Goal: Information Seeking & Learning: Learn about a topic

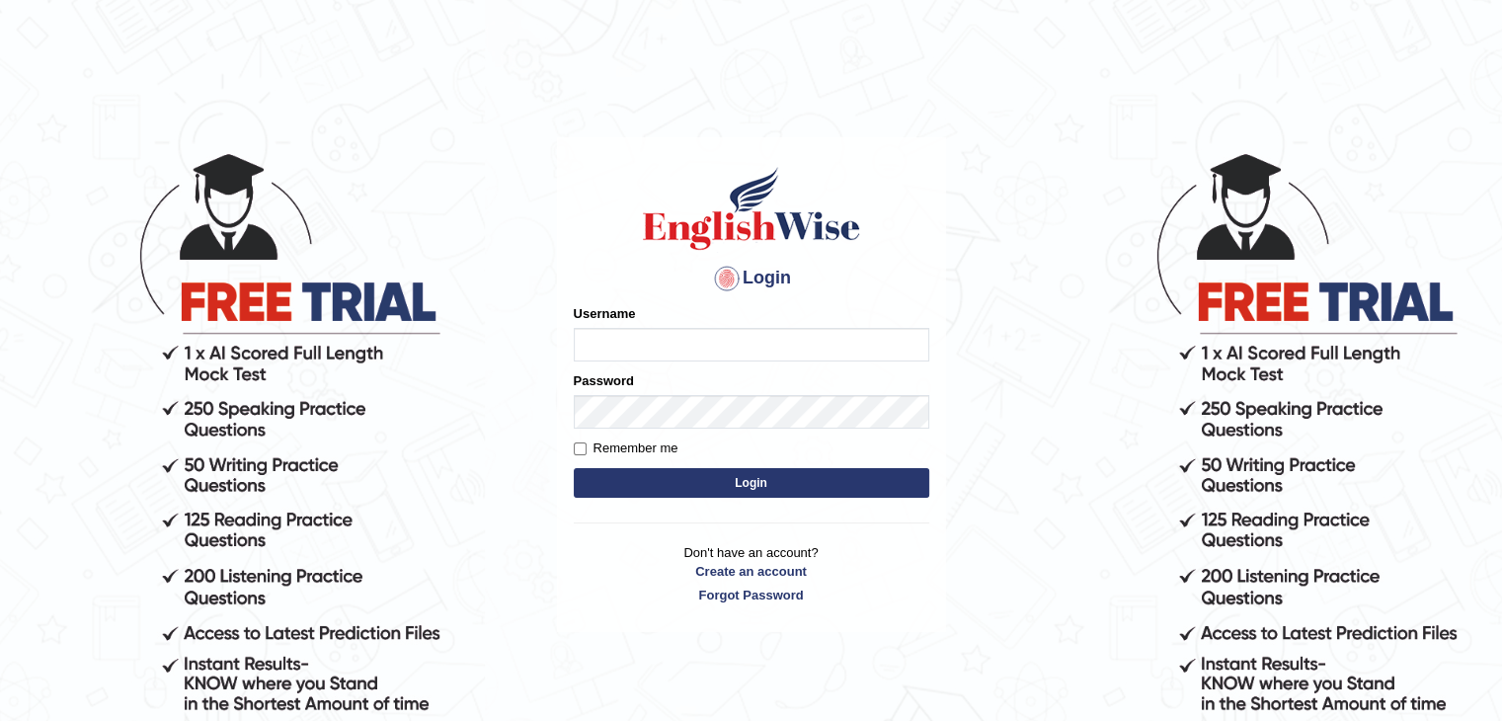
type input "tamanna05"
click at [616, 482] on button "Login" at bounding box center [752, 483] width 356 height 30
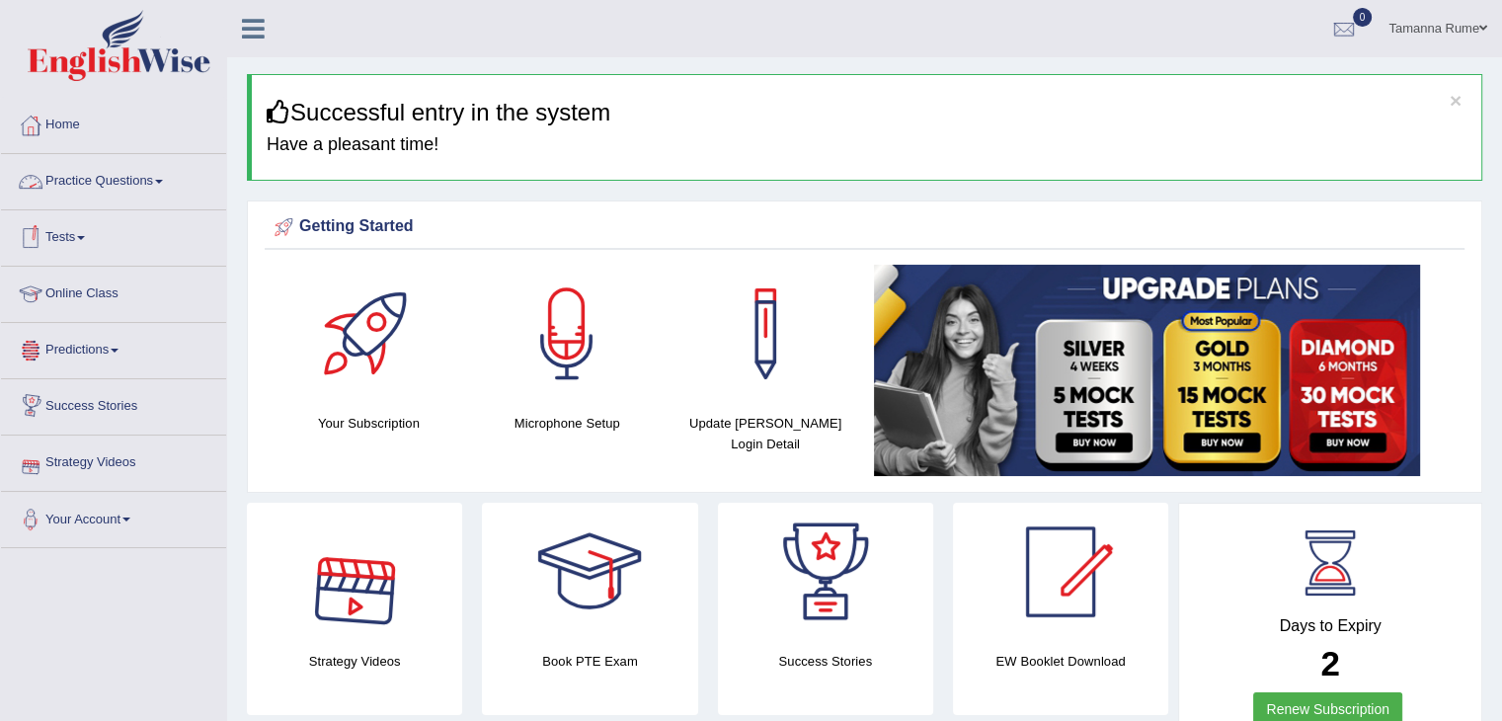
click at [123, 181] on link "Practice Questions" at bounding box center [113, 178] width 225 height 49
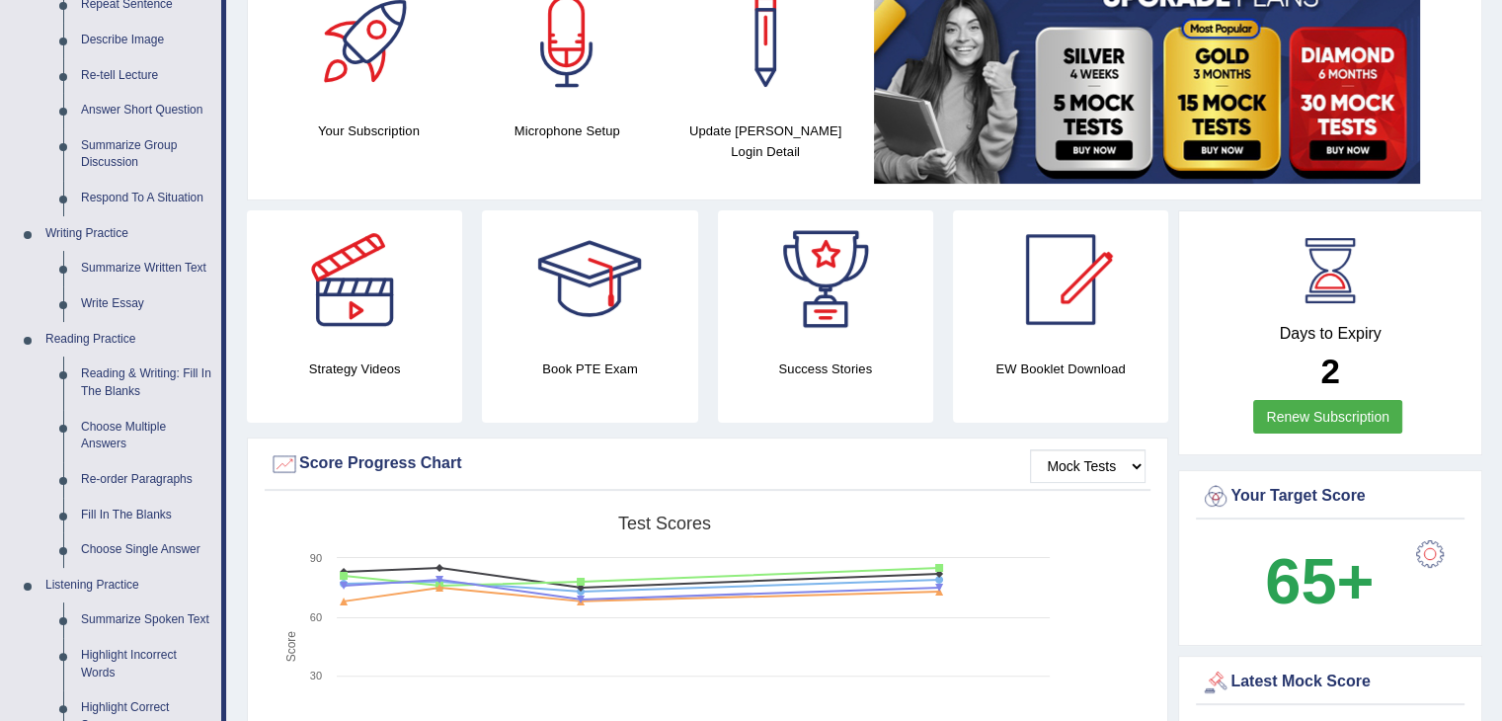
scroll to position [296, 0]
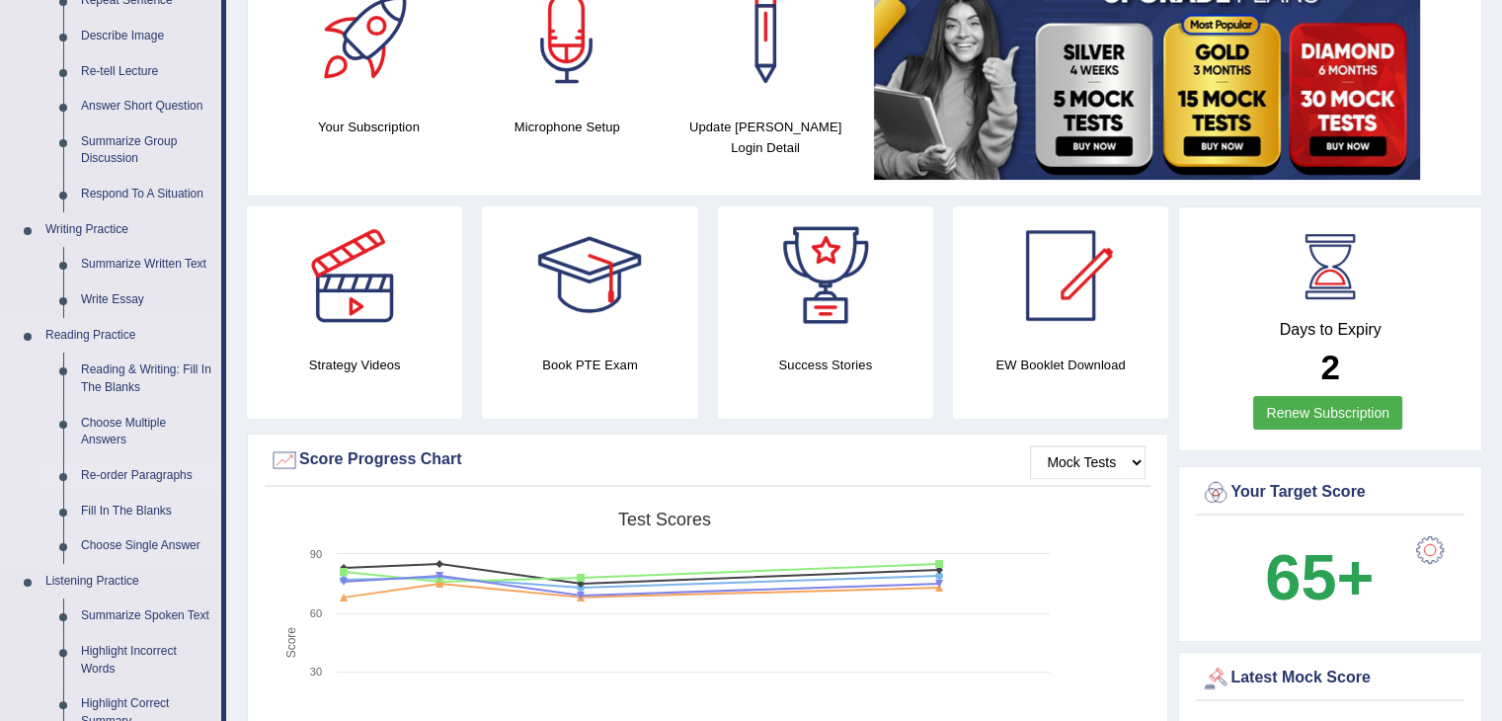
click at [119, 475] on link "Re-order Paragraphs" at bounding box center [146, 476] width 149 height 36
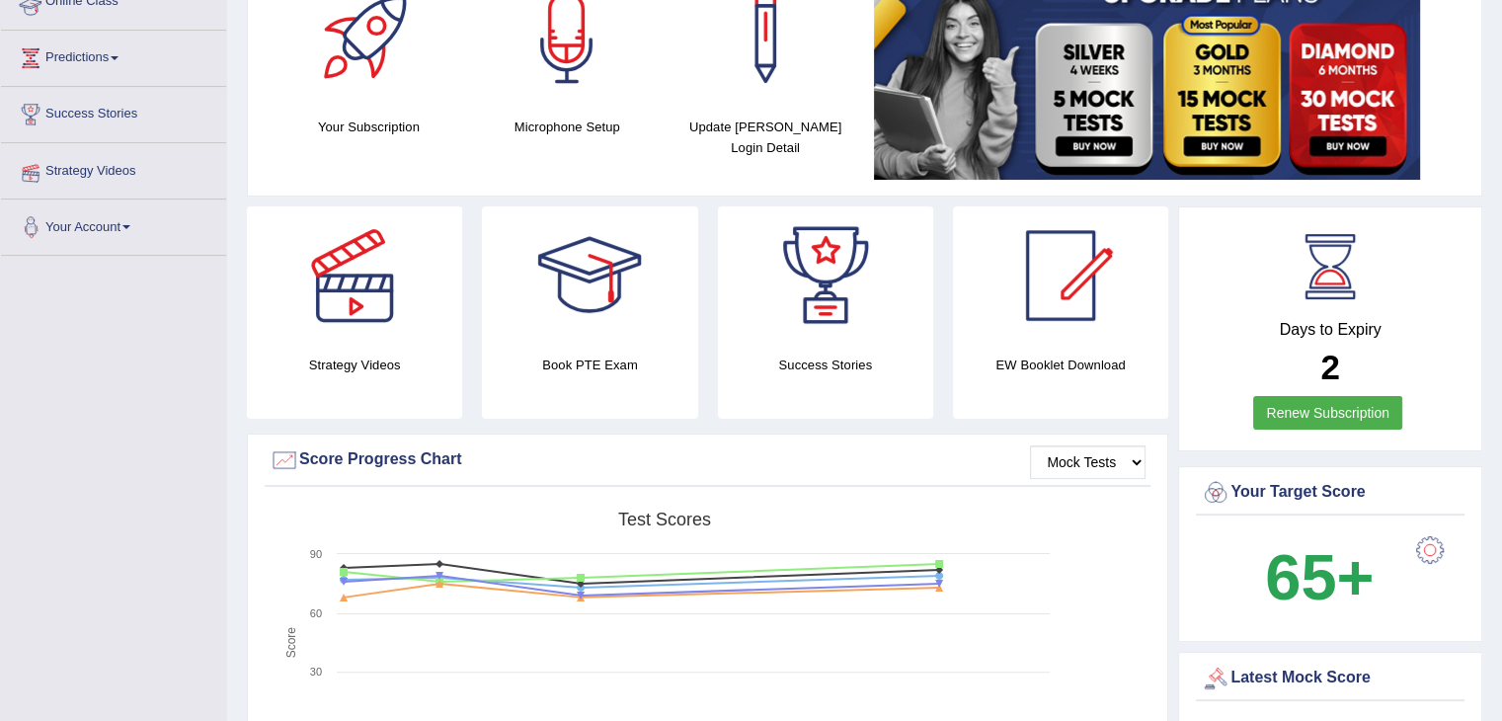
scroll to position [298, 0]
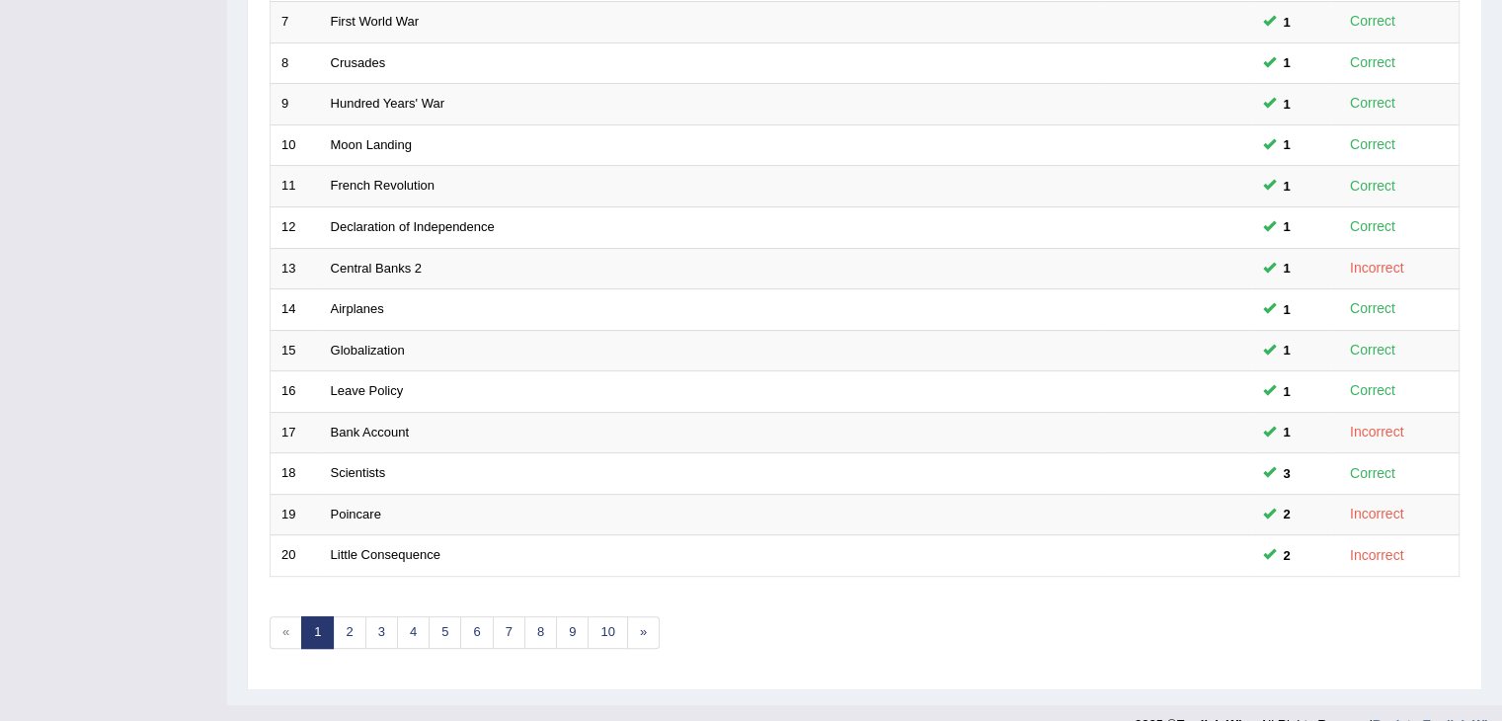
scroll to position [581, 0]
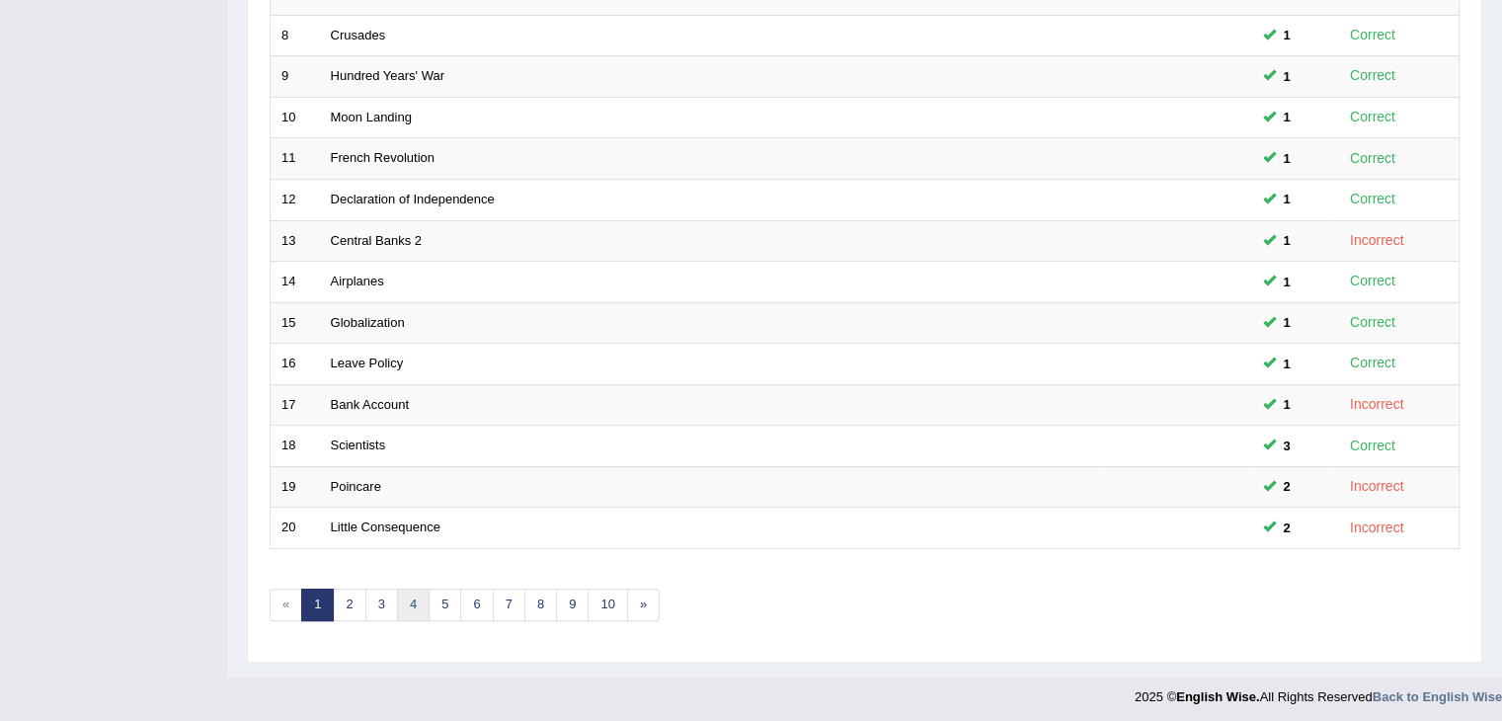
click at [403, 597] on link "4" at bounding box center [413, 605] width 33 height 33
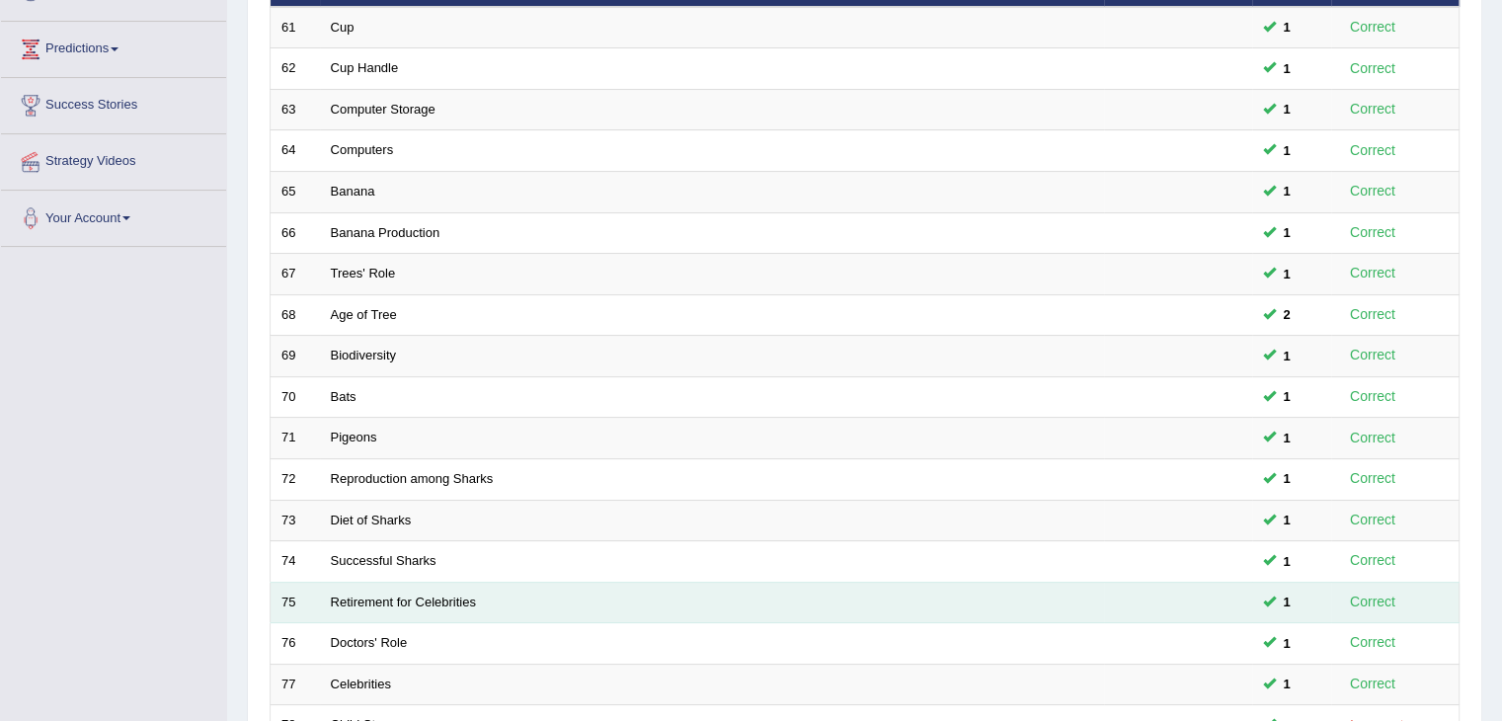
scroll to position [581, 0]
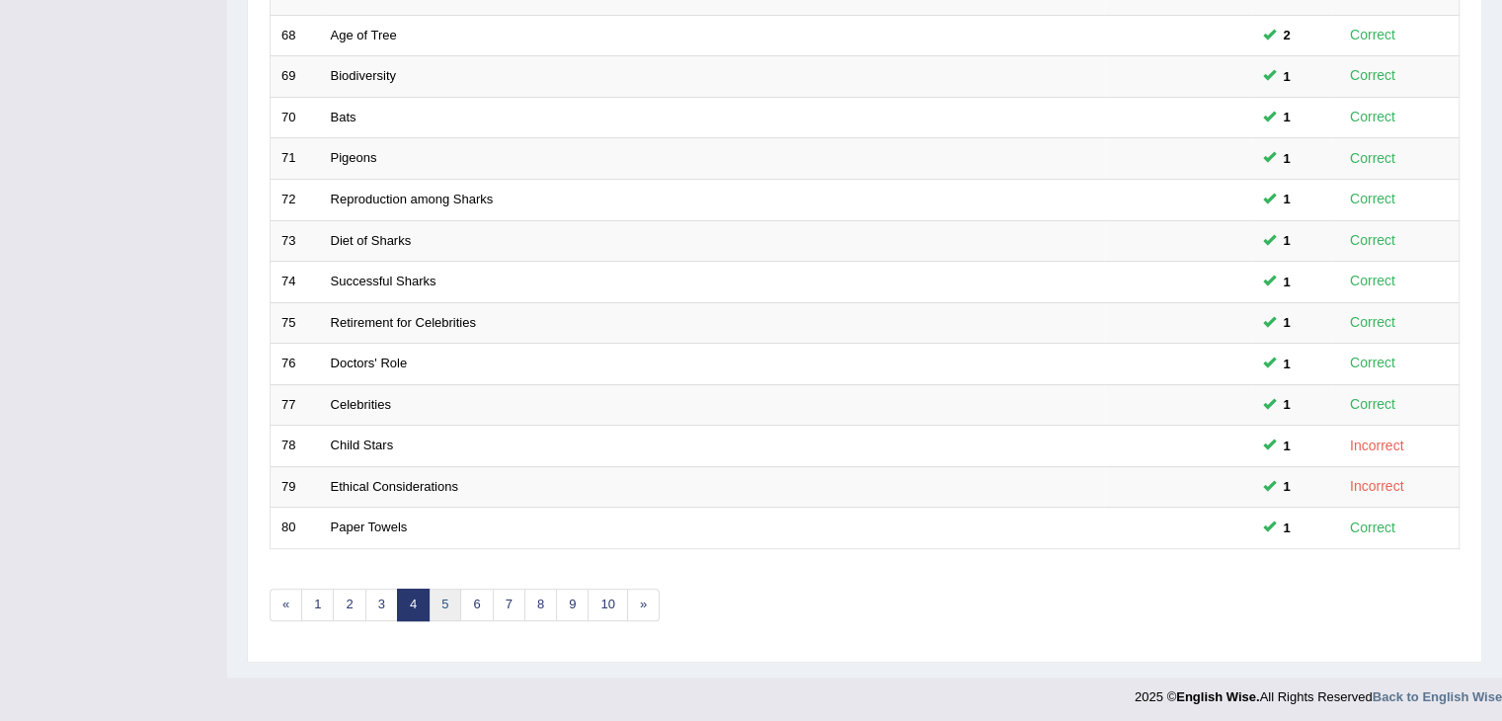
click at [435, 593] on link "5" at bounding box center [445, 605] width 33 height 33
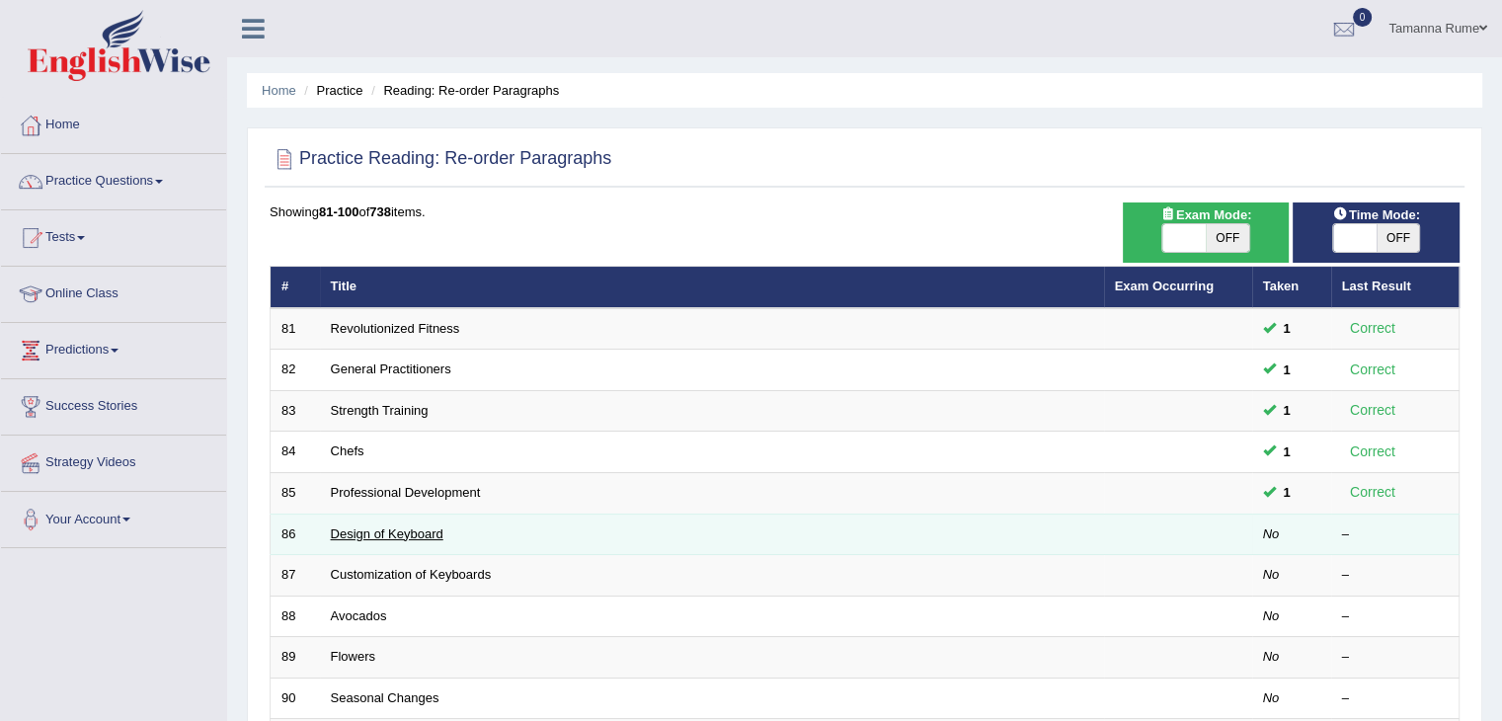
click at [379, 536] on link "Design of Keyboard" at bounding box center [387, 533] width 113 height 15
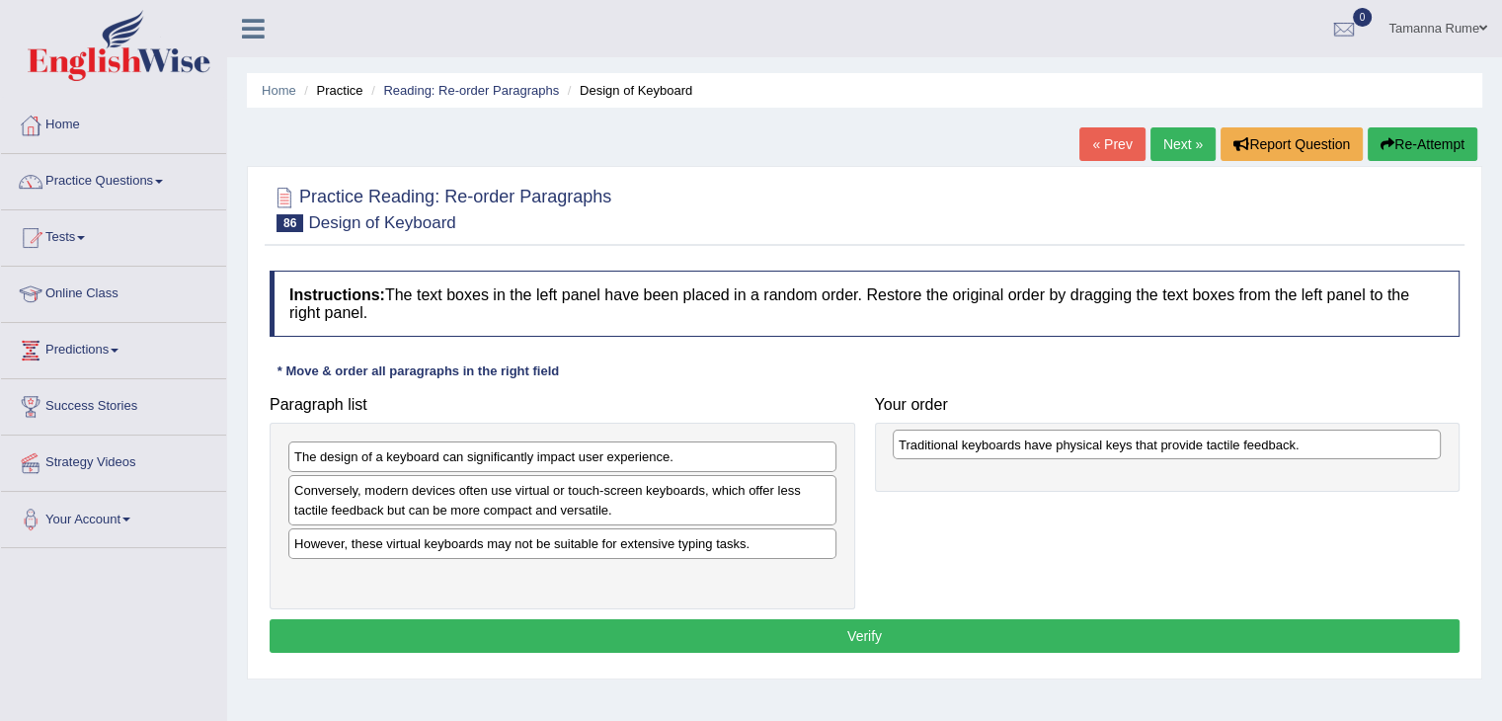
drag, startPoint x: 312, startPoint y: 540, endPoint x: 916, endPoint y: 442, distance: 612.2
click at [916, 442] on div "Traditional keyboards have physical keys that provide tactile feedback." at bounding box center [1167, 445] width 548 height 31
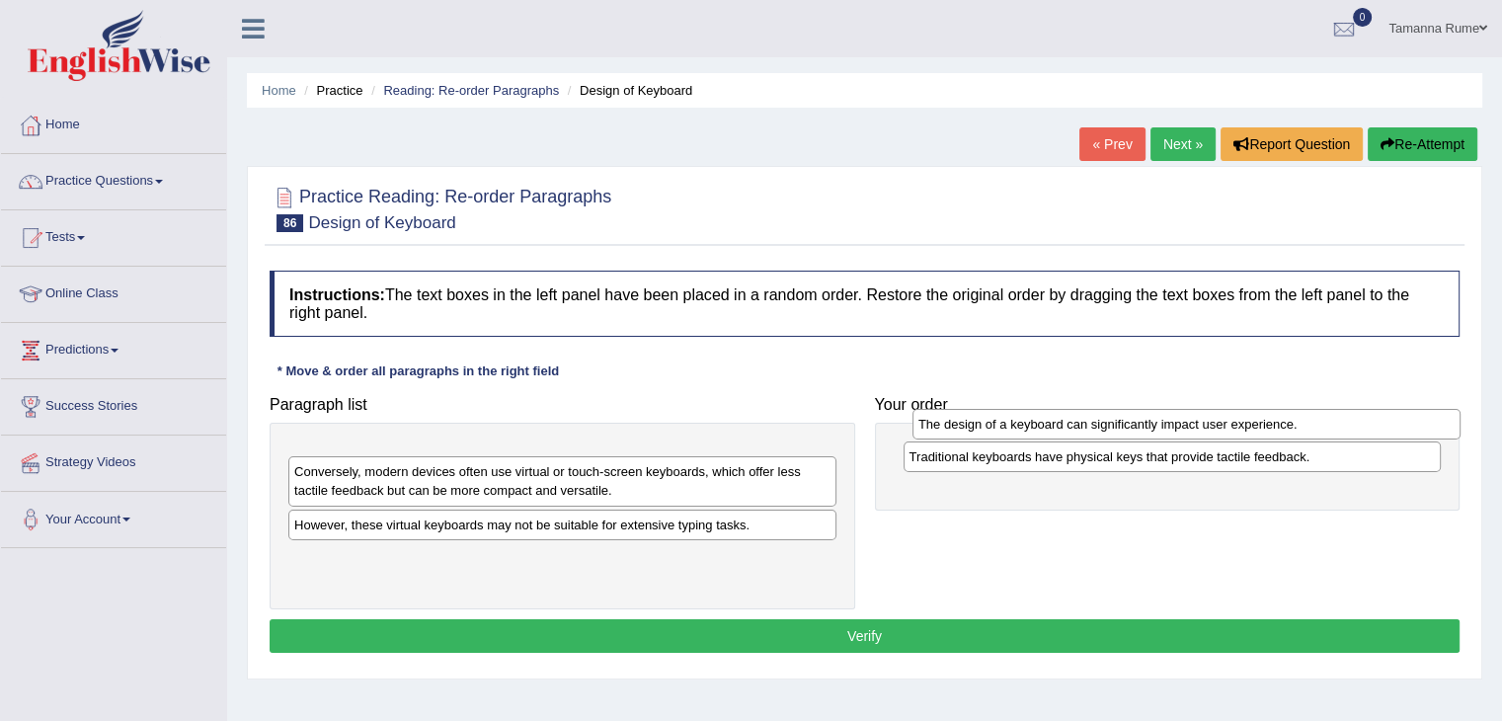
drag, startPoint x: 342, startPoint y: 452, endPoint x: 962, endPoint y: 421, distance: 621.0
click at [962, 421] on div "The design of a keyboard can significantly impact user experience." at bounding box center [1186, 424] width 548 height 31
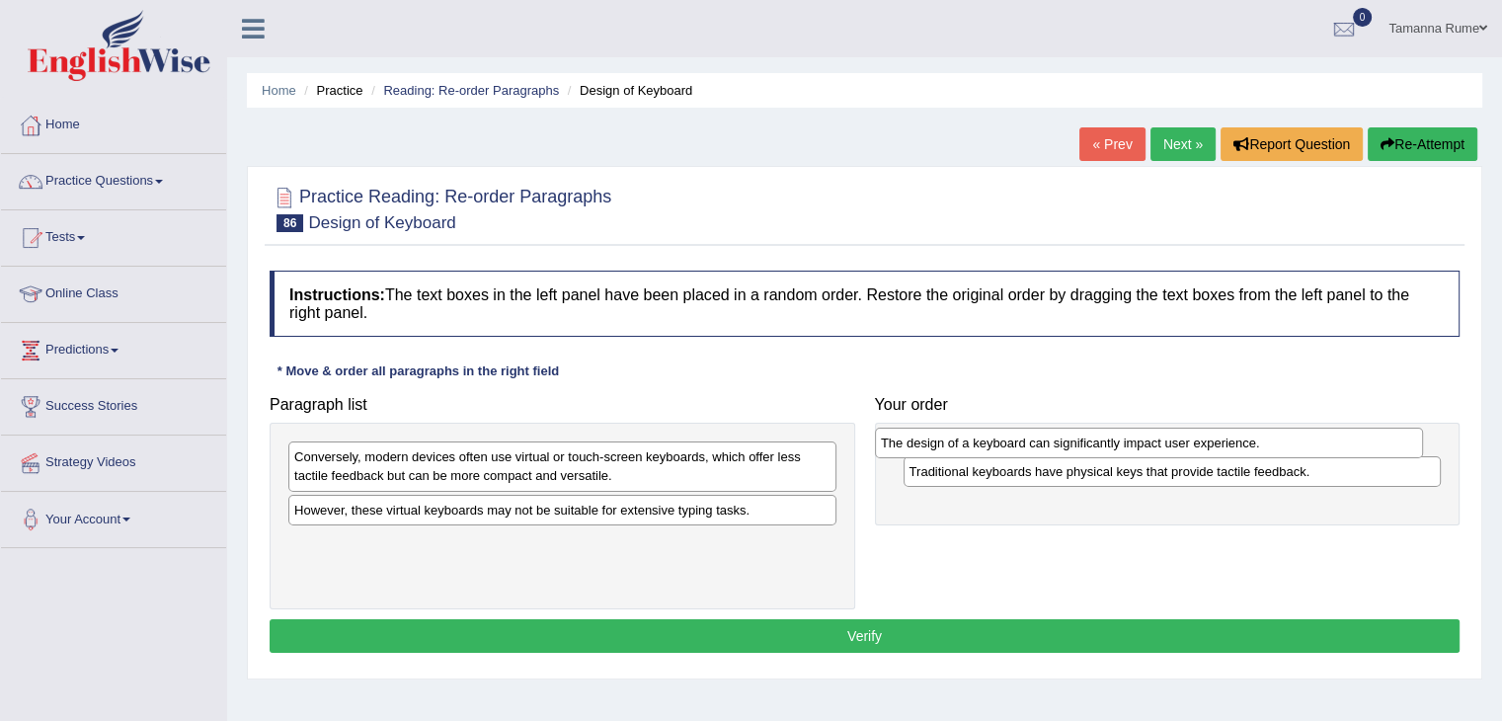
drag, startPoint x: 562, startPoint y: 455, endPoint x: 1148, endPoint y: 441, distance: 586.7
click at [1148, 441] on div "The design of a keyboard can significantly impact user experience." at bounding box center [1149, 443] width 548 height 31
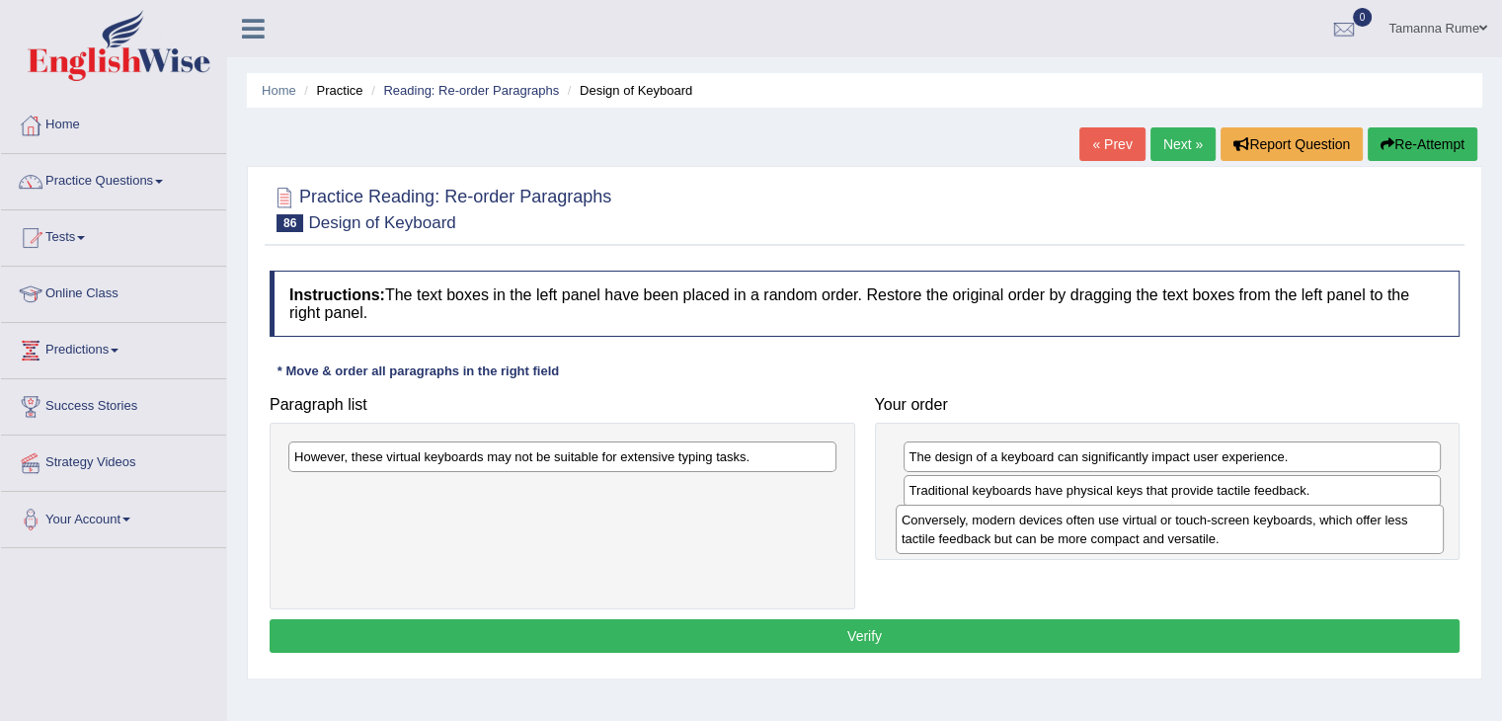
drag, startPoint x: 577, startPoint y: 463, endPoint x: 1184, endPoint y: 526, distance: 610.6
click at [1184, 526] on div "Conversely, modern devices often use virtual or touch-screen keyboards, which o…" at bounding box center [1170, 529] width 548 height 49
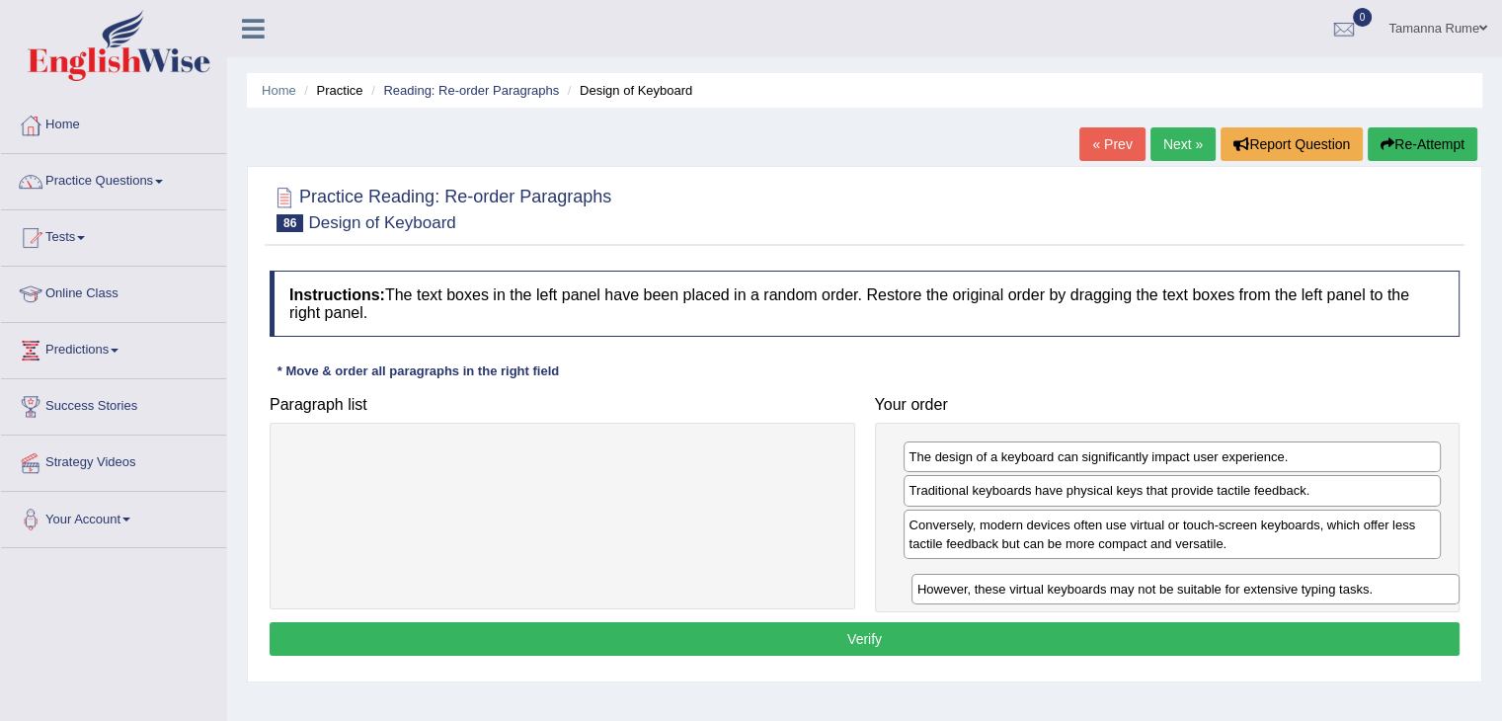
drag, startPoint x: 704, startPoint y: 453, endPoint x: 1328, endPoint y: 580, distance: 636.8
click at [1330, 585] on div "However, these virtual keyboards may not be suitable for extensive typing tasks." at bounding box center [1185, 589] width 548 height 31
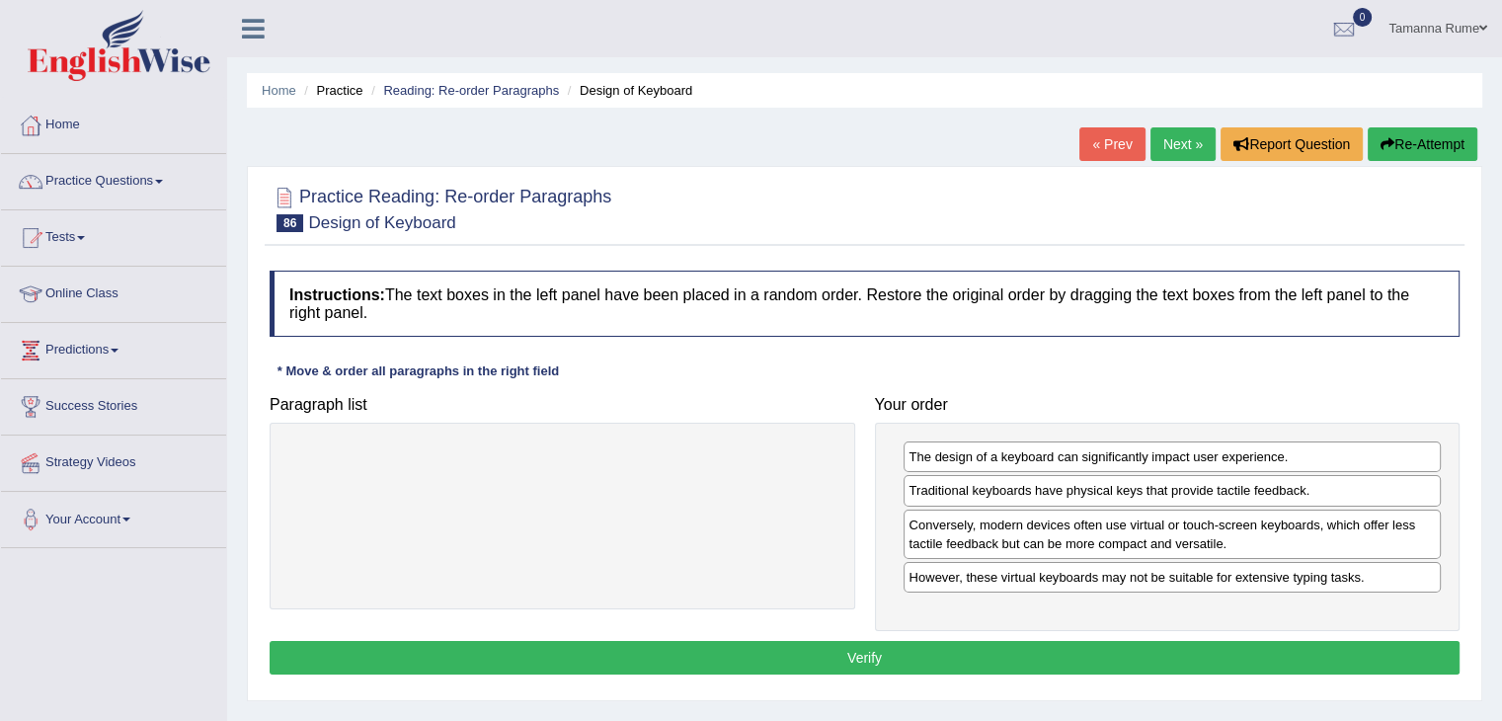
click at [894, 667] on button "Verify" at bounding box center [865, 658] width 1190 height 34
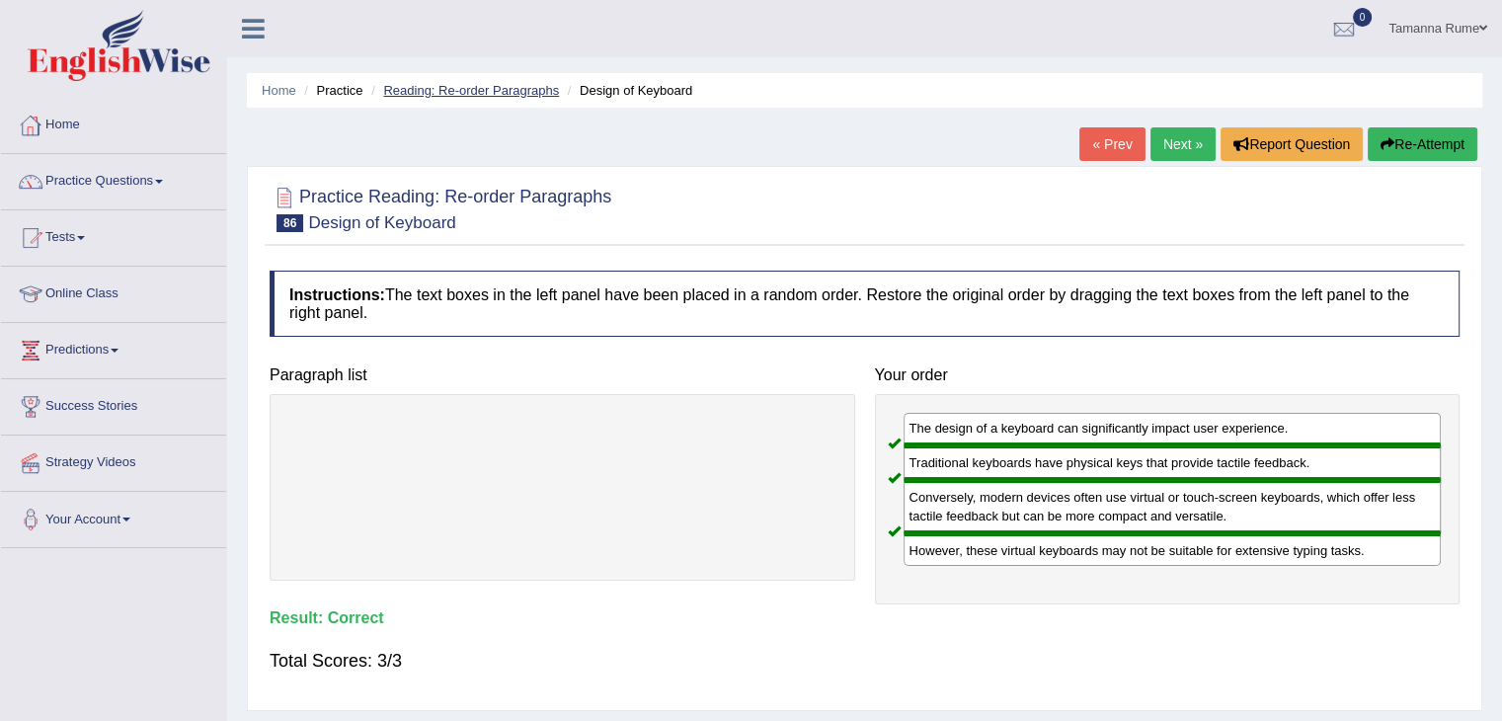
click at [473, 83] on link "Reading: Re-order Paragraphs" at bounding box center [471, 90] width 176 height 15
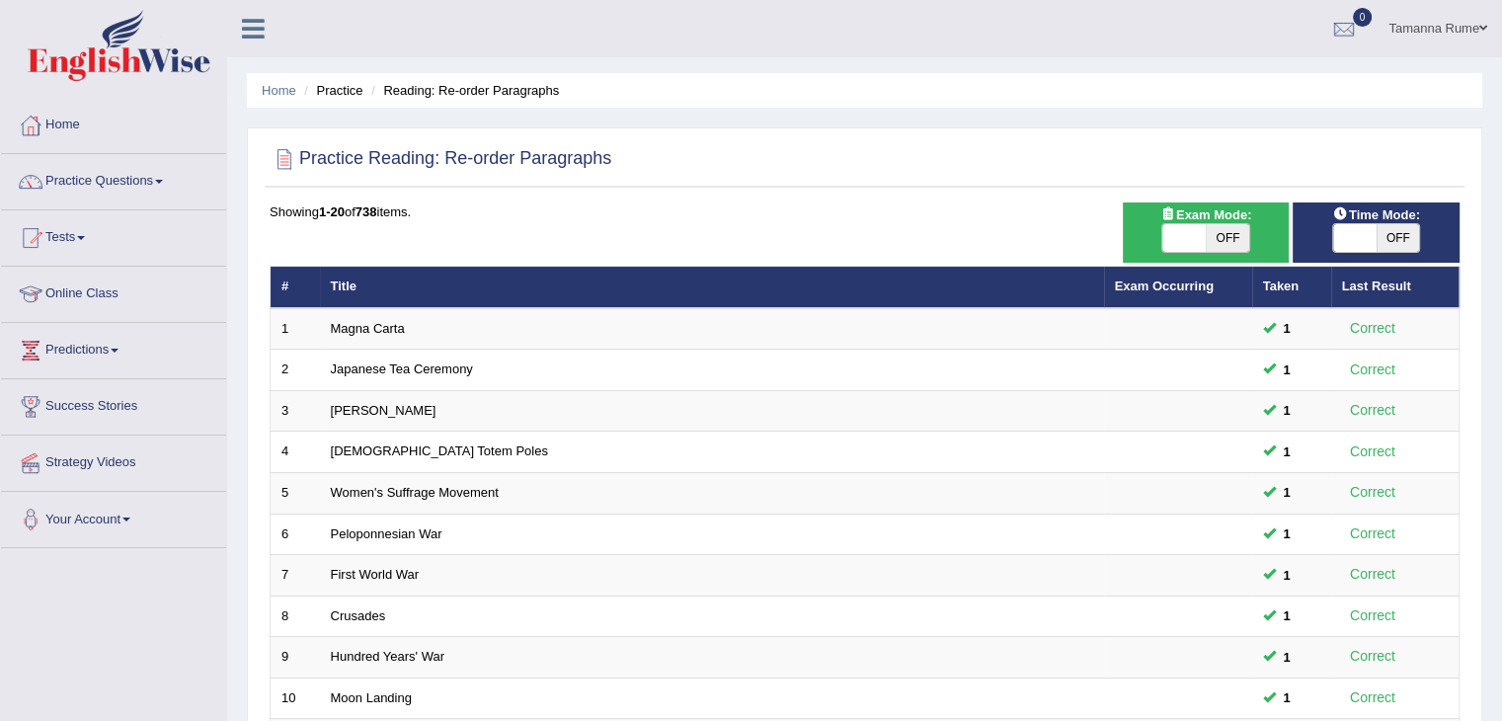
click at [1359, 241] on span at bounding box center [1354, 238] width 43 height 28
checkbox input "true"
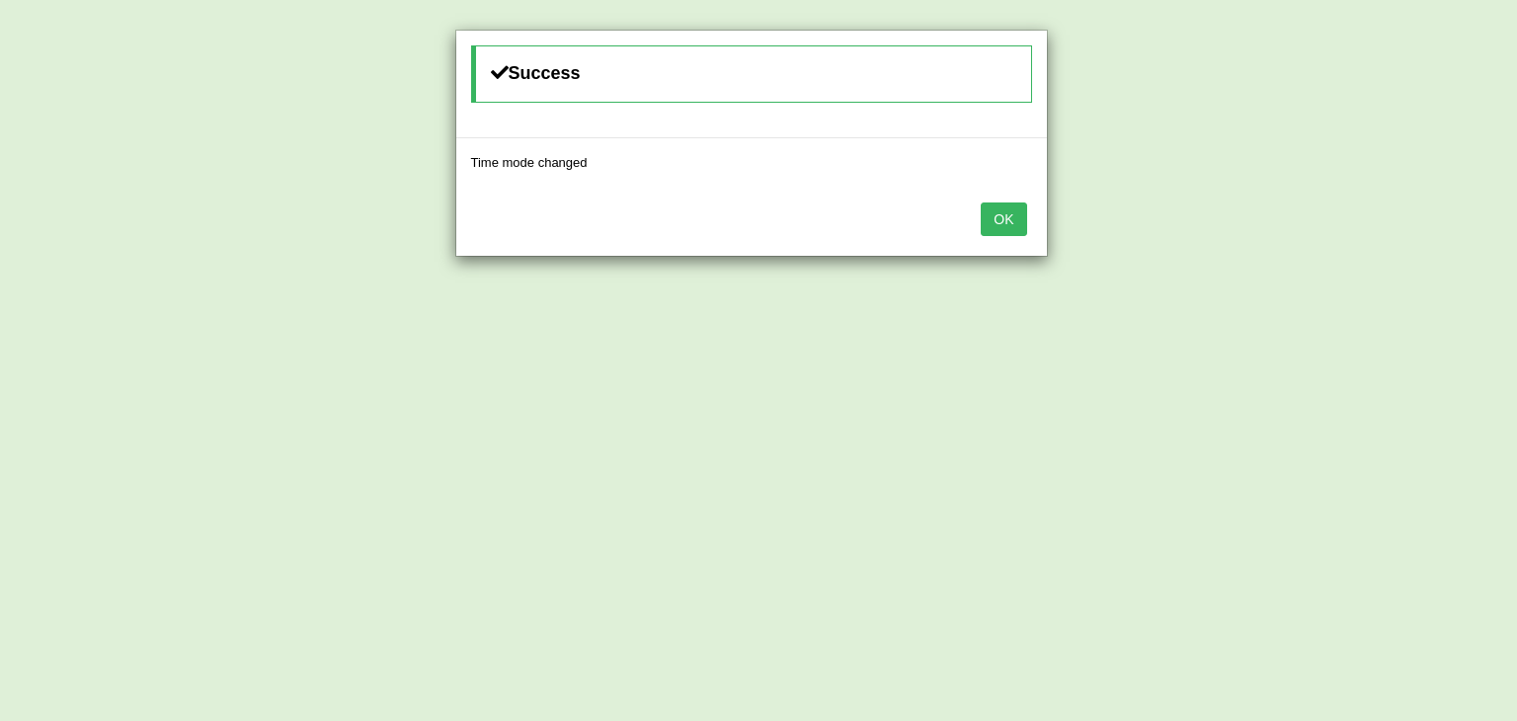
click at [1004, 215] on button "OK" at bounding box center [1003, 219] width 45 height 34
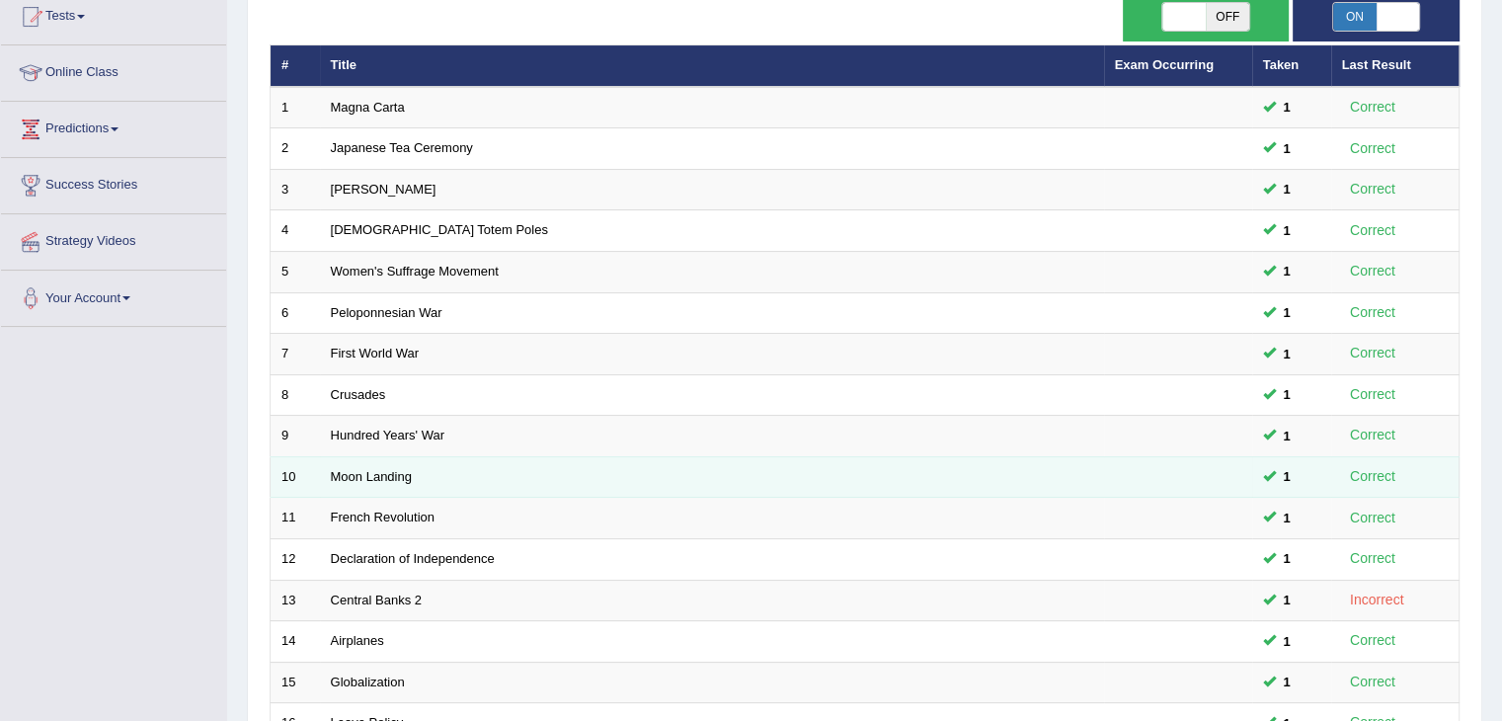
scroll to position [581, 0]
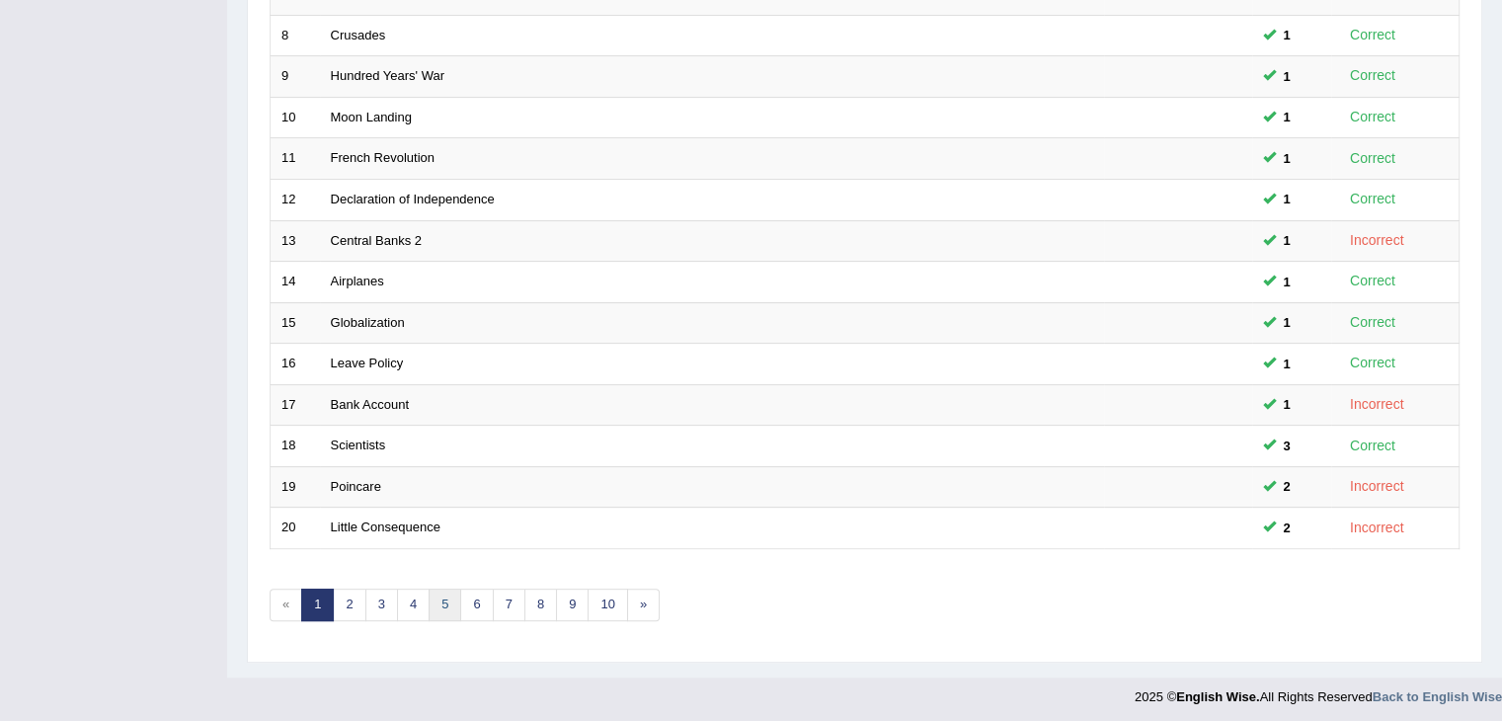
click at [444, 597] on link "5" at bounding box center [445, 605] width 33 height 33
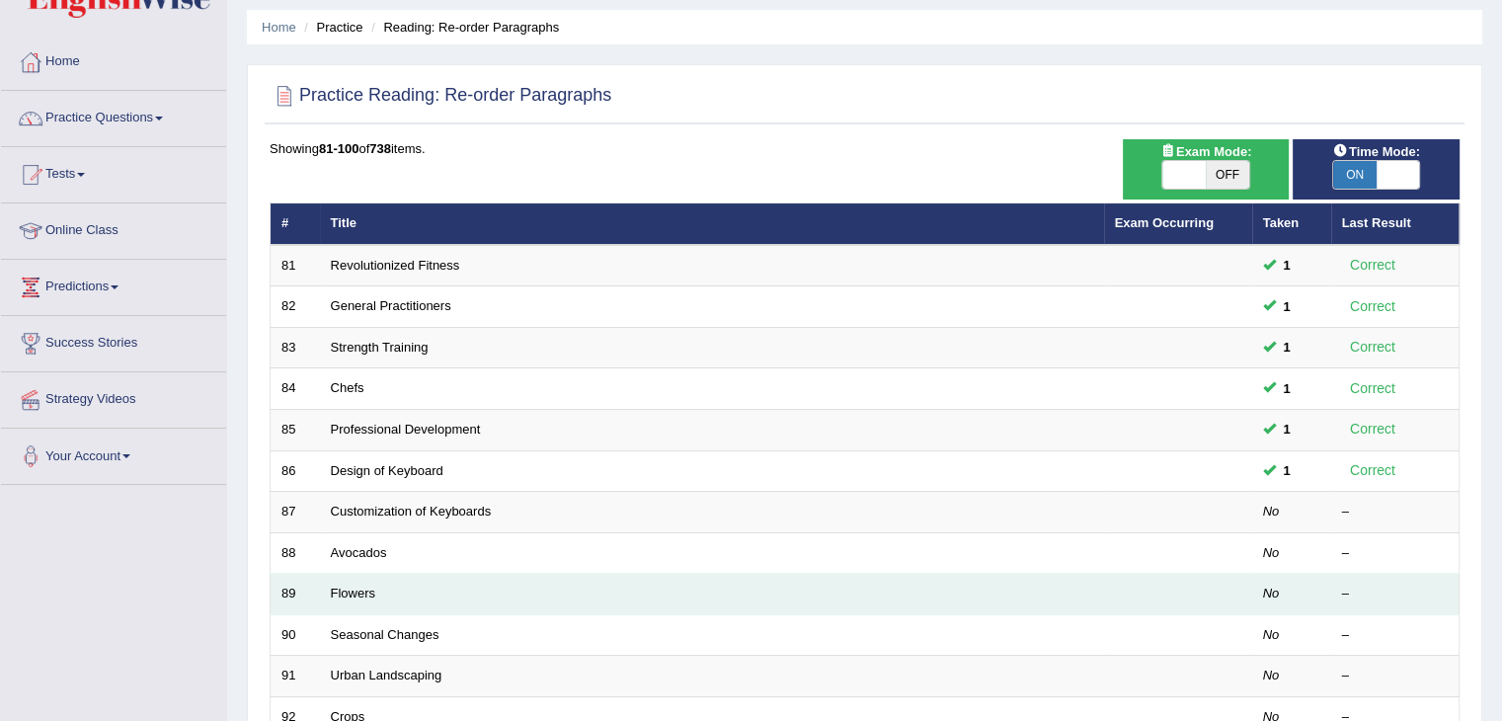
scroll to position [99, 0]
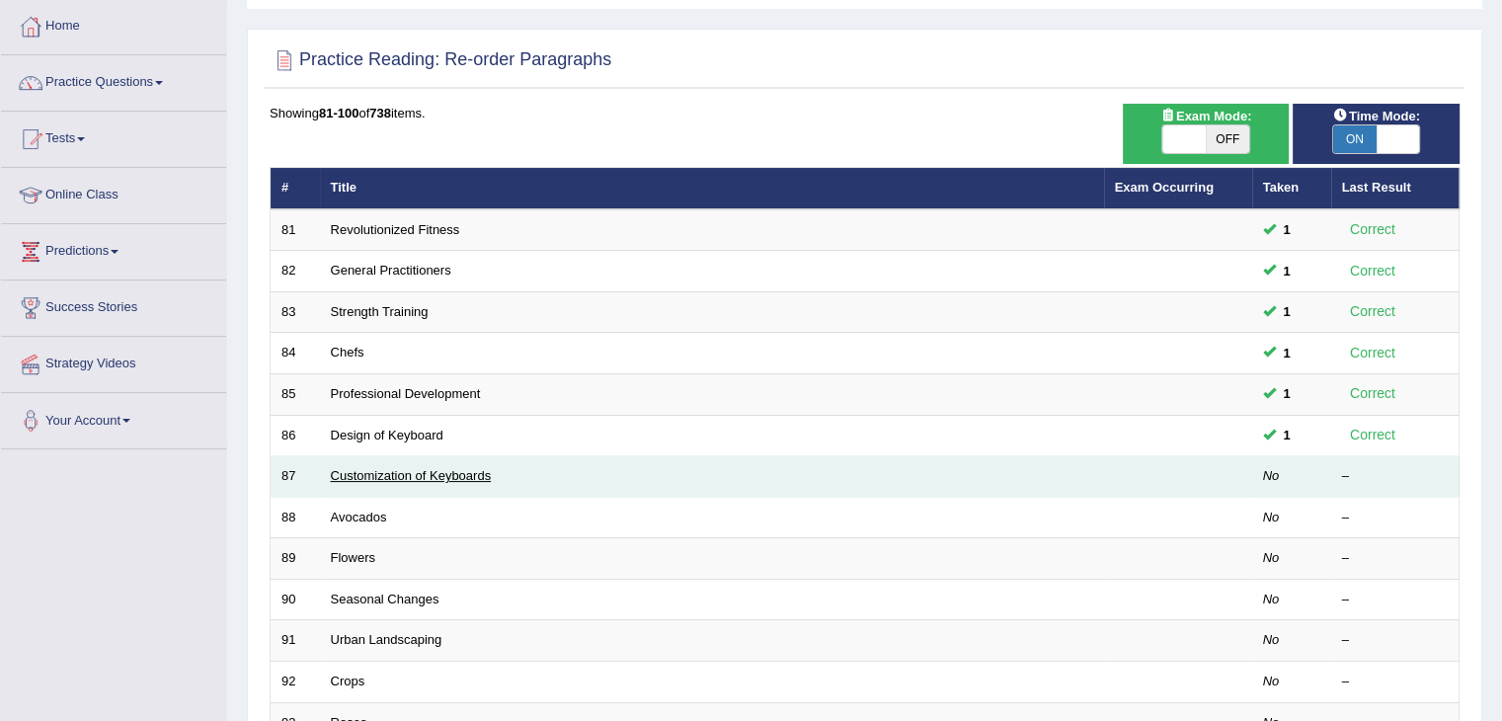
click at [367, 479] on link "Customization of Keyboards" at bounding box center [411, 475] width 161 height 15
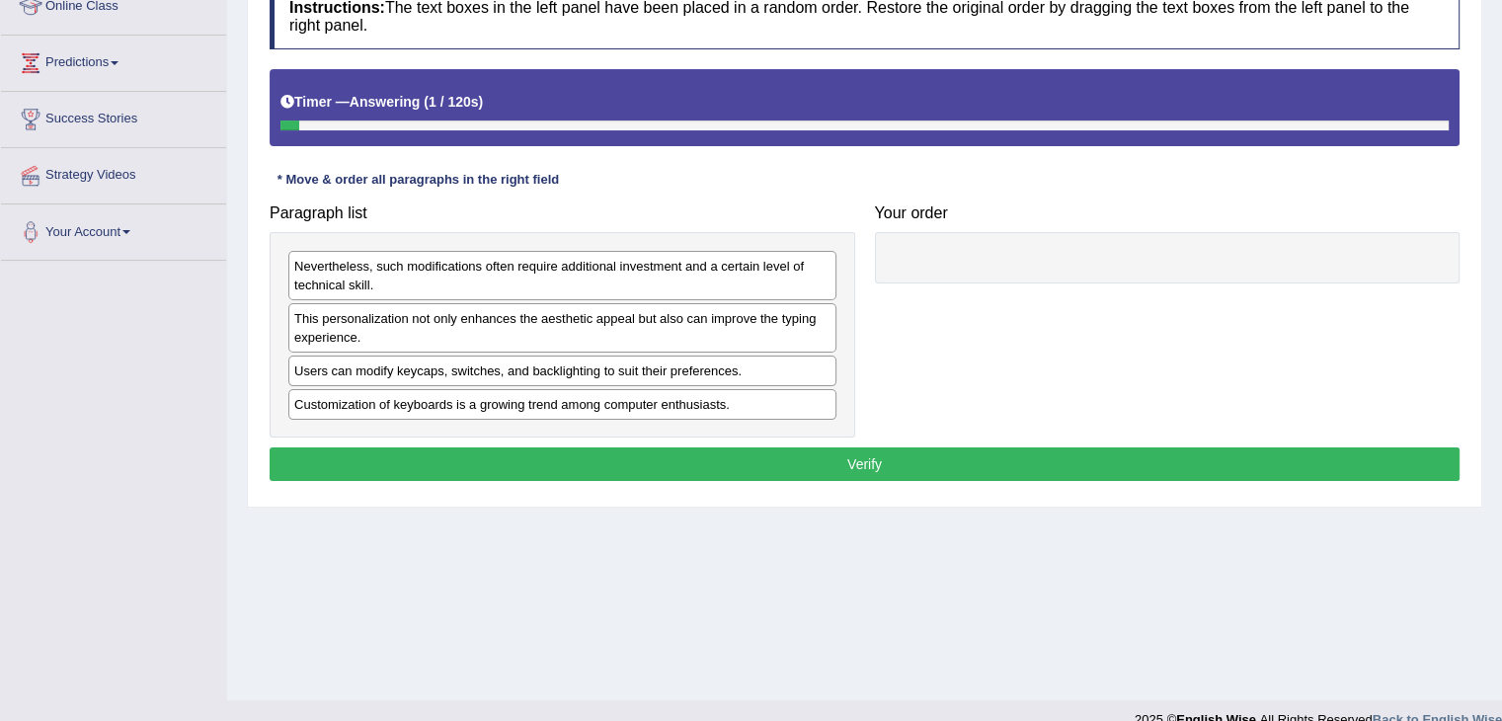
scroll to position [296, 0]
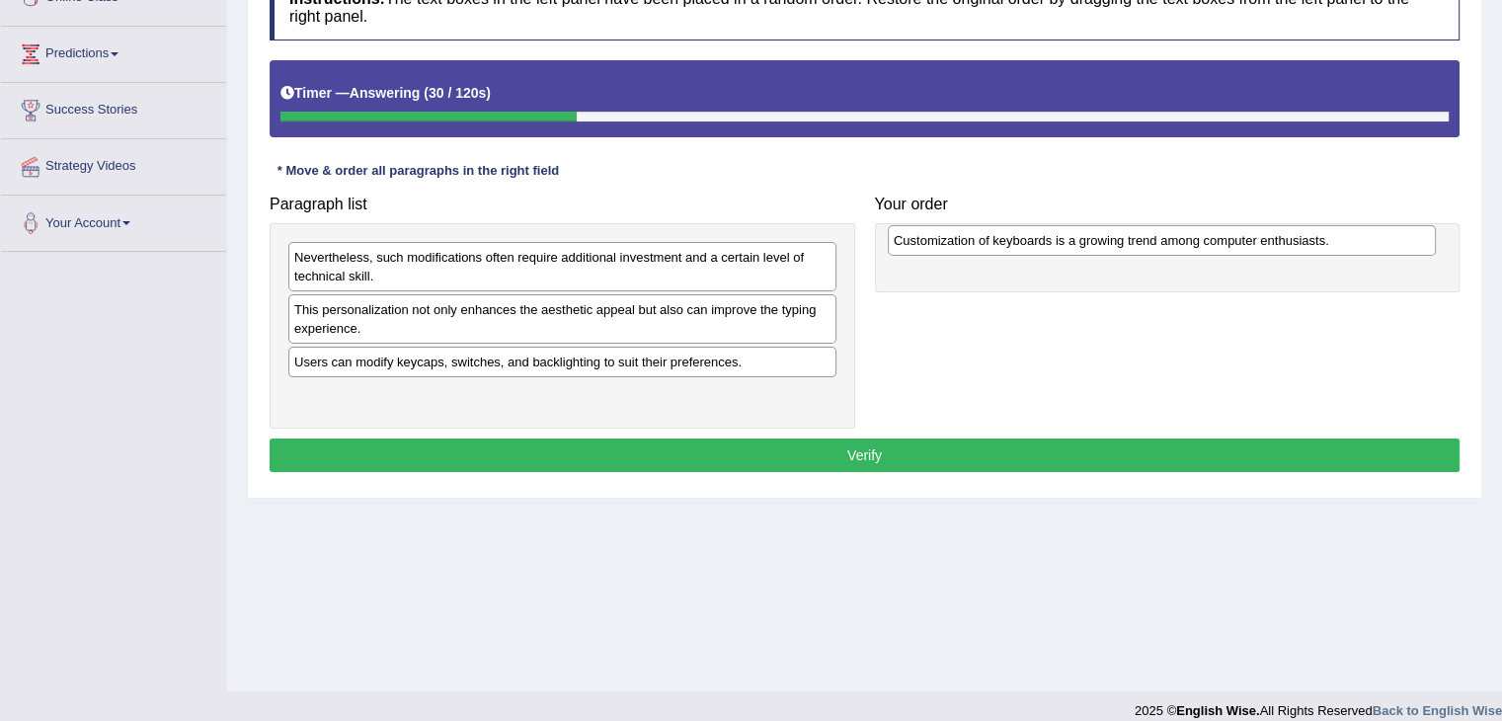
drag, startPoint x: 370, startPoint y: 399, endPoint x: 970, endPoint y: 245, distance: 618.9
click at [970, 245] on div "Customization of keyboards is a growing trend among computer enthusiasts." at bounding box center [1162, 240] width 548 height 31
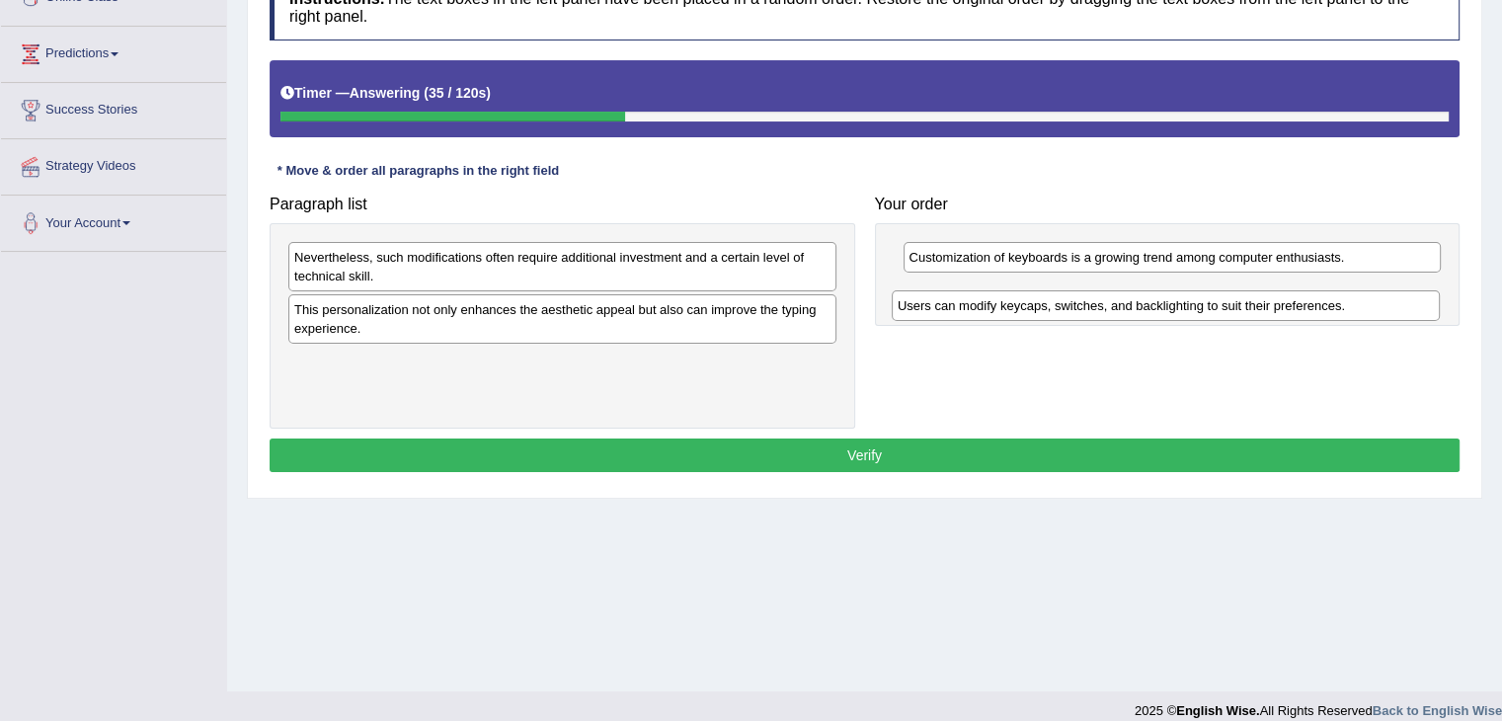
drag, startPoint x: 439, startPoint y: 364, endPoint x: 1043, endPoint y: 309, distance: 605.9
click at [1043, 309] on div "Users can modify keycaps, switches, and backlighting to suit their preferences." at bounding box center [1166, 305] width 548 height 31
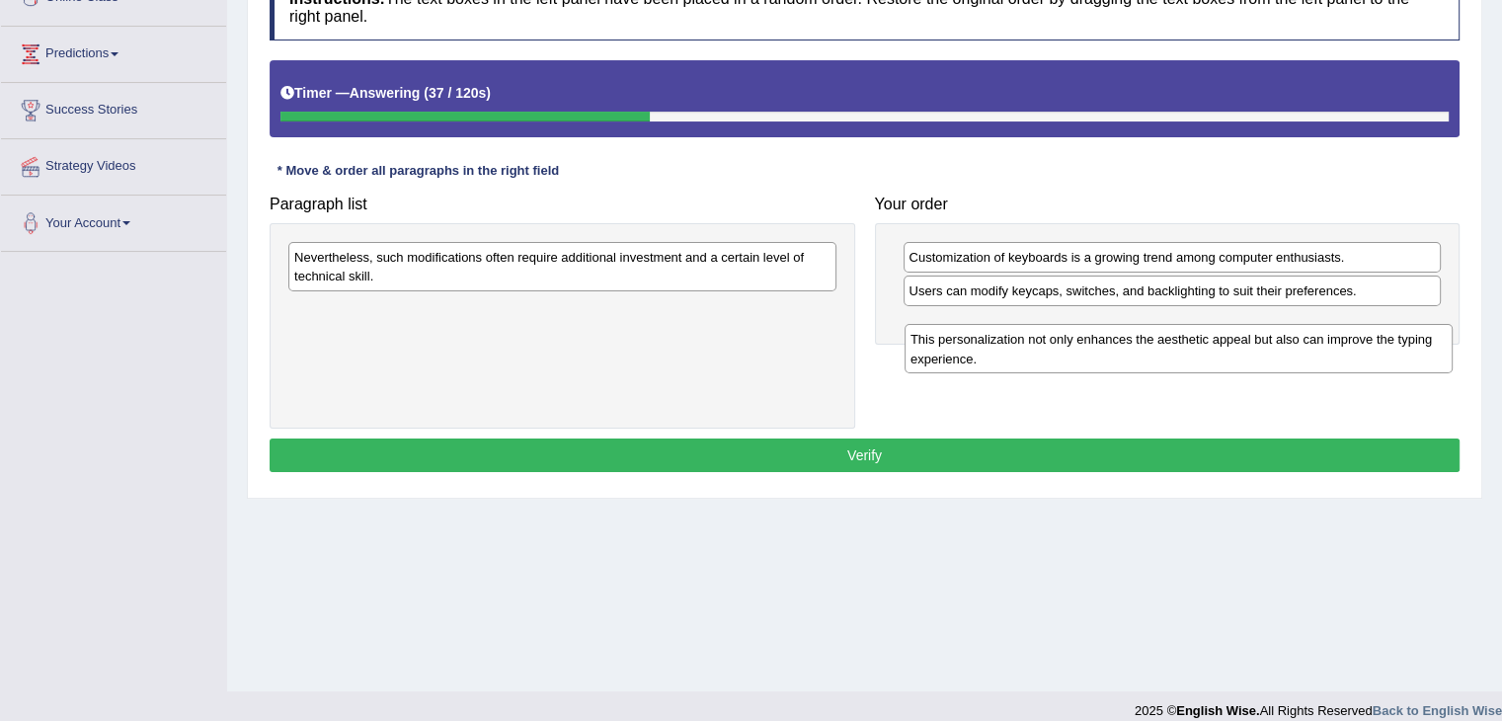
drag, startPoint x: 557, startPoint y: 317, endPoint x: 1173, endPoint y: 348, distance: 617.0
click at [1173, 348] on div "This personalization not only enhances the aesthetic appeal but also can improv…" at bounding box center [1179, 348] width 548 height 49
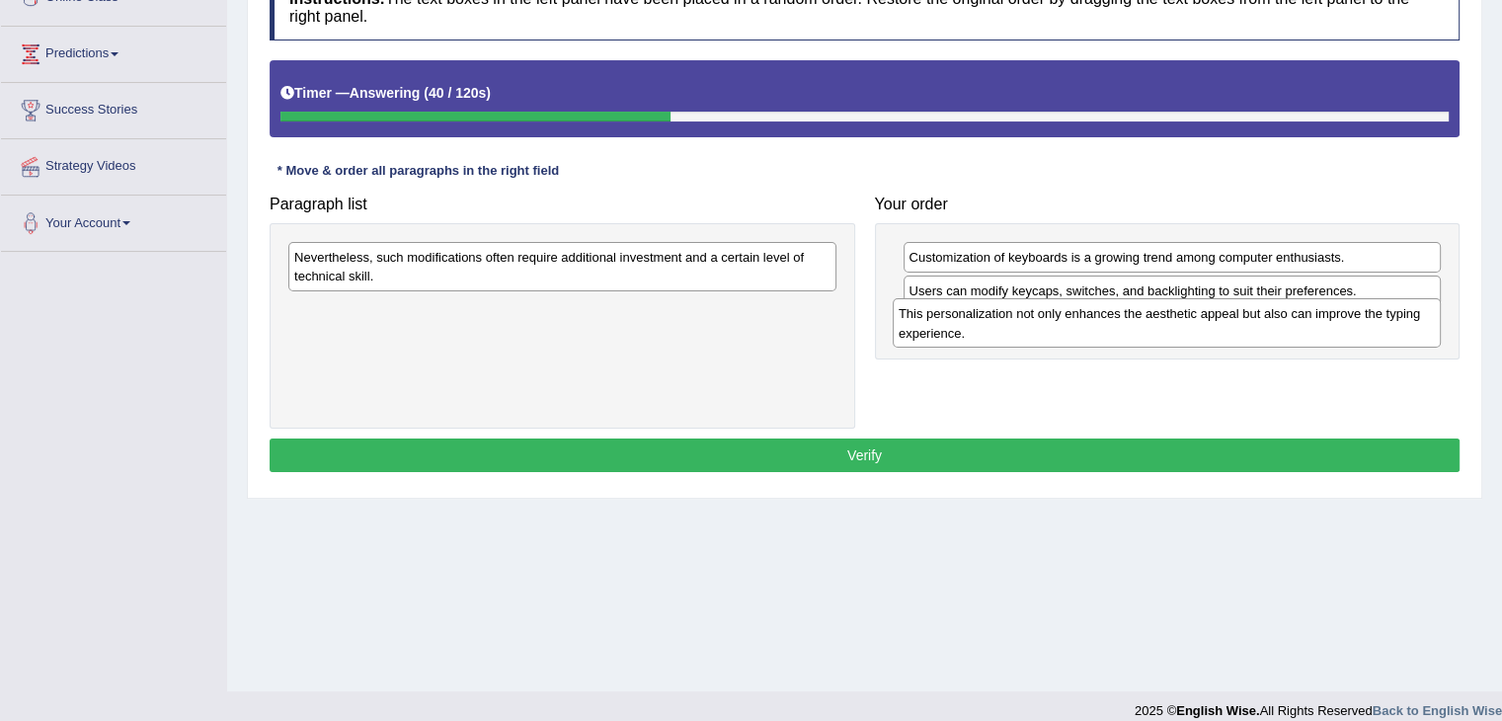
drag, startPoint x: 744, startPoint y: 317, endPoint x: 1348, endPoint y: 322, distance: 604.4
click at [1348, 322] on div "This personalization not only enhances the aesthetic appeal but also can improv…" at bounding box center [1167, 322] width 548 height 49
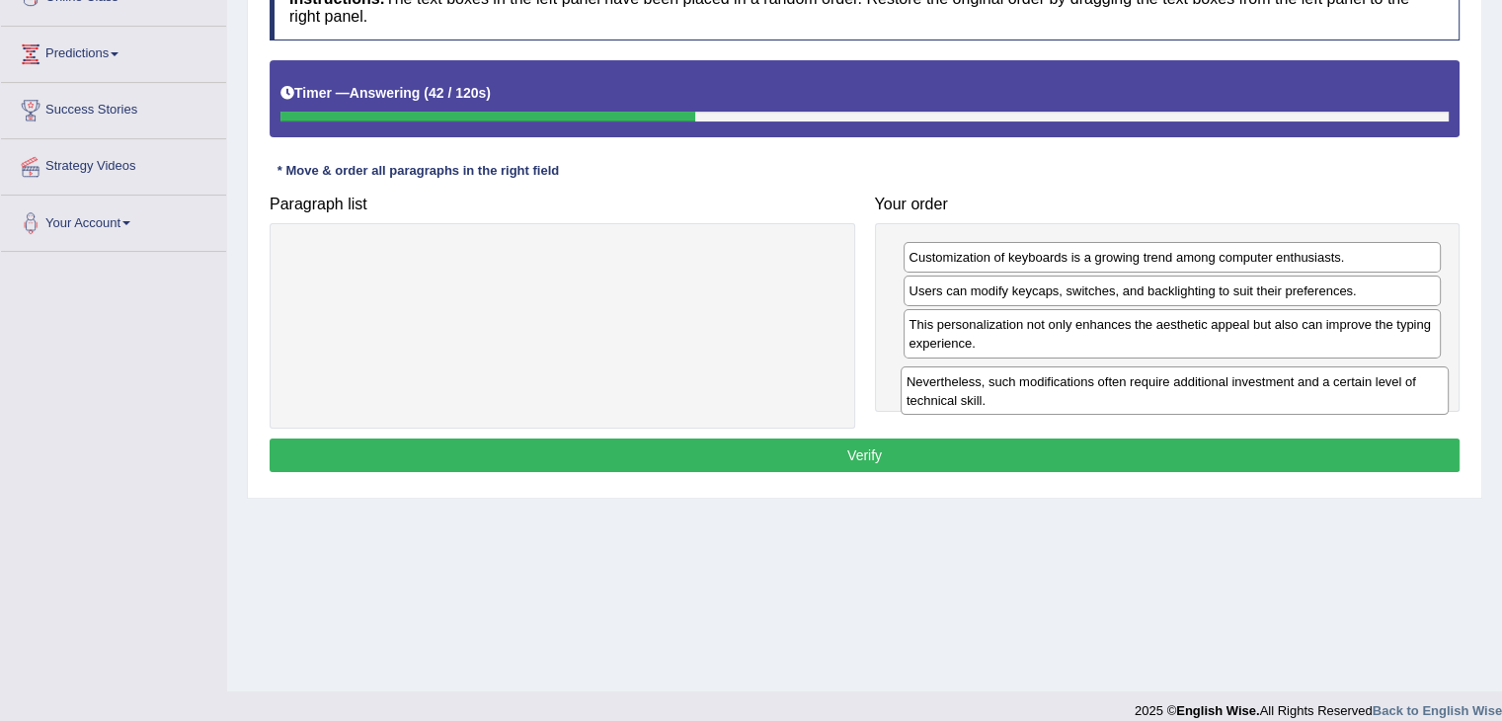
drag, startPoint x: 720, startPoint y: 262, endPoint x: 1332, endPoint y: 386, distance: 624.8
click at [1332, 386] on div "Nevertheless, such modifications often require additional investment and a cert…" at bounding box center [1175, 390] width 548 height 49
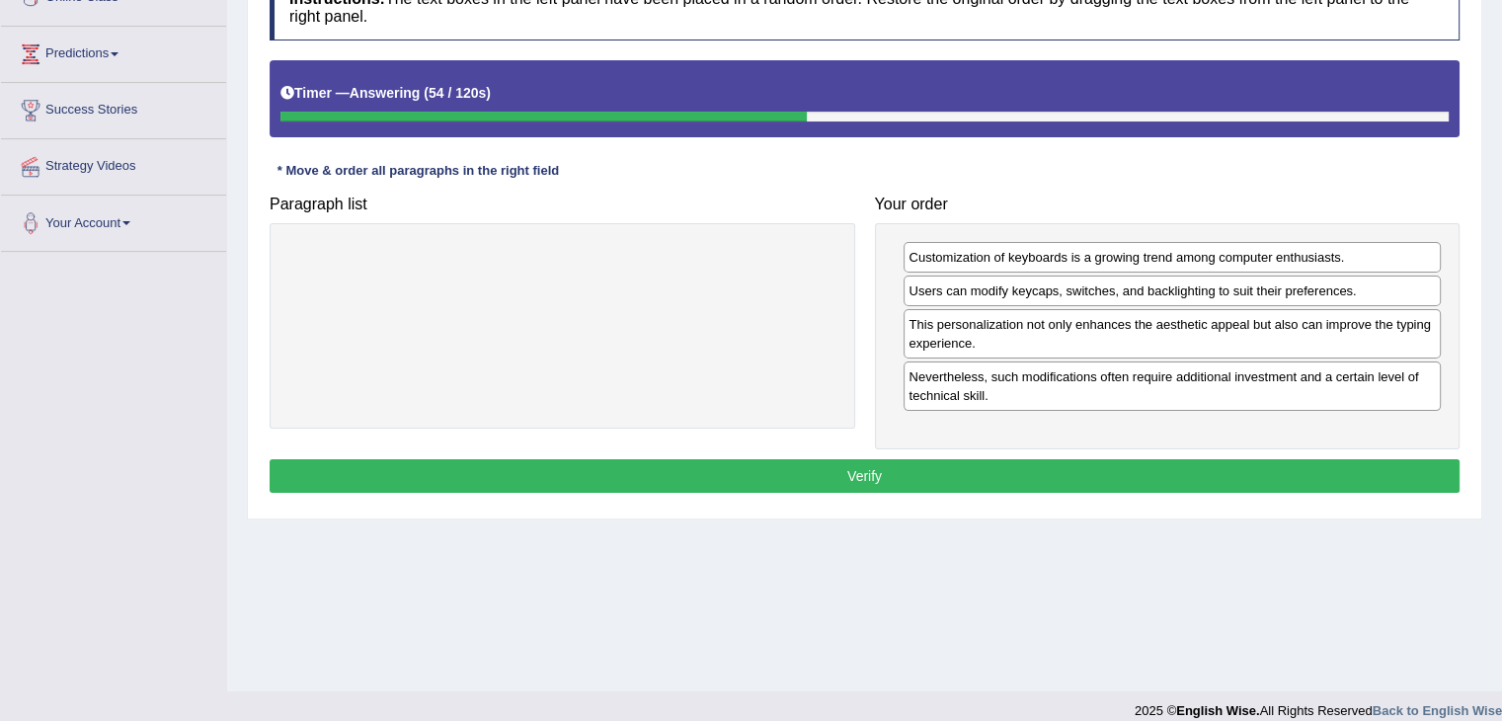
click at [672, 470] on button "Verify" at bounding box center [865, 476] width 1190 height 34
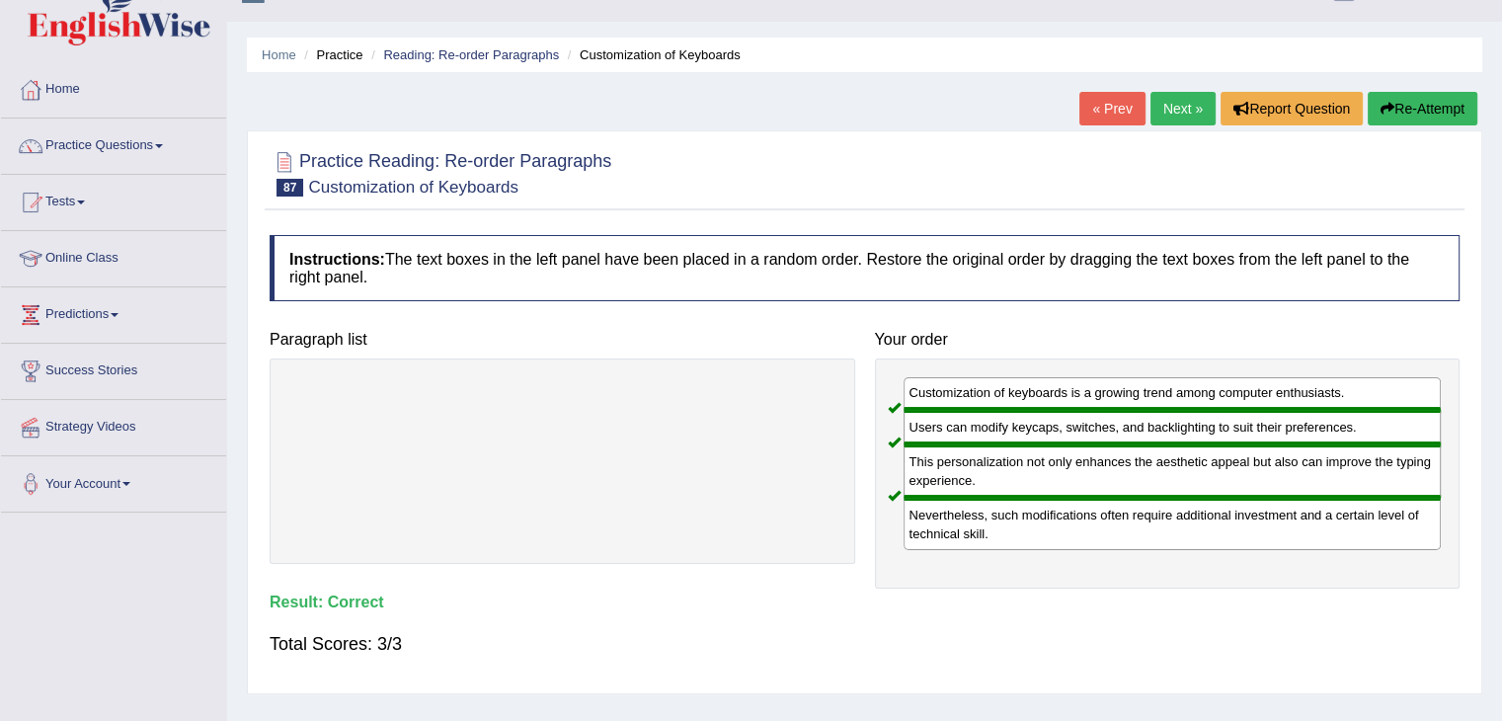
scroll to position [0, 0]
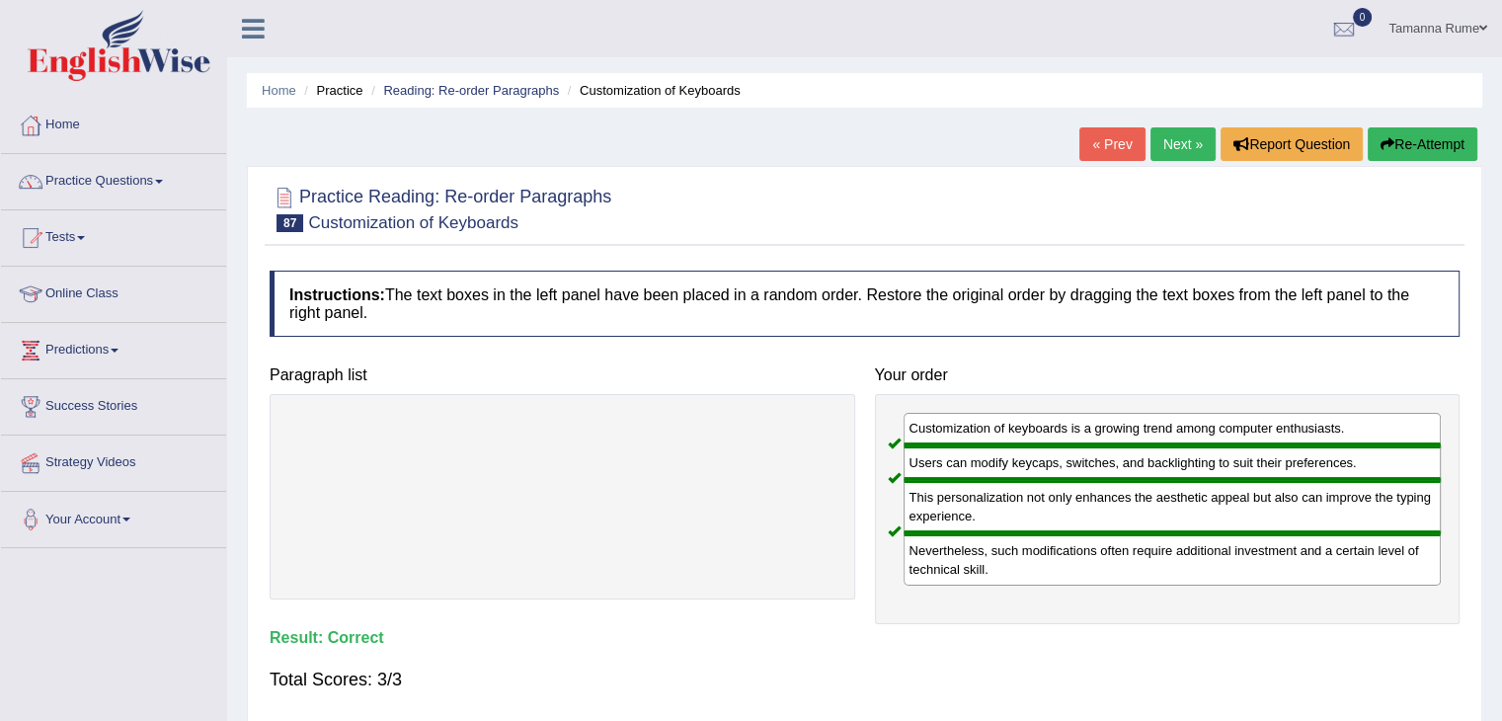
click at [1162, 135] on link "Next »" at bounding box center [1182, 144] width 65 height 34
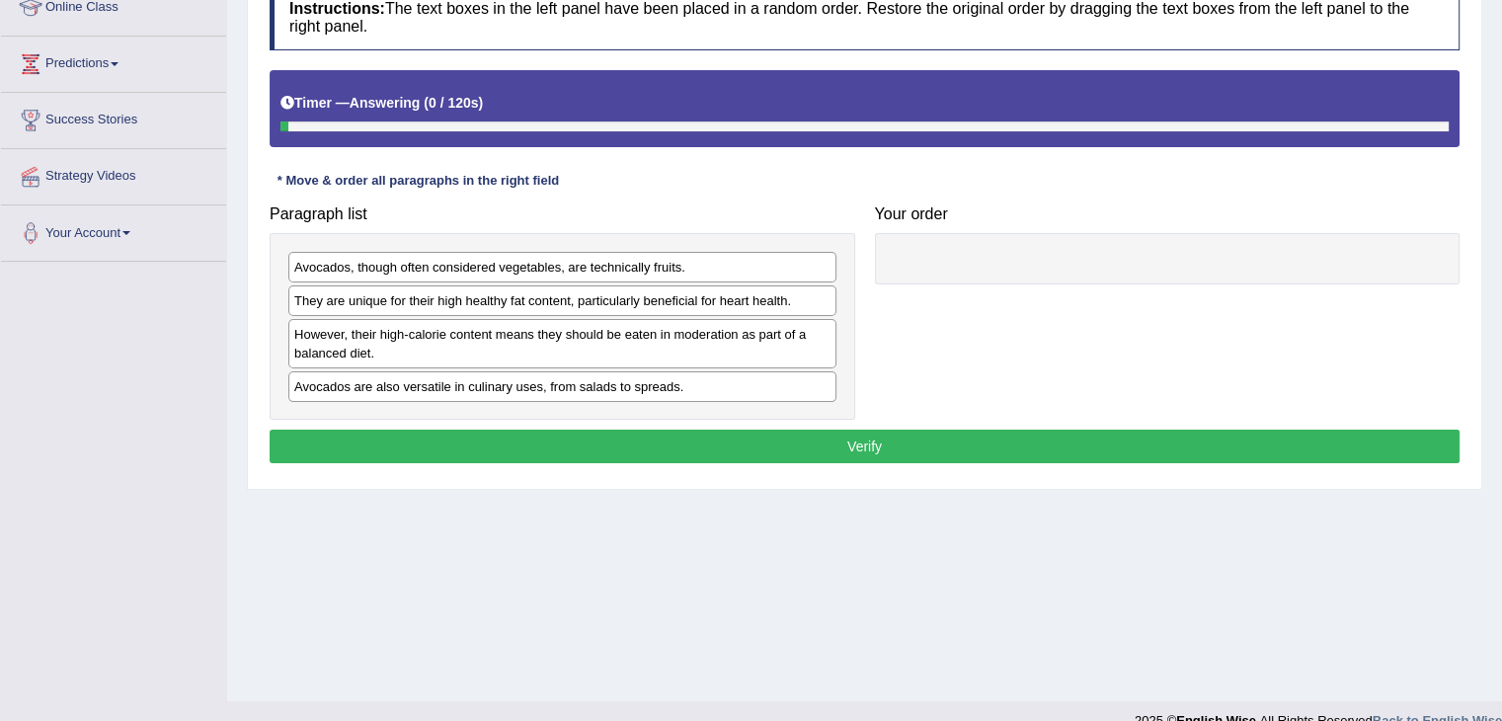
scroll to position [296, 0]
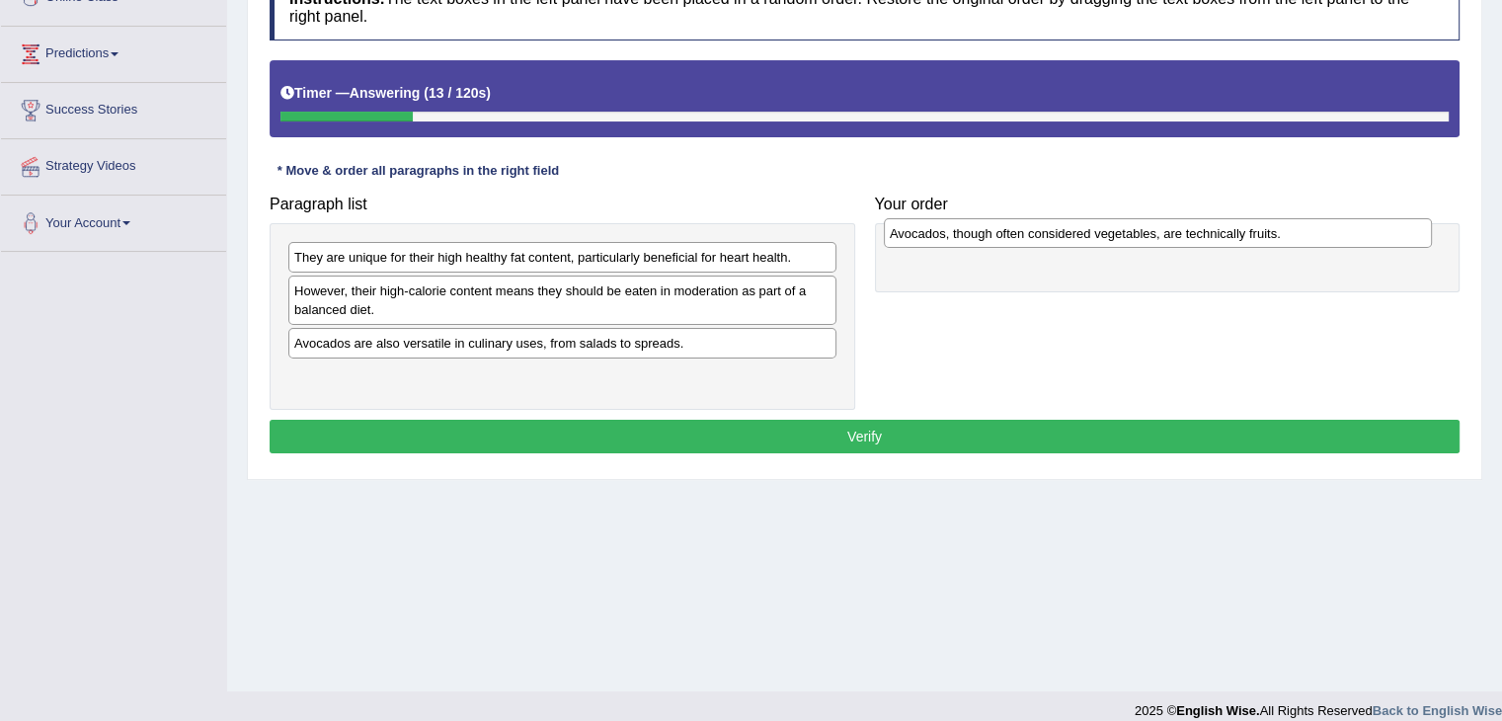
drag, startPoint x: 435, startPoint y: 254, endPoint x: 1030, endPoint y: 230, distance: 595.9
click at [1030, 230] on div "Avocados, though often considered vegetables, are technically fruits." at bounding box center [1158, 233] width 548 height 31
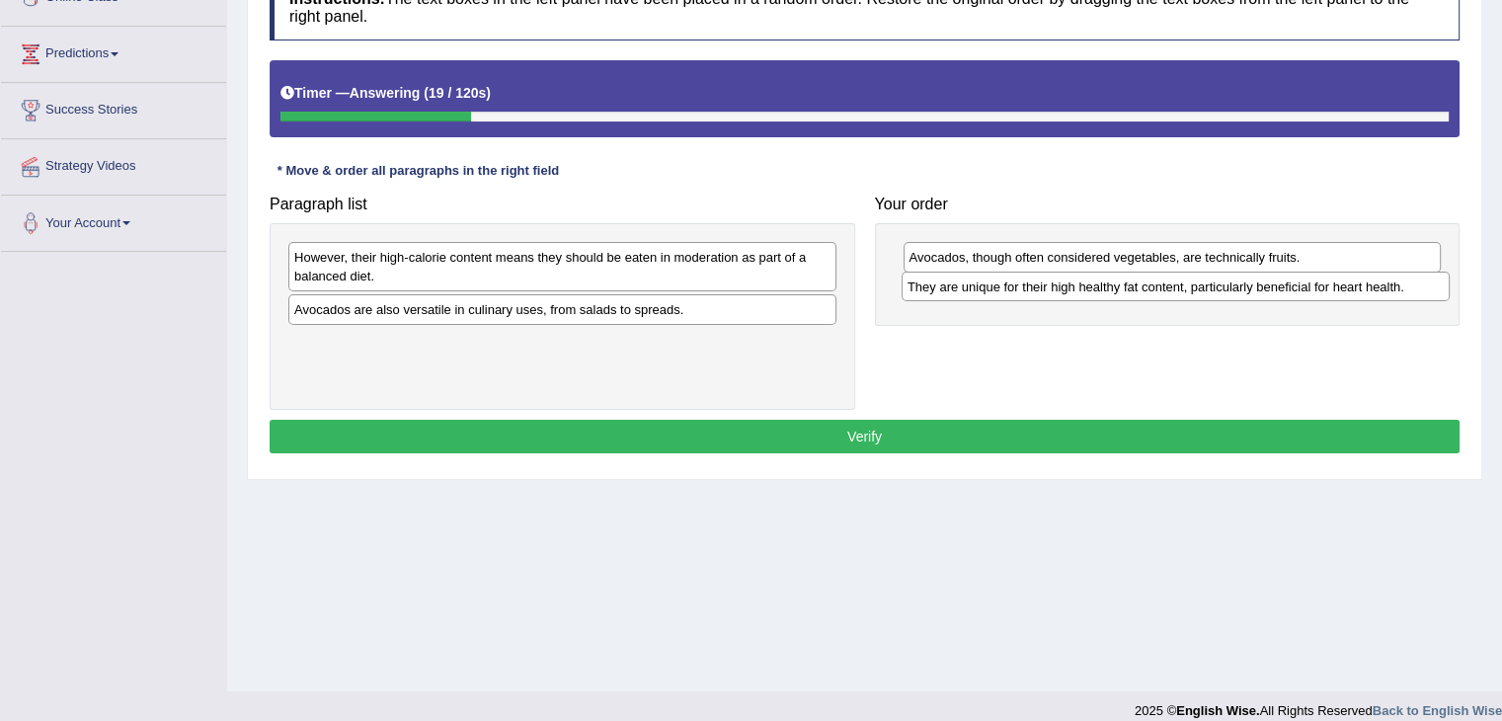
drag, startPoint x: 590, startPoint y: 252, endPoint x: 1190, endPoint y: 284, distance: 601.3
click at [1201, 282] on div "They are unique for their high healthy fat content, particularly beneficial for…" at bounding box center [1176, 287] width 548 height 31
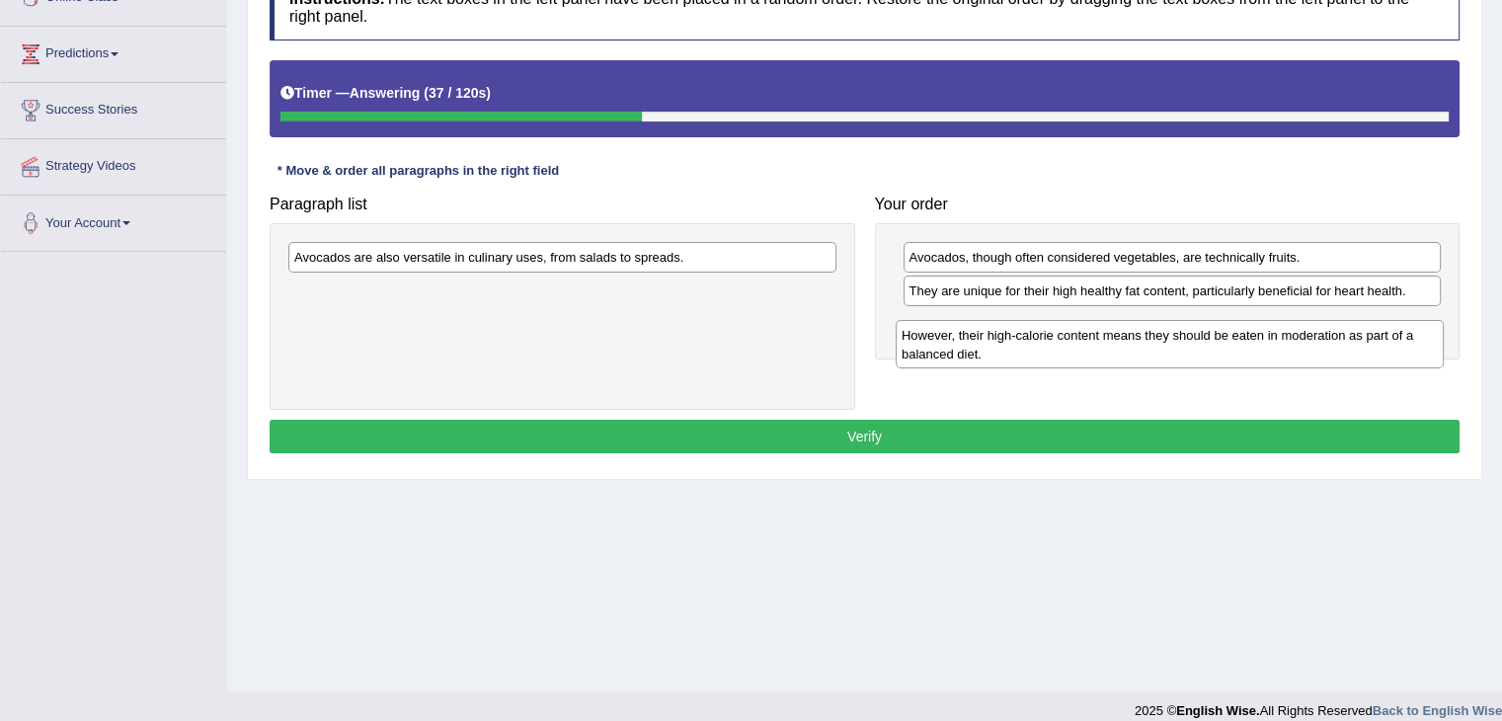
drag, startPoint x: 557, startPoint y: 270, endPoint x: 1169, endPoint y: 345, distance: 616.8
click at [1168, 346] on div "However, their high-calorie content means they should be eaten in moderation as…" at bounding box center [1170, 344] width 548 height 49
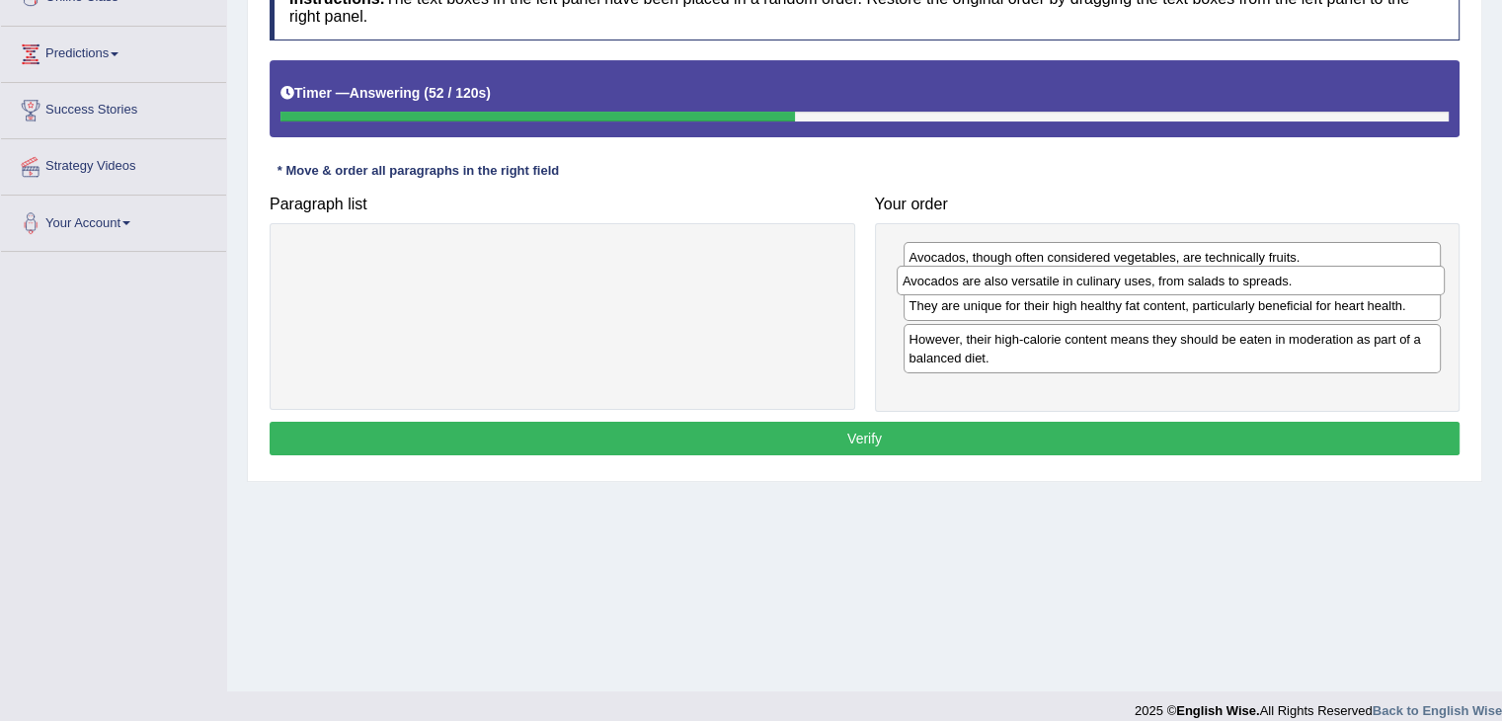
drag, startPoint x: 449, startPoint y: 251, endPoint x: 1058, endPoint y: 275, distance: 608.8
click at [1058, 275] on div "Avocados are also versatile in culinary uses, from salads to spreads." at bounding box center [1171, 281] width 548 height 31
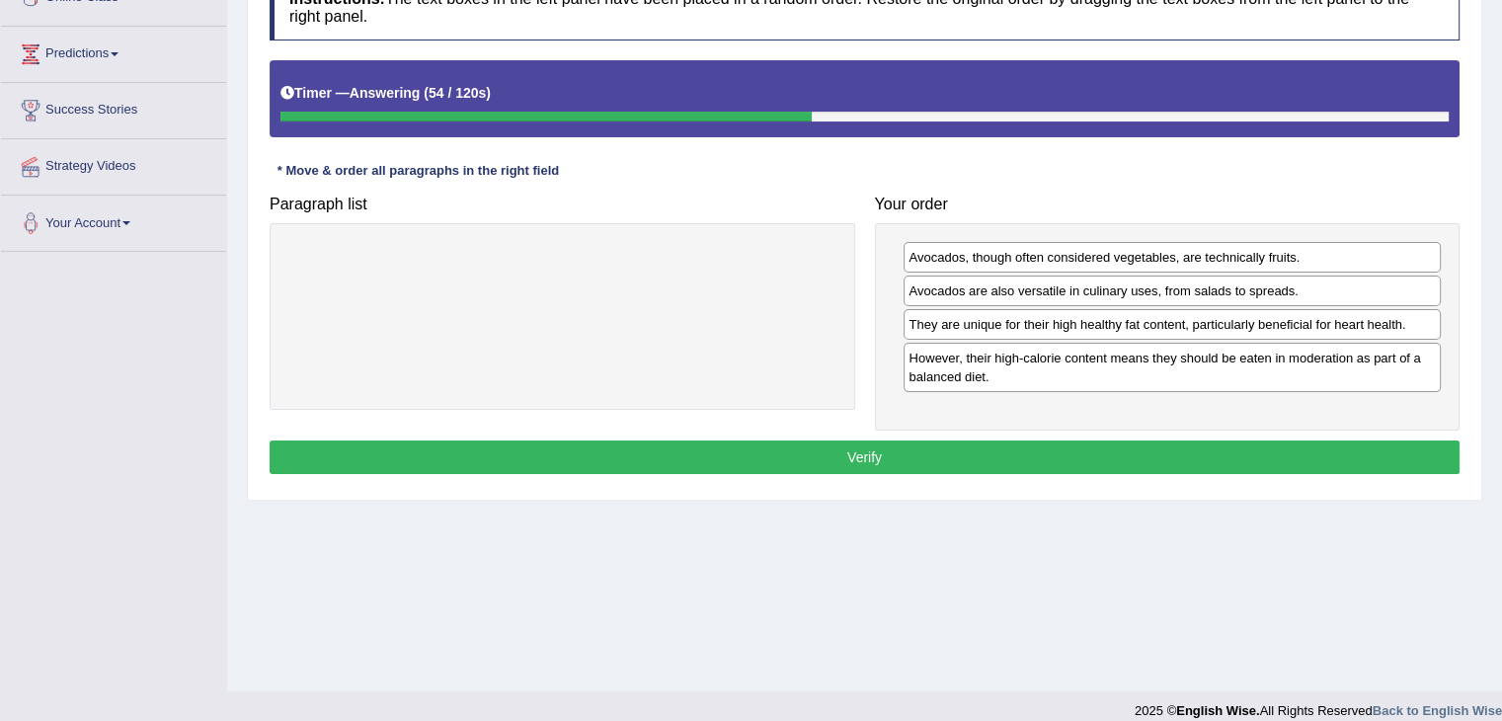
click at [901, 457] on button "Verify" at bounding box center [865, 457] width 1190 height 34
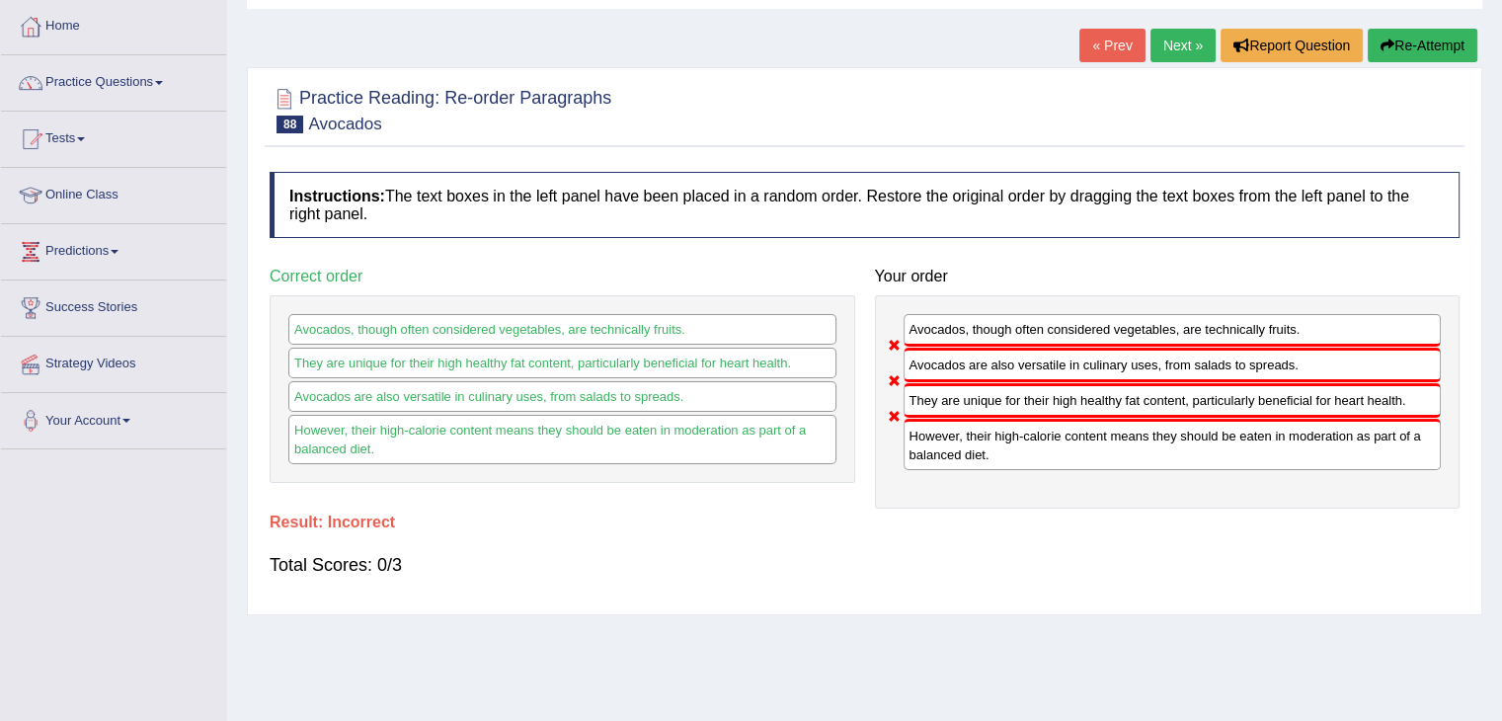
scroll to position [0, 0]
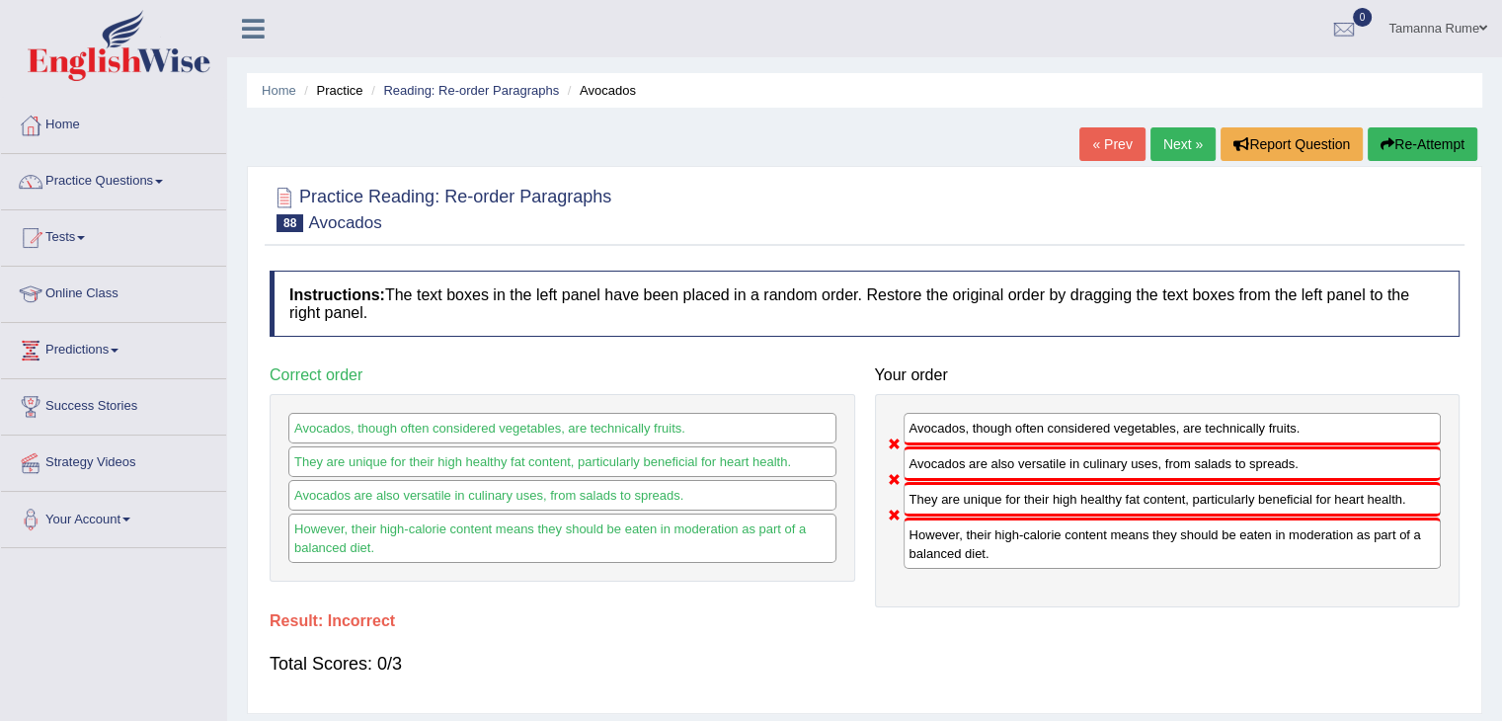
click at [1188, 148] on link "Next »" at bounding box center [1182, 144] width 65 height 34
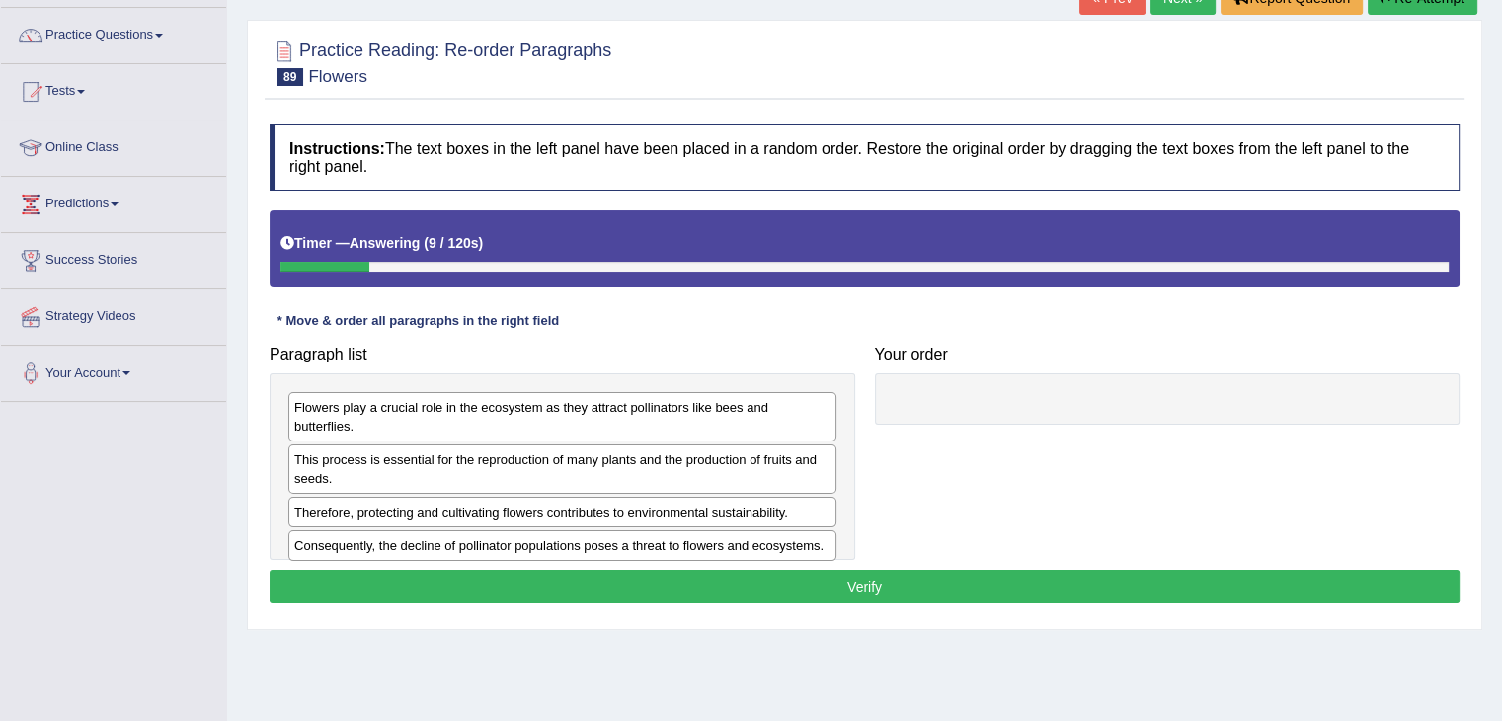
scroll to position [198, 0]
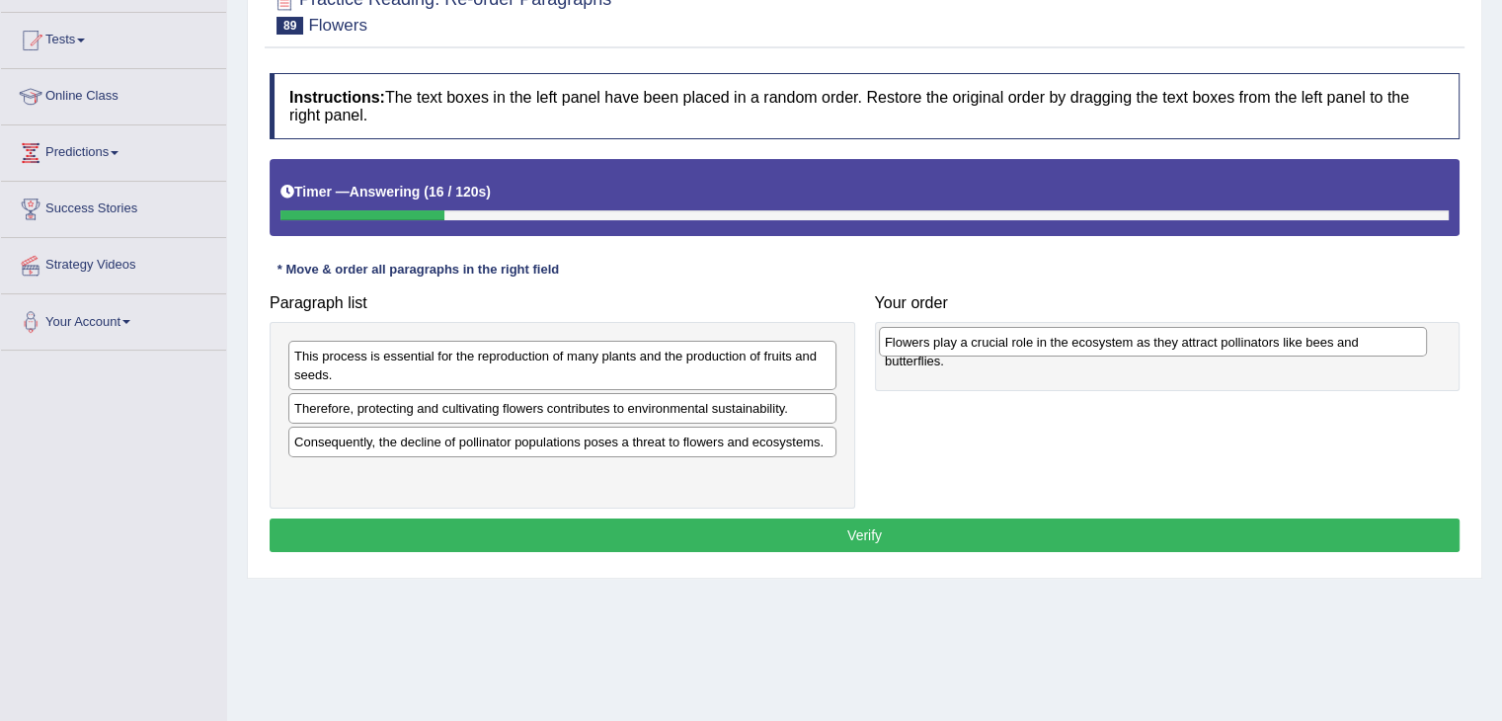
drag, startPoint x: 561, startPoint y: 352, endPoint x: 1151, endPoint y: 338, distance: 590.7
click at [1151, 338] on div "Flowers play a crucial role in the ecosystem as they attract pollinators like b…" at bounding box center [1153, 342] width 548 height 31
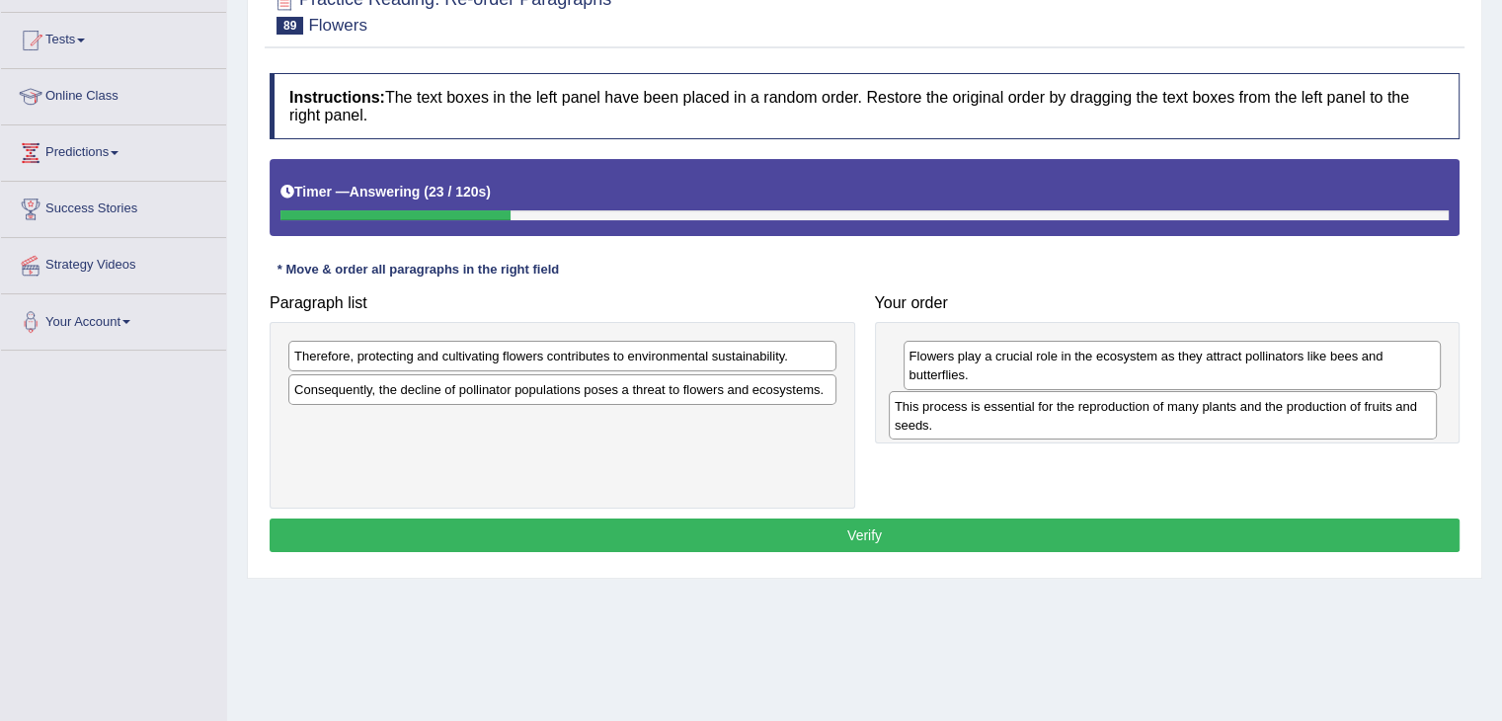
drag, startPoint x: 549, startPoint y: 375, endPoint x: 1149, endPoint y: 425, distance: 602.4
click at [1149, 425] on div "This process is essential for the reproduction of many plants and the productio…" at bounding box center [1163, 415] width 548 height 49
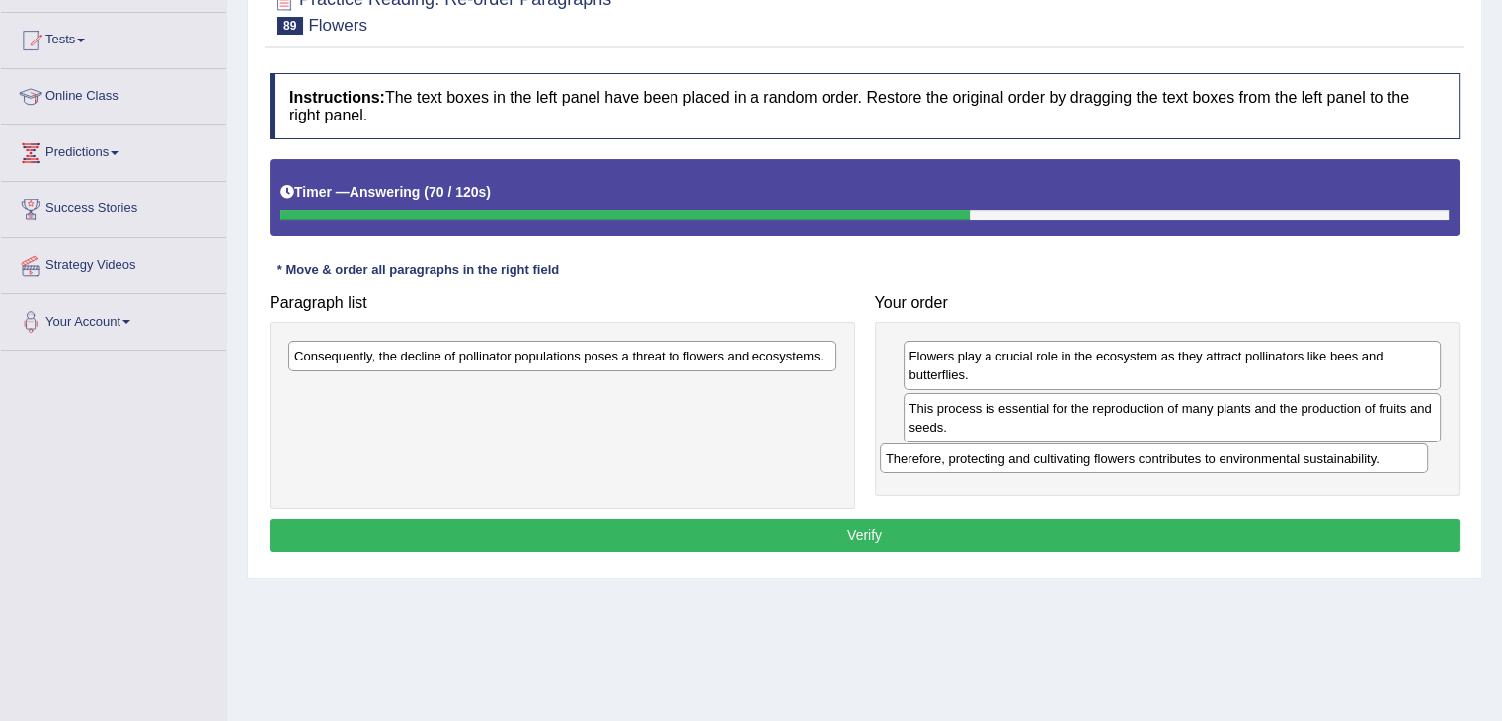
drag, startPoint x: 412, startPoint y: 351, endPoint x: 996, endPoint y: 443, distance: 591.9
click at [1003, 451] on div "Therefore, protecting and cultivating flowers contributes to environmental sust…" at bounding box center [1154, 458] width 548 height 31
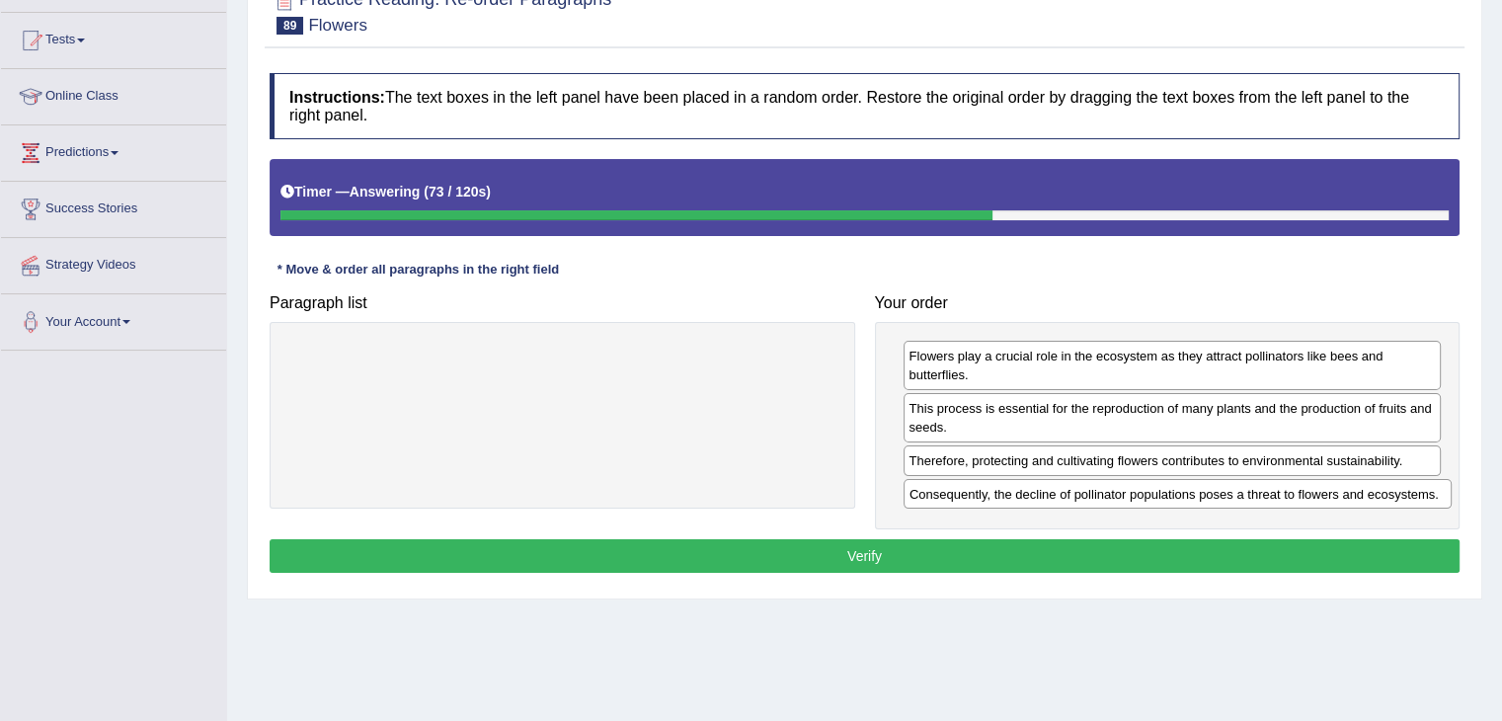
drag, startPoint x: 653, startPoint y: 353, endPoint x: 1268, endPoint y: 491, distance: 630.6
click at [1268, 491] on div "Consequently, the decline of pollinator populations poses a threat to flowers a…" at bounding box center [1178, 494] width 548 height 31
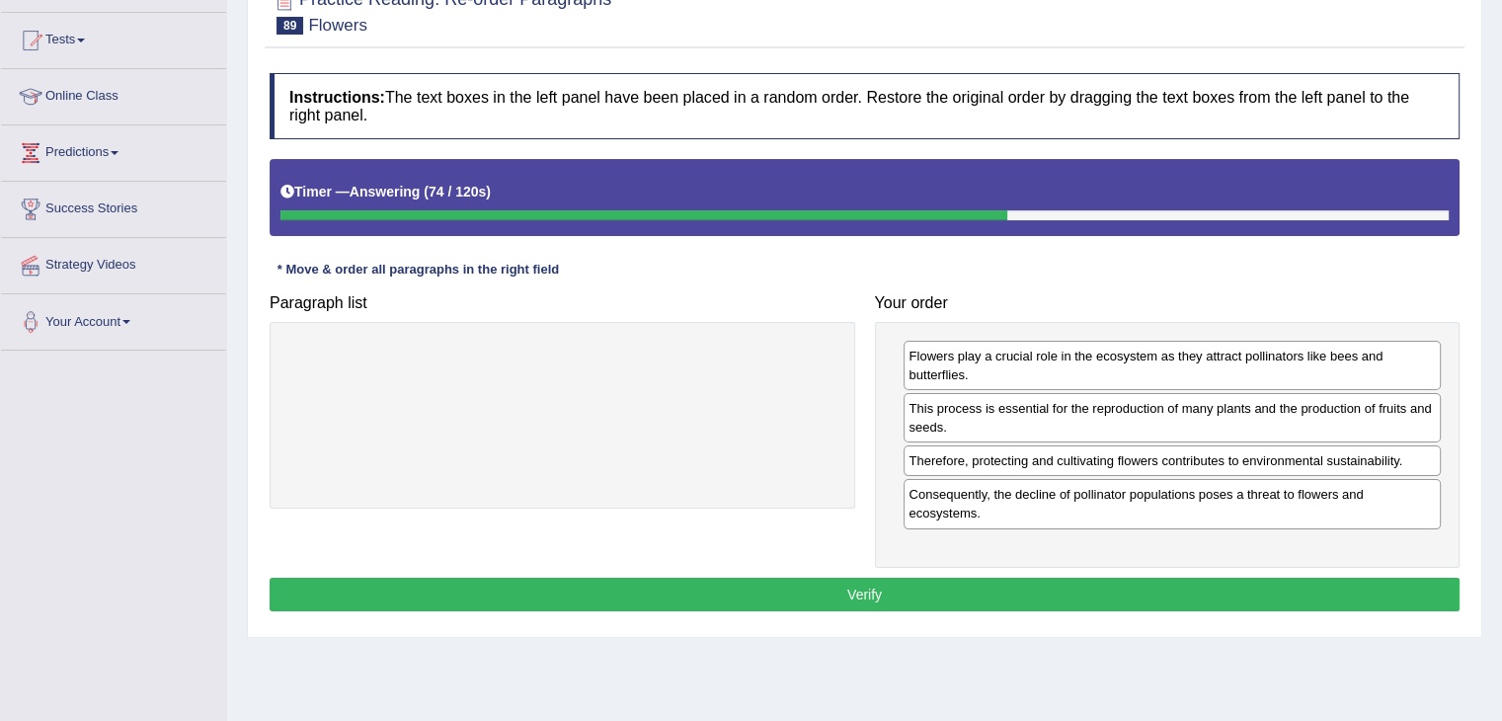
click at [849, 582] on button "Verify" at bounding box center [865, 595] width 1190 height 34
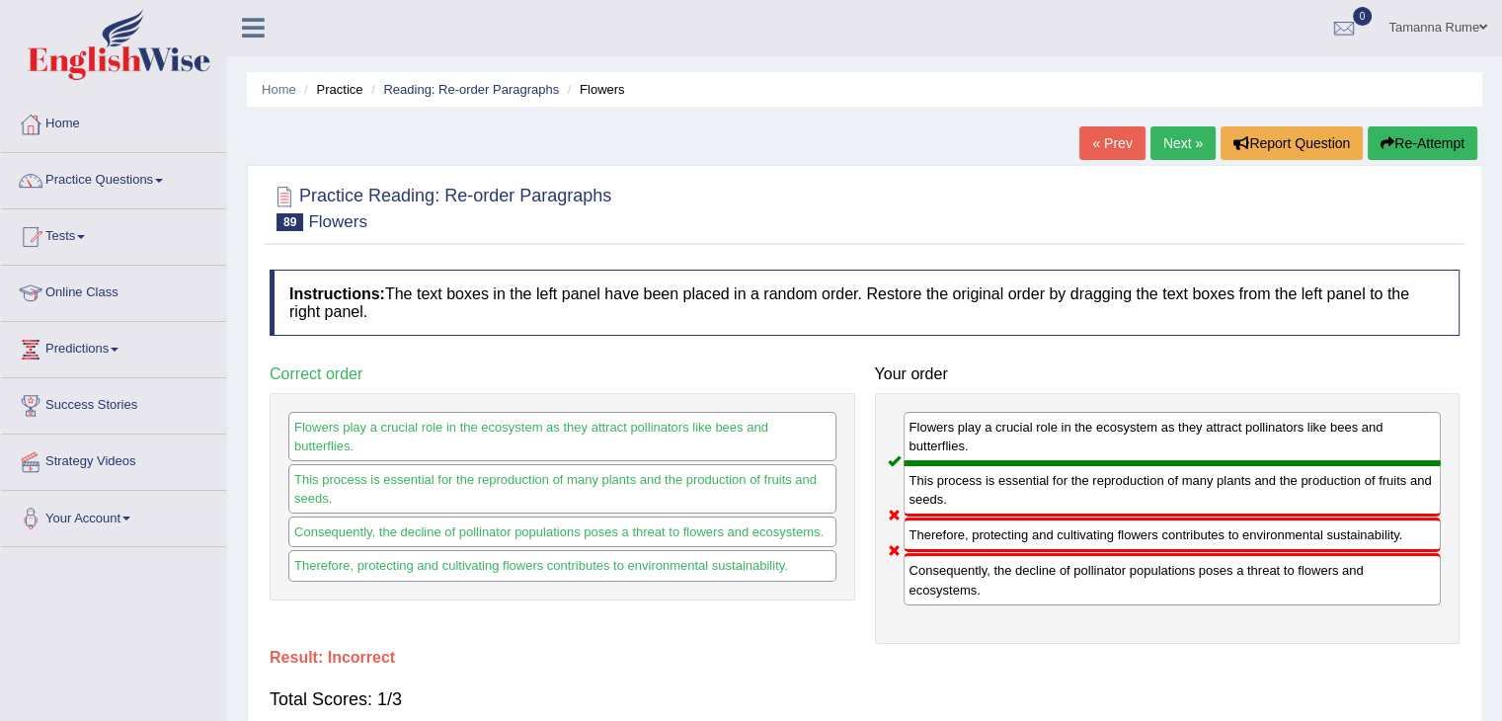
scroll to position [0, 0]
click at [1177, 144] on link "Next »" at bounding box center [1182, 144] width 65 height 34
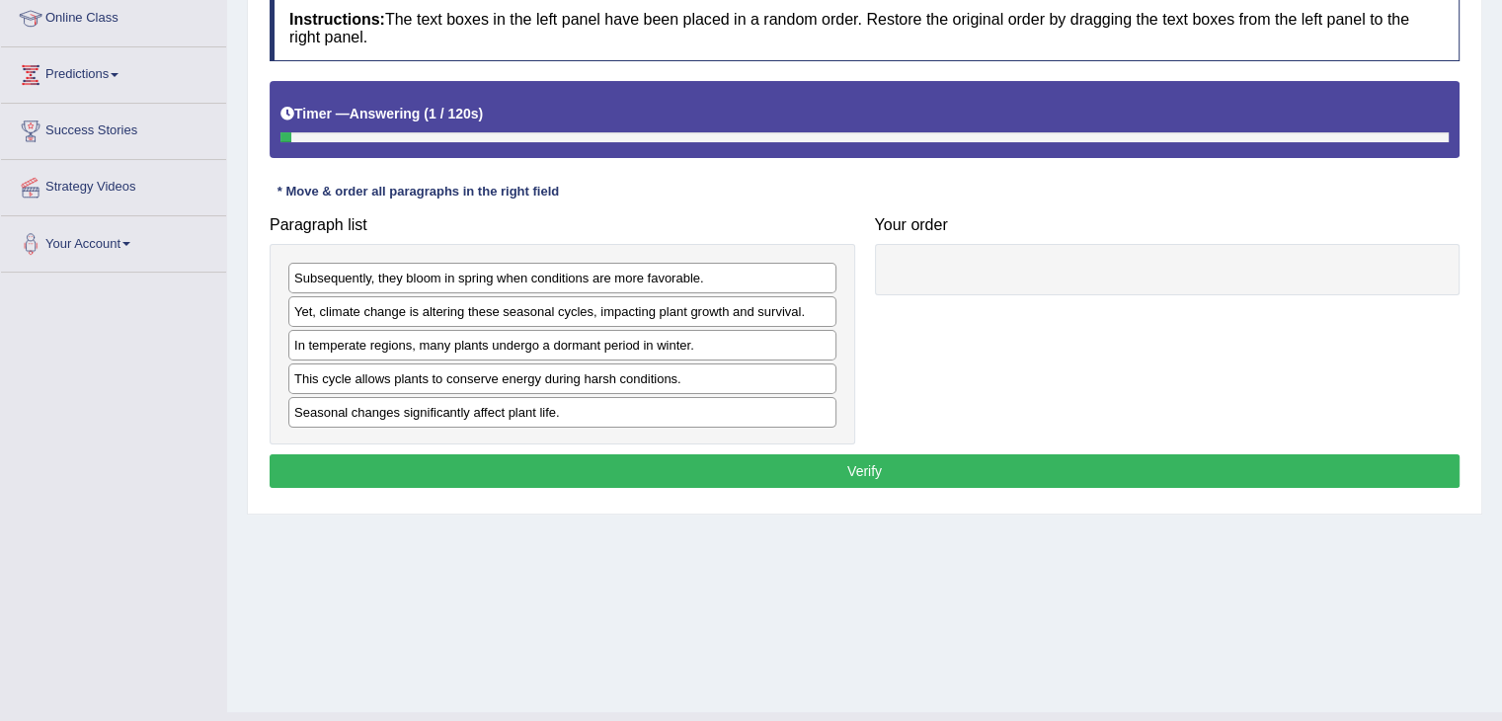
scroll to position [296, 0]
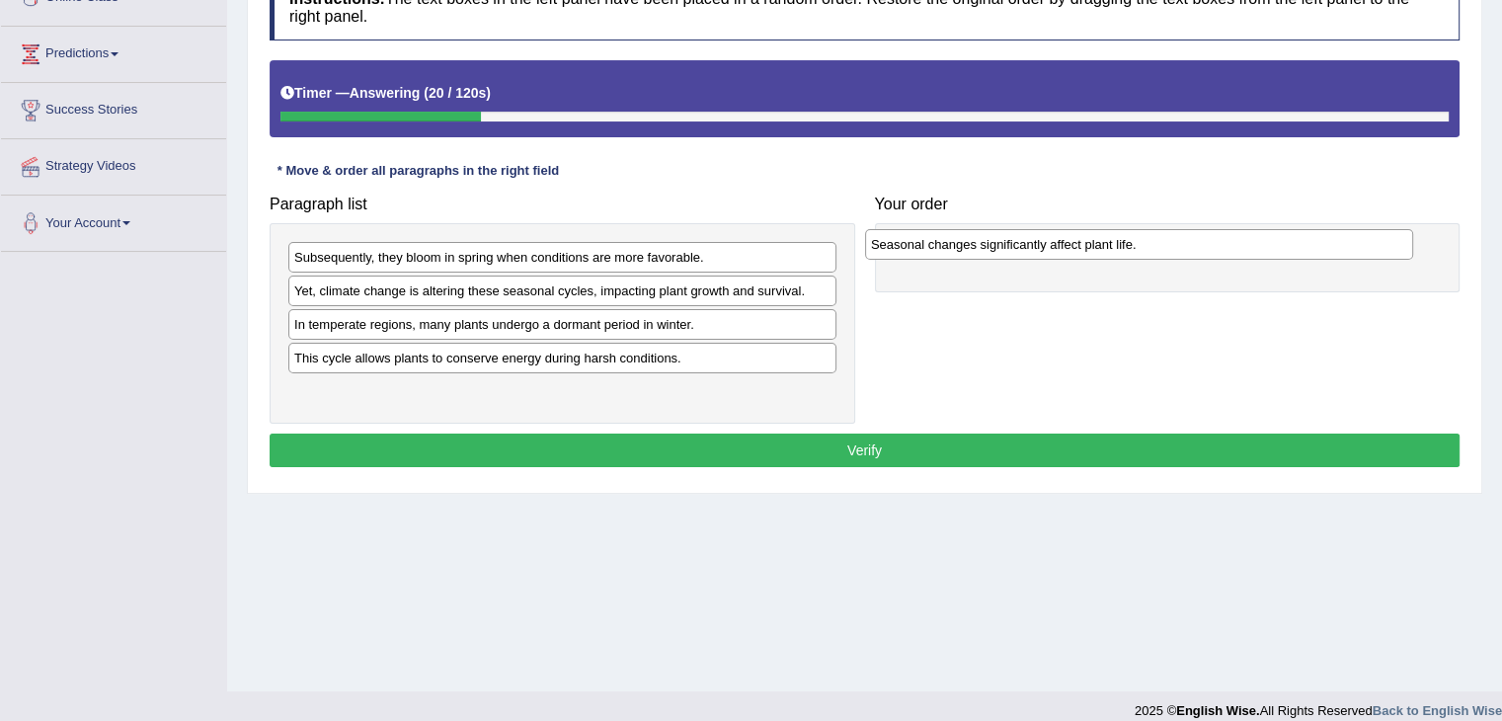
drag, startPoint x: 376, startPoint y: 391, endPoint x: 944, endPoint y: 240, distance: 587.6
click at [950, 246] on div "Seasonal changes significantly affect plant life." at bounding box center [1139, 244] width 548 height 31
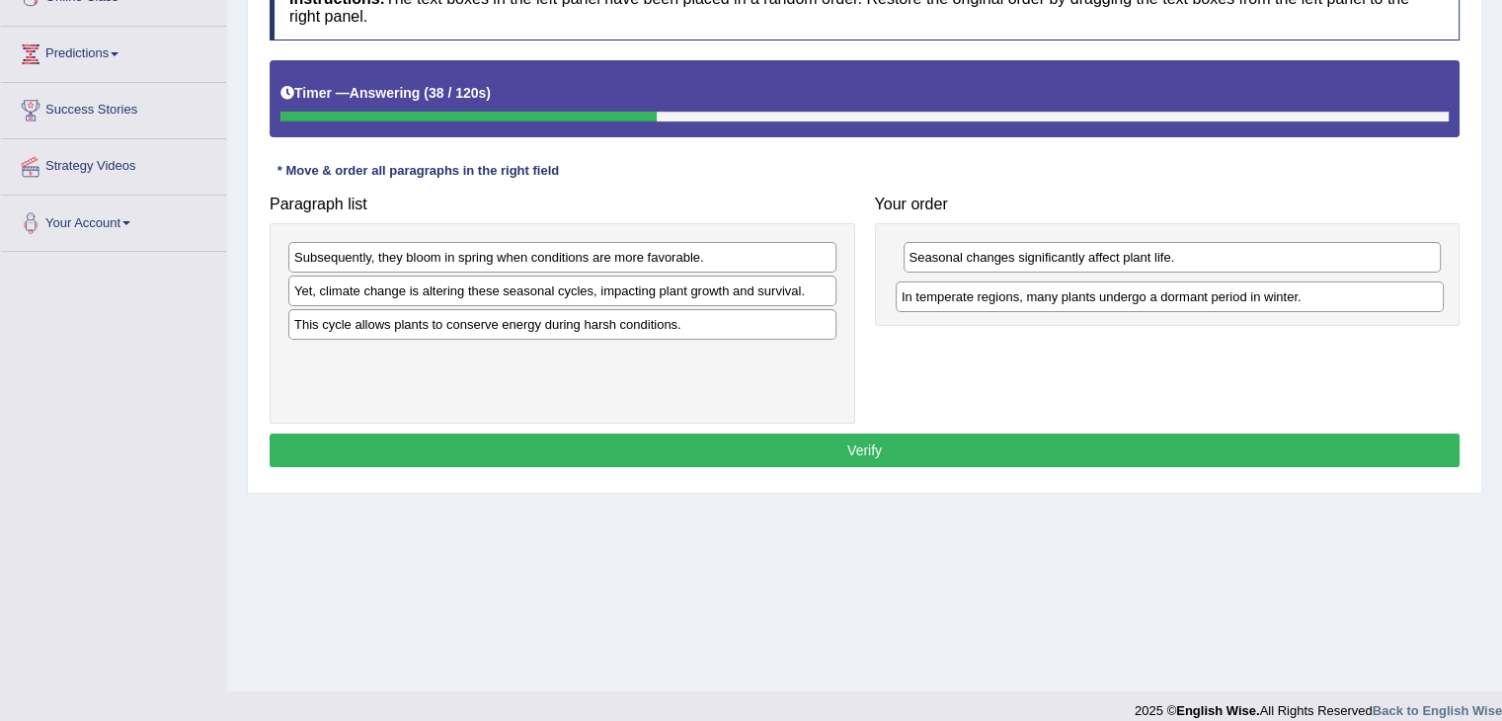
drag, startPoint x: 463, startPoint y: 323, endPoint x: 1070, endPoint y: 296, distance: 607.9
click at [1070, 296] on div "In temperate regions, many plants undergo a dormant period in winter." at bounding box center [1170, 296] width 548 height 31
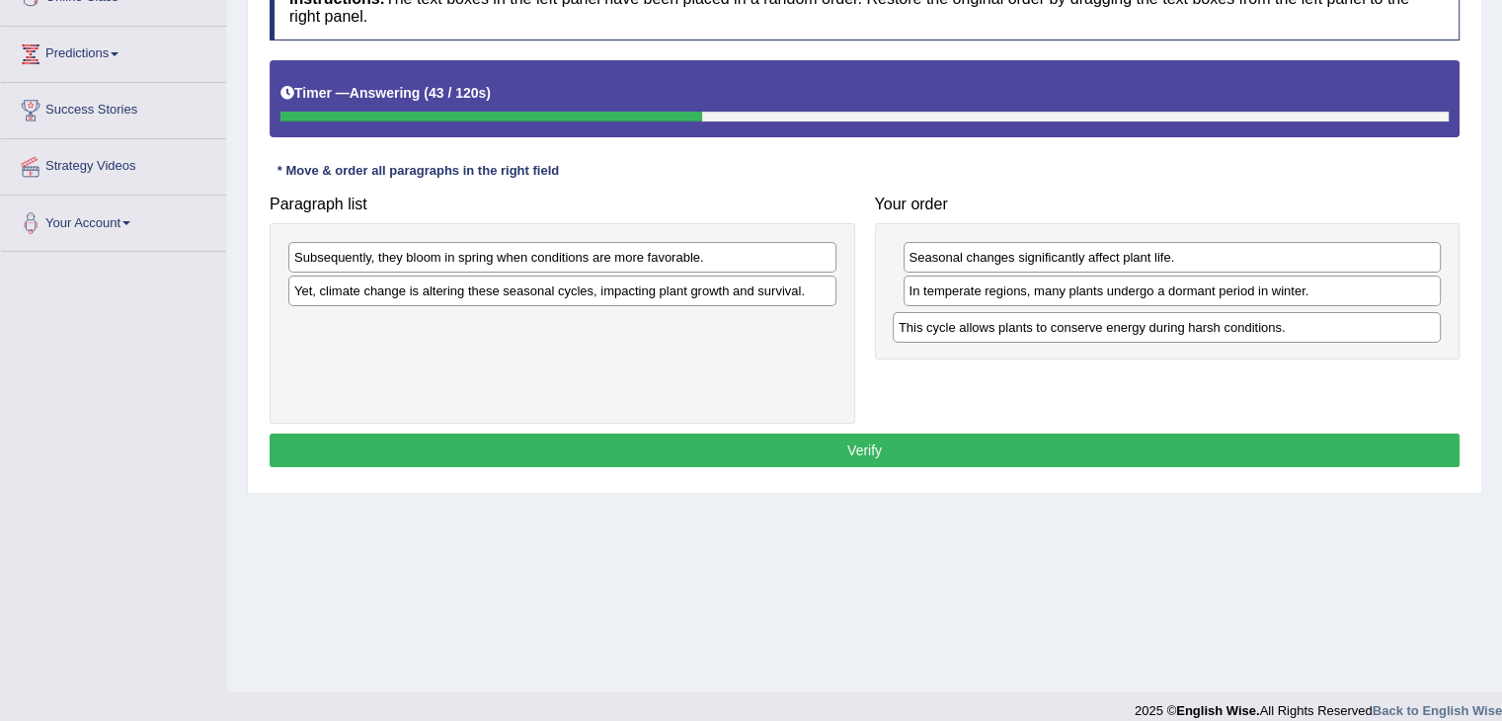
drag, startPoint x: 367, startPoint y: 329, endPoint x: 972, endPoint y: 333, distance: 604.4
click at [972, 333] on div "This cycle allows plants to conserve energy during harsh conditions." at bounding box center [1167, 327] width 548 height 31
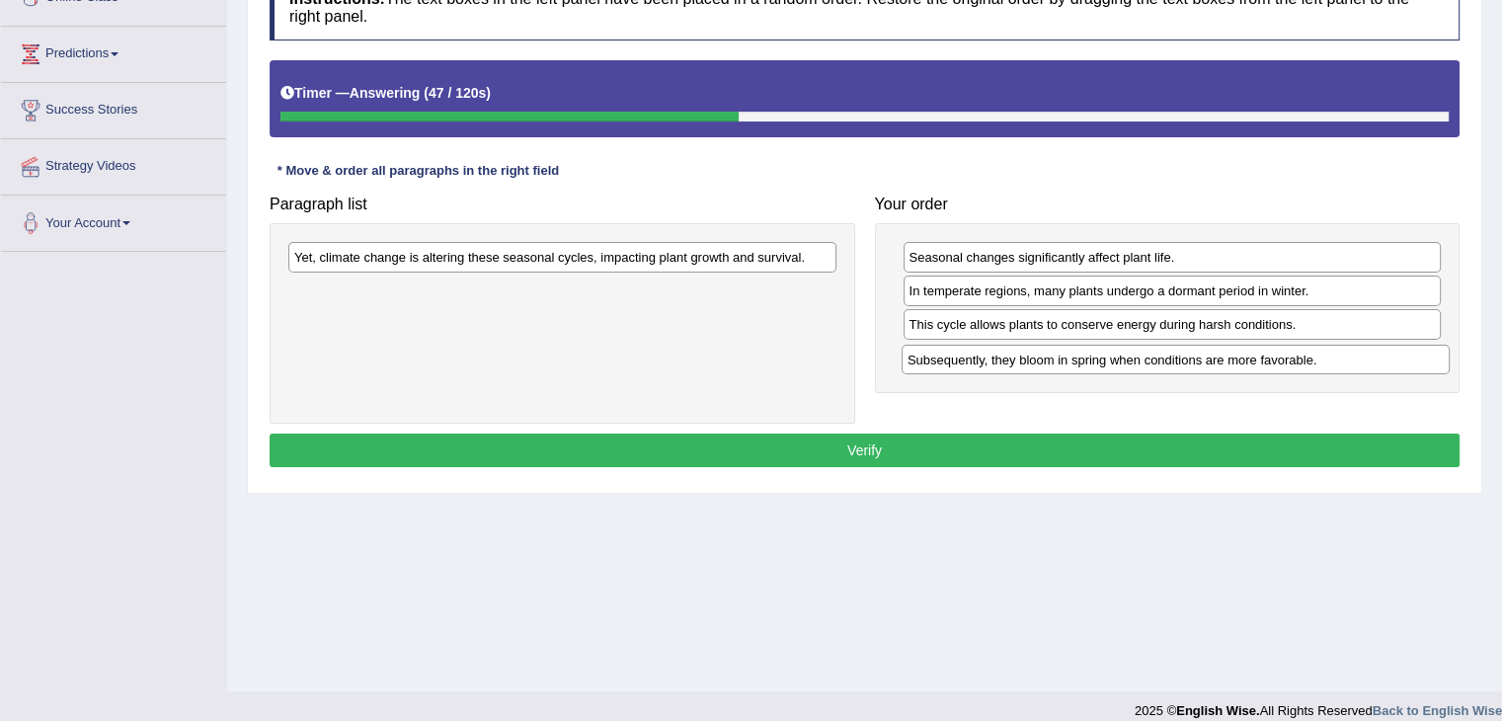
drag, startPoint x: 536, startPoint y: 258, endPoint x: 1147, endPoint y: 358, distance: 619.5
click at [1150, 360] on div "Subsequently, they bloom in spring when conditions are more favorable." at bounding box center [1176, 360] width 548 height 31
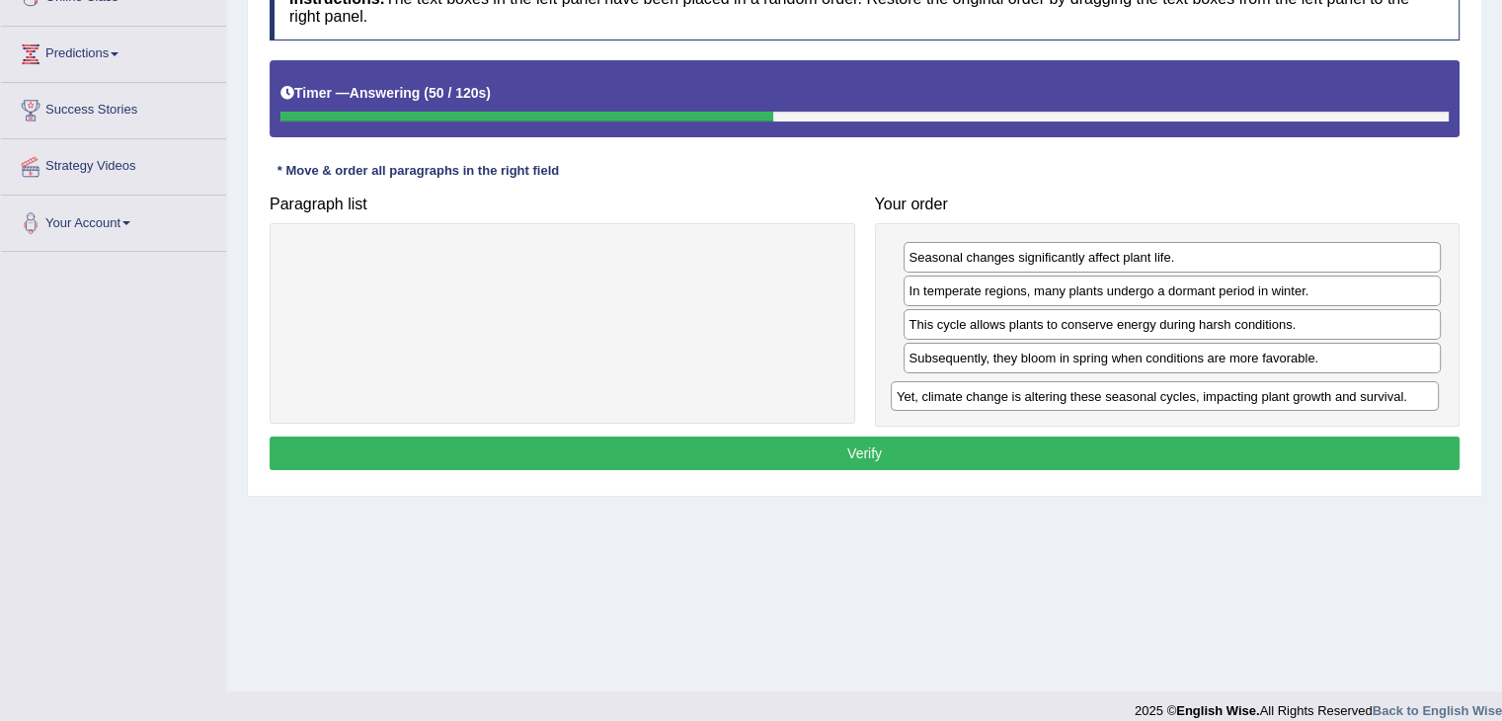
drag, startPoint x: 535, startPoint y: 254, endPoint x: 1138, endPoint y: 393, distance: 618.3
click at [1138, 393] on div "Yet, climate change is altering these seasonal cycles, impacting plant growth a…" at bounding box center [1165, 396] width 548 height 31
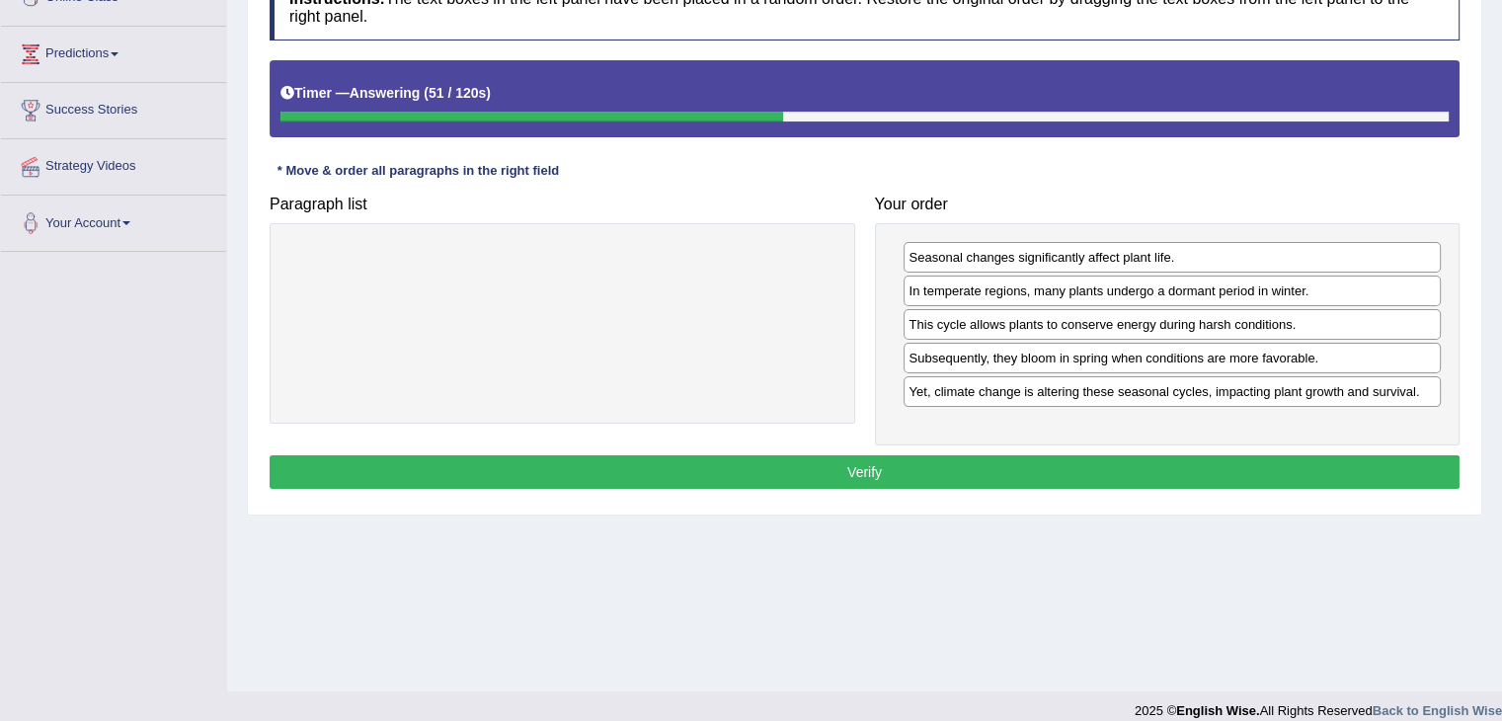
click at [942, 465] on button "Verify" at bounding box center [865, 472] width 1190 height 34
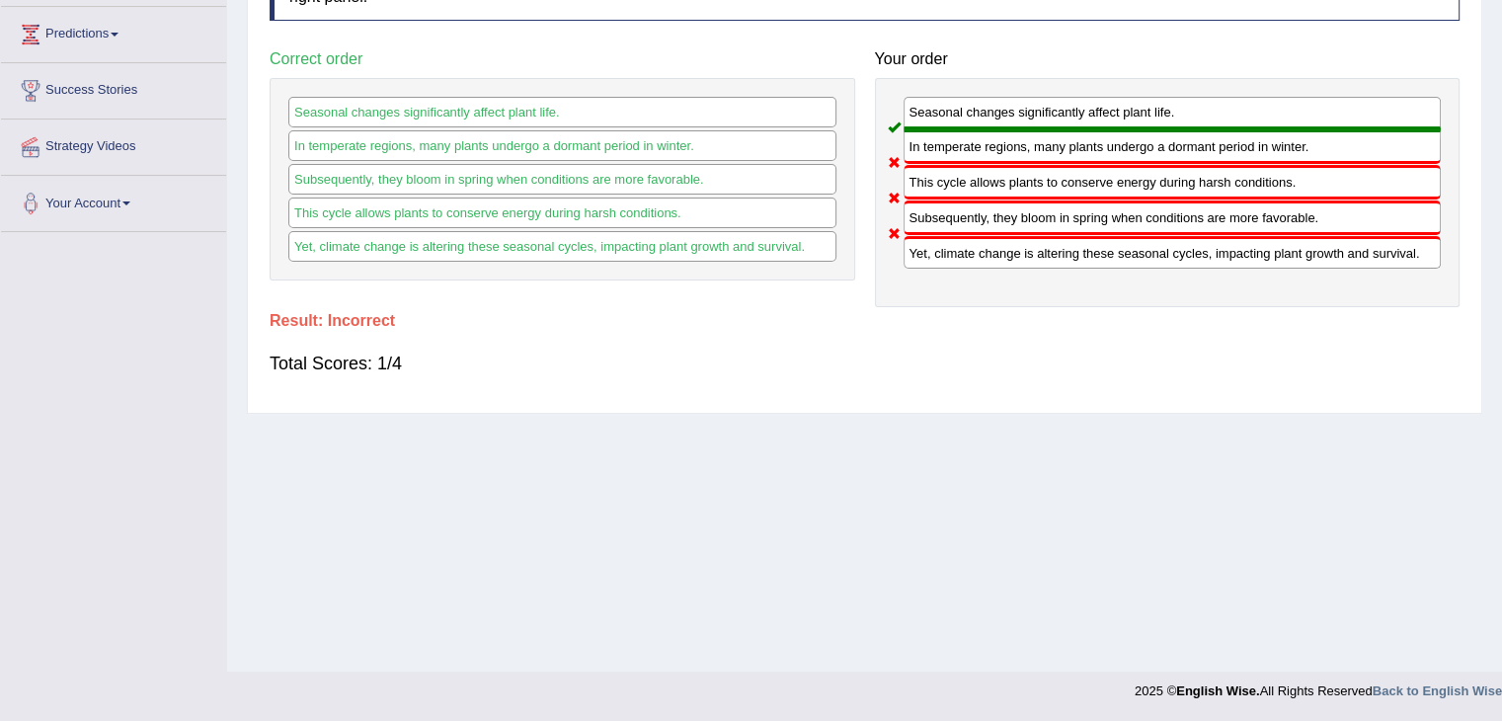
scroll to position [20, 0]
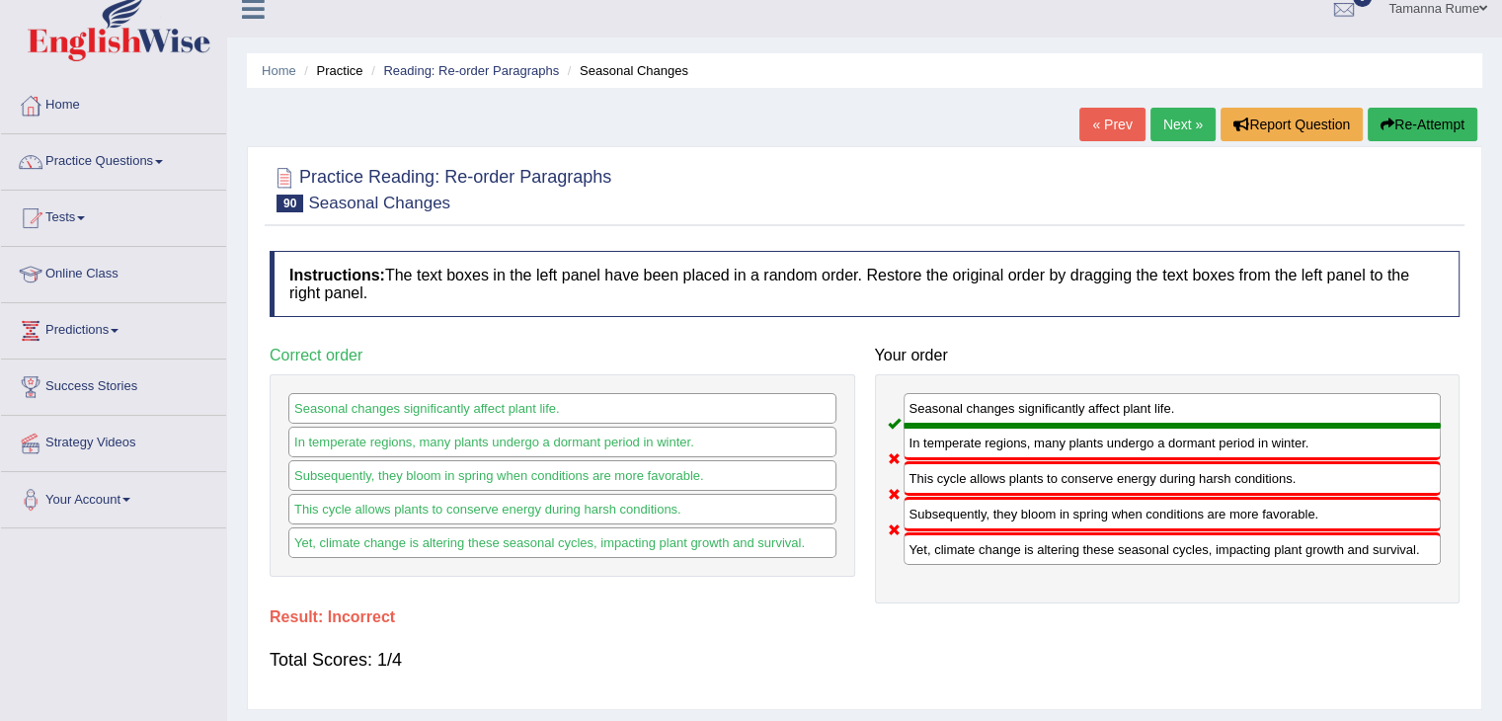
click at [1171, 120] on link "Next »" at bounding box center [1182, 125] width 65 height 34
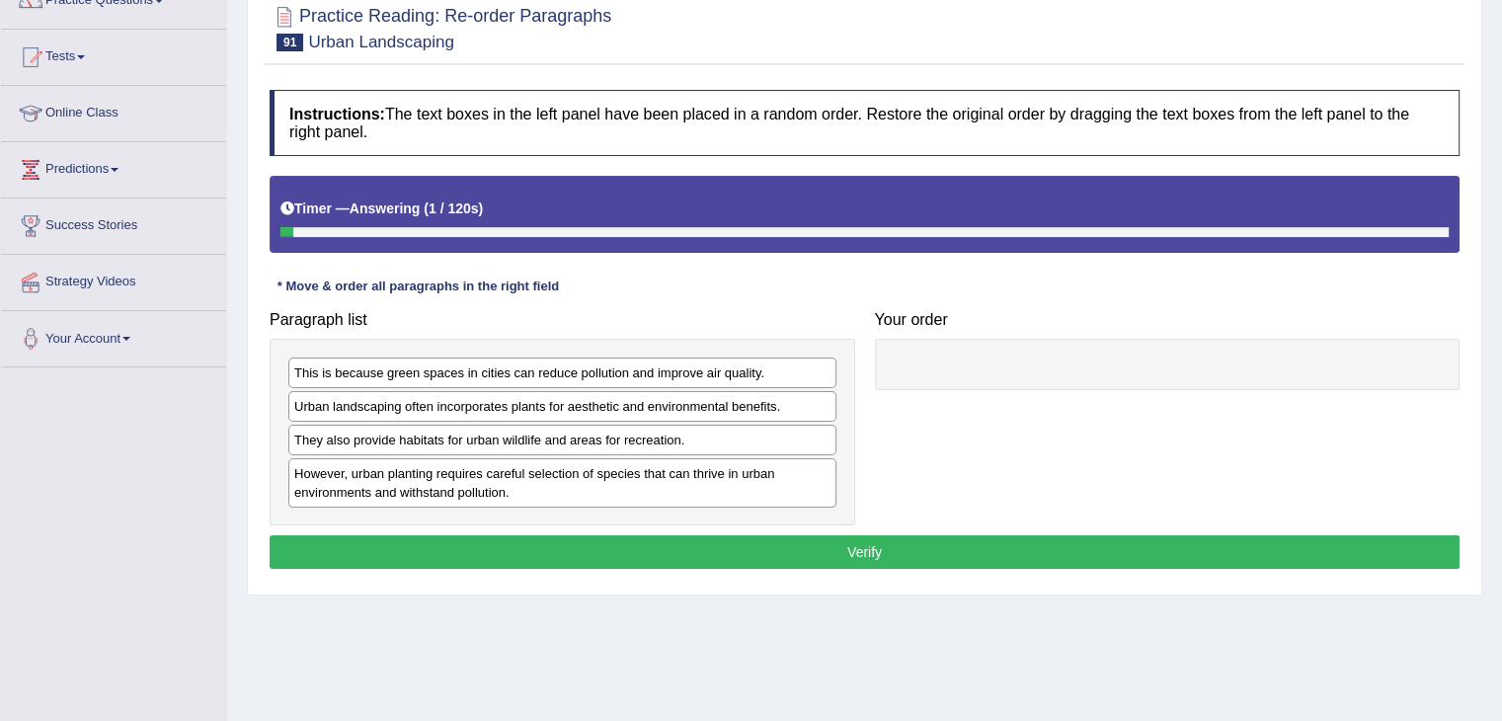
scroll to position [198, 0]
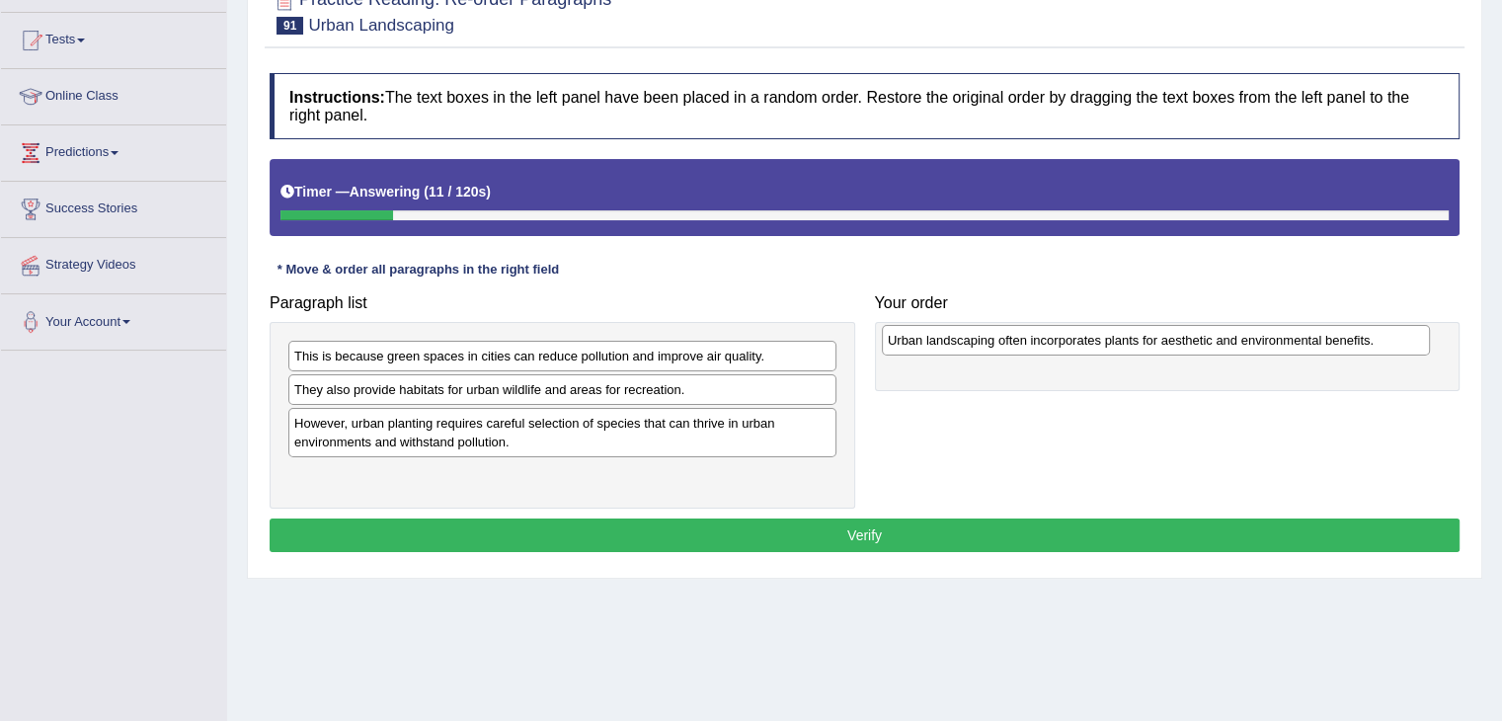
drag, startPoint x: 499, startPoint y: 392, endPoint x: 1092, endPoint y: 344, distance: 595.5
click at [1092, 344] on div "Urban landscaping often incorporates plants for aesthetic and environmental ben…" at bounding box center [1156, 340] width 548 height 31
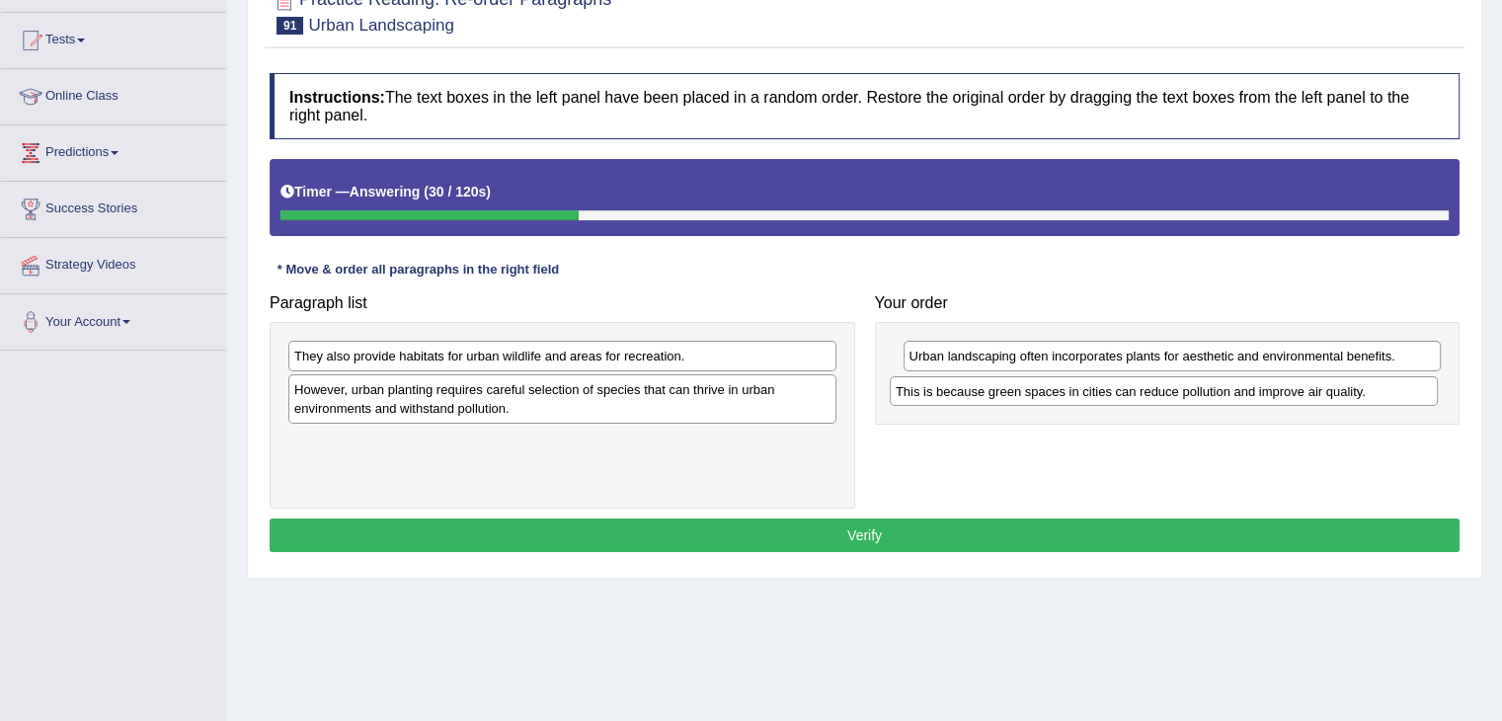
drag, startPoint x: 611, startPoint y: 348, endPoint x: 1213, endPoint y: 383, distance: 602.4
click at [1213, 383] on div "This is because green spaces in cities can reduce pollution and improve air qua…" at bounding box center [1164, 391] width 548 height 31
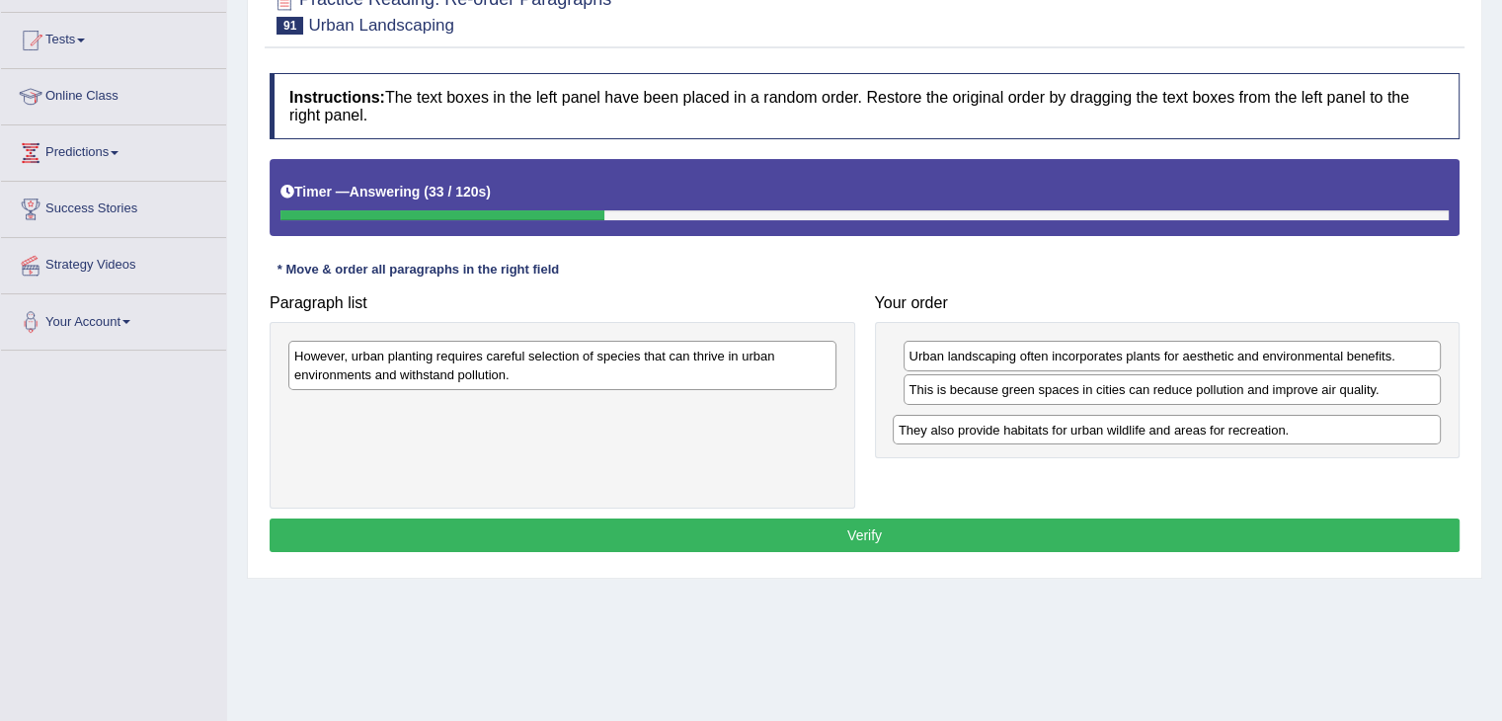
drag, startPoint x: 698, startPoint y: 354, endPoint x: 1304, endPoint y: 424, distance: 609.4
click at [1304, 426] on div "They also provide habitats for urban wildlife and areas for recreation." at bounding box center [1167, 430] width 548 height 31
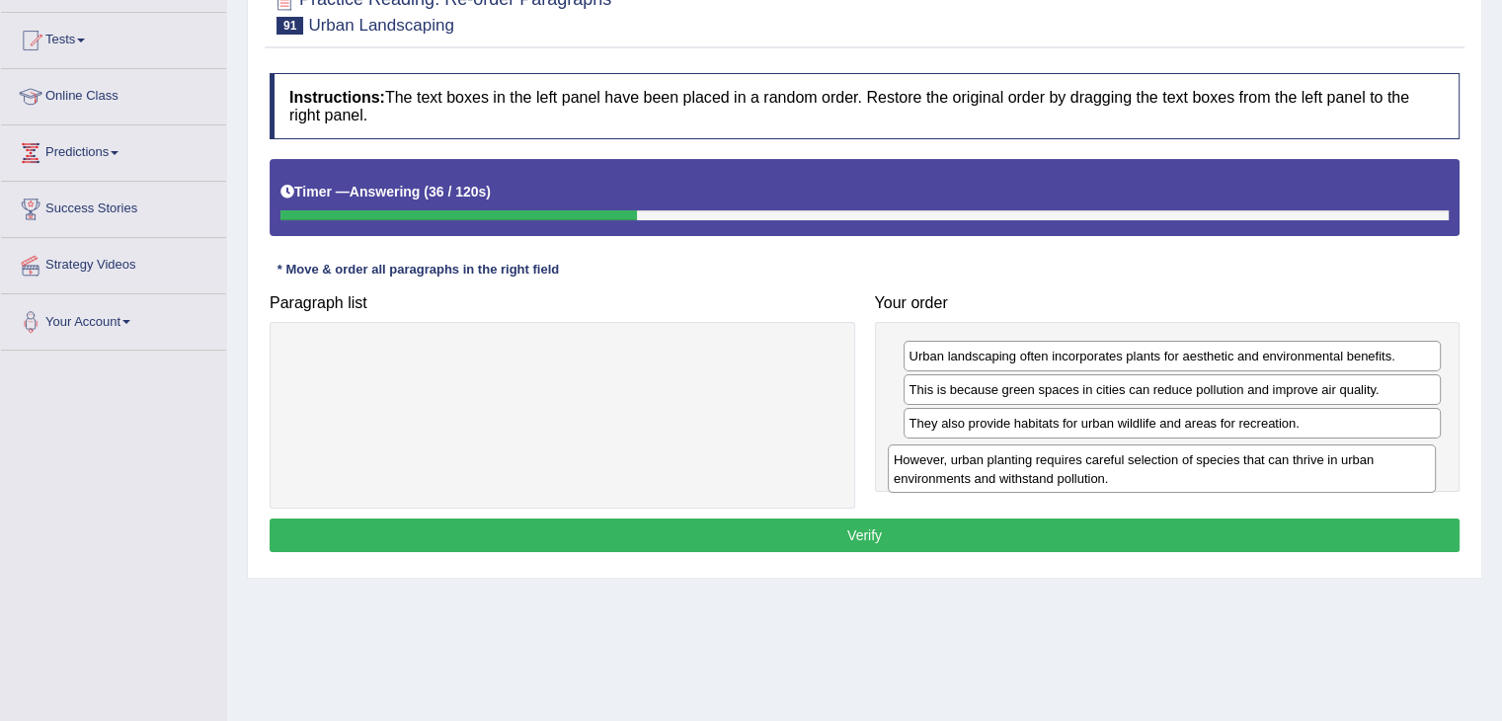
drag, startPoint x: 754, startPoint y: 373, endPoint x: 1363, endPoint y: 477, distance: 617.1
click at [1363, 477] on div "However, urban planting requires careful selection of species that can thrive i…" at bounding box center [1162, 468] width 548 height 49
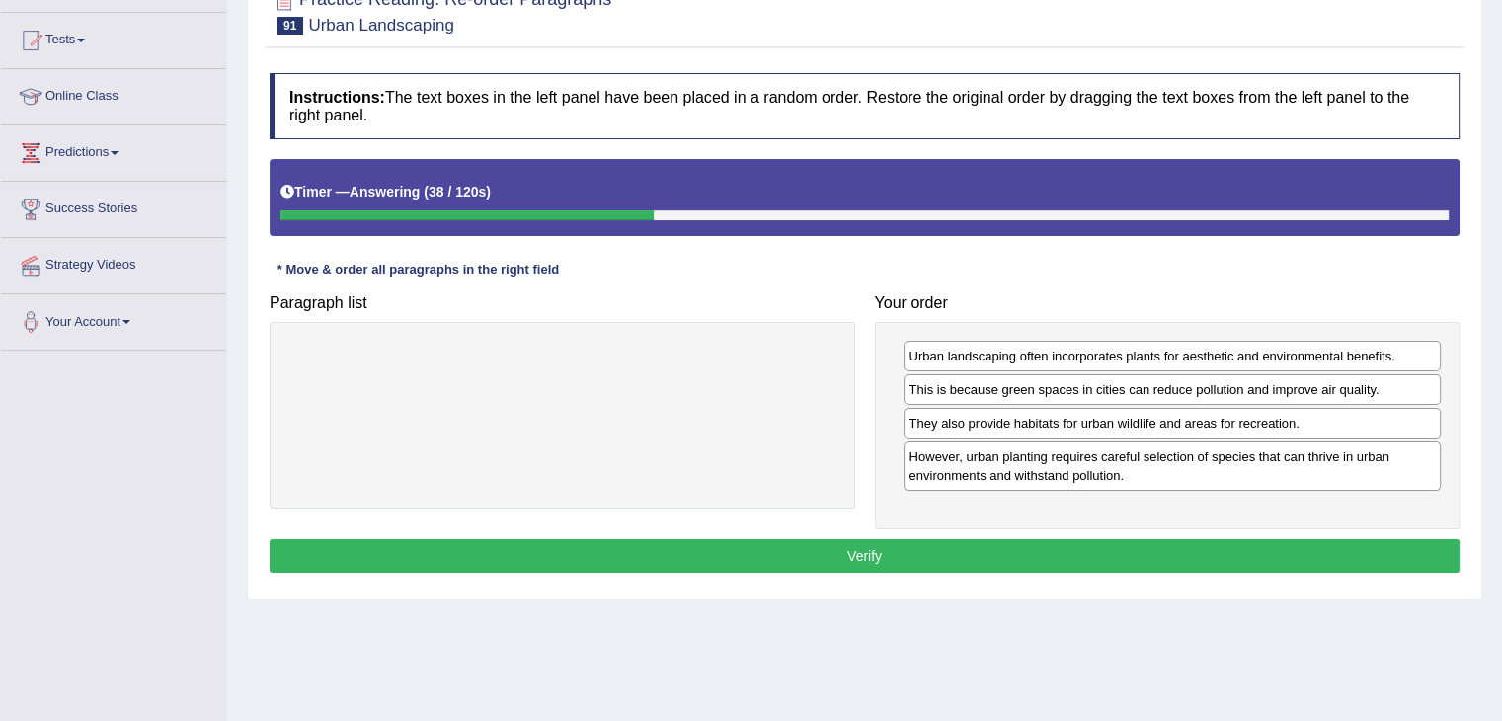
click at [1111, 554] on button "Verify" at bounding box center [865, 556] width 1190 height 34
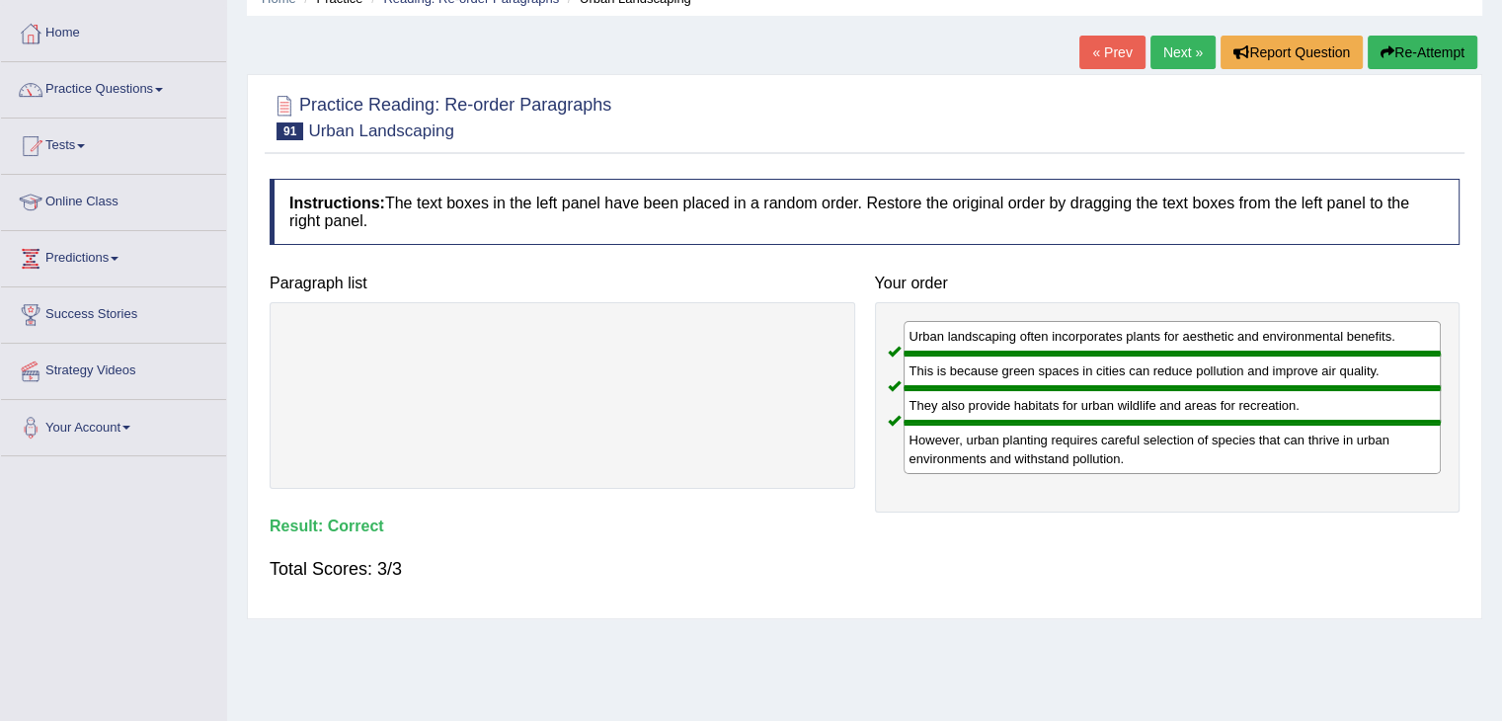
scroll to position [0, 0]
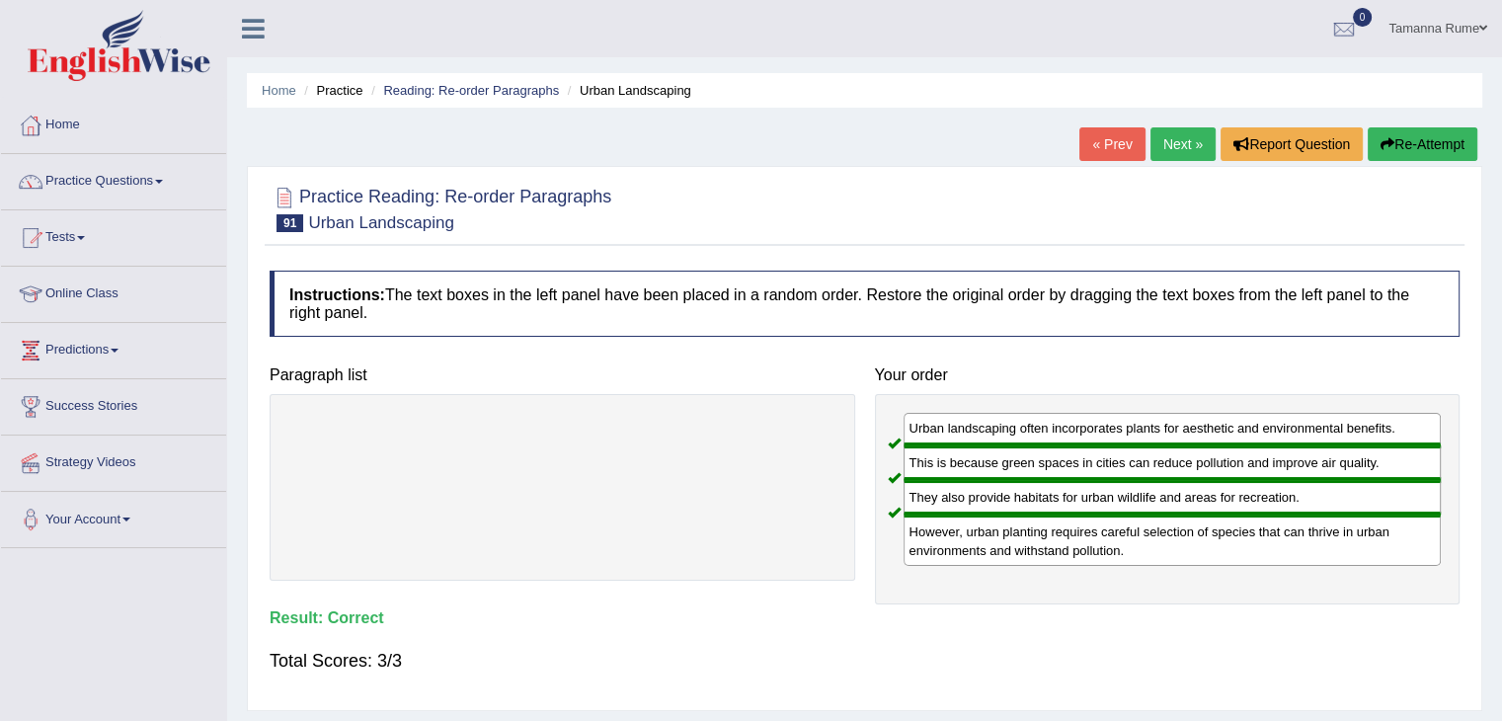
click at [1178, 145] on link "Next »" at bounding box center [1182, 144] width 65 height 34
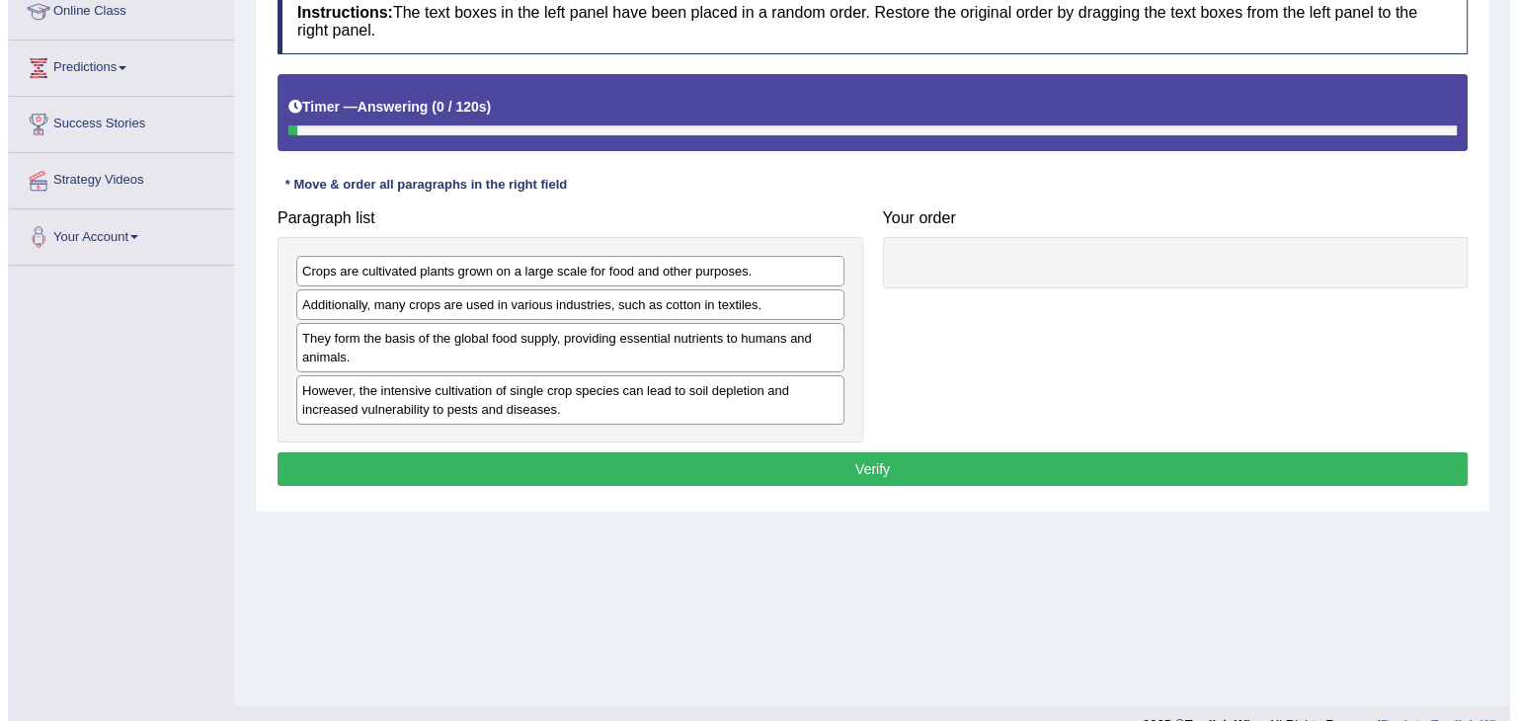
scroll to position [296, 0]
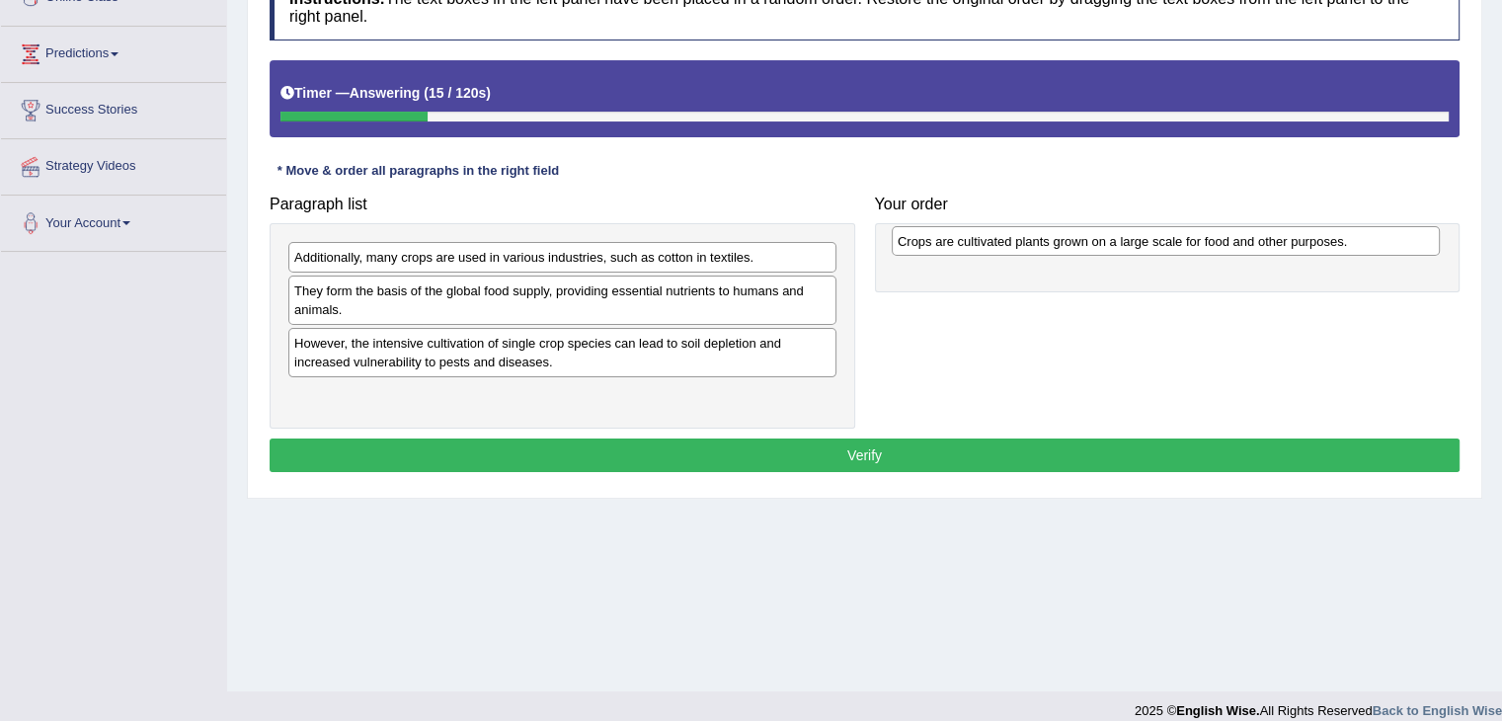
drag, startPoint x: 696, startPoint y: 246, endPoint x: 1300, endPoint y: 230, distance: 603.6
click at [1300, 230] on div "Crops are cultivated plants grown on a large scale for food and other purposes." at bounding box center [1166, 241] width 548 height 31
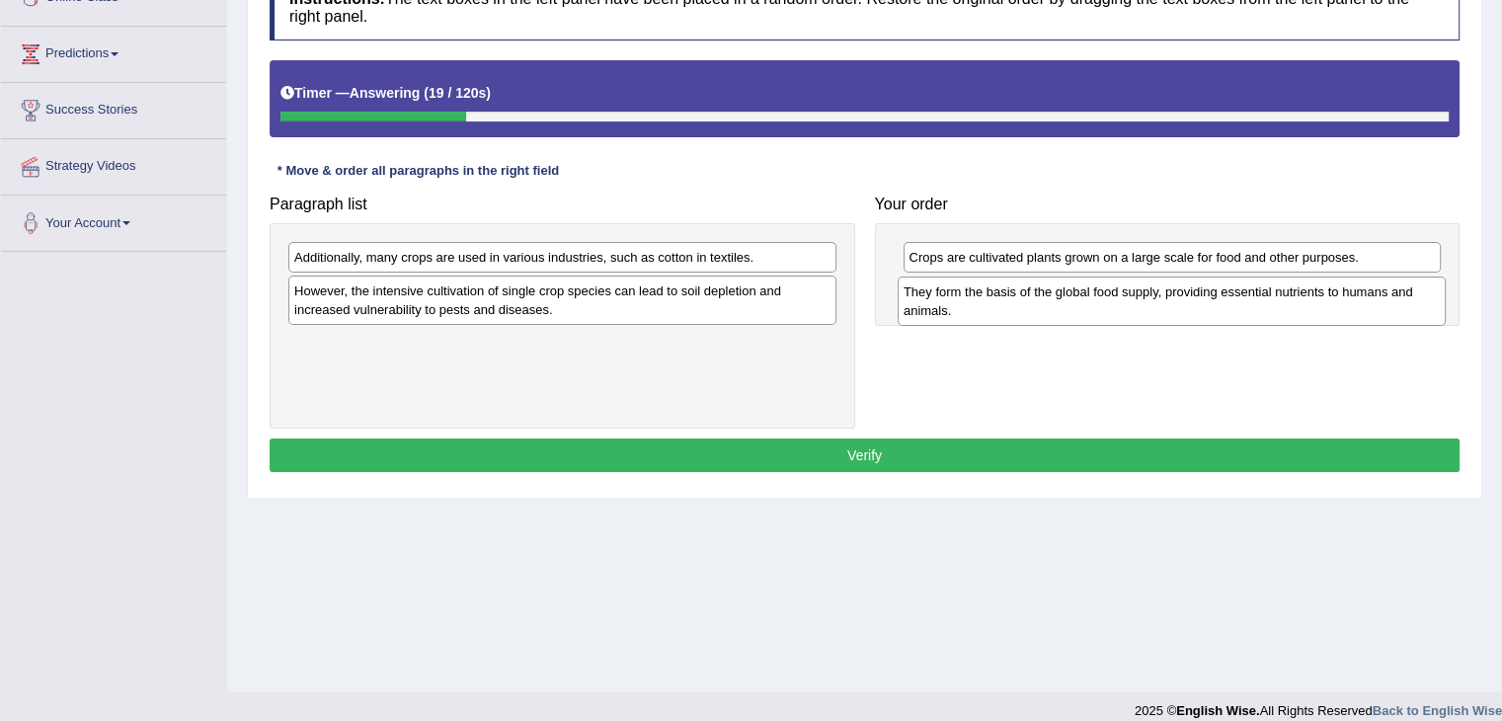
drag, startPoint x: 514, startPoint y: 310, endPoint x: 1124, endPoint y: 312, distance: 609.3
click at [1124, 312] on div "They form the basis of the global food supply, providing essential nutrients to…" at bounding box center [1172, 301] width 548 height 49
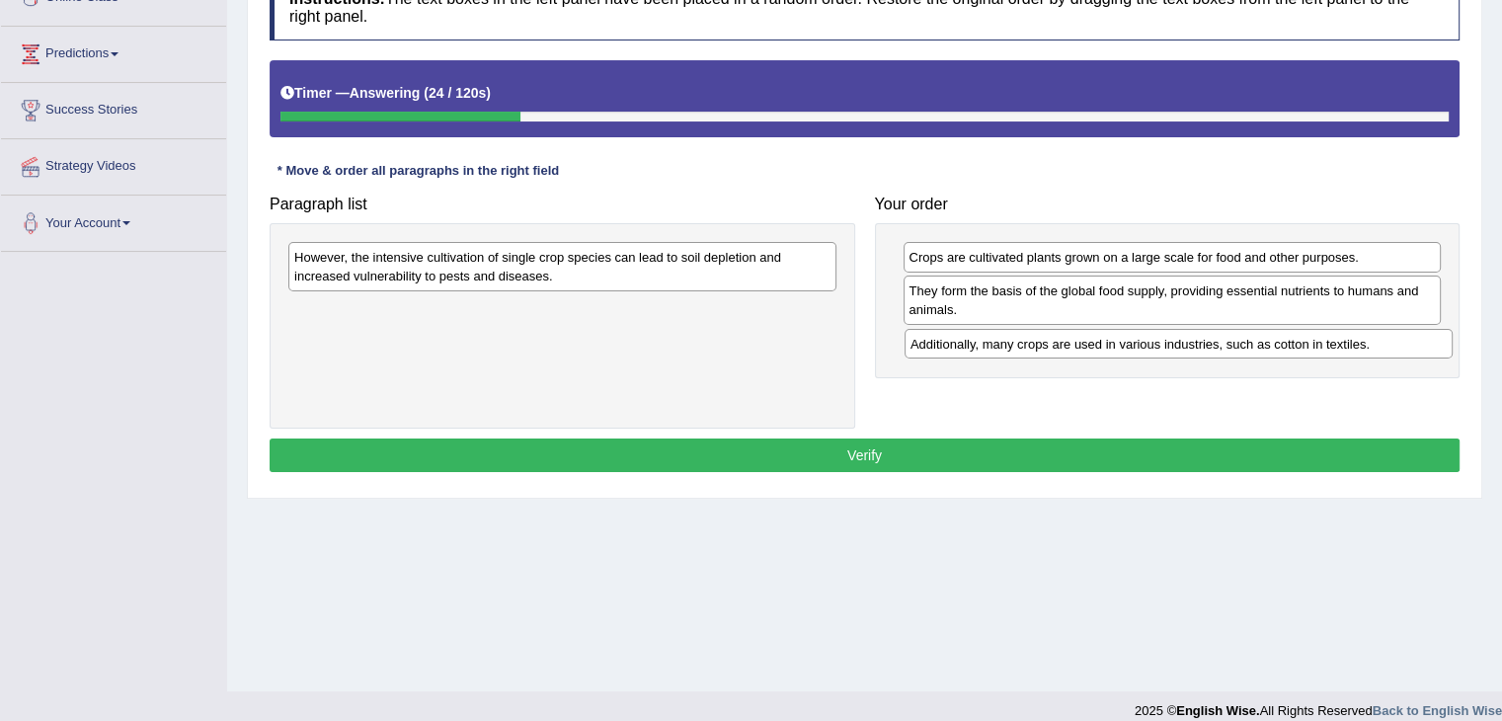
drag, startPoint x: 592, startPoint y: 256, endPoint x: 1193, endPoint y: 336, distance: 606.7
click at [1208, 342] on div "Additionally, many crops are used in various industries, such as cotton in text…" at bounding box center [1179, 344] width 548 height 31
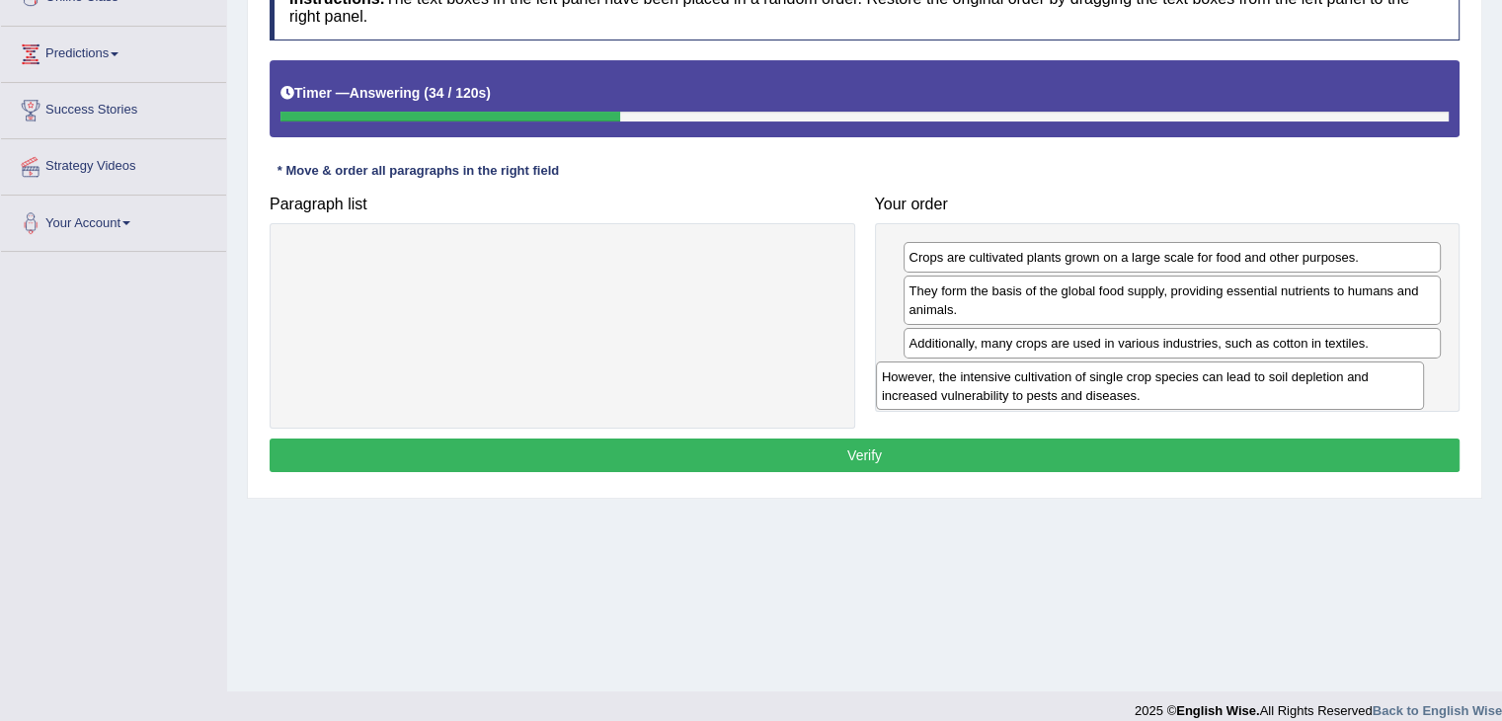
drag, startPoint x: 628, startPoint y: 276, endPoint x: 1216, endPoint y: 395, distance: 599.6
click at [1216, 395] on div "However, the intensive cultivation of single crop species can lead to soil depl…" at bounding box center [1150, 385] width 548 height 49
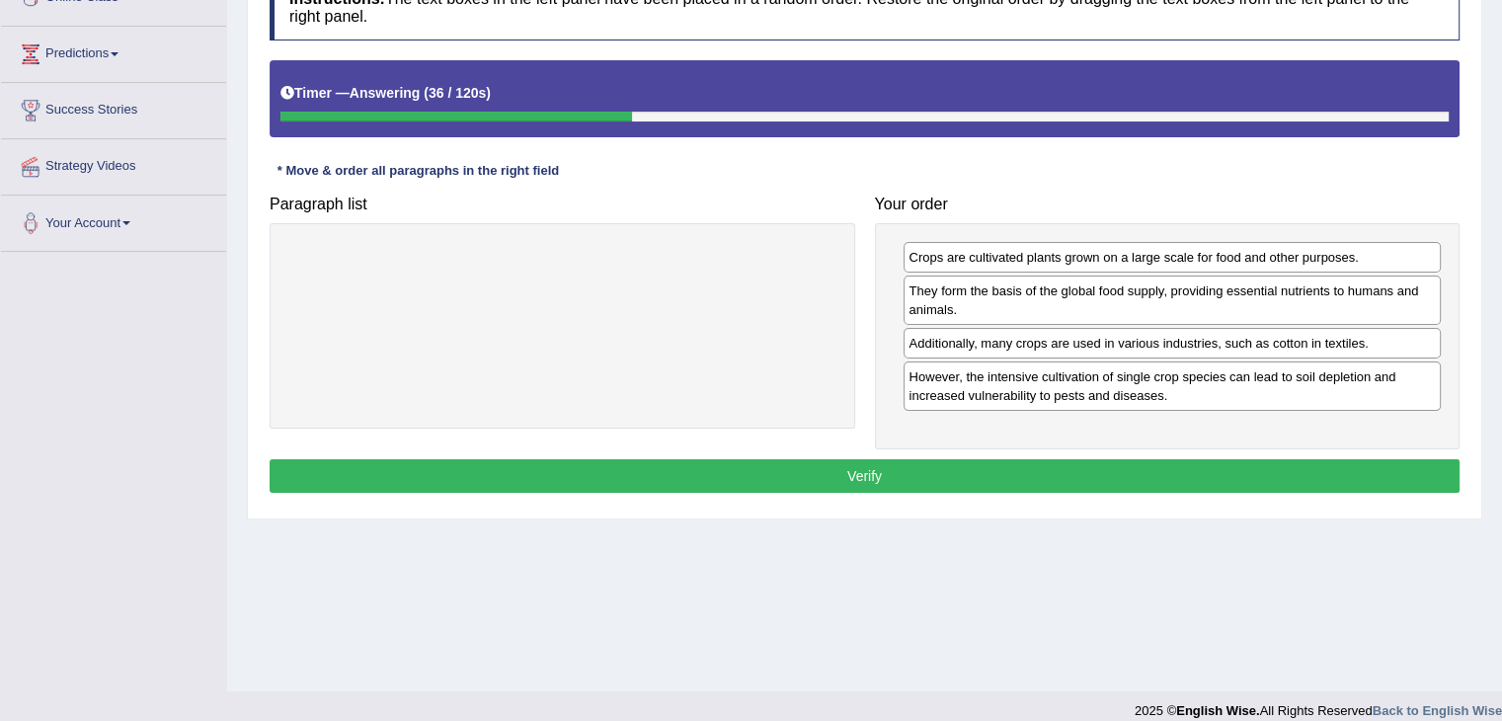
click at [832, 471] on button "Verify" at bounding box center [865, 476] width 1190 height 34
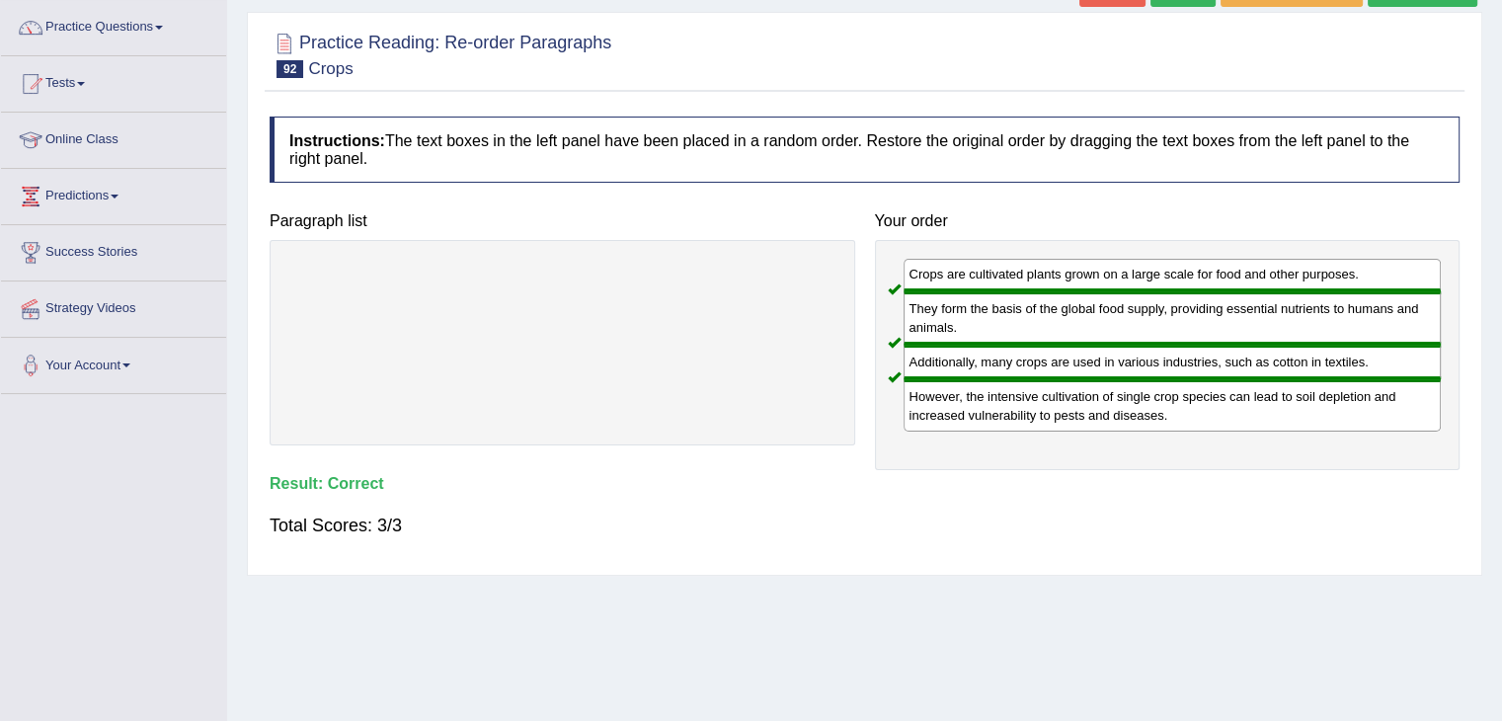
scroll to position [0, 0]
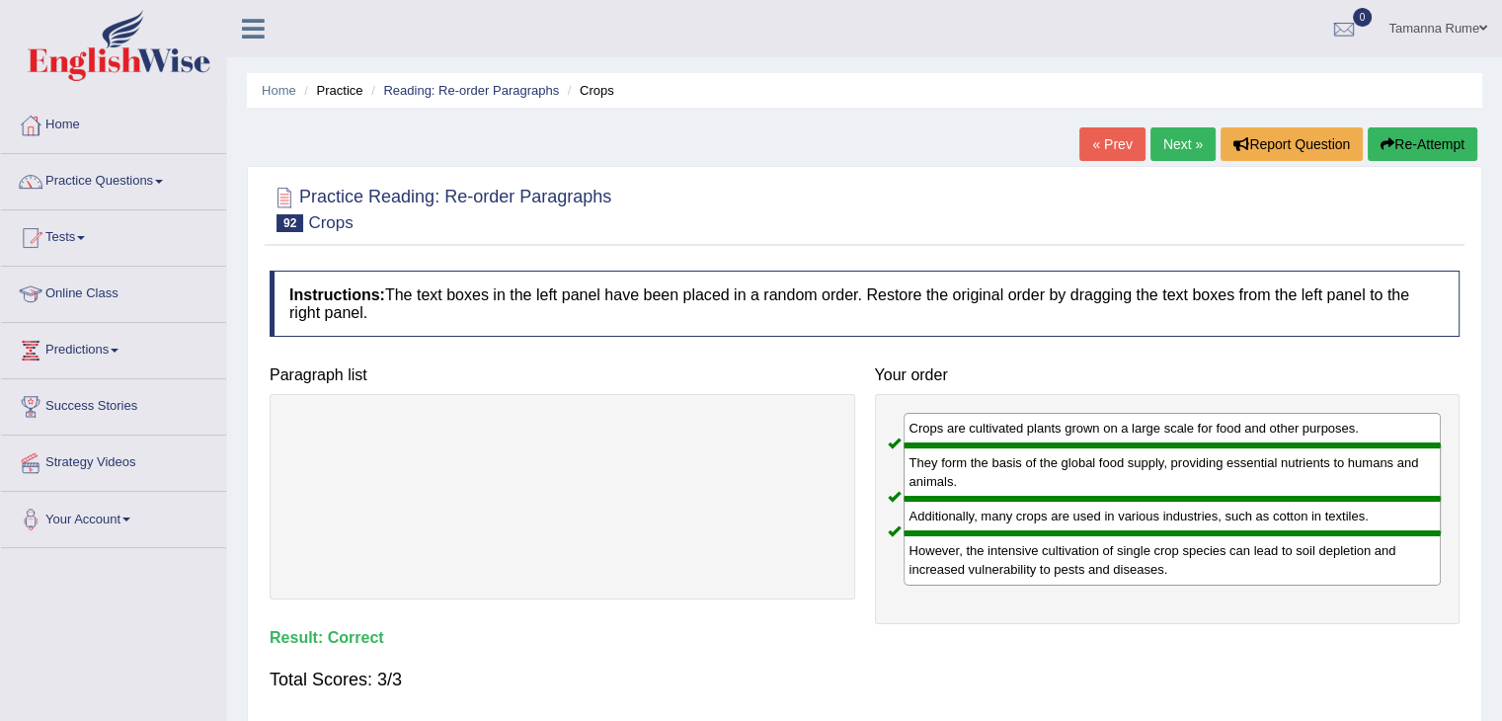
click at [1169, 143] on link "Next »" at bounding box center [1182, 144] width 65 height 34
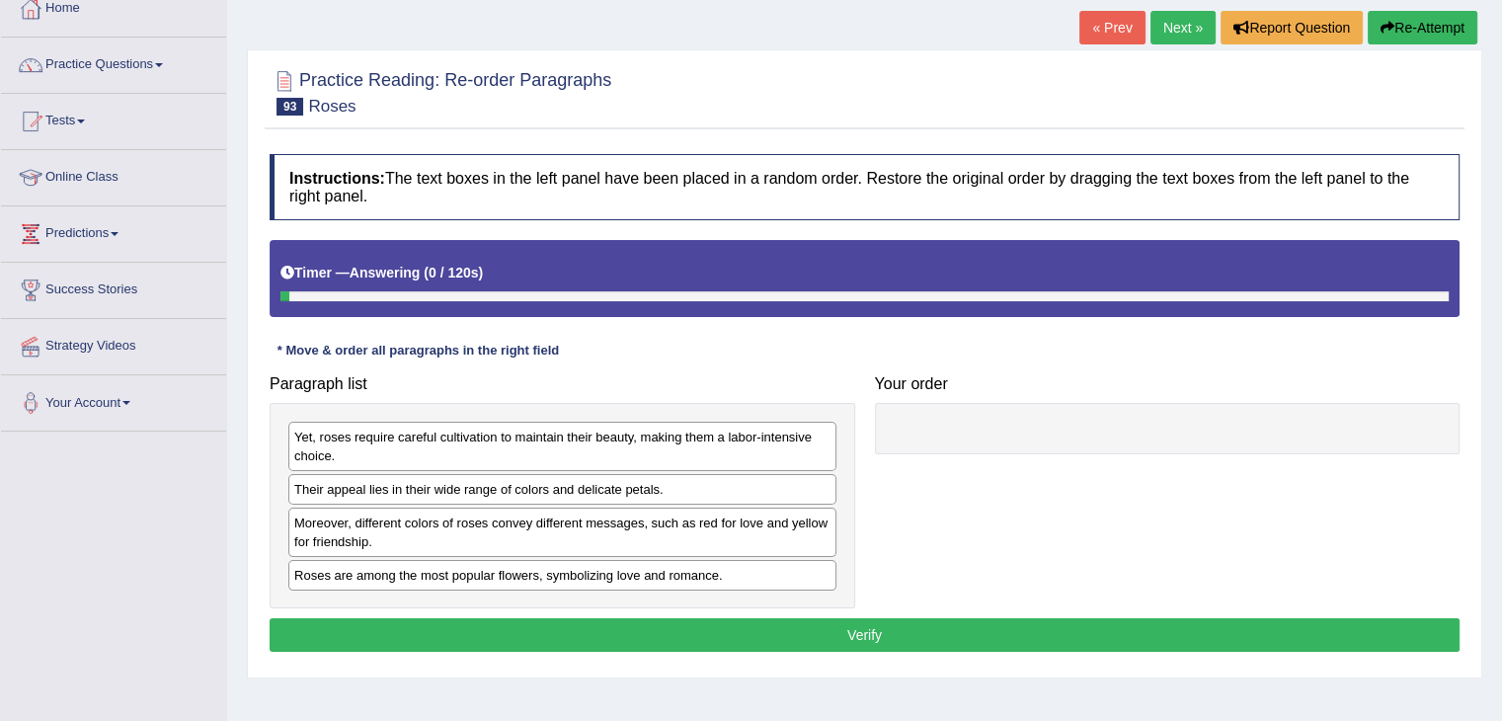
scroll to position [296, 0]
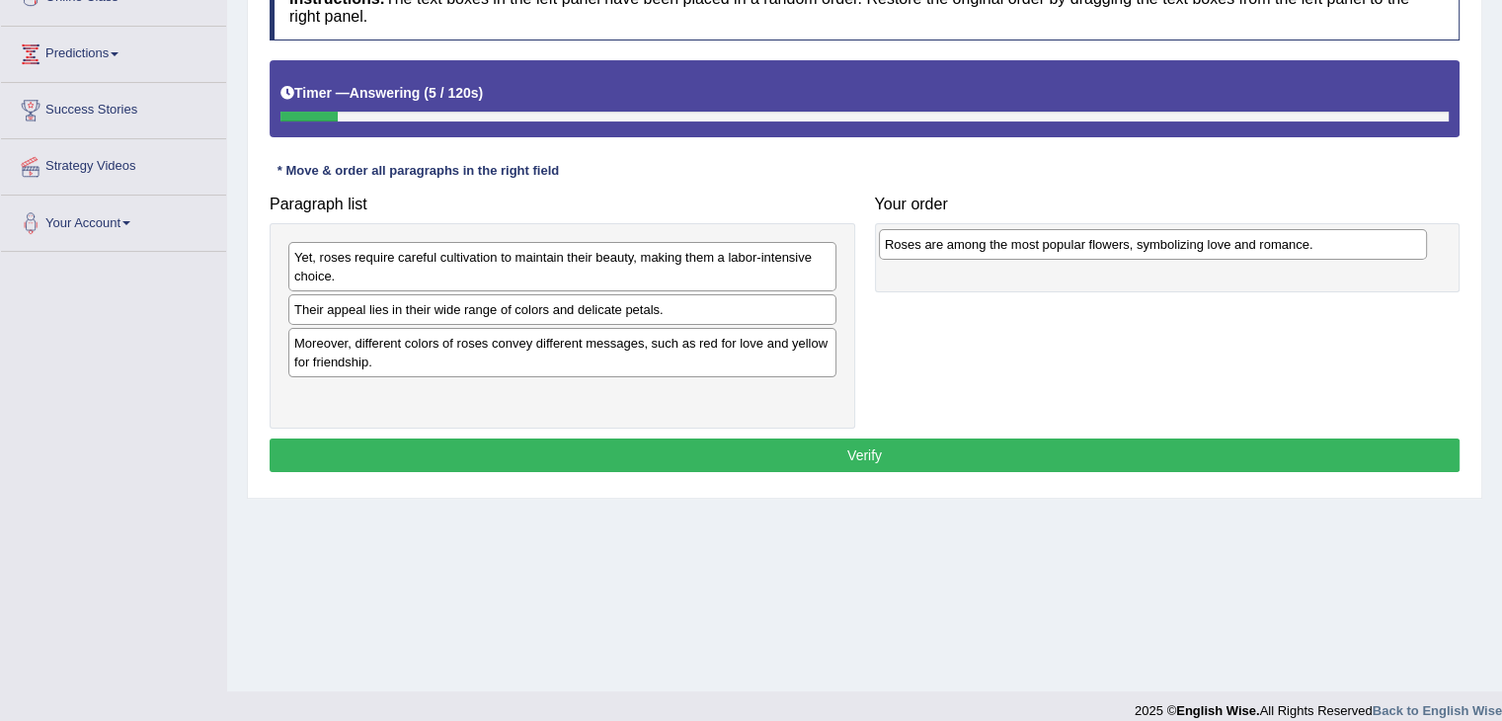
drag, startPoint x: 581, startPoint y: 399, endPoint x: 1169, endPoint y: 250, distance: 607.2
click at [1169, 250] on div "Roses are among the most popular flowers, symbolizing love and romance." at bounding box center [1153, 244] width 548 height 31
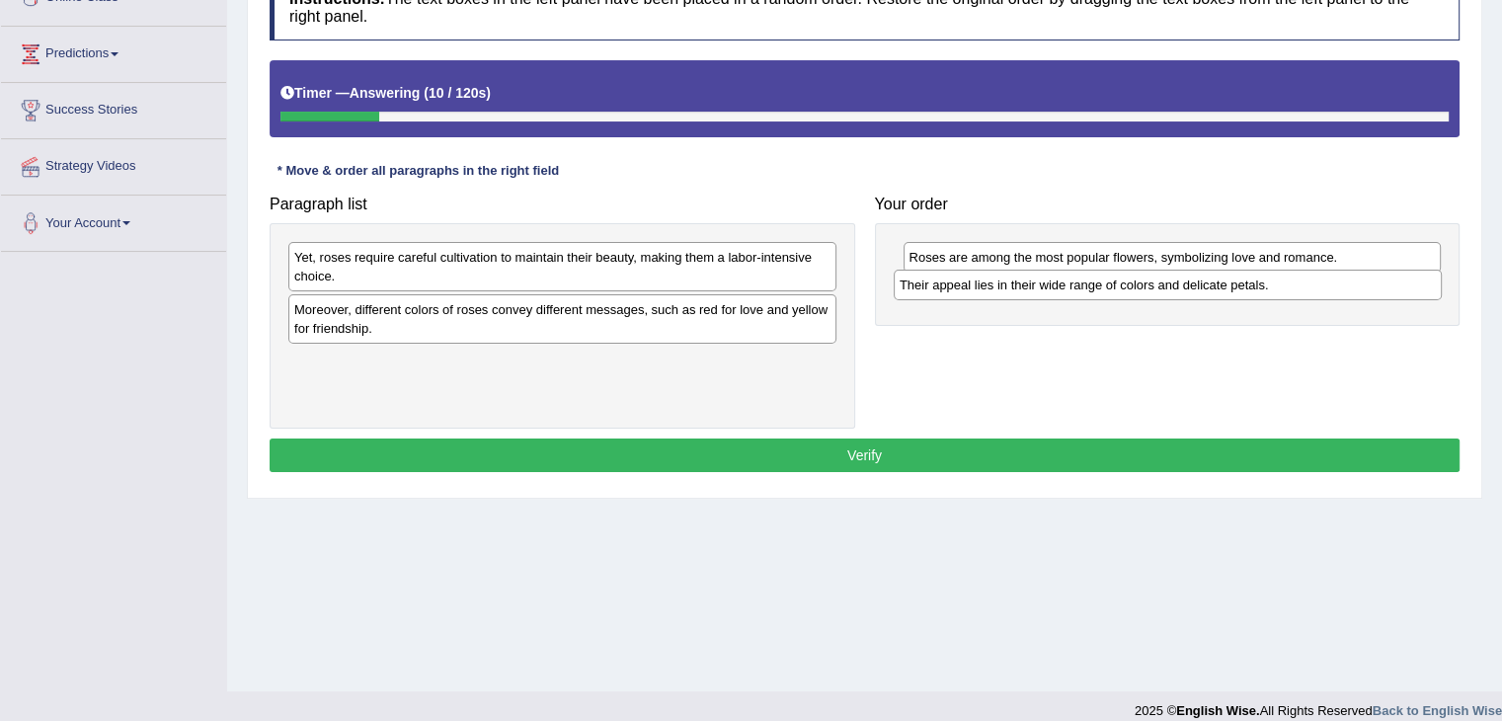
drag, startPoint x: 542, startPoint y: 318, endPoint x: 1147, endPoint y: 294, distance: 605.8
click at [1147, 294] on div "Their appeal lies in their wide range of colors and delicate petals." at bounding box center [1168, 285] width 548 height 31
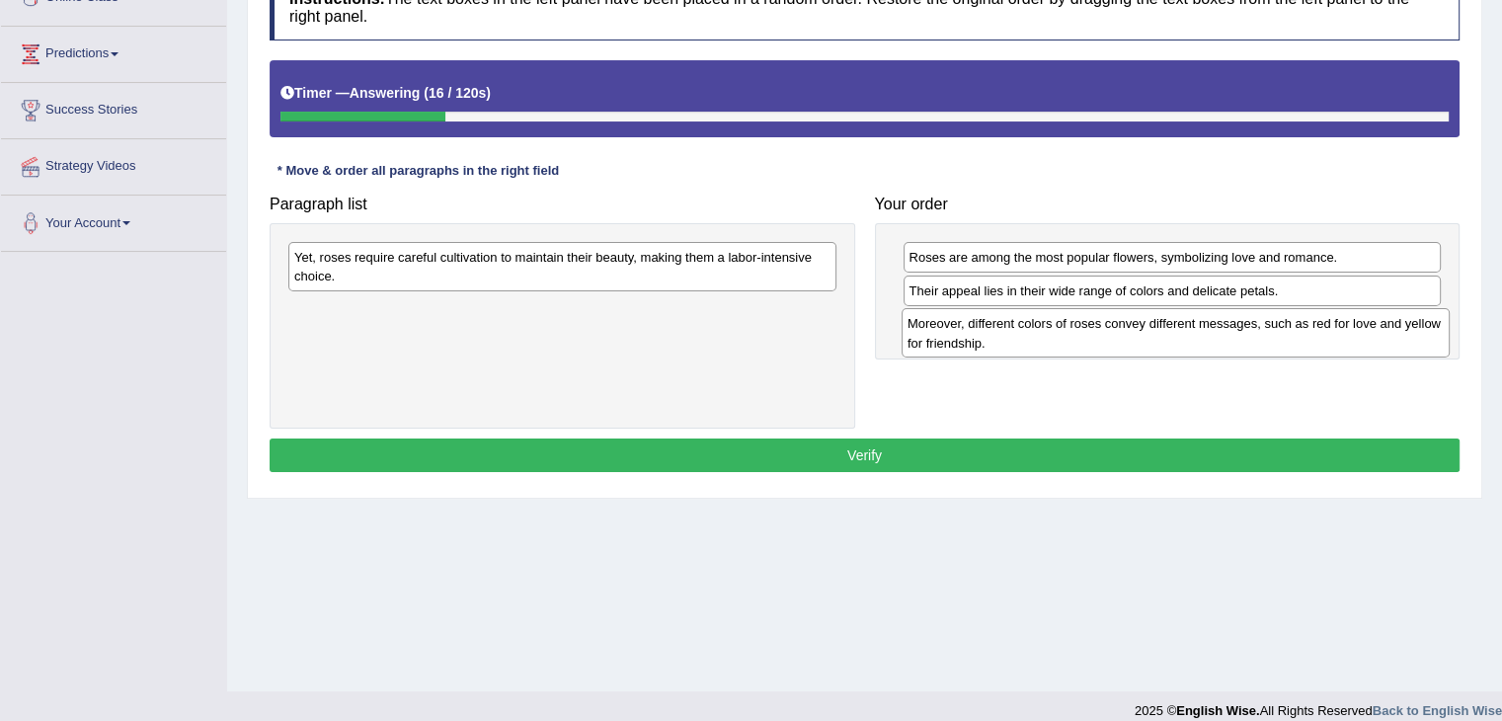
drag, startPoint x: 574, startPoint y: 322, endPoint x: 1187, endPoint y: 337, distance: 613.4
click at [1187, 337] on div "Moreover, different colors of roses convey different messages, such as red for …" at bounding box center [1176, 332] width 548 height 49
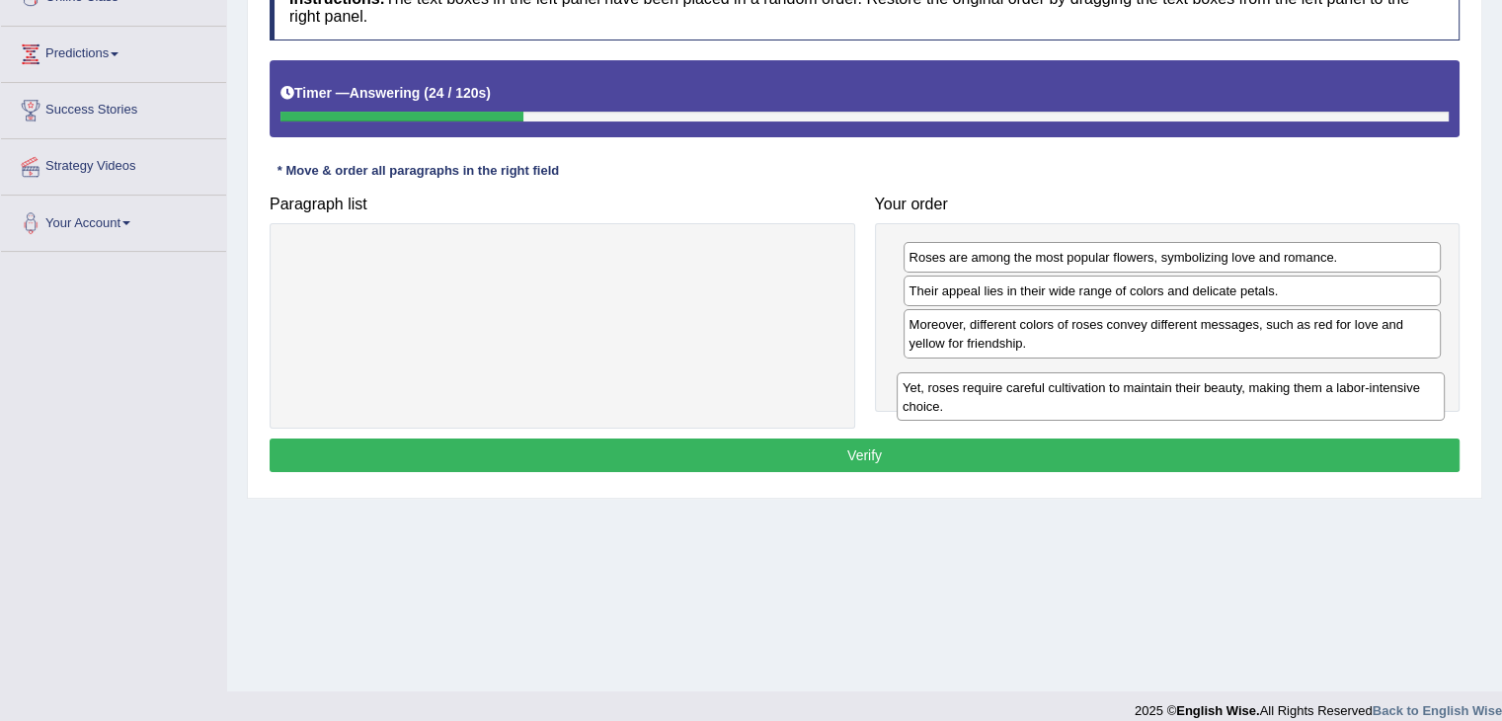
drag, startPoint x: 751, startPoint y: 281, endPoint x: 1363, endPoint y: 408, distance: 624.2
click at [1362, 411] on div "Yet, roses require careful cultivation to maintain their beauty, making them a …" at bounding box center [1171, 396] width 548 height 49
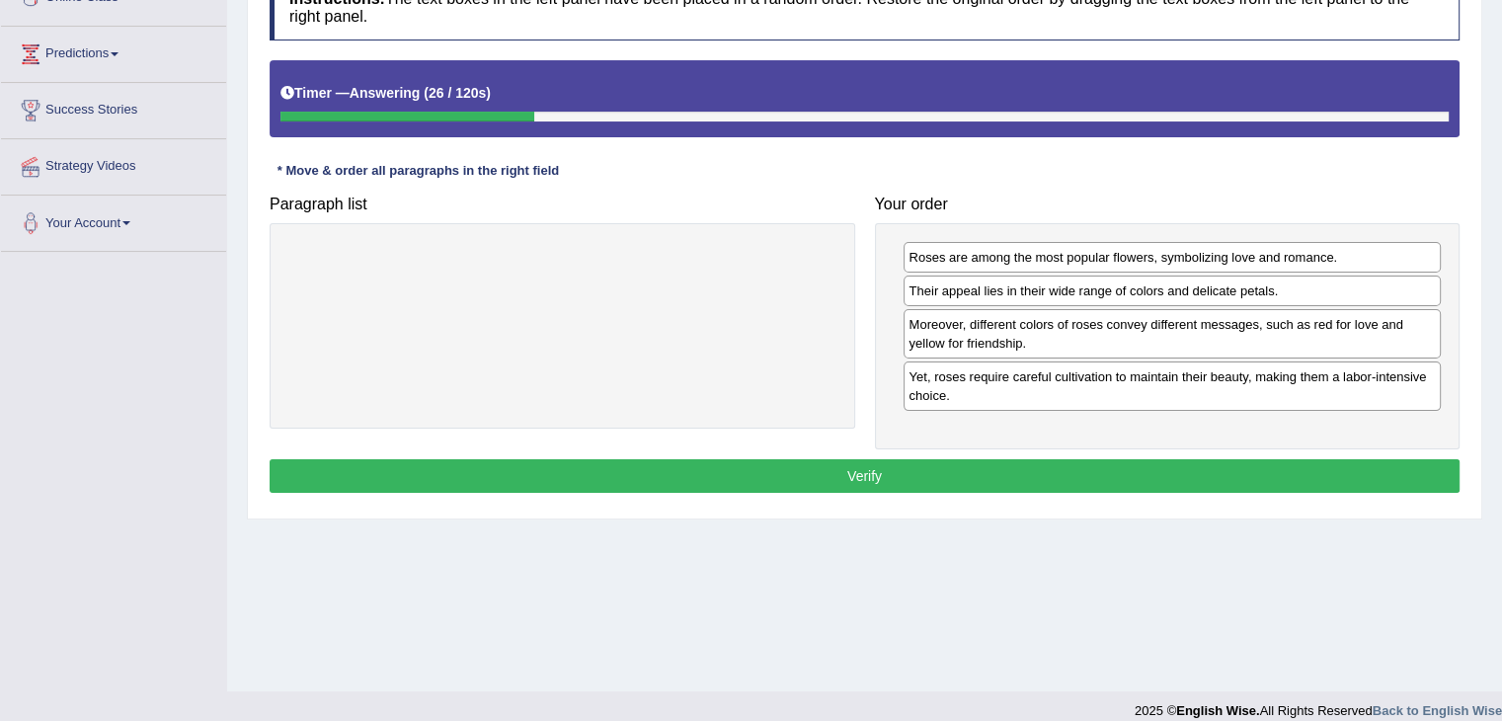
click at [870, 468] on button "Verify" at bounding box center [865, 476] width 1190 height 34
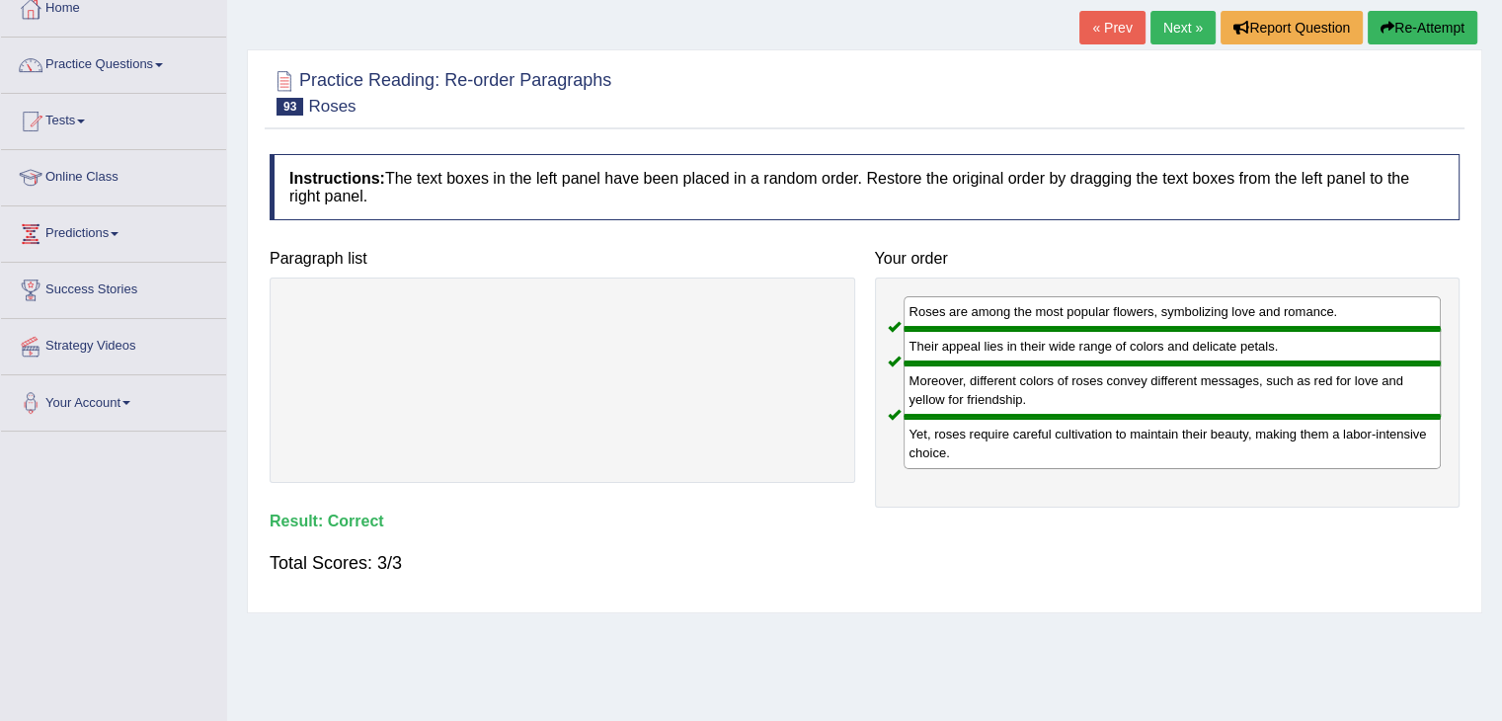
scroll to position [0, 0]
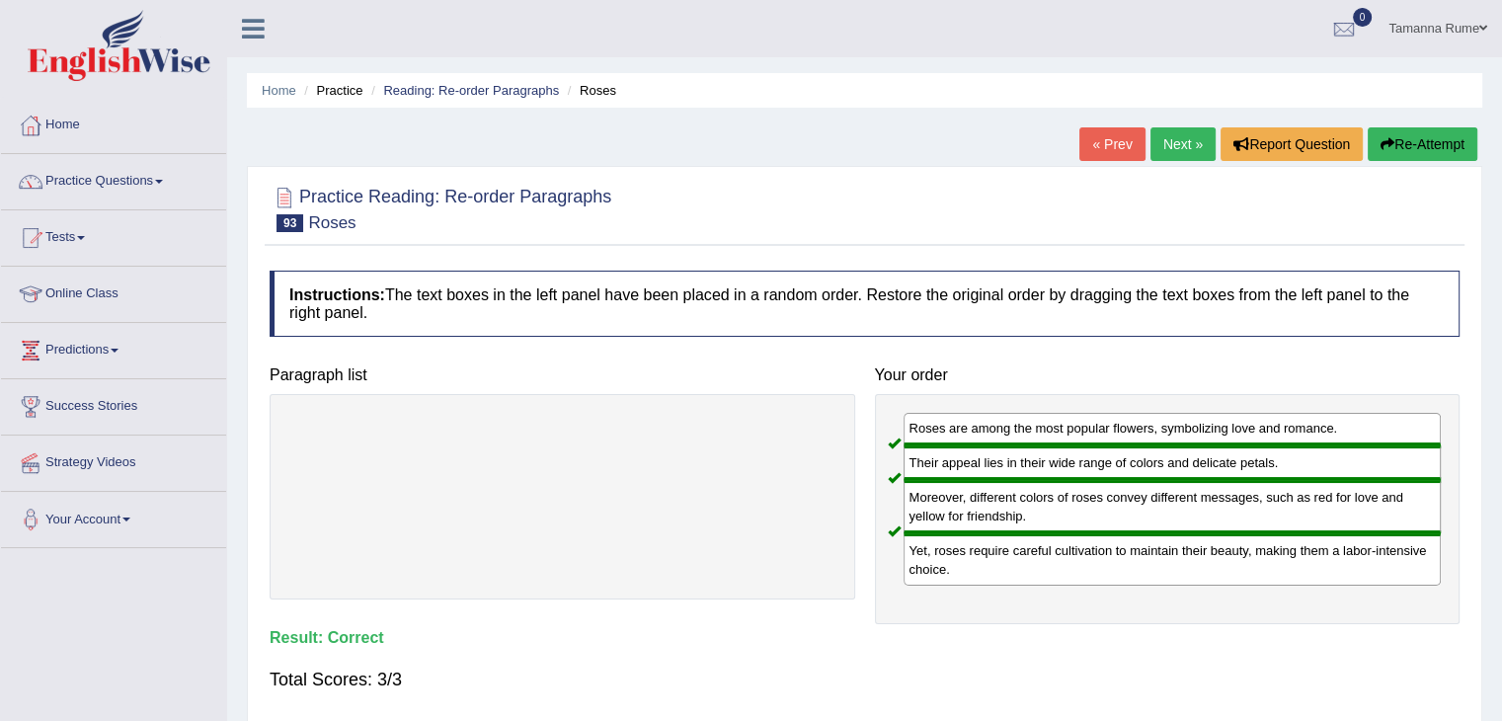
click at [1174, 132] on link "Next »" at bounding box center [1182, 144] width 65 height 34
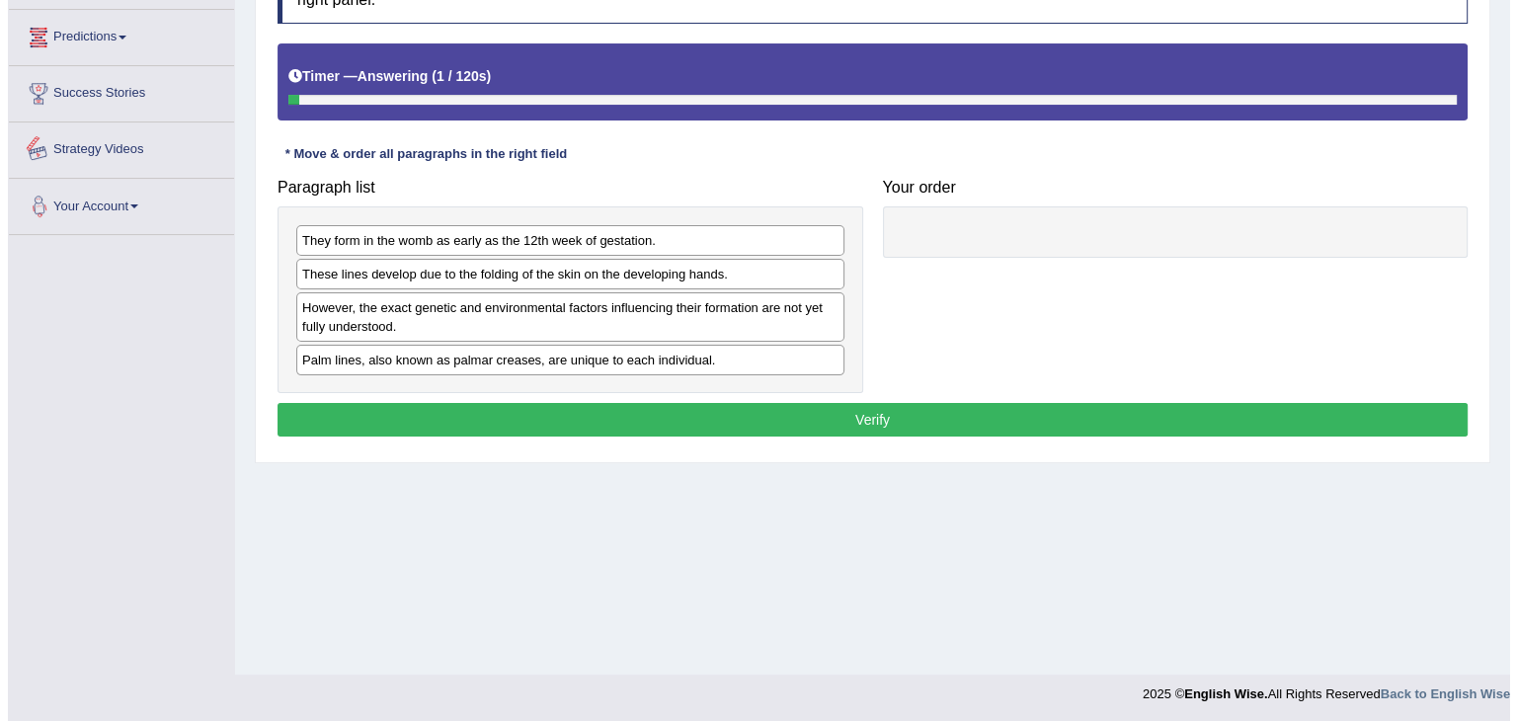
scroll to position [316, 0]
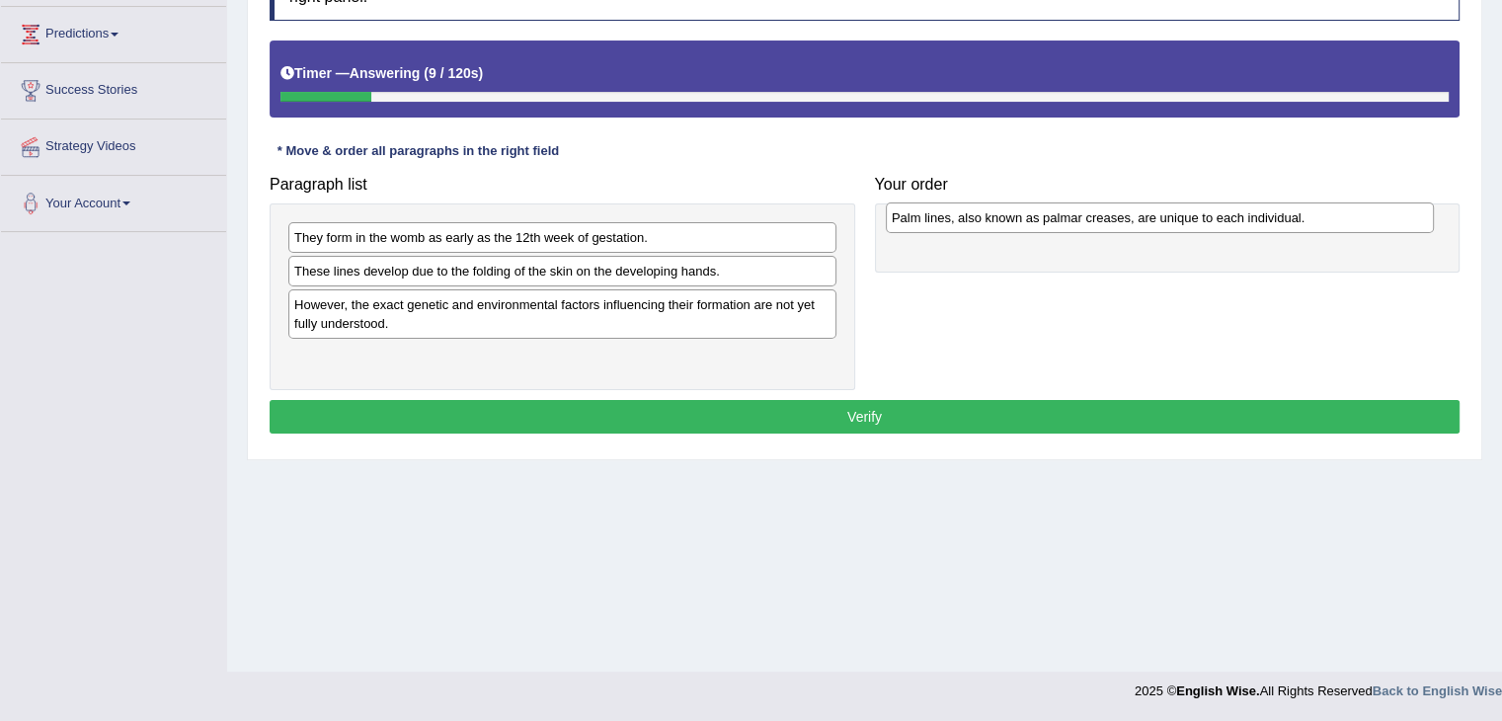
drag, startPoint x: 625, startPoint y: 362, endPoint x: 1222, endPoint y: 224, distance: 612.3
click at [1222, 224] on div "Palm lines, also known as palmar creases, are unique to each individual." at bounding box center [1160, 217] width 548 height 31
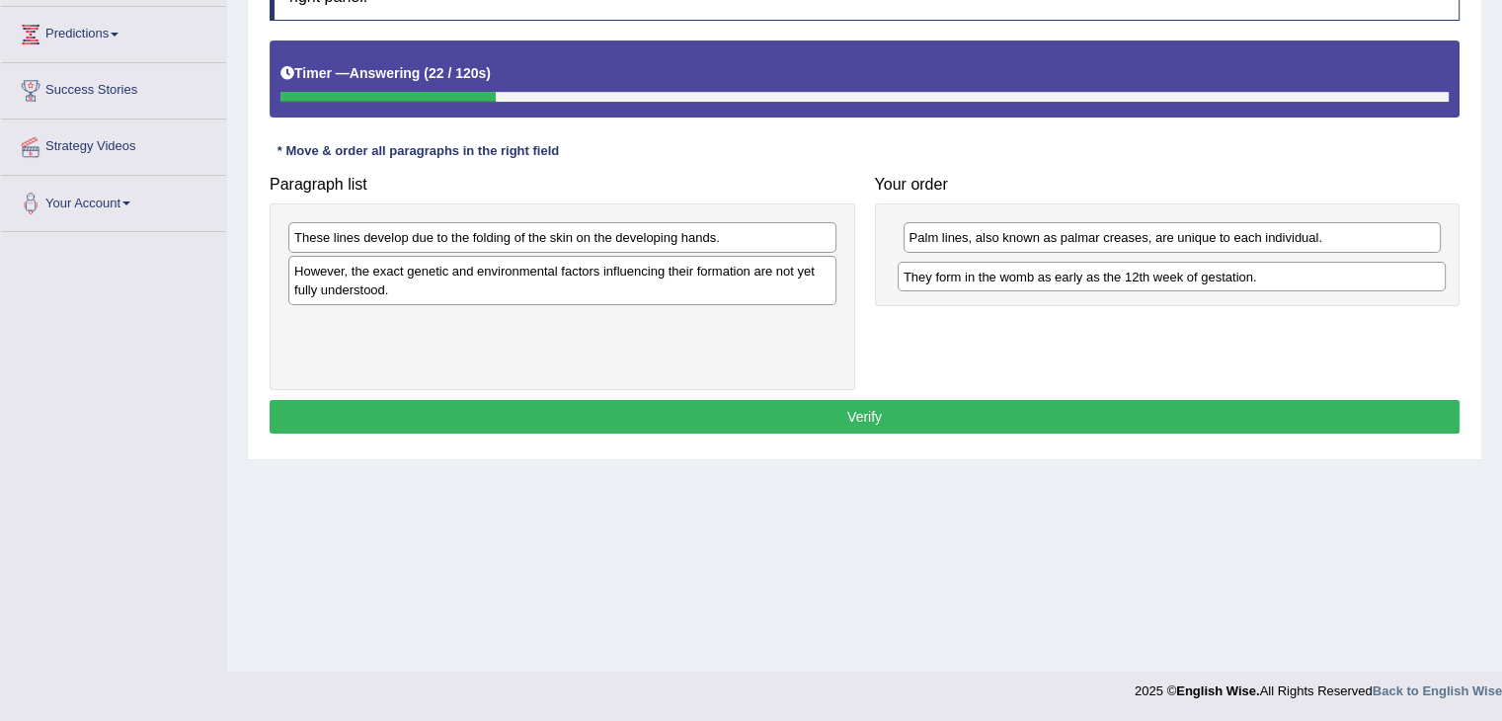
drag, startPoint x: 500, startPoint y: 234, endPoint x: 1109, endPoint y: 274, distance: 610.6
click at [1109, 274] on div "They form in the womb as early as the 12th week of gestation." at bounding box center [1172, 277] width 548 height 31
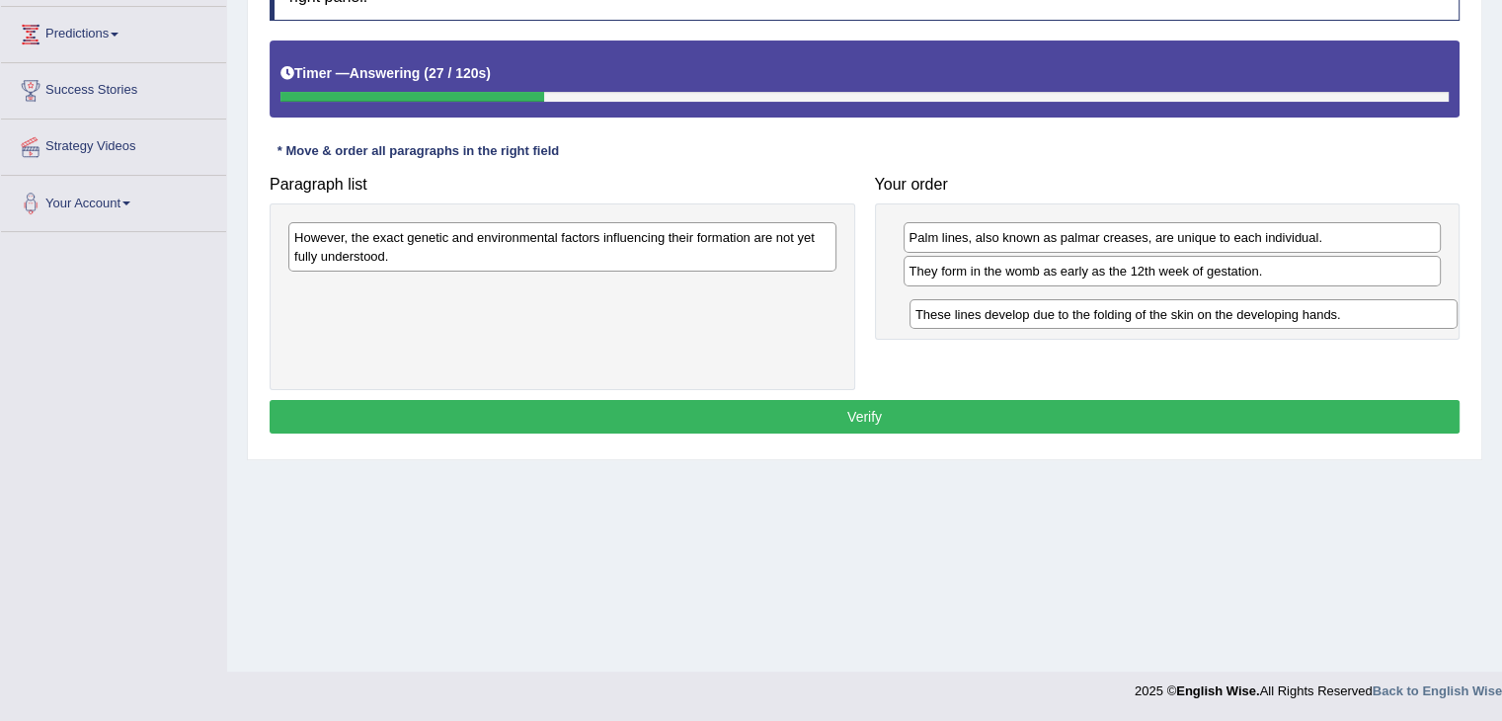
drag, startPoint x: 688, startPoint y: 230, endPoint x: 1309, endPoint y: 307, distance: 625.9
click at [1309, 307] on div "These lines develop due to the folding of the skin on the developing hands." at bounding box center [1183, 314] width 548 height 31
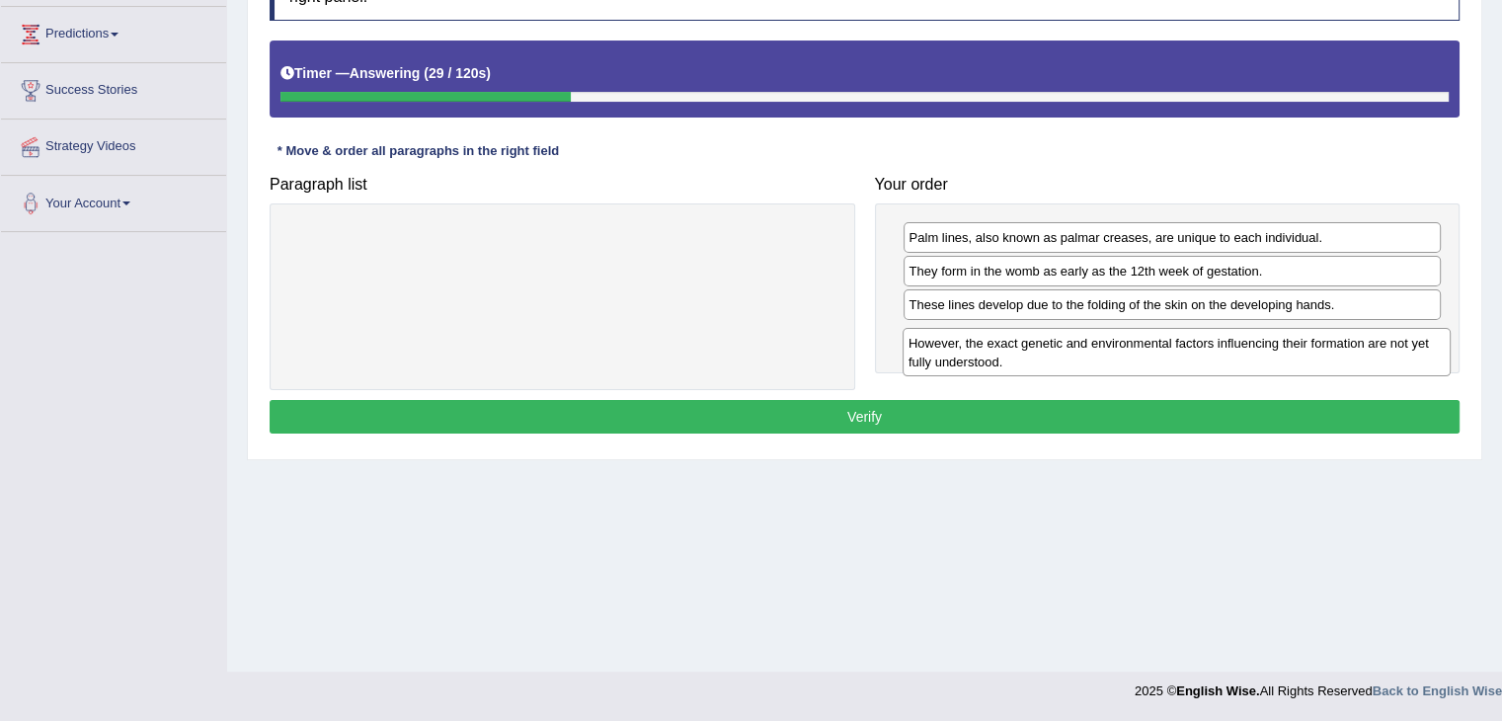
drag, startPoint x: 441, startPoint y: 251, endPoint x: 1059, endPoint y: 356, distance: 626.2
click at [1057, 356] on div "However, the exact genetic and environmental factors influencing their formatio…" at bounding box center [1177, 352] width 548 height 49
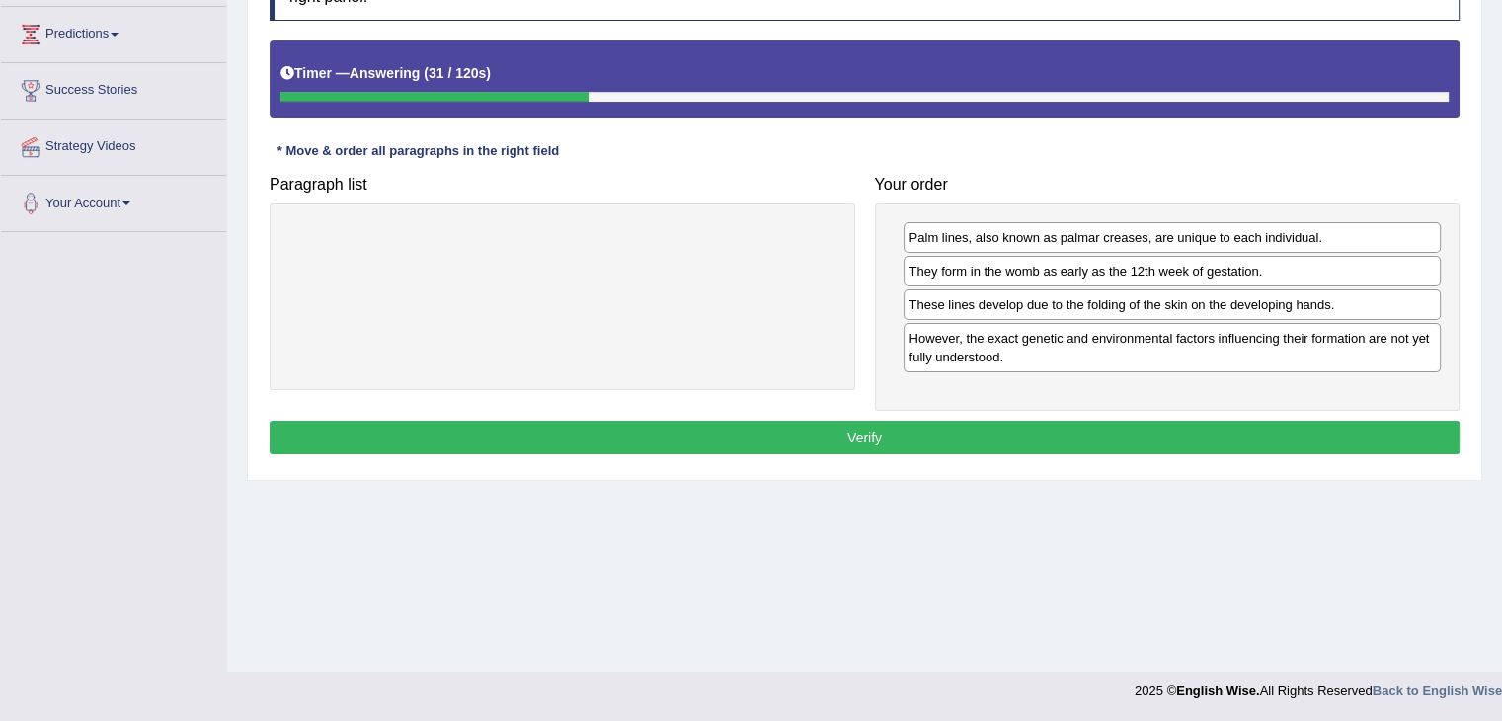
click at [821, 435] on button "Verify" at bounding box center [865, 438] width 1190 height 34
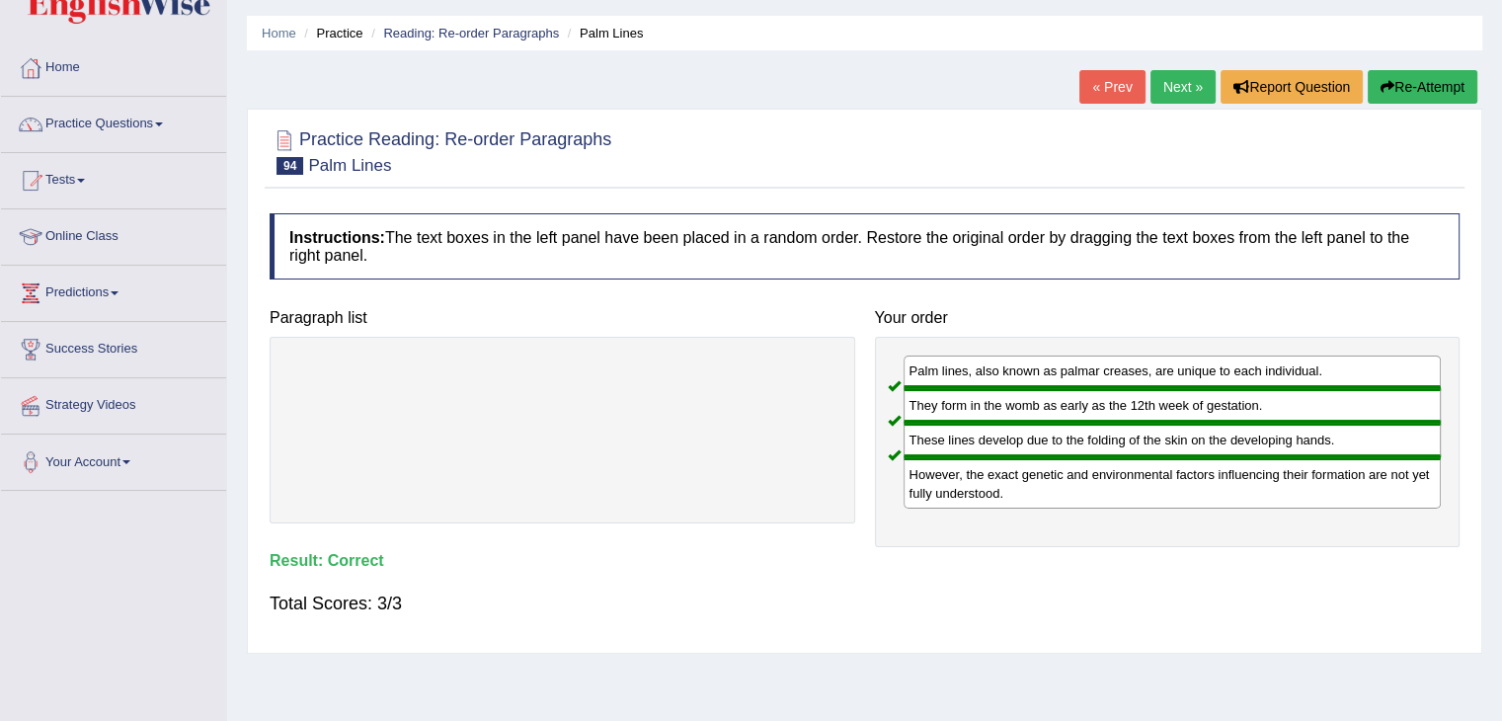
scroll to position [0, 0]
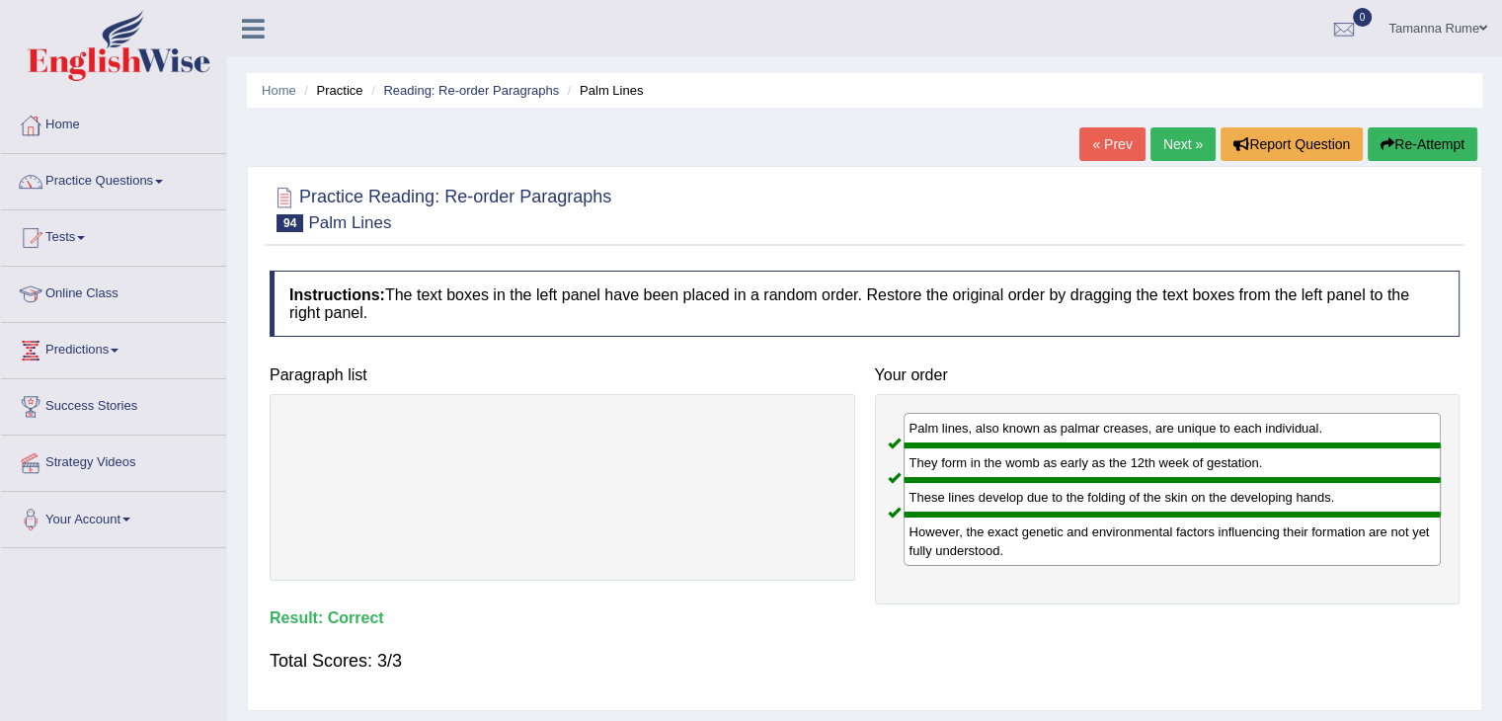
click at [1174, 148] on link "Next »" at bounding box center [1182, 144] width 65 height 34
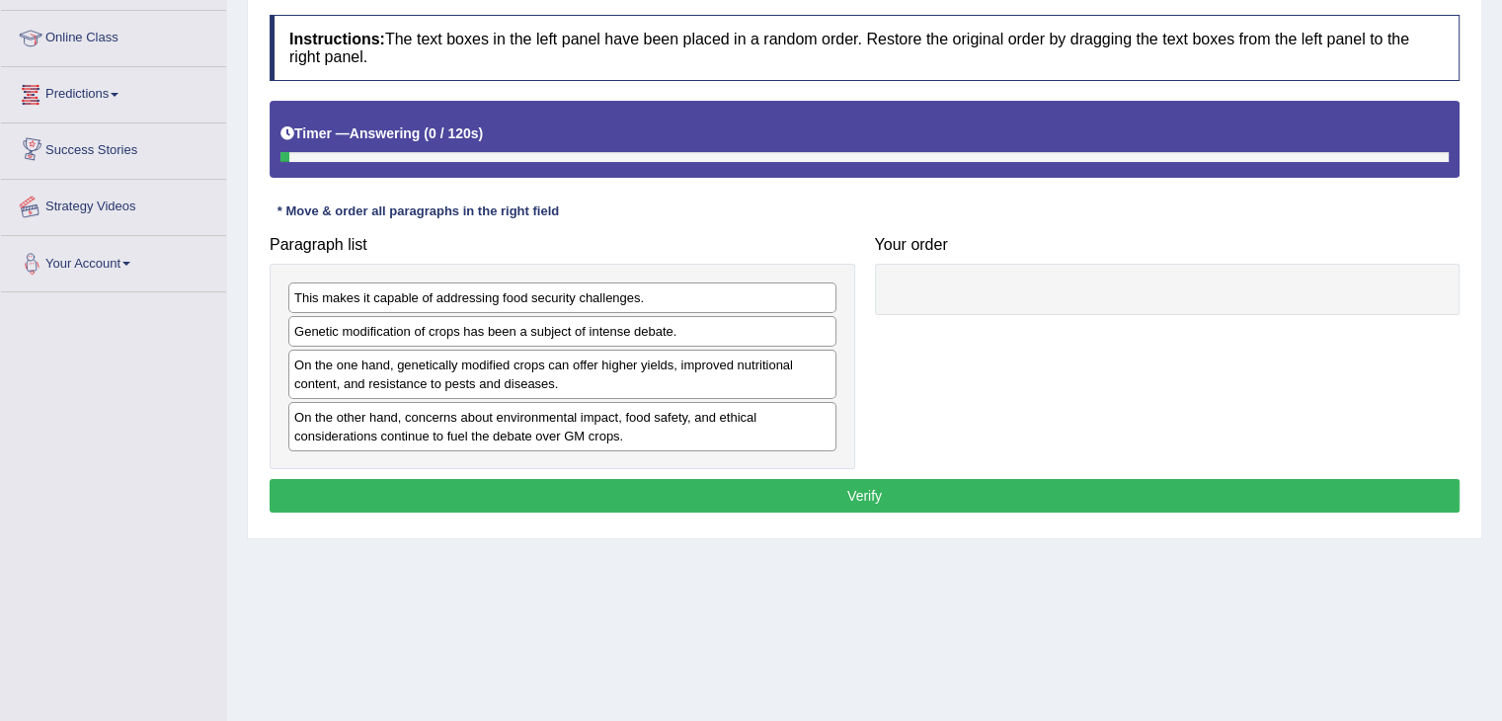
scroll to position [296, 0]
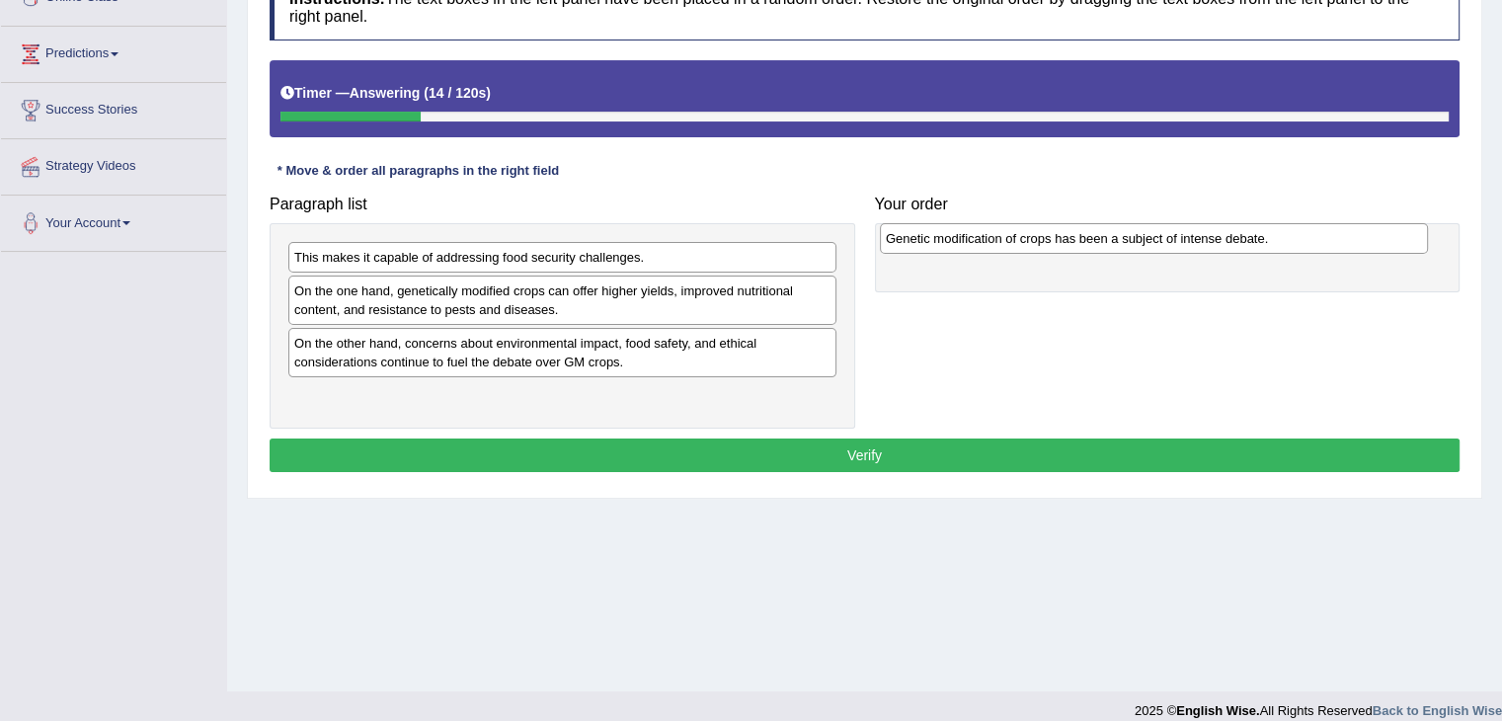
drag, startPoint x: 410, startPoint y: 285, endPoint x: 999, endPoint y: 230, distance: 592.1
click at [1001, 233] on div "Genetic modification of crops has been a subject of intense debate." at bounding box center [1154, 238] width 548 height 31
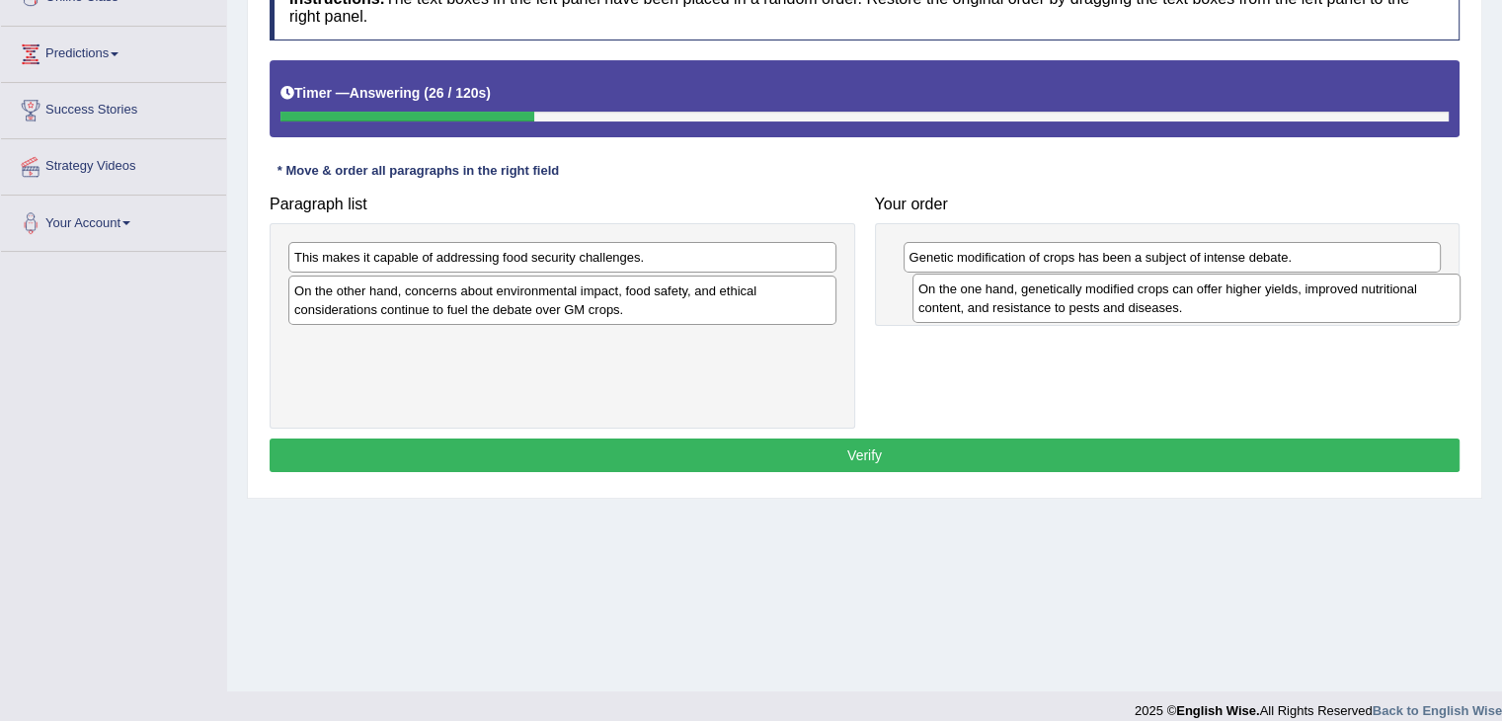
drag, startPoint x: 573, startPoint y: 305, endPoint x: 1197, endPoint y: 304, distance: 624.1
click at [1197, 304] on div "On the one hand, genetically modified crops can offer higher yields, improved n…" at bounding box center [1186, 298] width 548 height 49
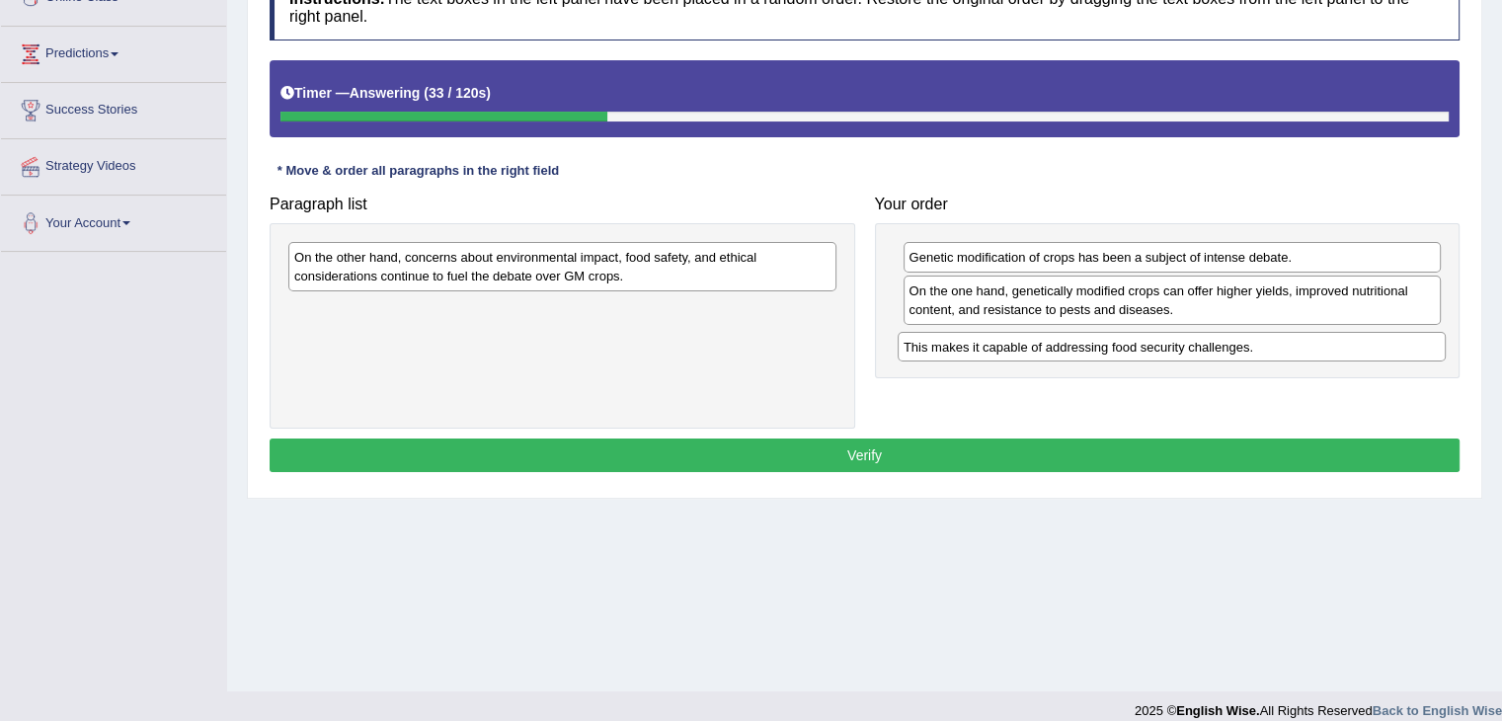
drag, startPoint x: 635, startPoint y: 261, endPoint x: 1247, endPoint y: 348, distance: 618.4
click at [1248, 349] on div "This makes it capable of addressing food security challenges." at bounding box center [1172, 347] width 548 height 31
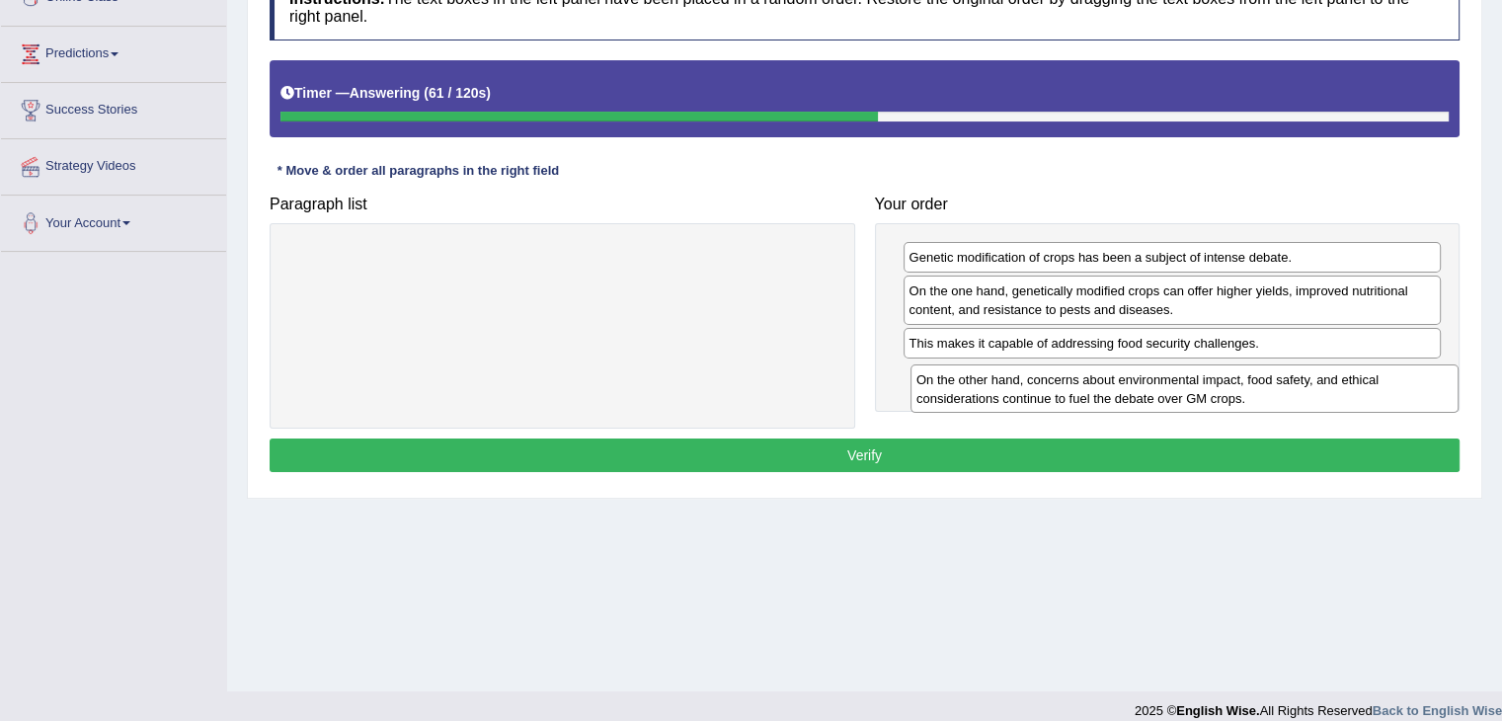
drag, startPoint x: 361, startPoint y: 282, endPoint x: 980, endPoint y: 406, distance: 630.4
click at [980, 406] on div "On the other hand, concerns about environmental impact, food safety, and ethica…" at bounding box center [1184, 388] width 548 height 49
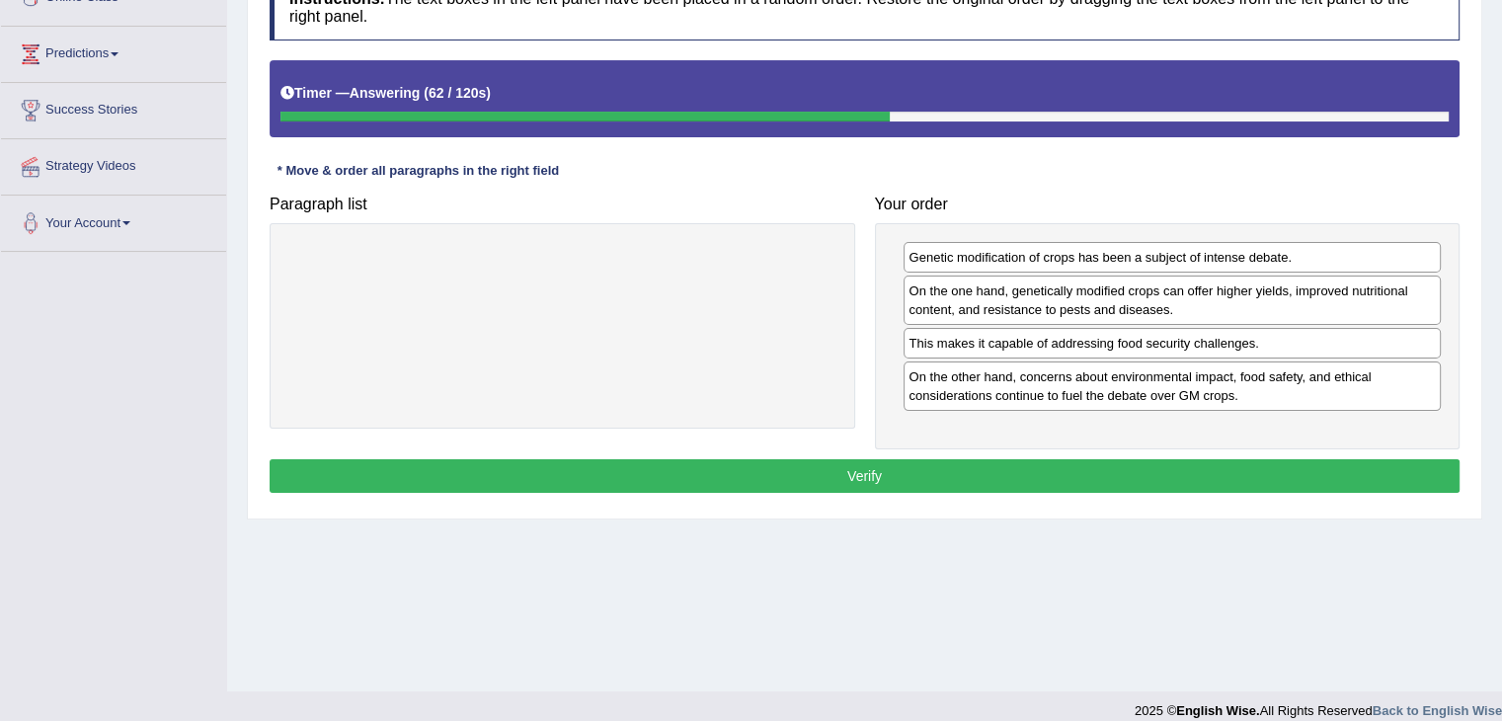
click at [830, 465] on button "Verify" at bounding box center [865, 476] width 1190 height 34
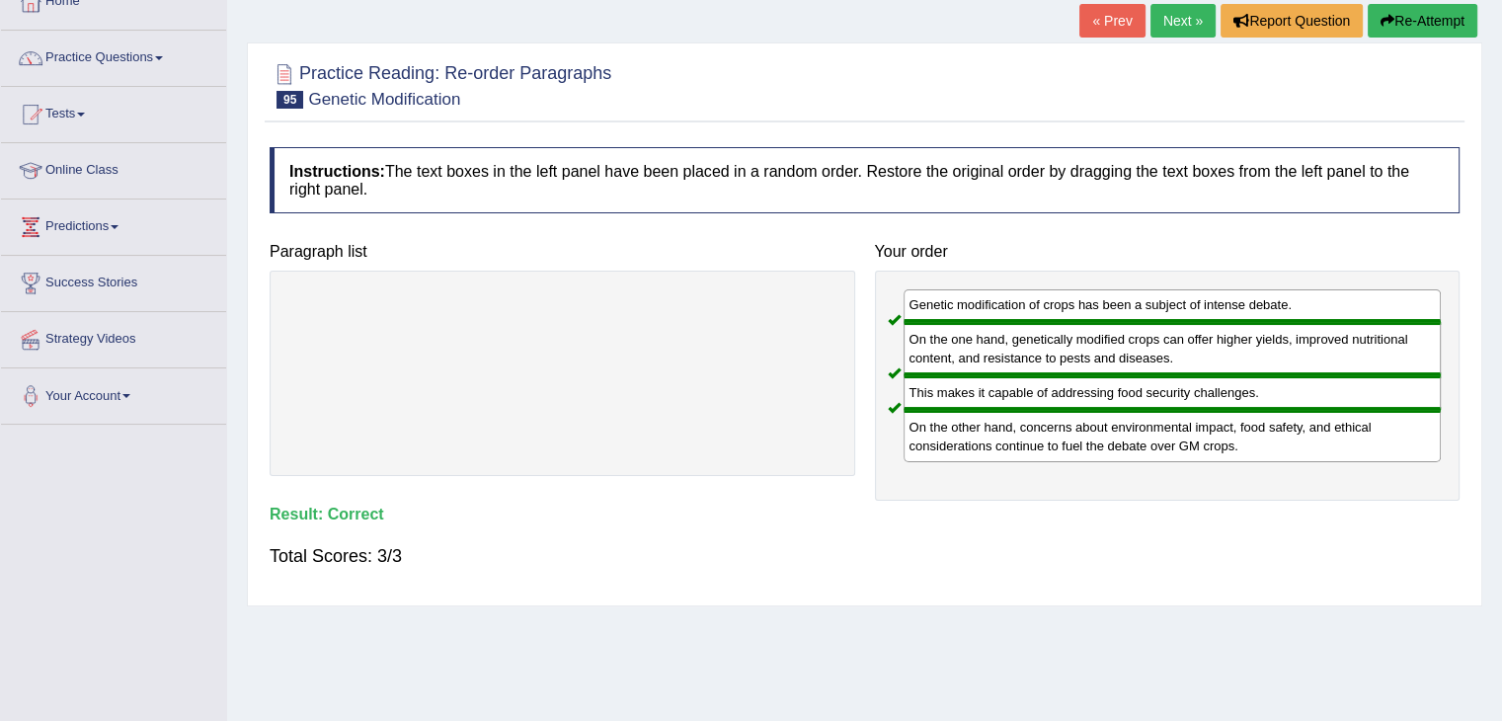
scroll to position [0, 0]
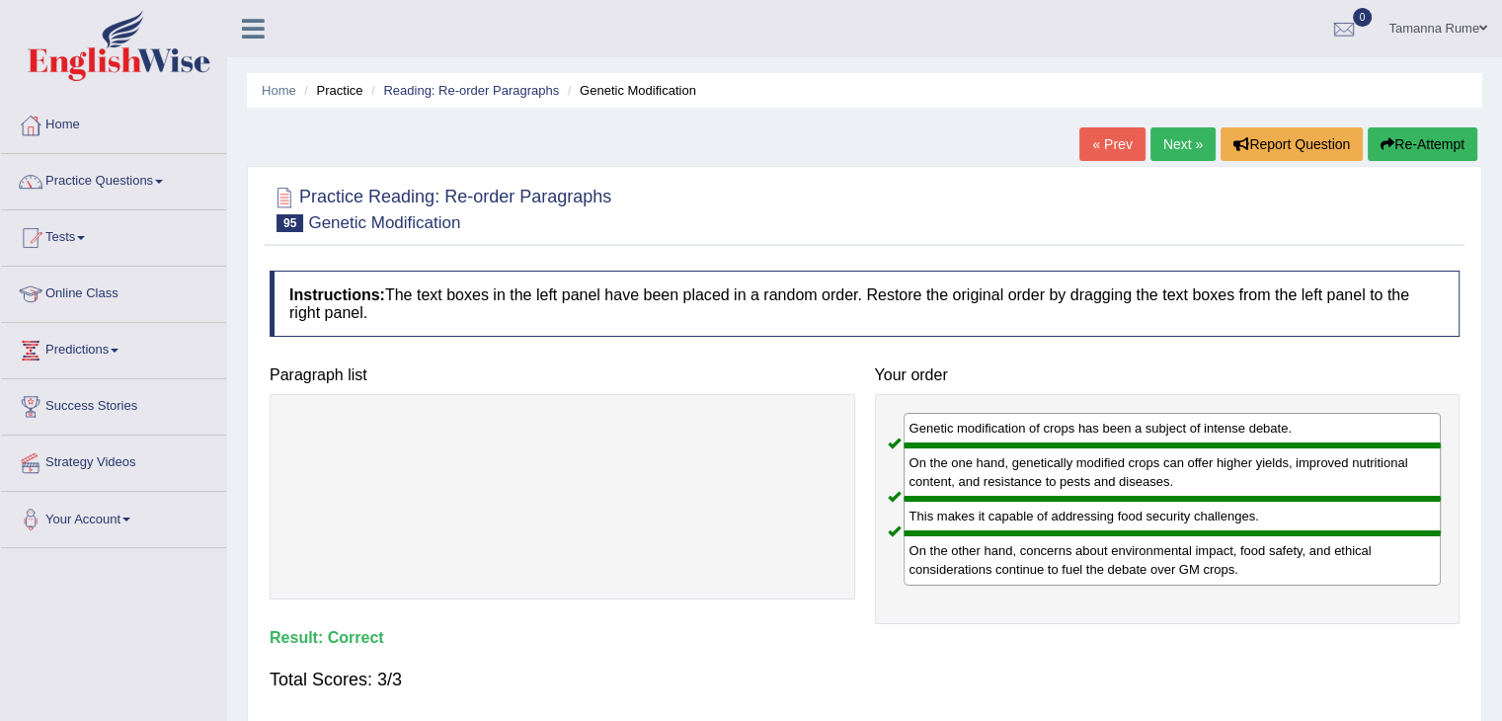
click at [1170, 144] on link "Next »" at bounding box center [1182, 144] width 65 height 34
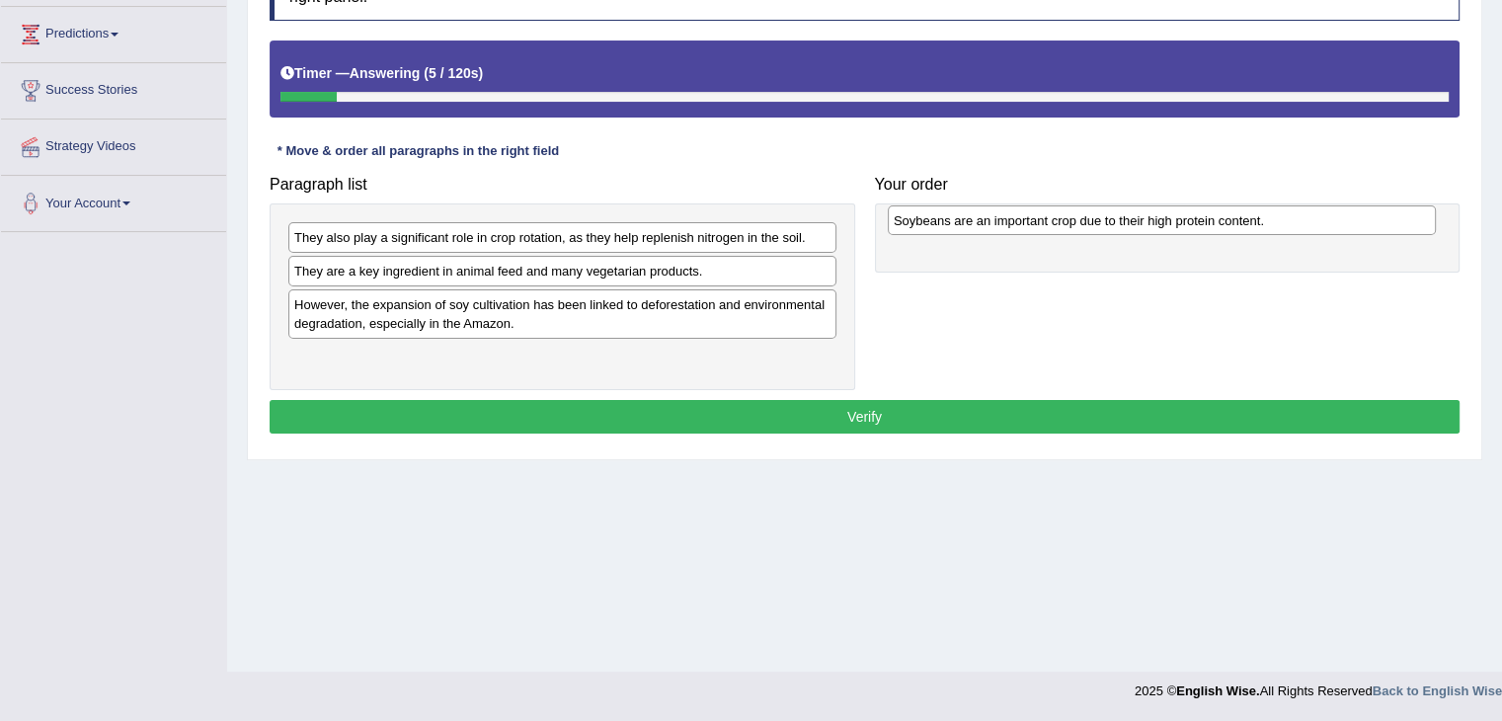
click at [1307, 222] on div "Soybeans are an important crop due to their high protein content." at bounding box center [1162, 220] width 548 height 31
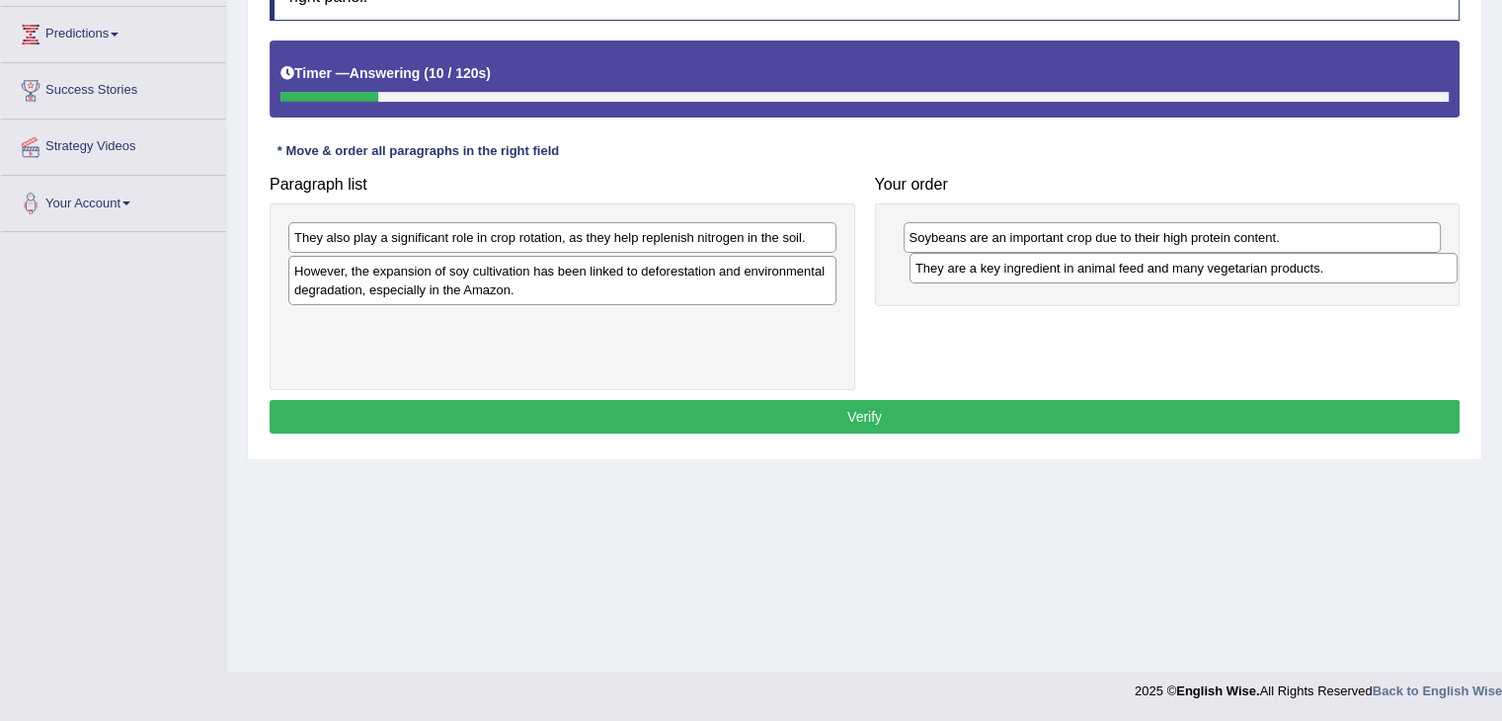
drag, startPoint x: 620, startPoint y: 267, endPoint x: 1240, endPoint y: 266, distance: 620.2
click at [1240, 266] on div "They are a key ingredient in animal feed and many vegetarian products." at bounding box center [1183, 268] width 548 height 31
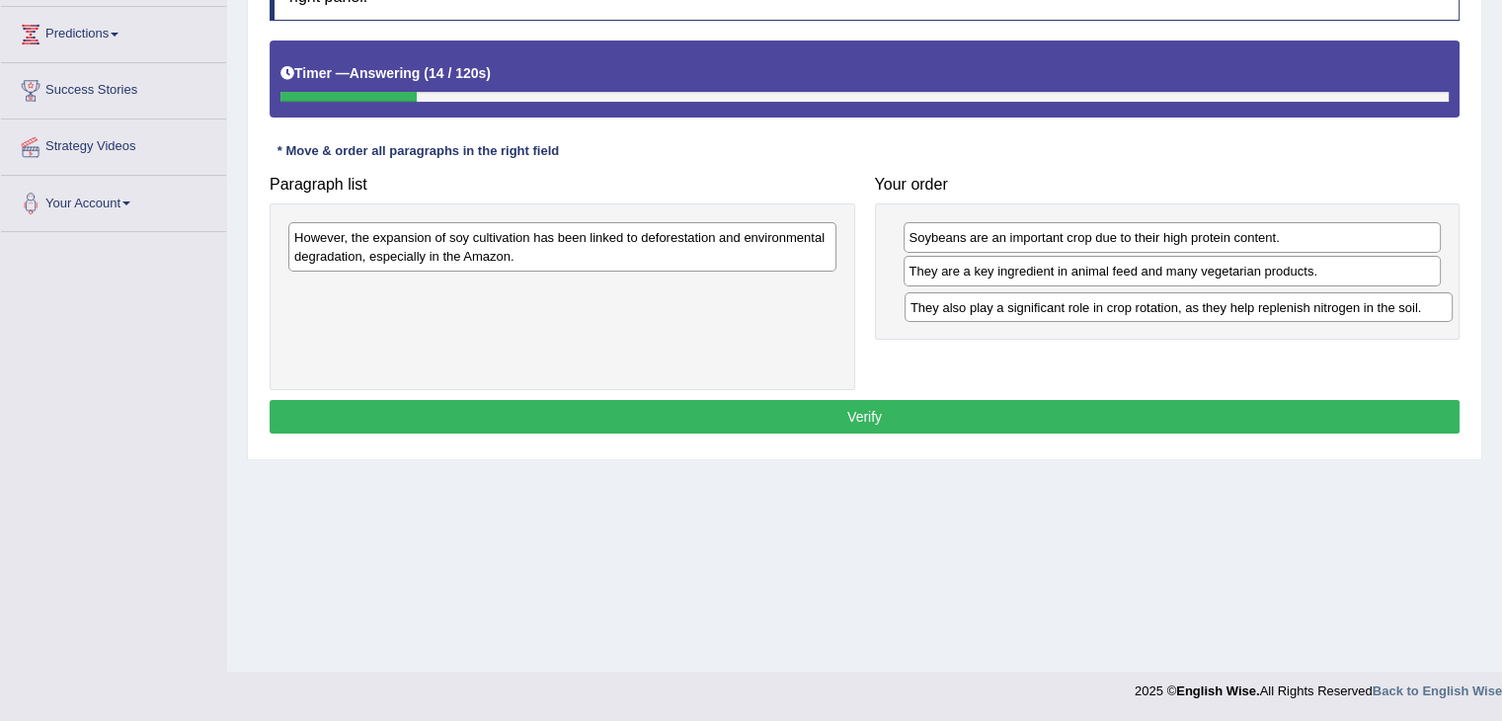
drag, startPoint x: 391, startPoint y: 232, endPoint x: 1007, endPoint y: 302, distance: 620.2
click at [1007, 302] on div "They also play a significant role in crop rotation, as they help replenish nitr…" at bounding box center [1179, 307] width 548 height 31
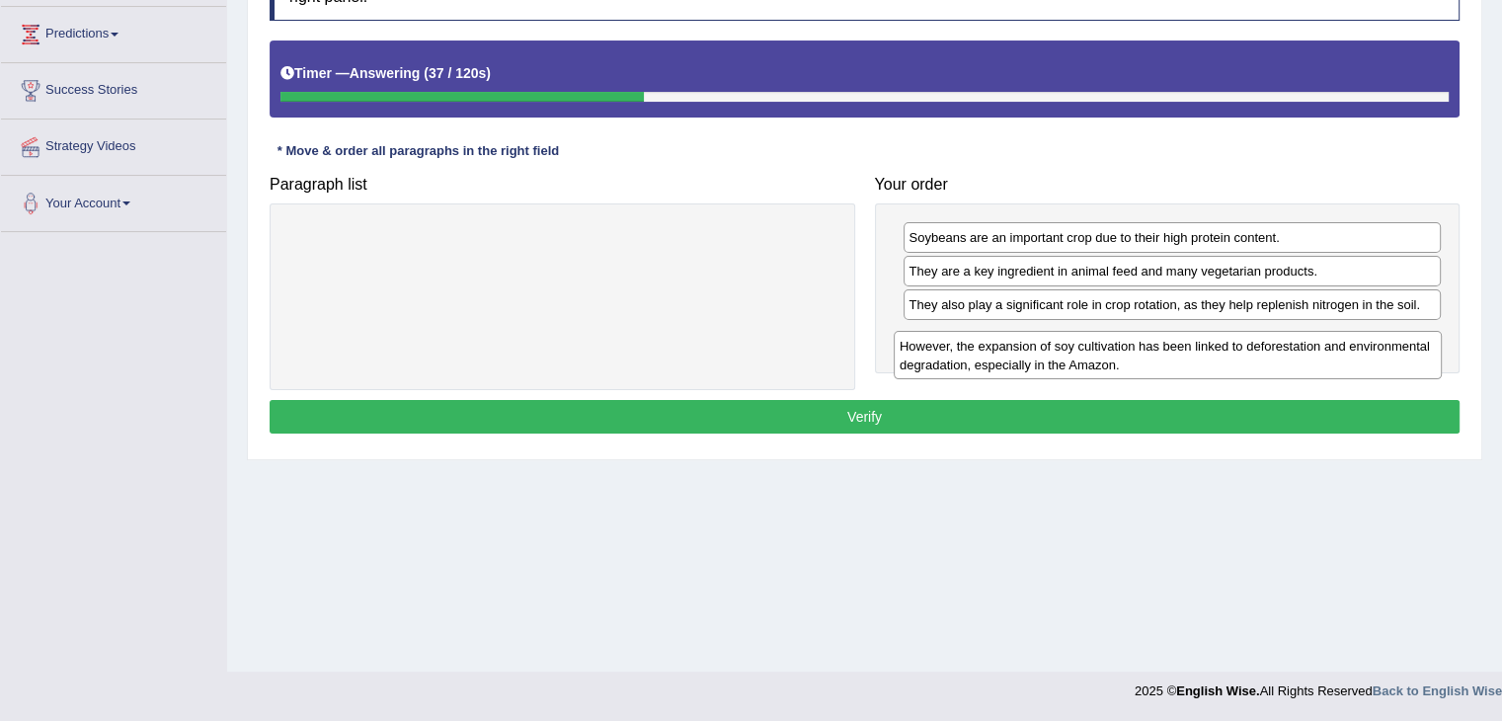
drag, startPoint x: 580, startPoint y: 253, endPoint x: 1185, endPoint y: 361, distance: 615.0
click at [1185, 361] on div "However, the expansion of soy cultivation has been linked to deforestation and …" at bounding box center [1168, 355] width 548 height 49
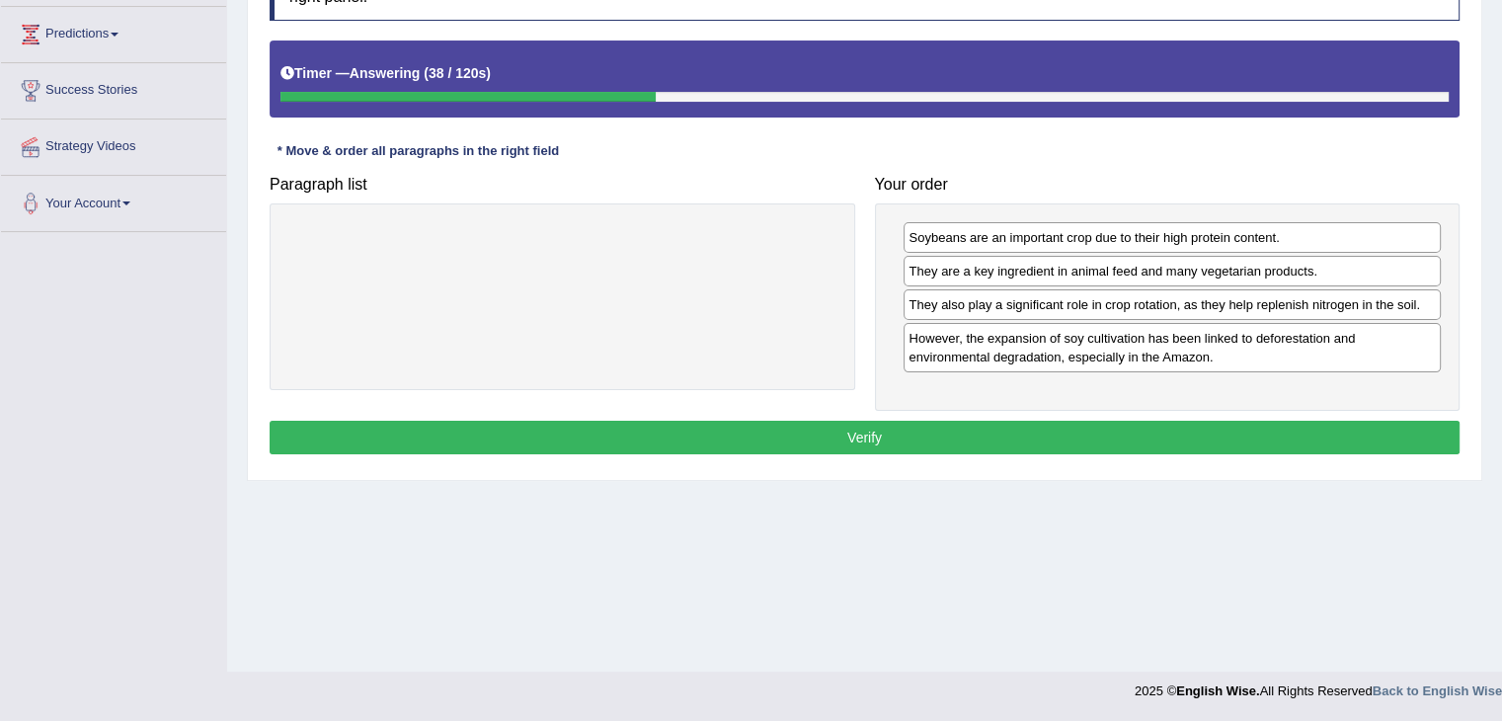
click at [995, 432] on button "Verify" at bounding box center [865, 438] width 1190 height 34
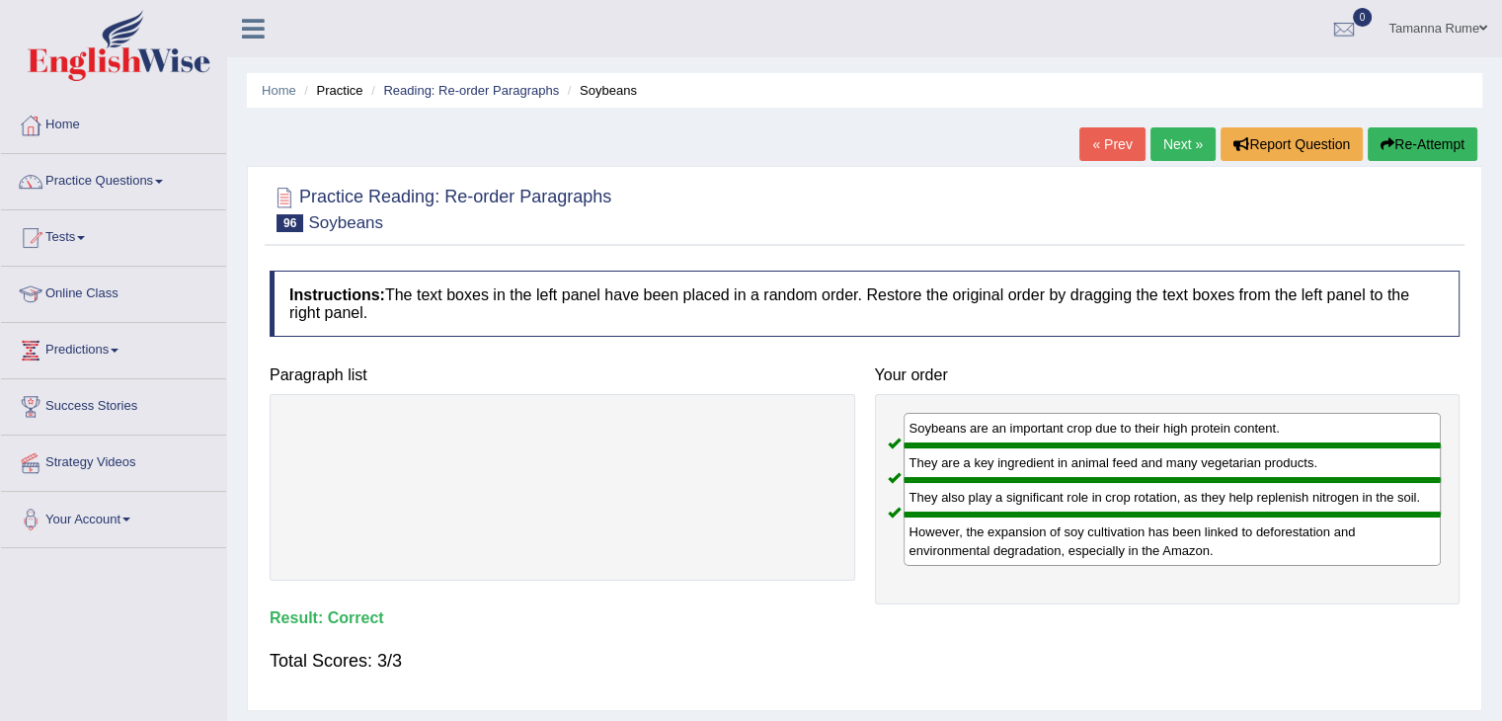
click at [1188, 143] on link "Next »" at bounding box center [1182, 144] width 65 height 34
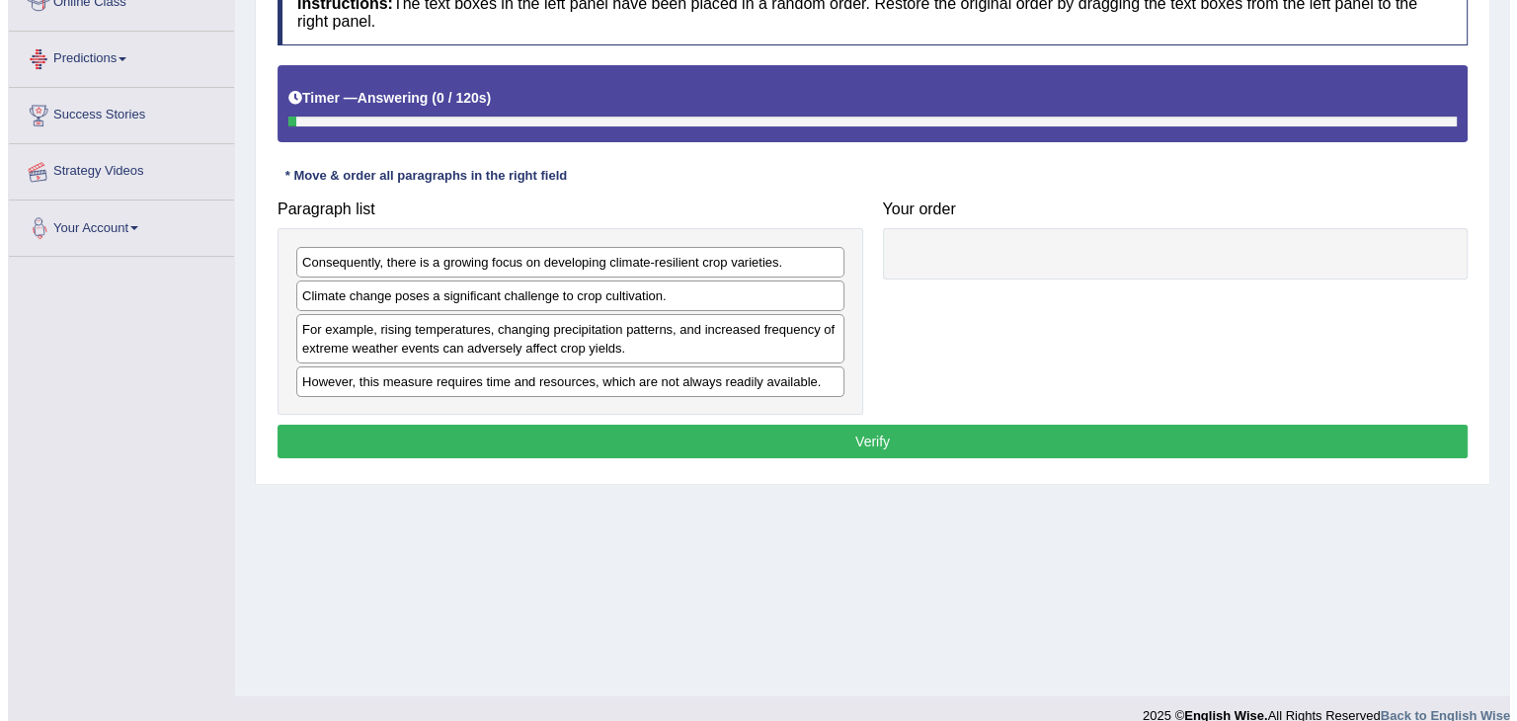
scroll to position [296, 0]
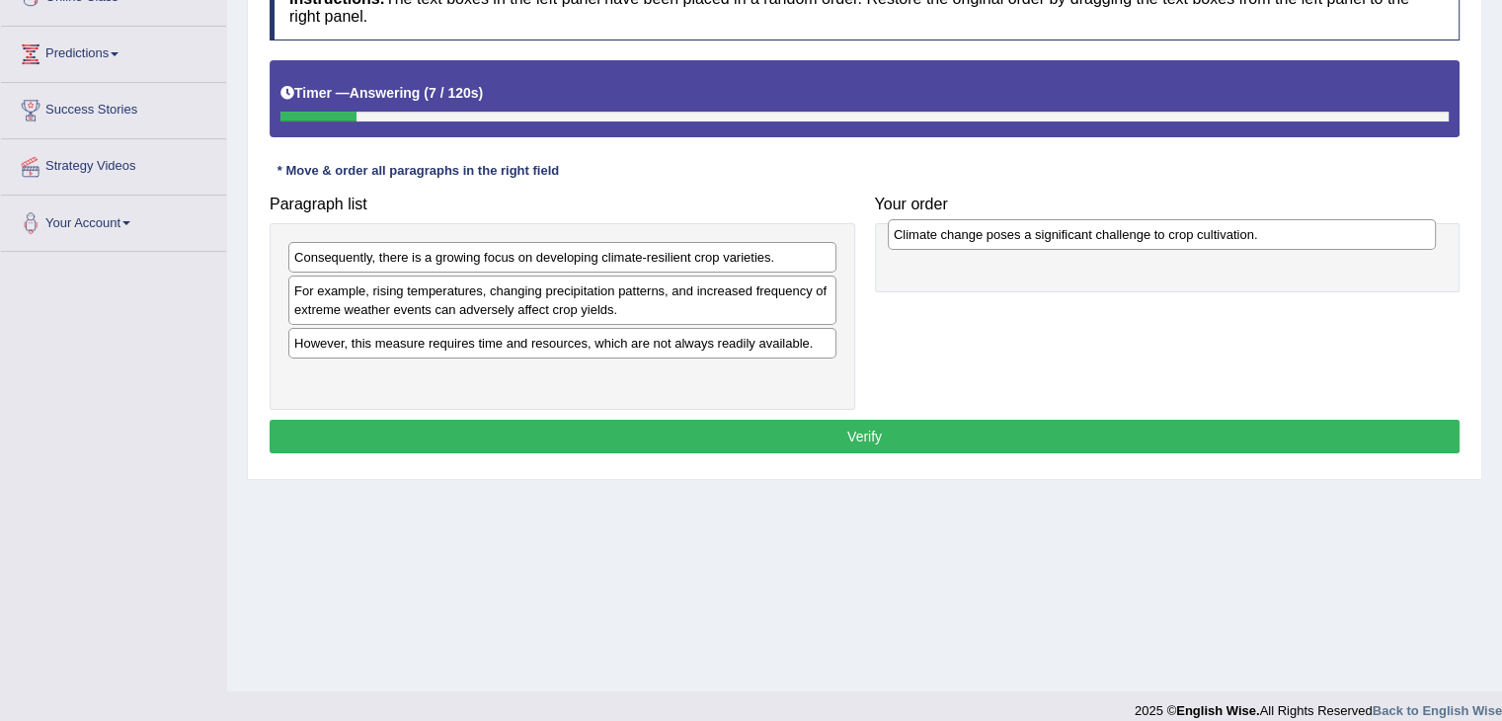
drag, startPoint x: 600, startPoint y: 291, endPoint x: 1200, endPoint y: 236, distance: 602.0
click at [1200, 236] on div "Climate change poses a significant challenge to crop cultivation." at bounding box center [1162, 234] width 548 height 31
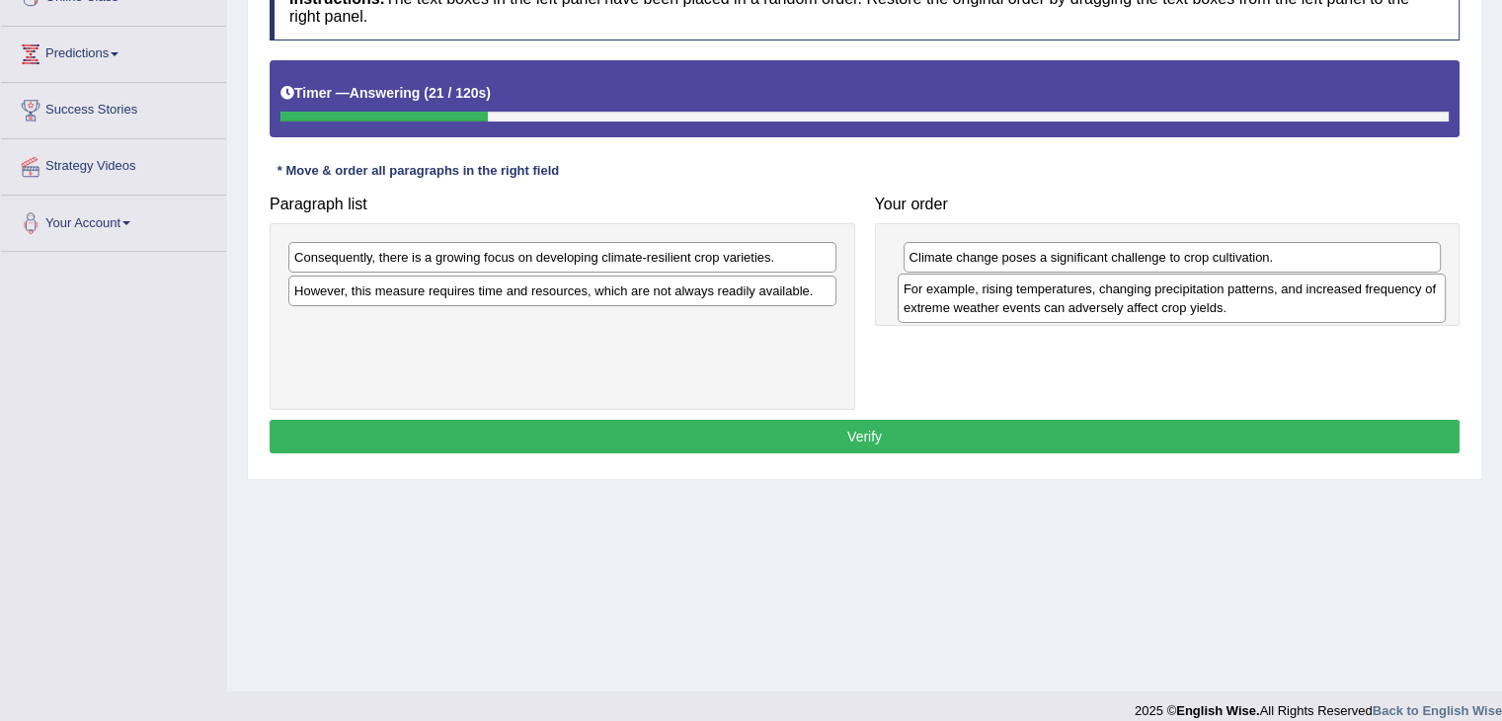
drag, startPoint x: 593, startPoint y: 306, endPoint x: 1202, endPoint y: 305, distance: 609.3
click at [1202, 305] on div "For example, rising temperatures, changing precipitation patterns, and increase…" at bounding box center [1172, 298] width 548 height 49
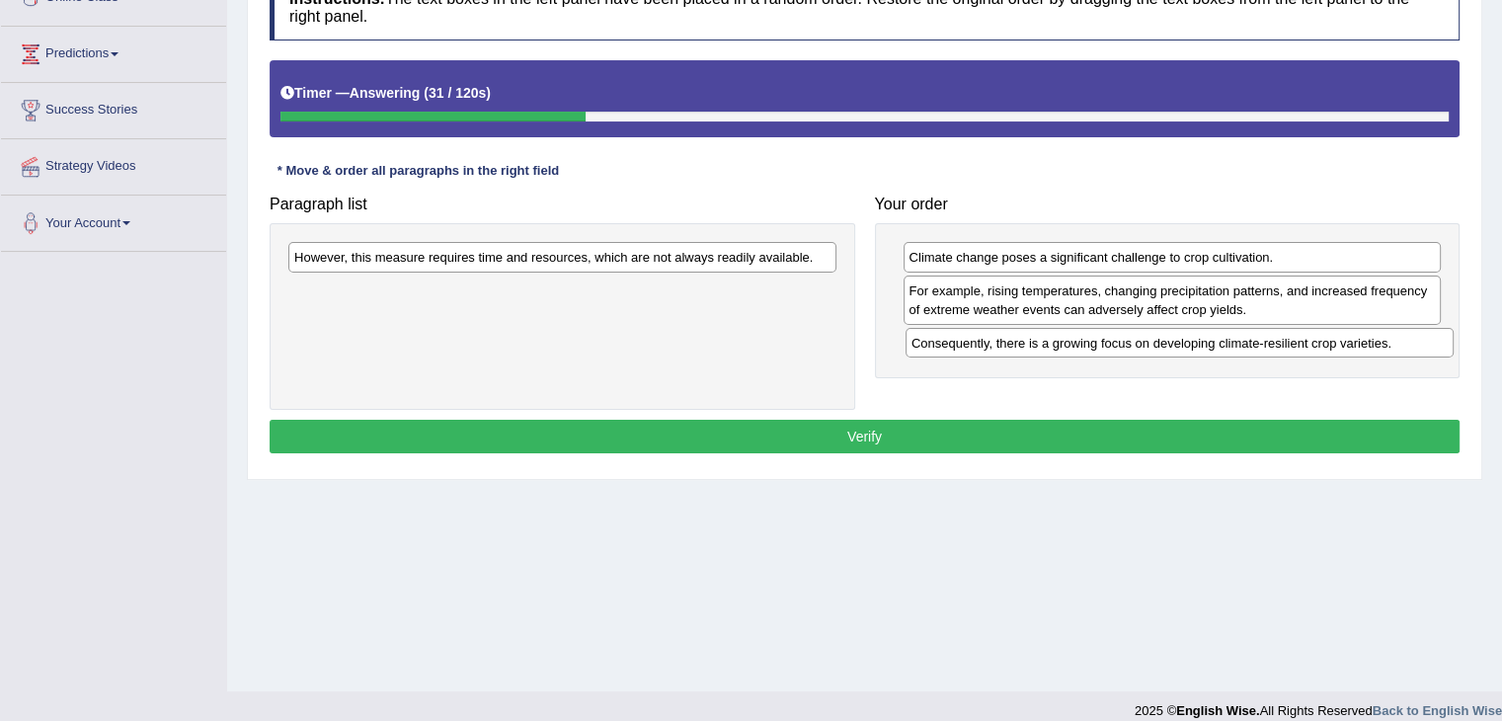
drag, startPoint x: 515, startPoint y: 256, endPoint x: 1133, endPoint y: 342, distance: 623.1
click at [1133, 342] on div "Consequently, there is a growing focus on developing climate-resilient crop var…" at bounding box center [1180, 343] width 548 height 31
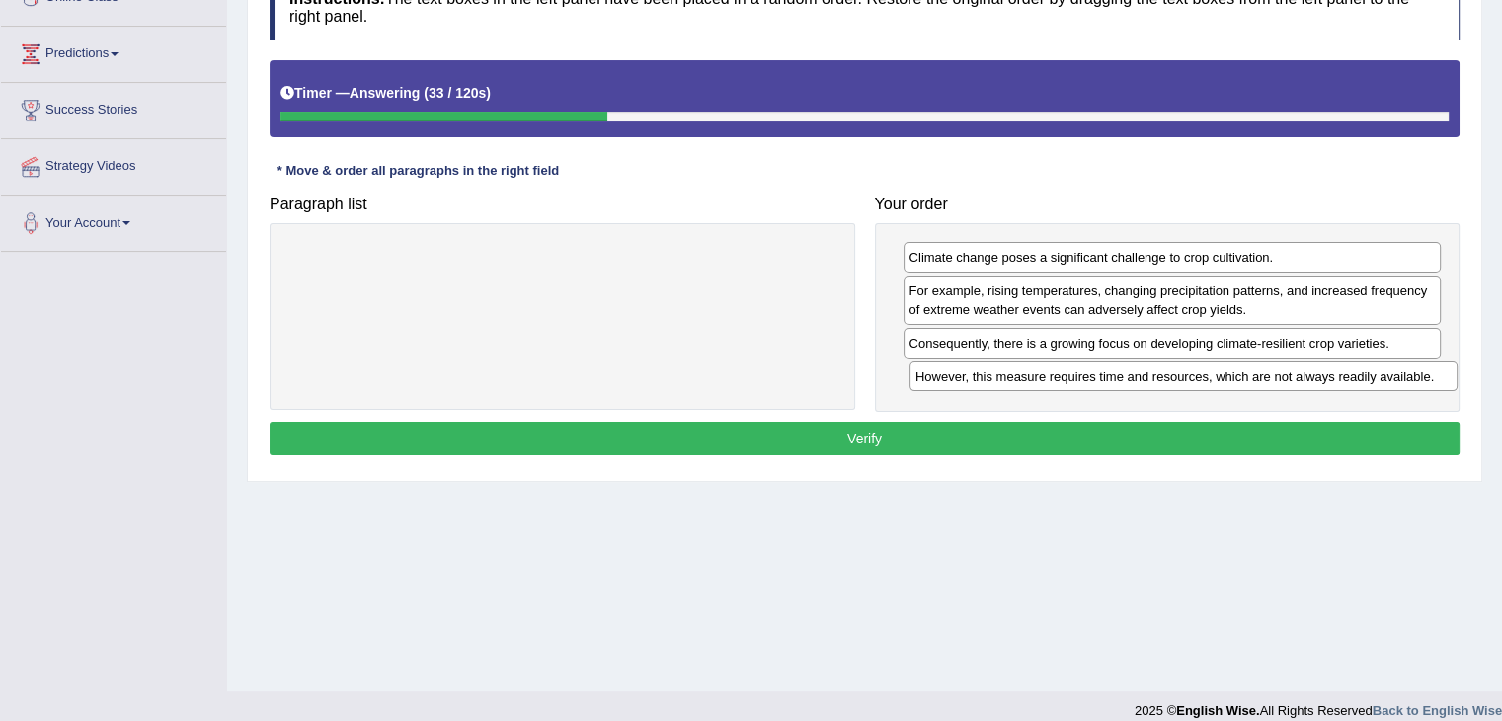
drag, startPoint x: 710, startPoint y: 258, endPoint x: 1331, endPoint y: 377, distance: 632.5
click at [1331, 377] on div "However, this measure requires time and resources, which are not always readily…" at bounding box center [1183, 376] width 548 height 31
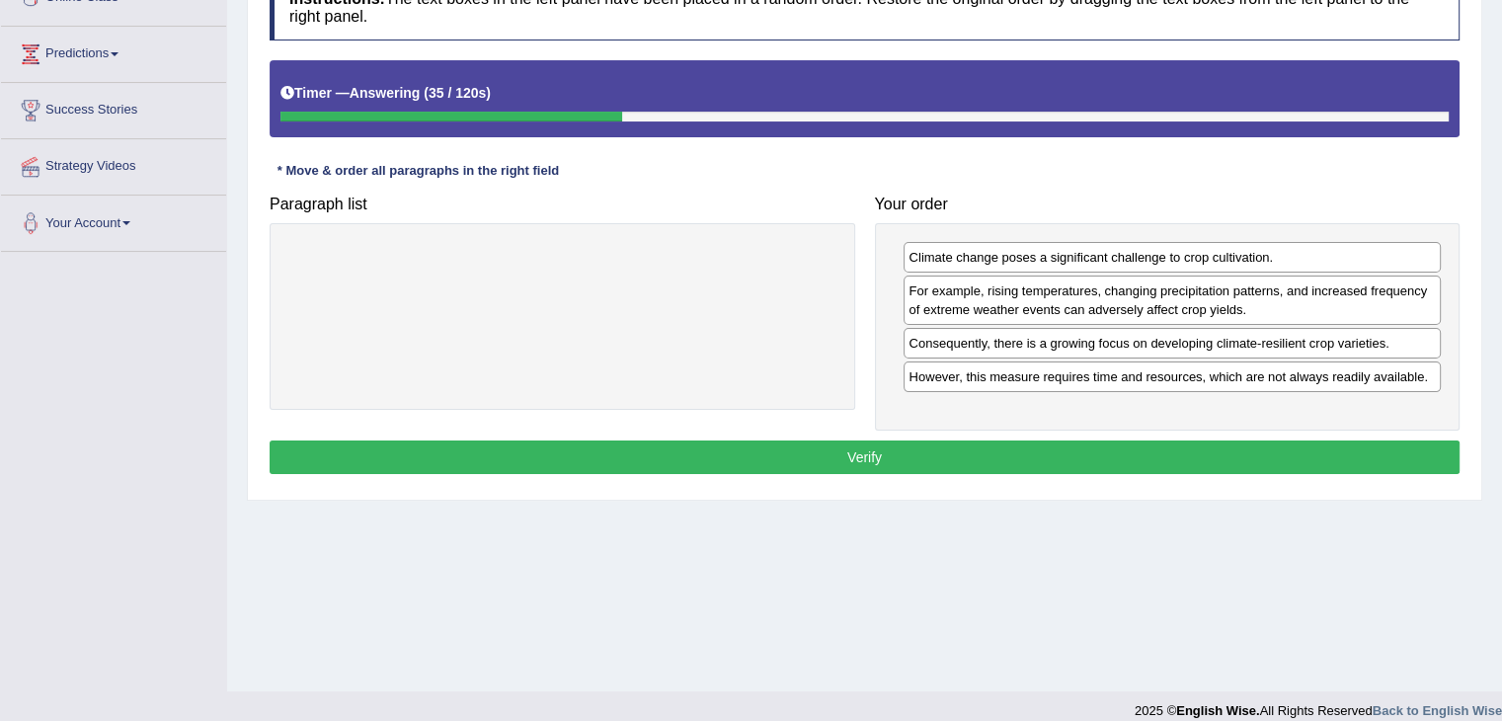
click at [818, 441] on button "Verify" at bounding box center [865, 457] width 1190 height 34
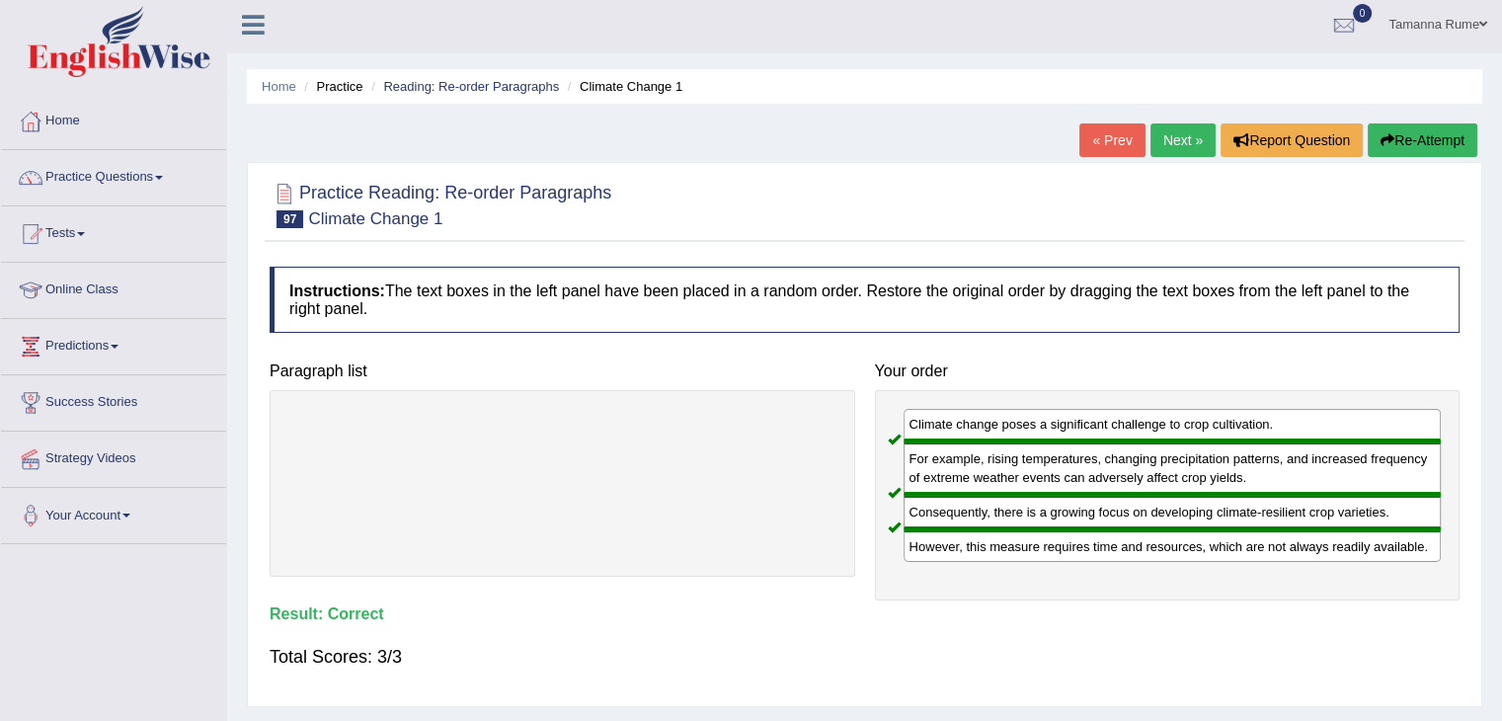
scroll to position [0, 0]
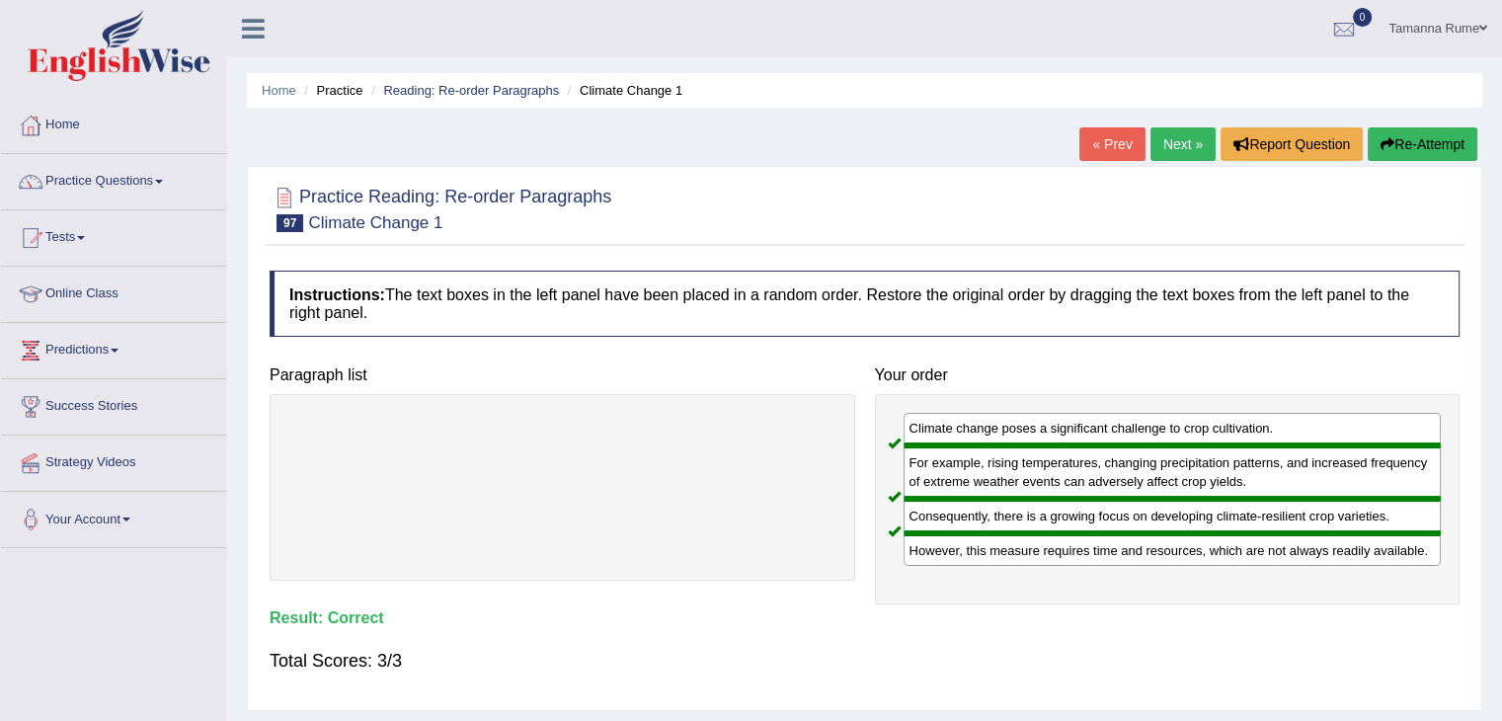
click at [1172, 146] on link "Next »" at bounding box center [1182, 144] width 65 height 34
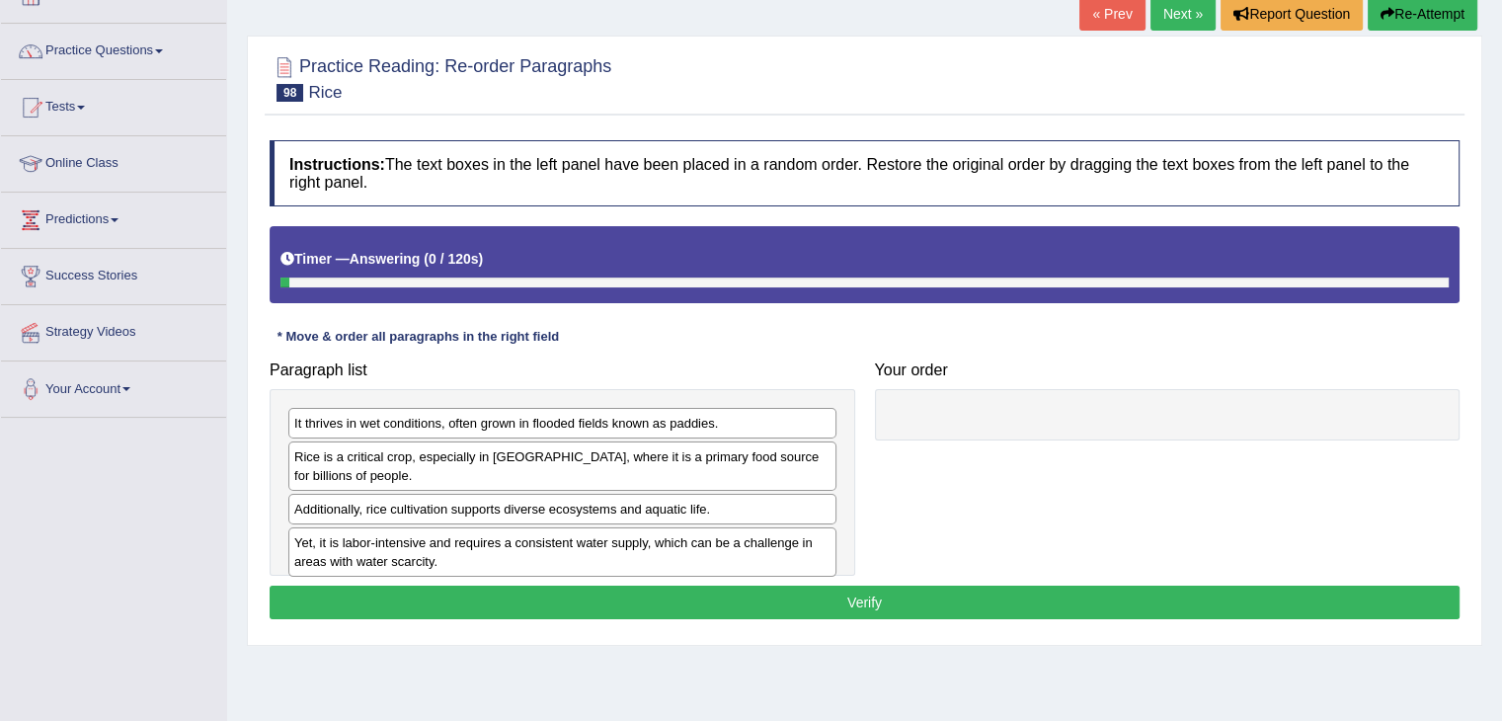
scroll to position [296, 0]
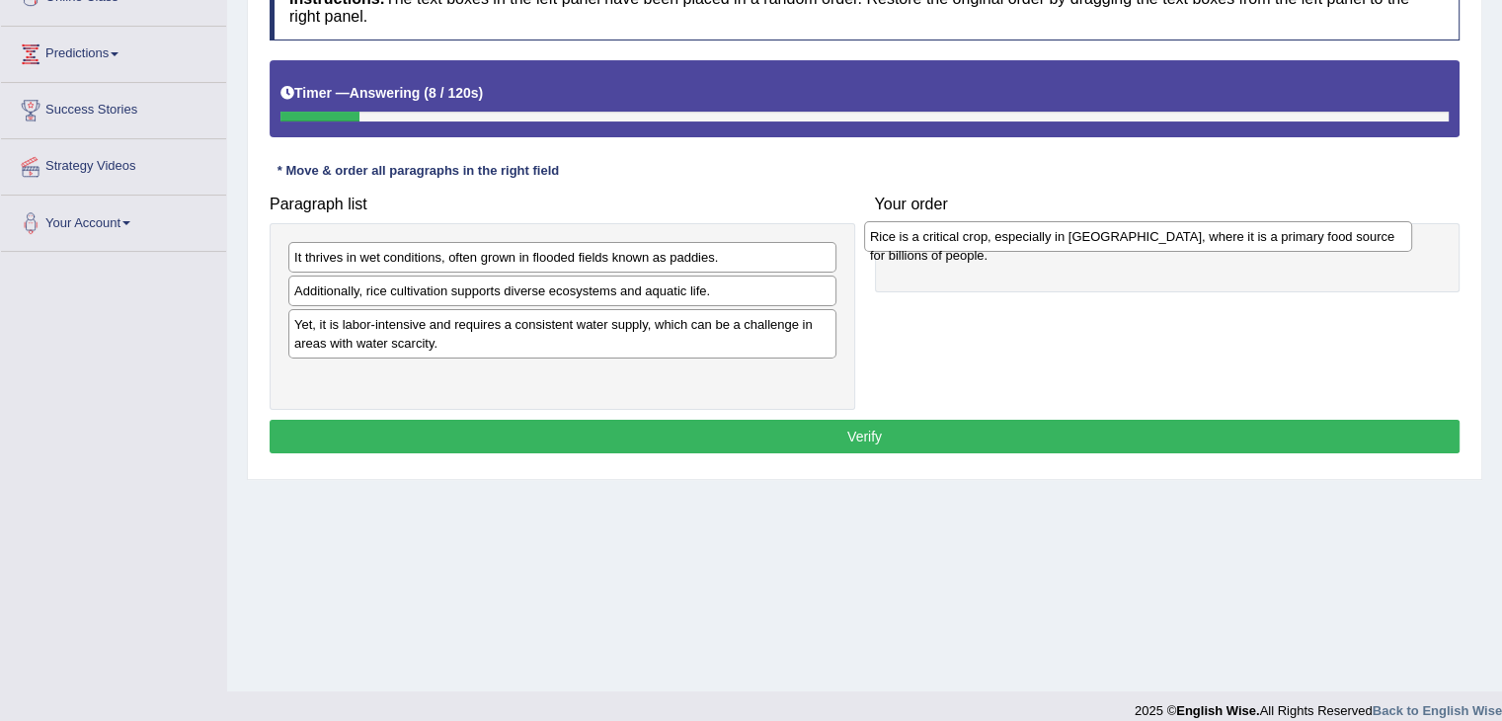
drag, startPoint x: 751, startPoint y: 292, endPoint x: 1326, endPoint y: 240, distance: 577.1
click at [1326, 240] on div "Rice is a critical crop, especially in Asia, where it is a primary food source …" at bounding box center [1138, 236] width 548 height 31
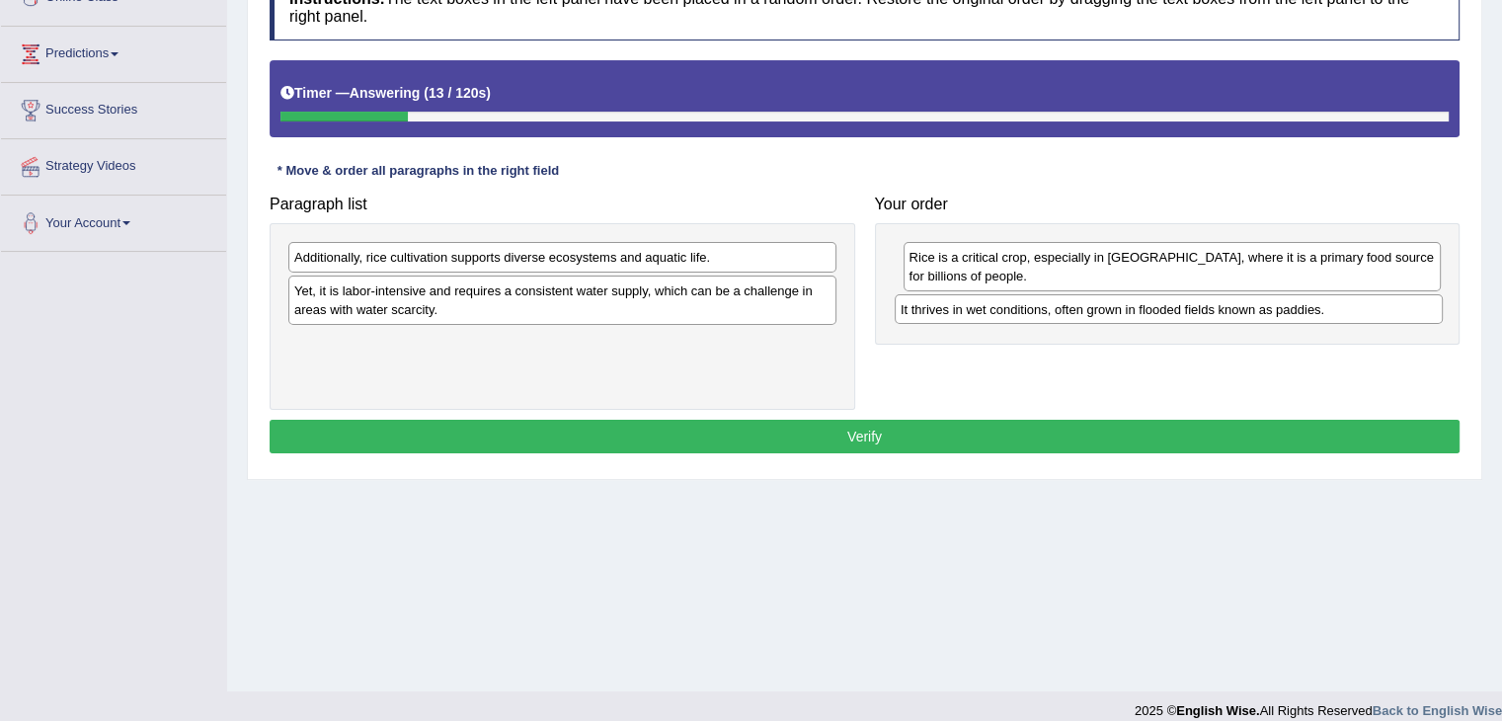
drag, startPoint x: 686, startPoint y: 259, endPoint x: 1289, endPoint y: 313, distance: 604.8
click at [1289, 313] on div "It thrives in wet conditions, often grown in flooded fields known as paddies." at bounding box center [1169, 309] width 548 height 31
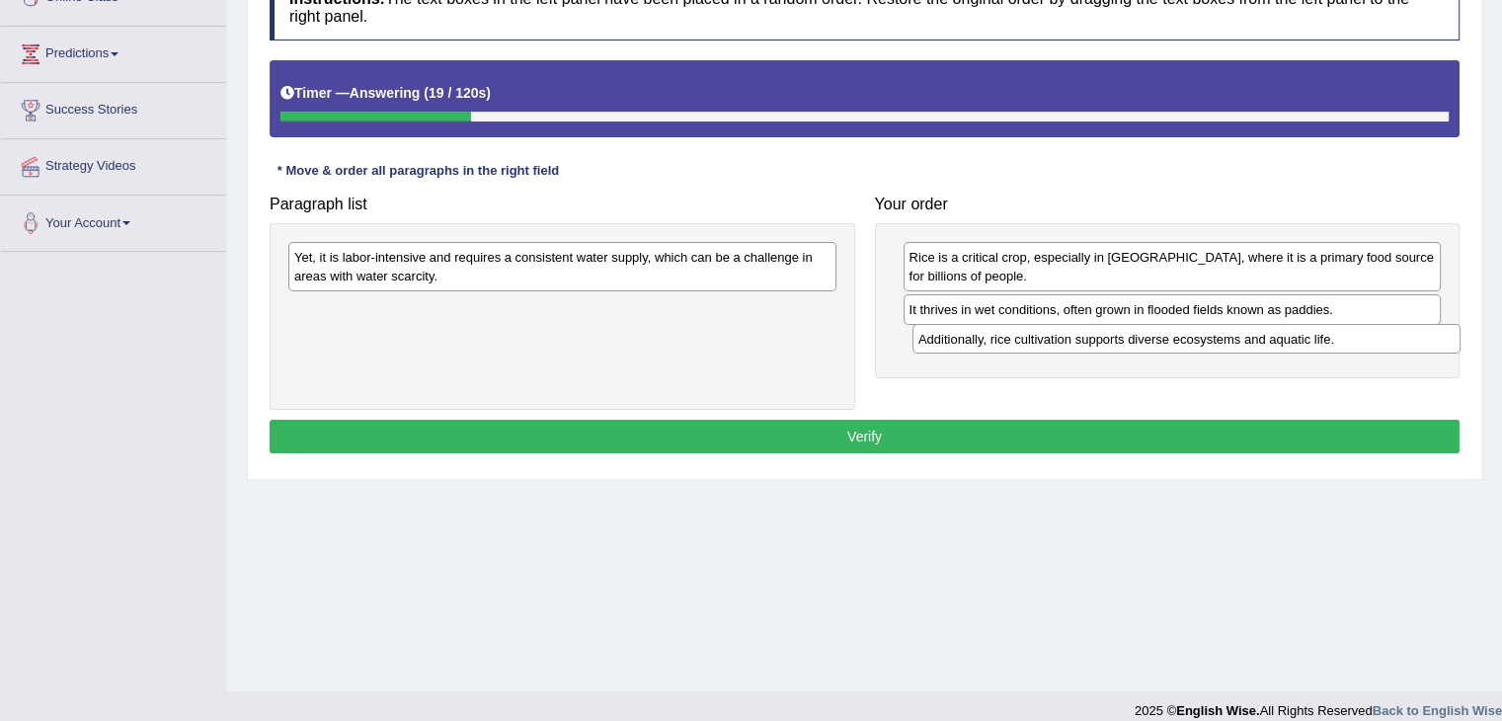
drag, startPoint x: 652, startPoint y: 254, endPoint x: 1276, endPoint y: 336, distance: 629.5
click at [1276, 336] on div "Additionally, rice cultivation supports diverse ecosystems and aquatic life." at bounding box center [1186, 339] width 548 height 31
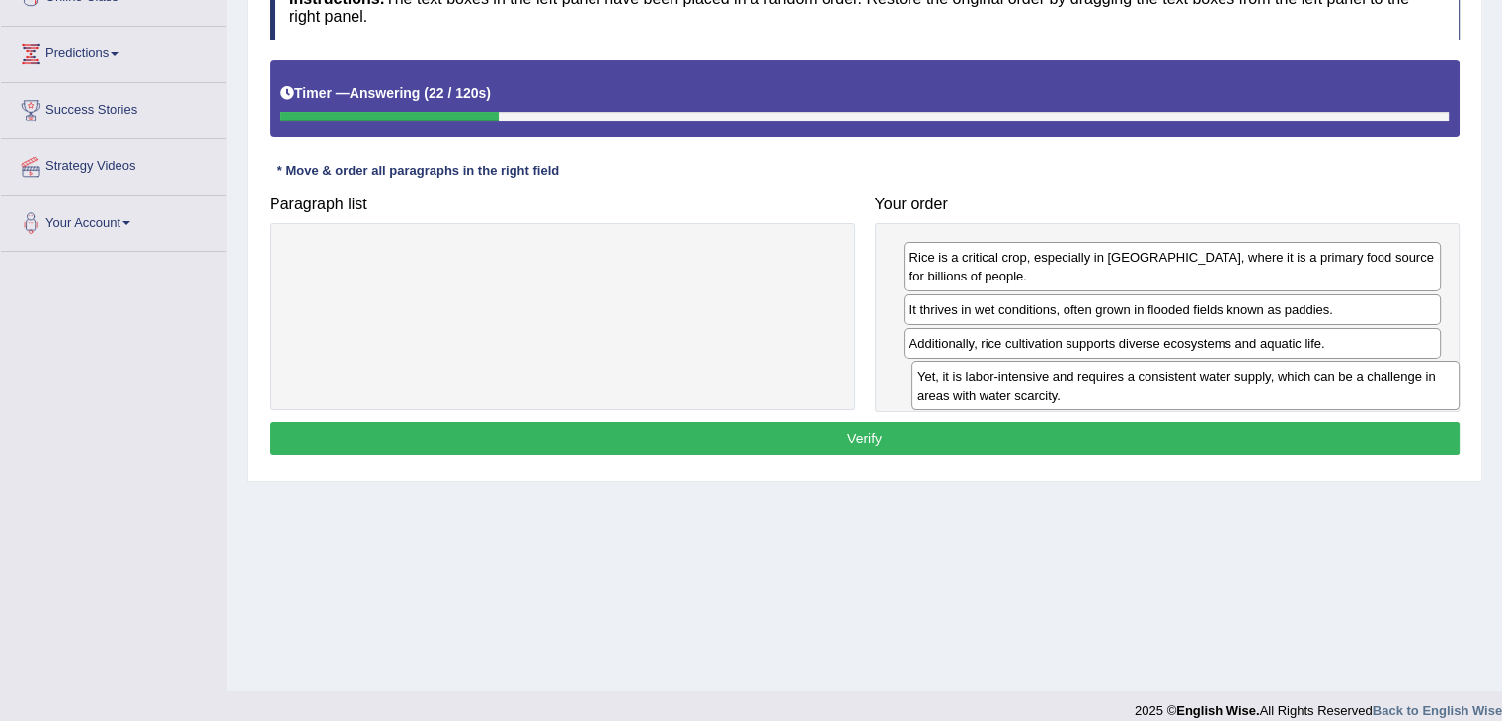
drag, startPoint x: 427, startPoint y: 264, endPoint x: 1050, endPoint y: 383, distance: 634.5
click at [1050, 383] on div "Yet, it is labor-intensive and requires a consistent water supply, which can be…" at bounding box center [1185, 385] width 548 height 49
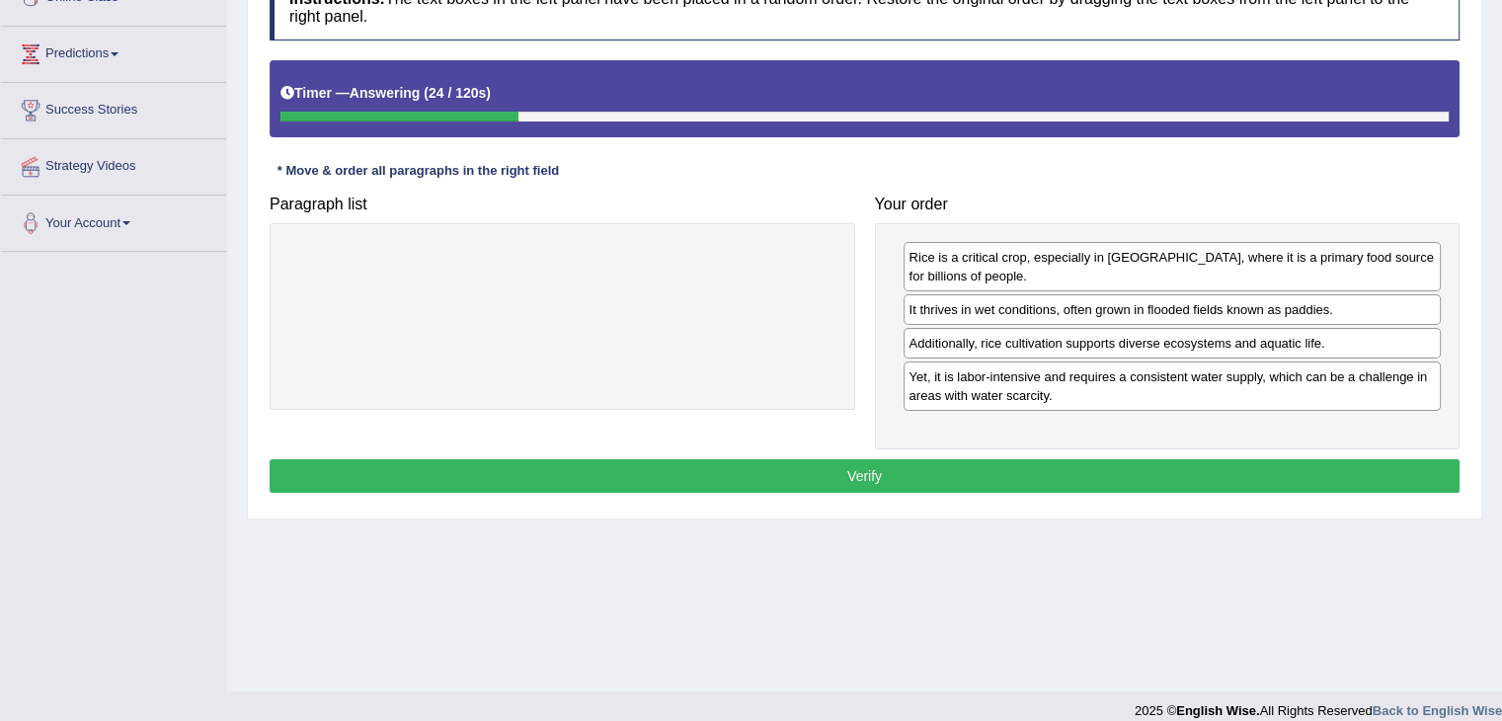
click at [767, 470] on button "Verify" at bounding box center [865, 476] width 1190 height 34
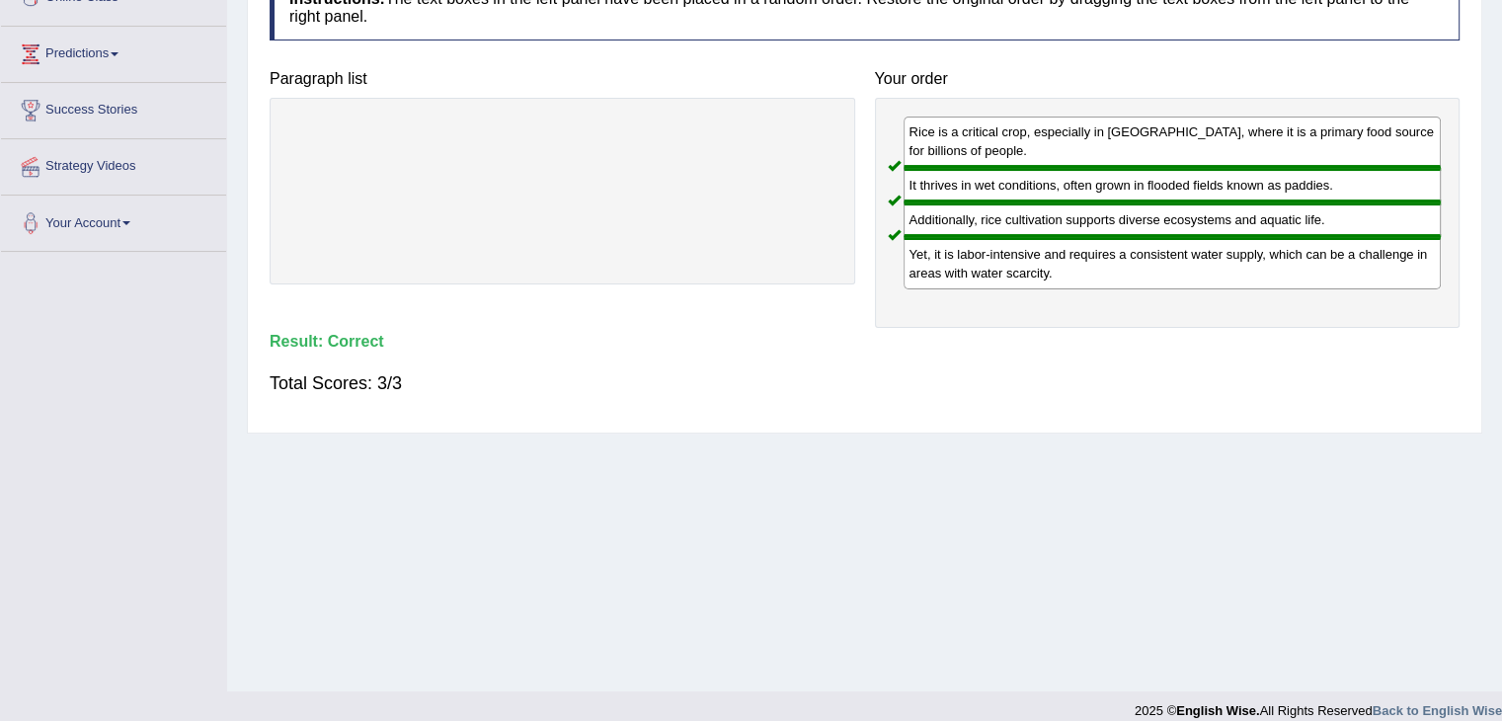
scroll to position [0, 0]
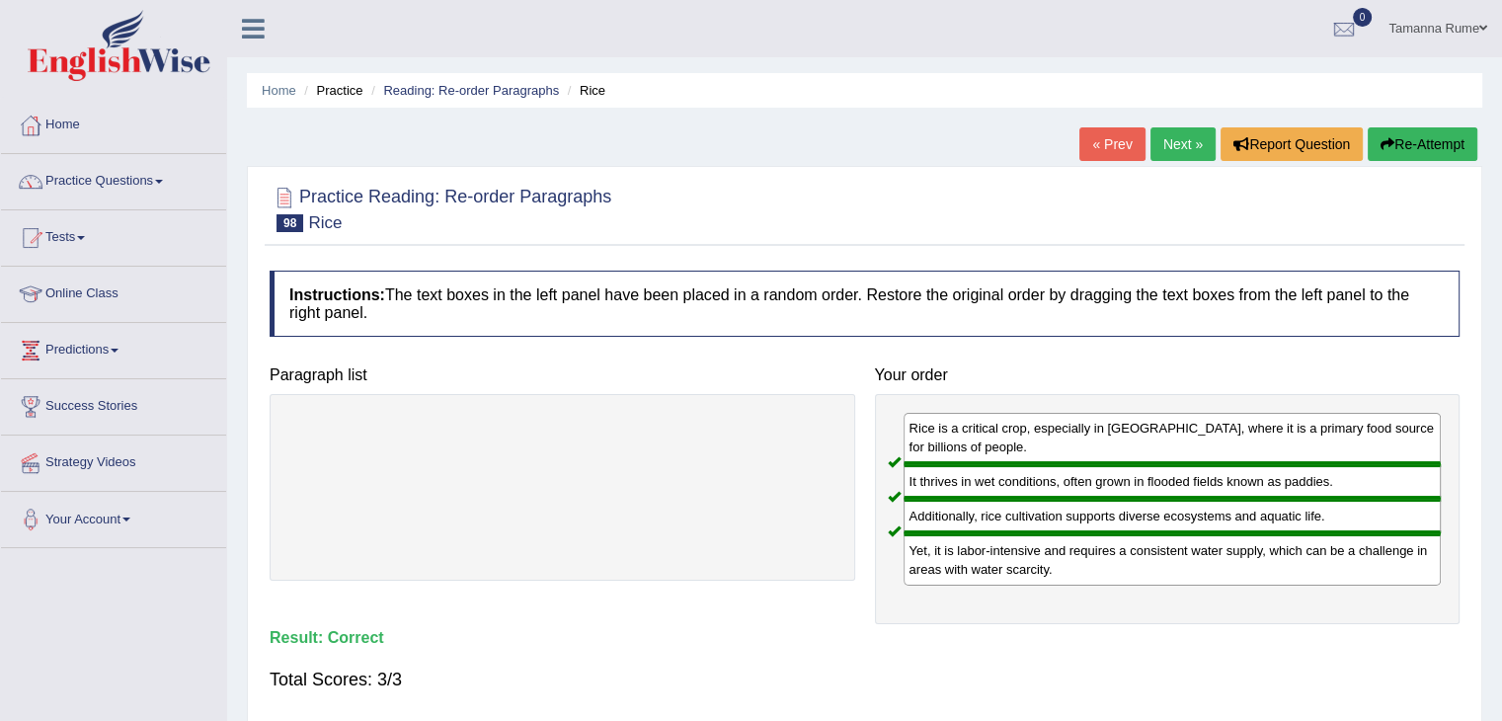
click at [1167, 150] on link "Next »" at bounding box center [1182, 144] width 65 height 34
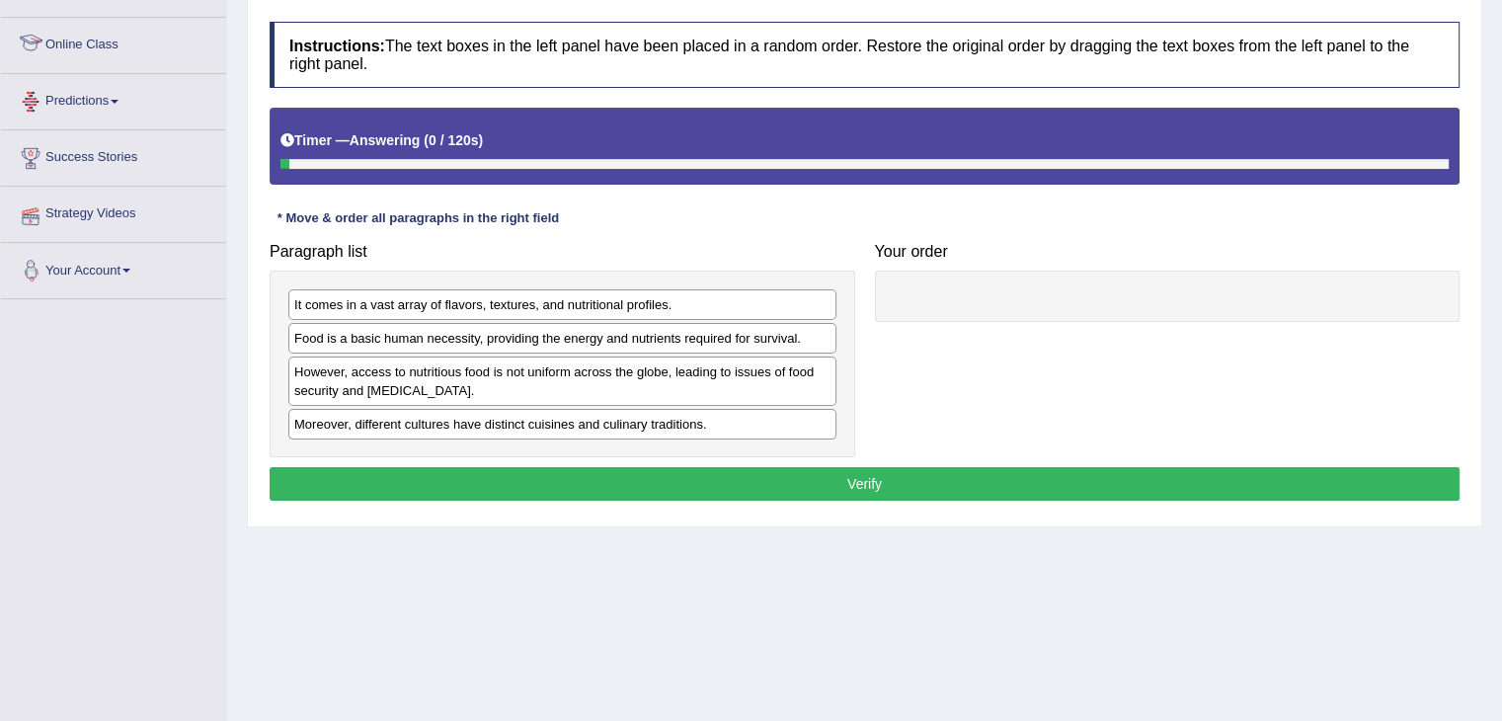
scroll to position [296, 0]
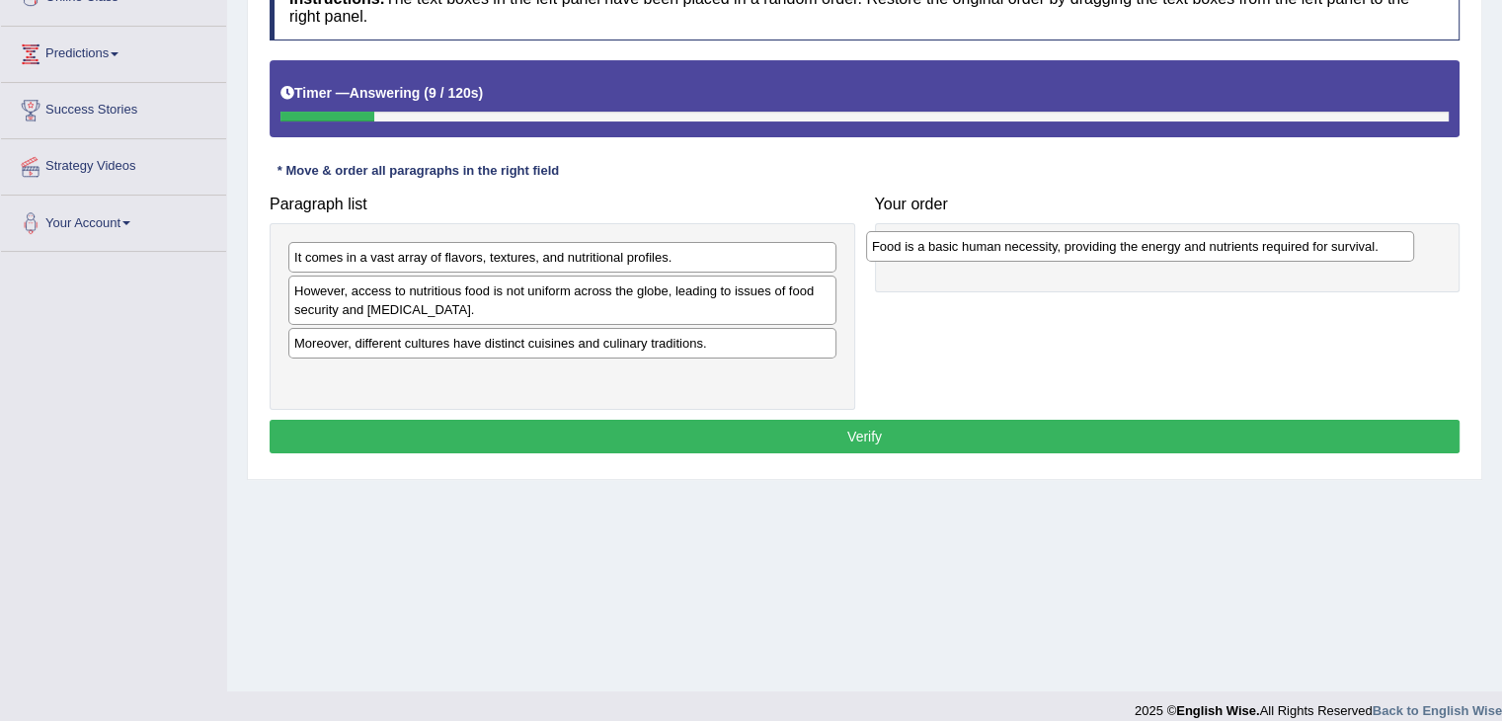
drag, startPoint x: 512, startPoint y: 293, endPoint x: 1089, endPoint y: 250, distance: 579.3
click at [1089, 250] on div "Food is a basic human necessity, providing the energy and nutrients required fo…" at bounding box center [1140, 246] width 548 height 31
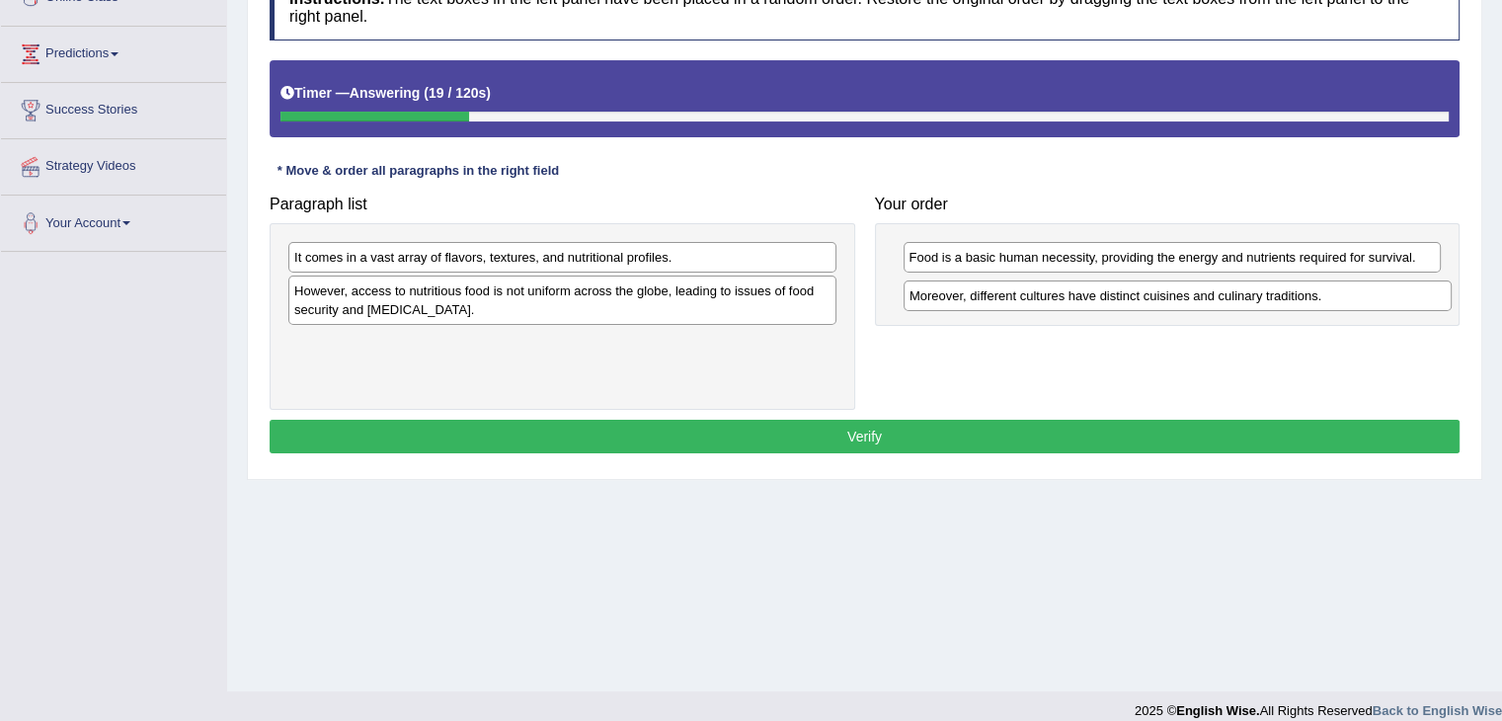
drag, startPoint x: 652, startPoint y: 344, endPoint x: 1267, endPoint y: 297, distance: 617.0
click at [1267, 297] on div "Moreover, different cultures have distinct cuisines and culinary traditions." at bounding box center [1178, 295] width 548 height 31
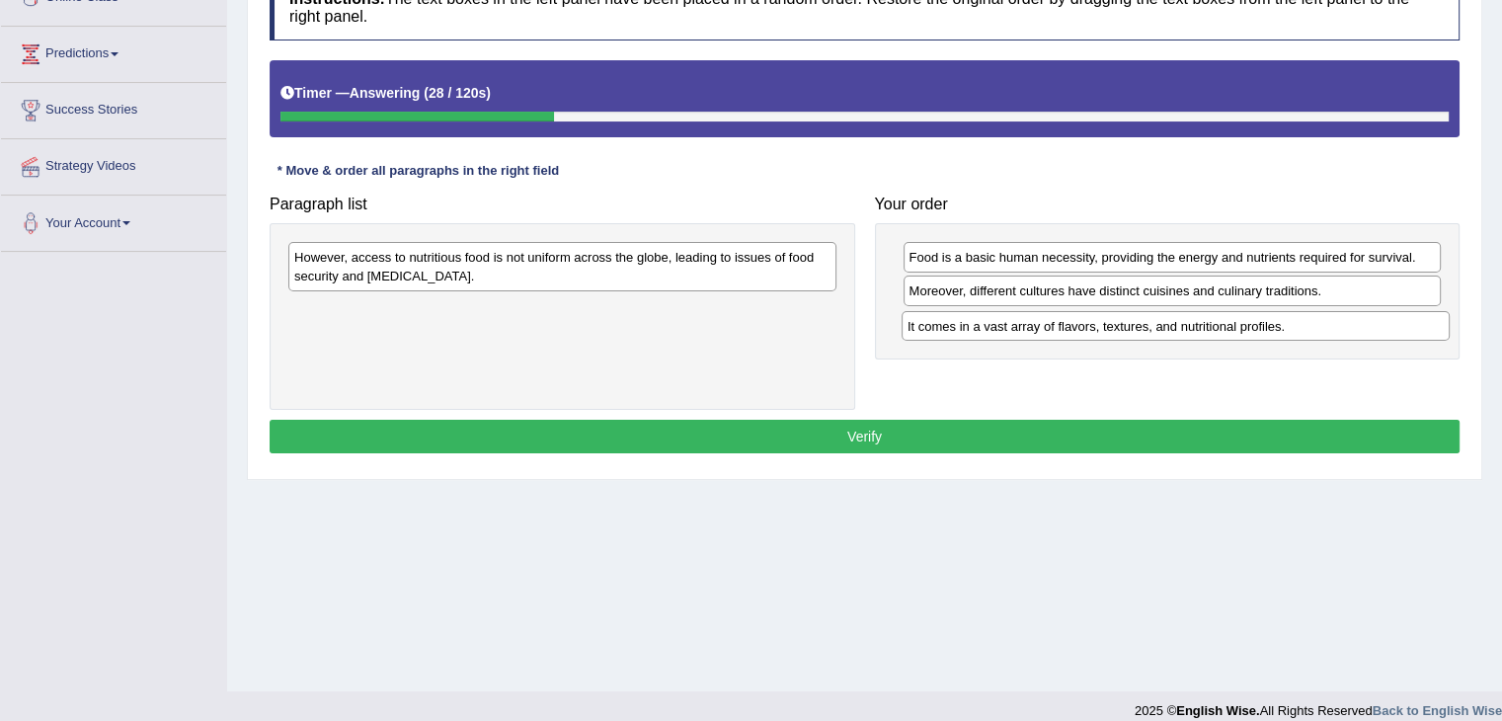
drag, startPoint x: 435, startPoint y: 249, endPoint x: 1048, endPoint y: 318, distance: 617.1
click at [1048, 318] on div "It comes in a vast array of flavors, textures, and nutritional profiles." at bounding box center [1176, 326] width 548 height 31
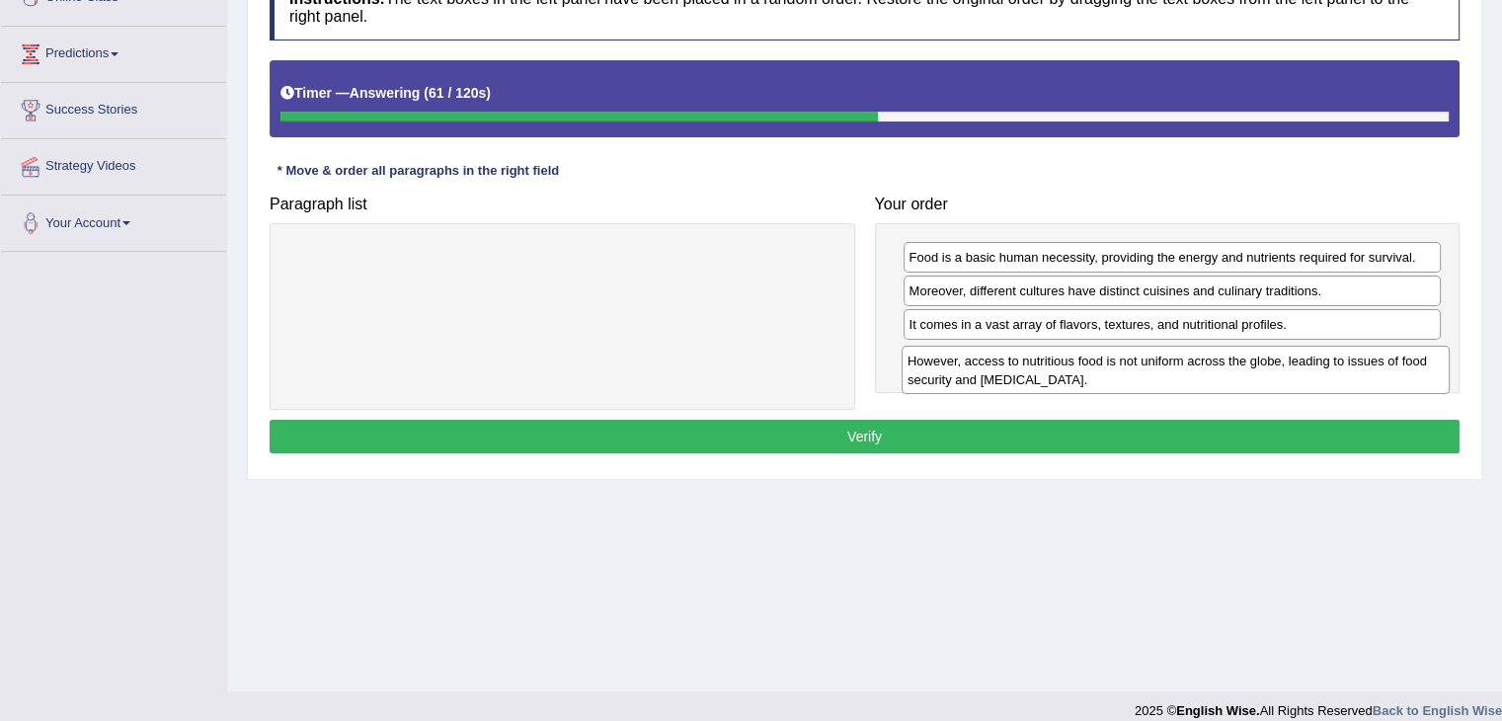
drag, startPoint x: 519, startPoint y: 270, endPoint x: 1133, endPoint y: 373, distance: 621.9
click at [1133, 373] on div "However, access to nutritious food is not uniform across the globe, leading to …" at bounding box center [1176, 370] width 548 height 49
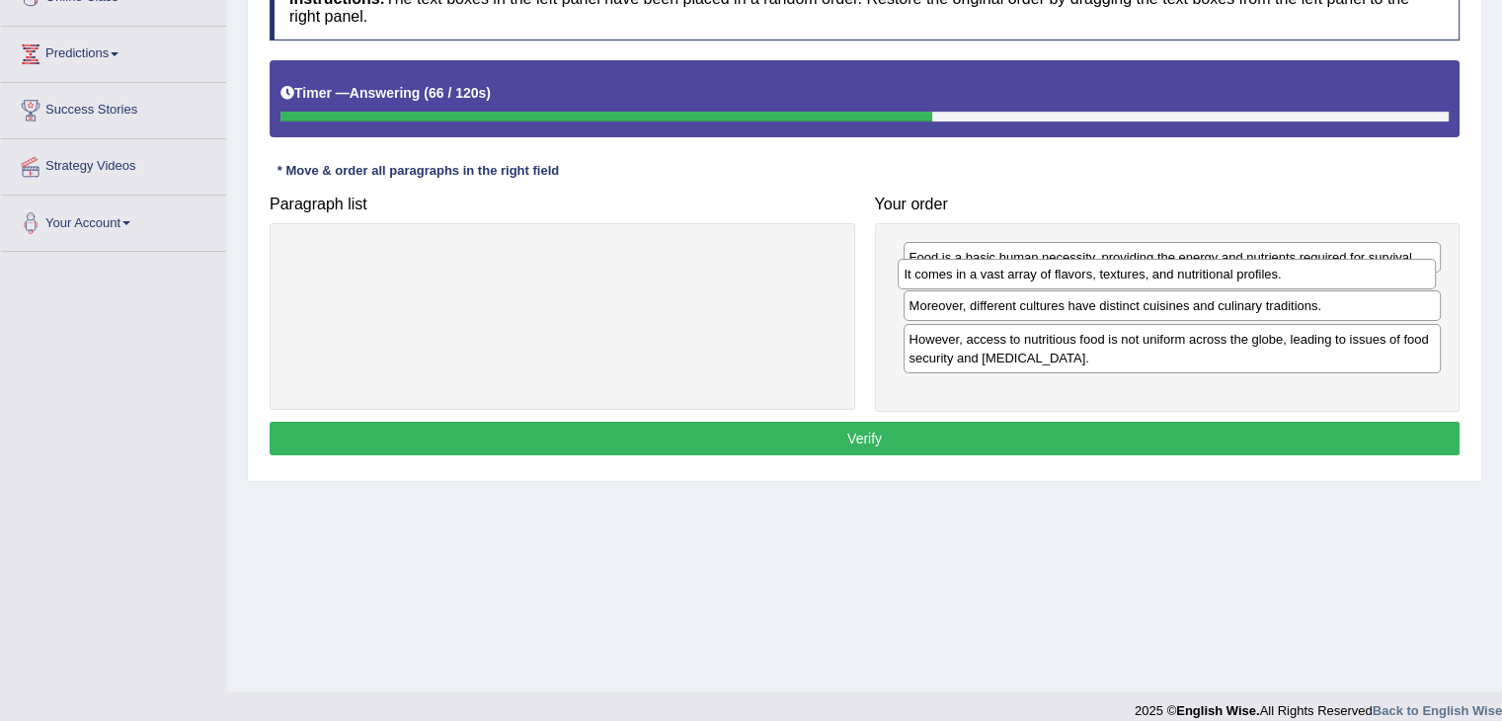
drag, startPoint x: 942, startPoint y: 321, endPoint x: 936, endPoint y: 274, distance: 47.8
click at [937, 274] on div "It comes in a vast array of flavors, textures, and nutritional profiles." at bounding box center [1167, 274] width 538 height 31
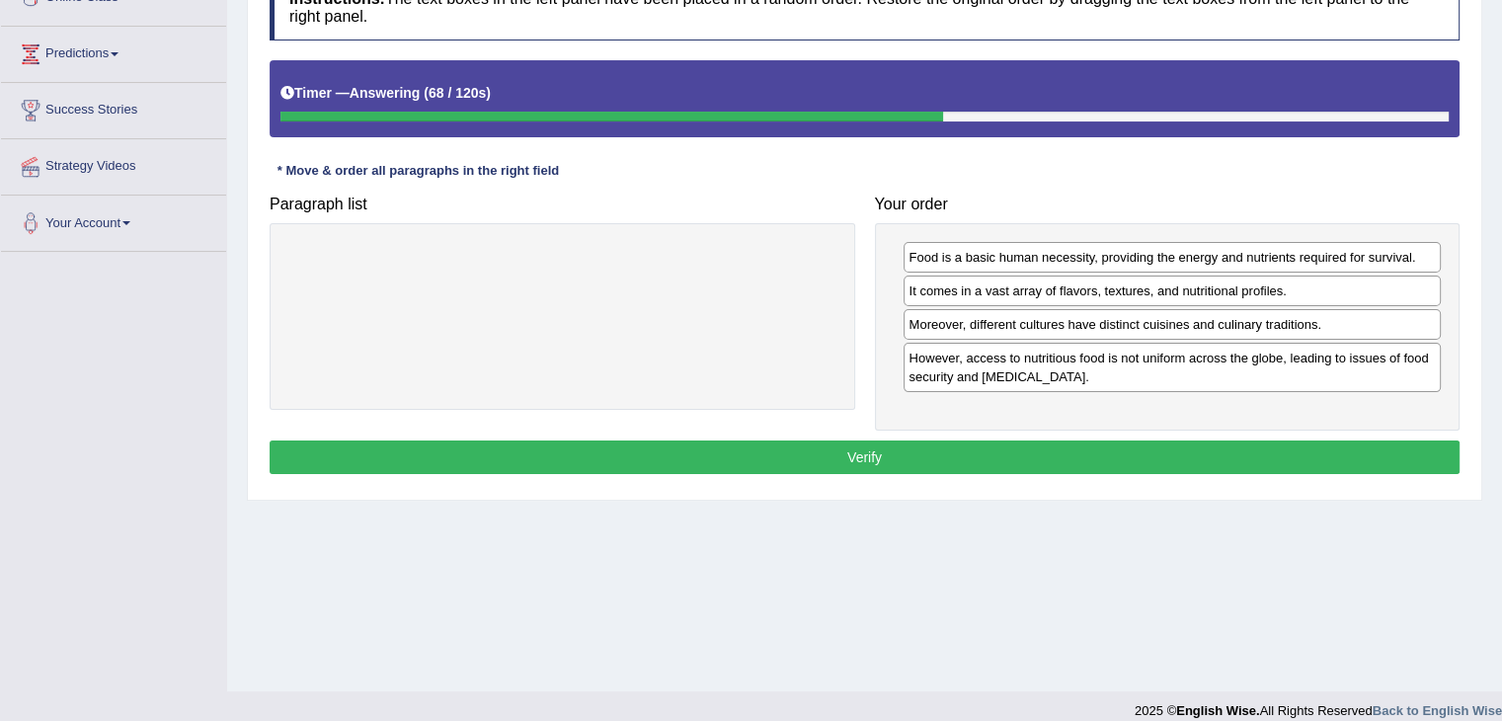
click at [765, 462] on button "Verify" at bounding box center [865, 457] width 1190 height 34
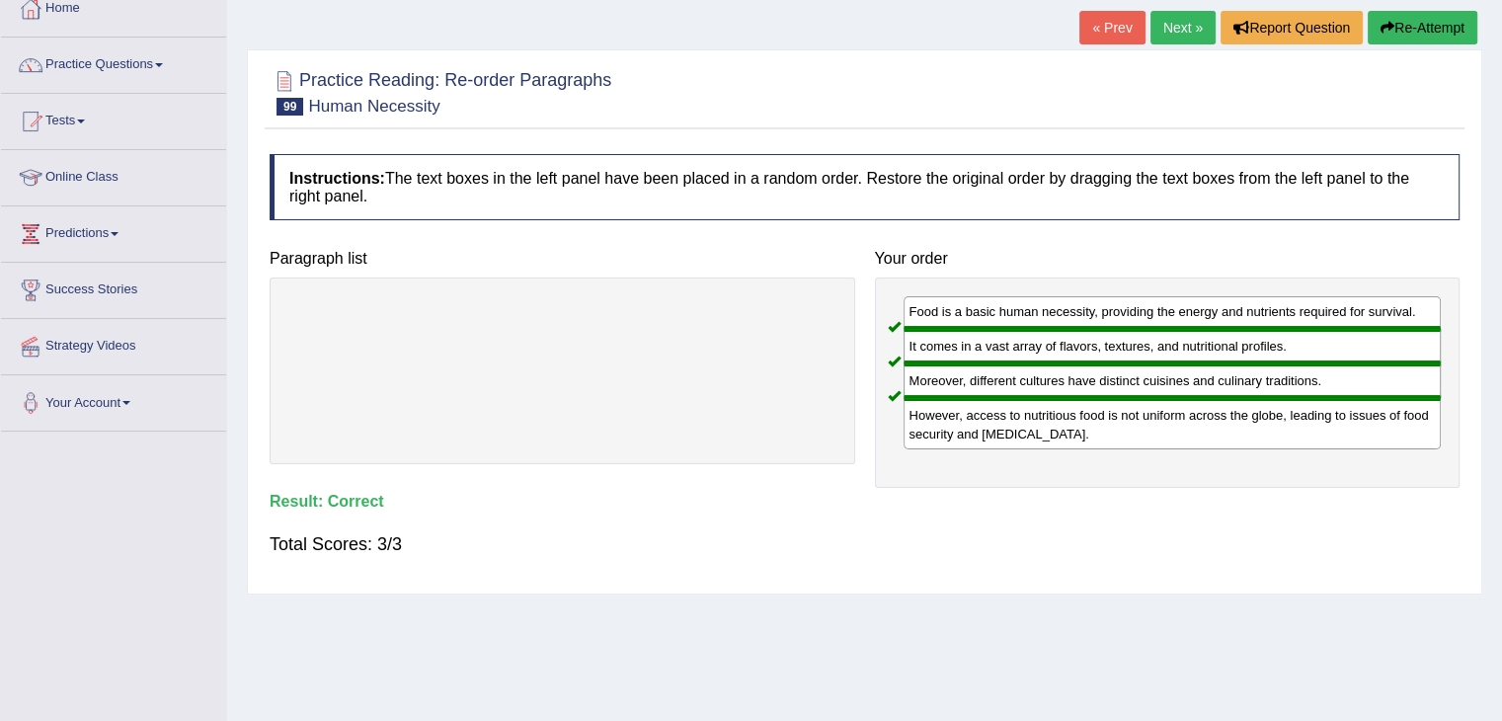
scroll to position [0, 0]
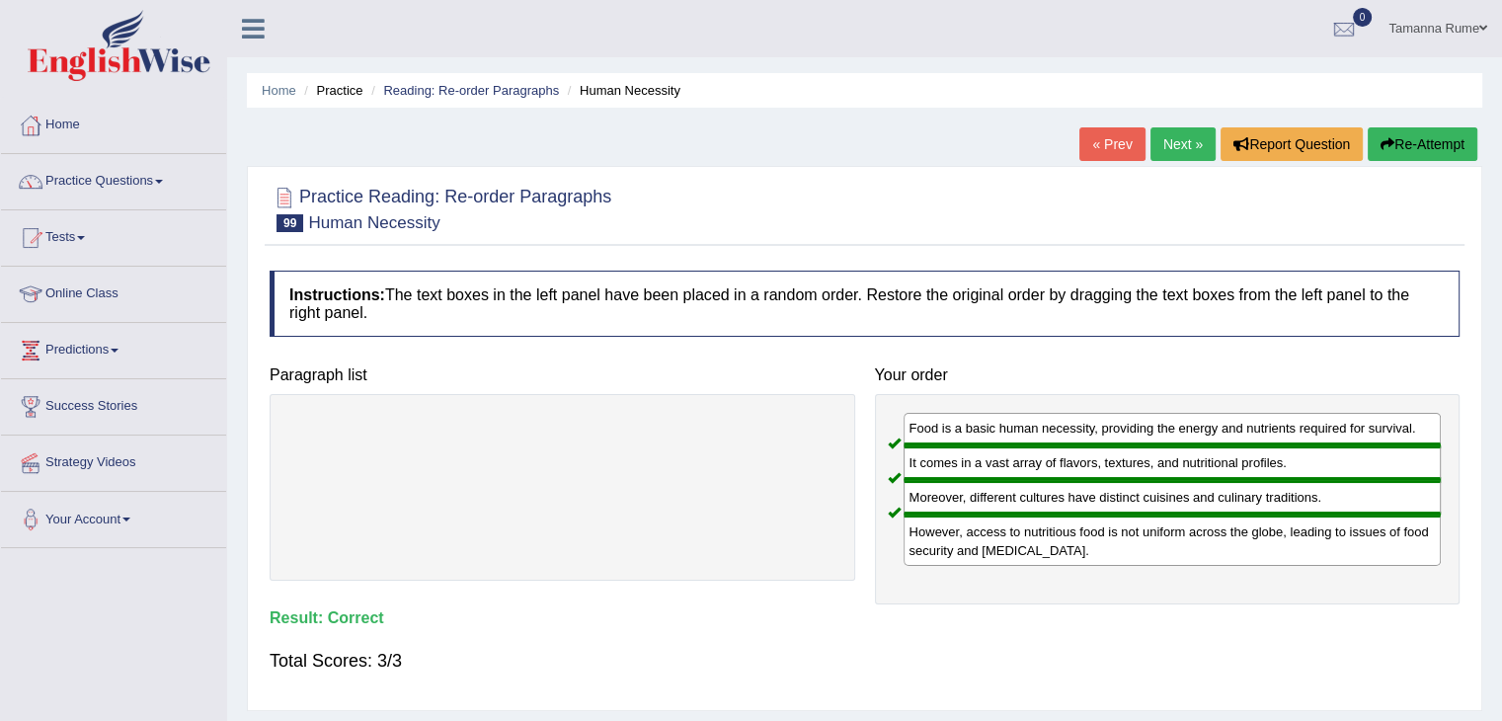
click at [1167, 151] on link "Next »" at bounding box center [1182, 144] width 65 height 34
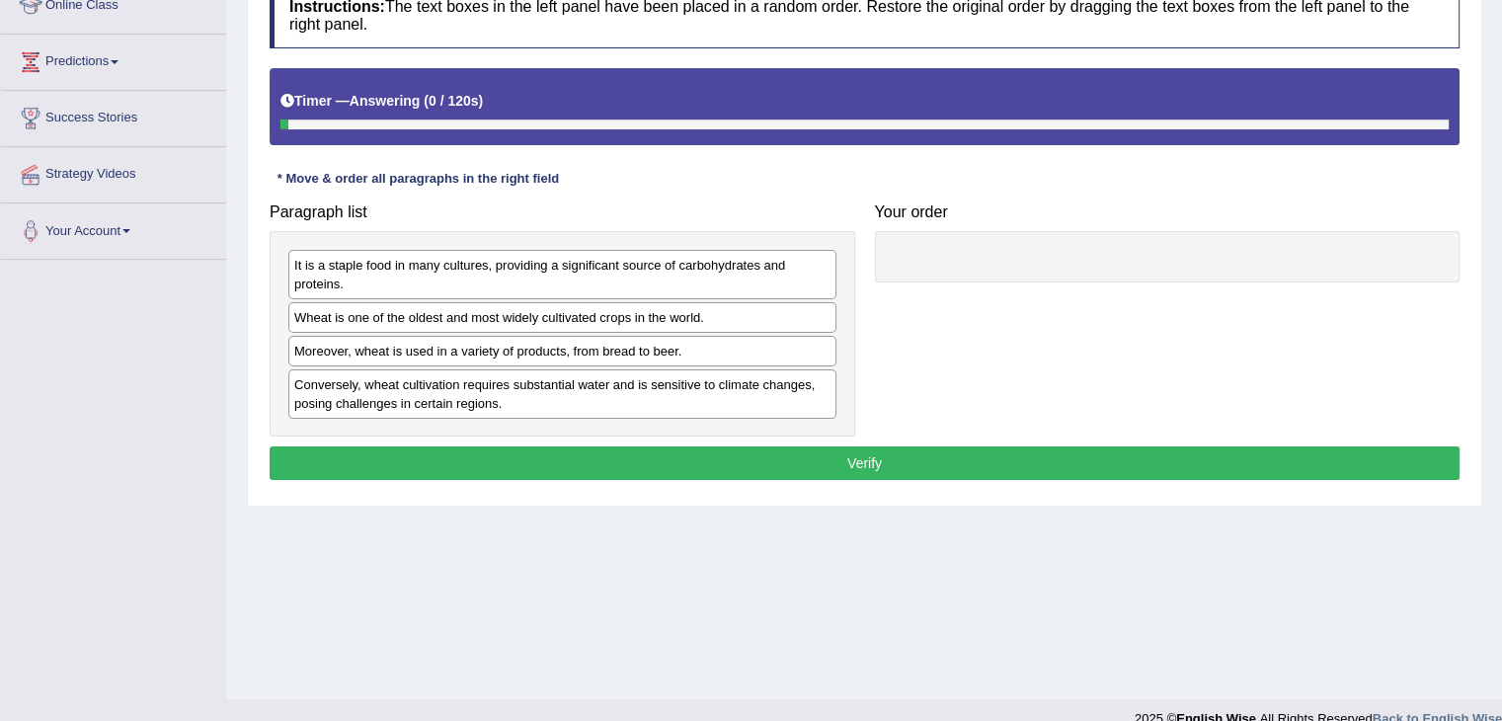
scroll to position [316, 0]
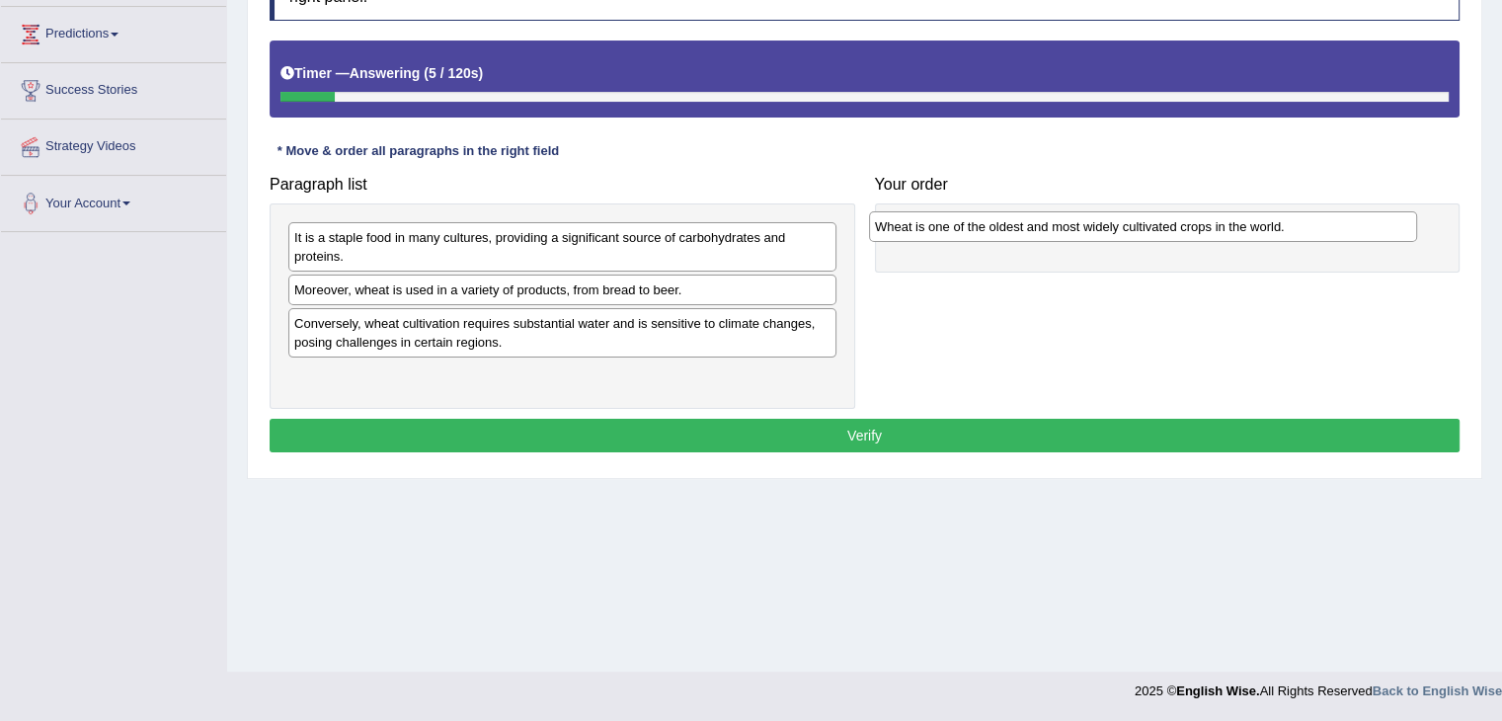
drag, startPoint x: 664, startPoint y: 282, endPoint x: 1244, endPoint y: 220, distance: 584.0
click at [1244, 220] on div "Wheat is one of the oldest and most widely cultivated crops in the world." at bounding box center [1143, 226] width 548 height 31
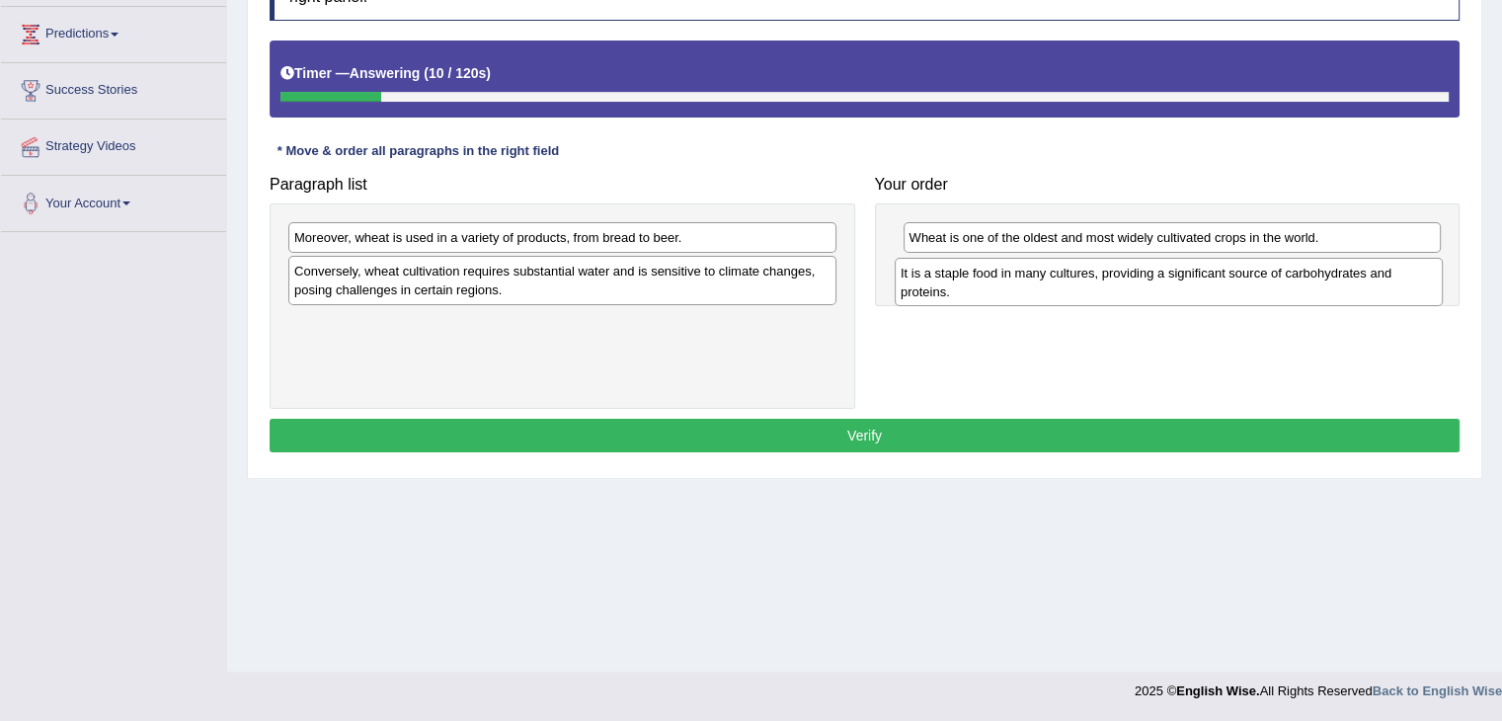
drag, startPoint x: 386, startPoint y: 254, endPoint x: 992, endPoint y: 289, distance: 607.4
click at [992, 289] on div "It is a staple food in many cultures, providing a significant source of carbohy…" at bounding box center [1169, 282] width 548 height 49
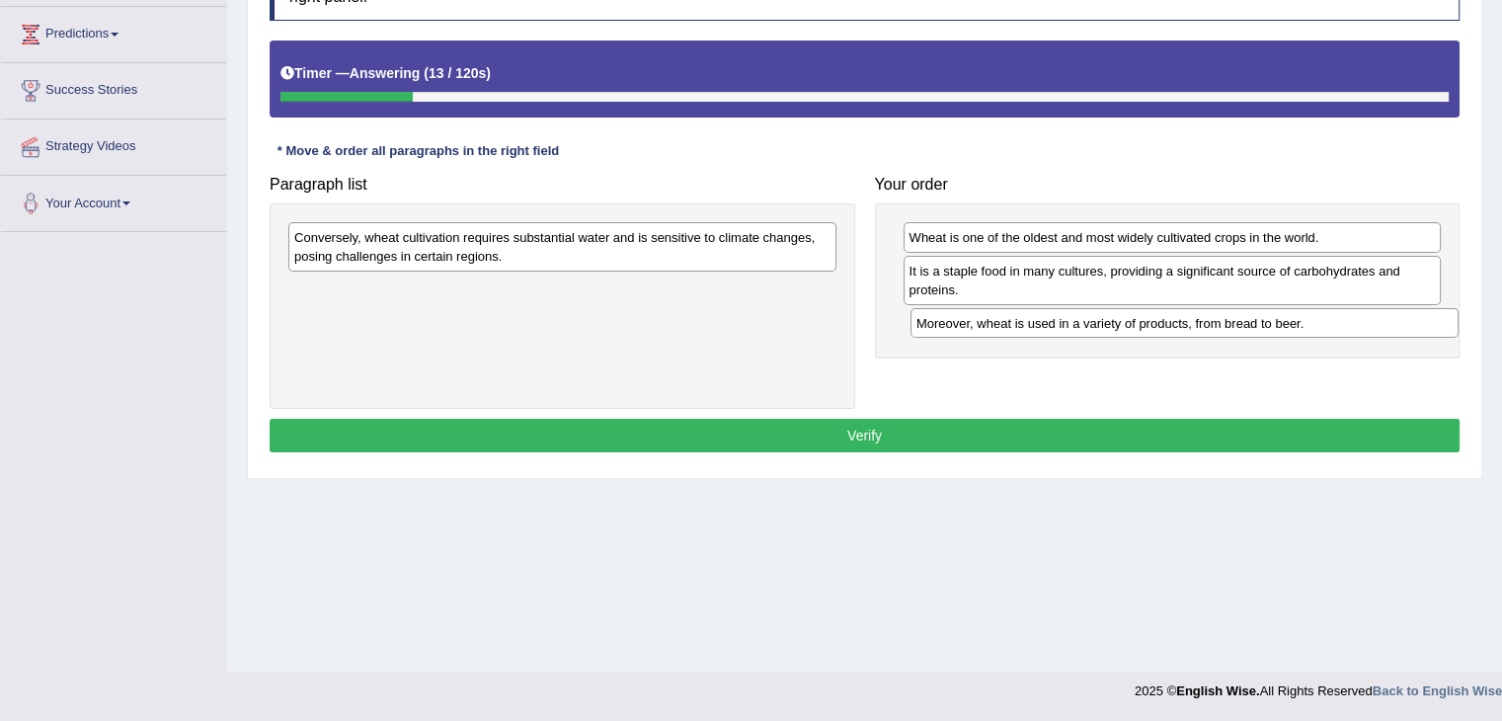
drag, startPoint x: 489, startPoint y: 240, endPoint x: 1111, endPoint y: 326, distance: 628.0
click at [1111, 326] on div "Moreover, wheat is used in a variety of products, from bread to beer." at bounding box center [1184, 323] width 548 height 31
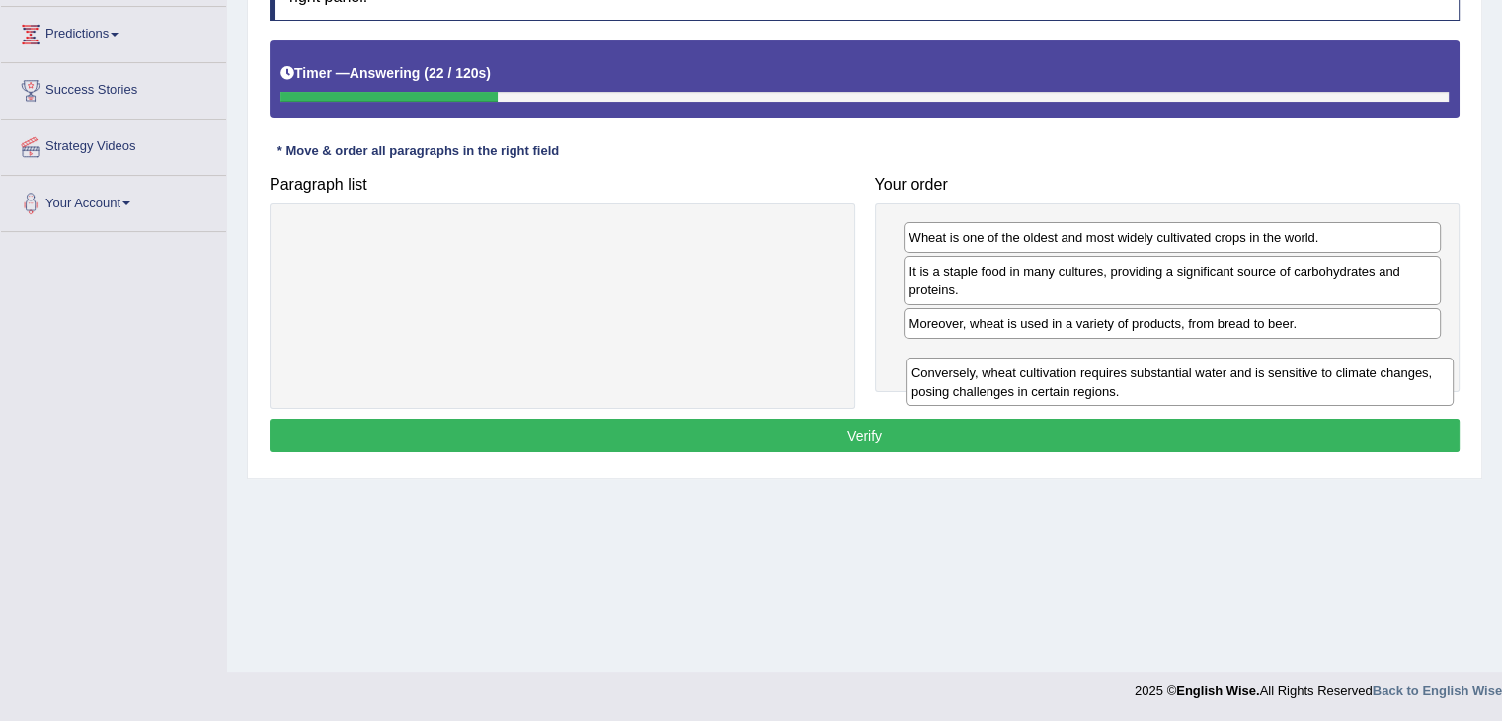
drag, startPoint x: 493, startPoint y: 256, endPoint x: 1110, endPoint y: 390, distance: 631.6
click at [1110, 390] on div "Conversely, wheat cultivation requires substantial water and is sensitive to cl…" at bounding box center [1180, 381] width 548 height 49
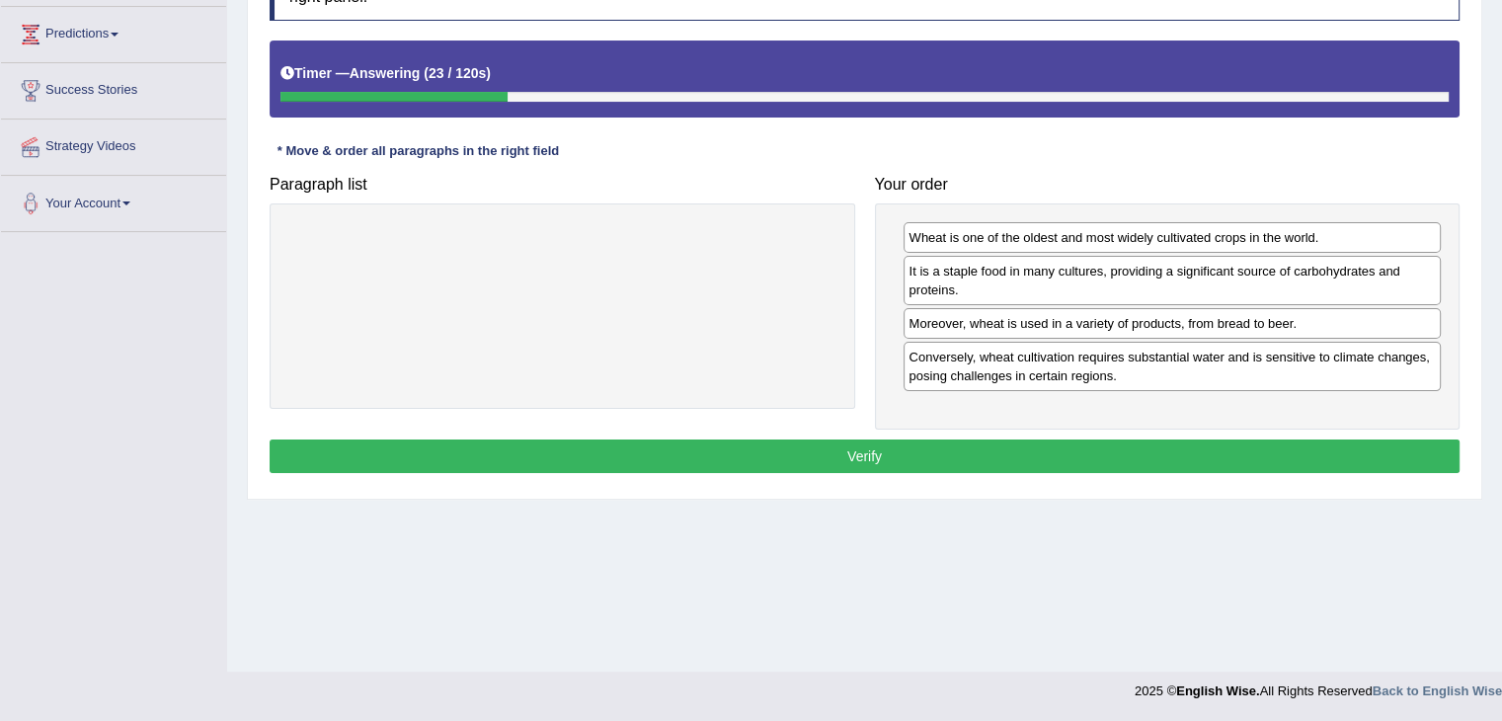
click at [843, 447] on button "Verify" at bounding box center [865, 456] width 1190 height 34
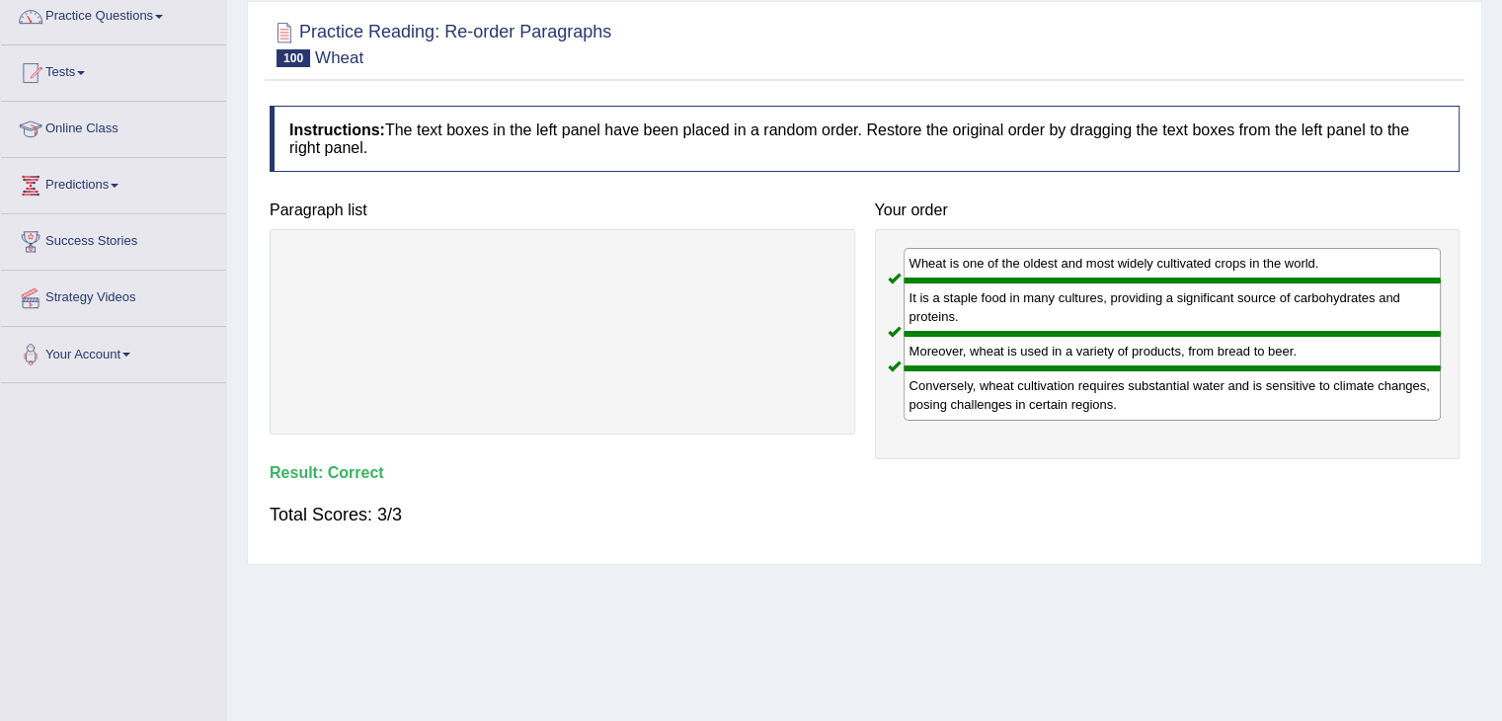
scroll to position [0, 0]
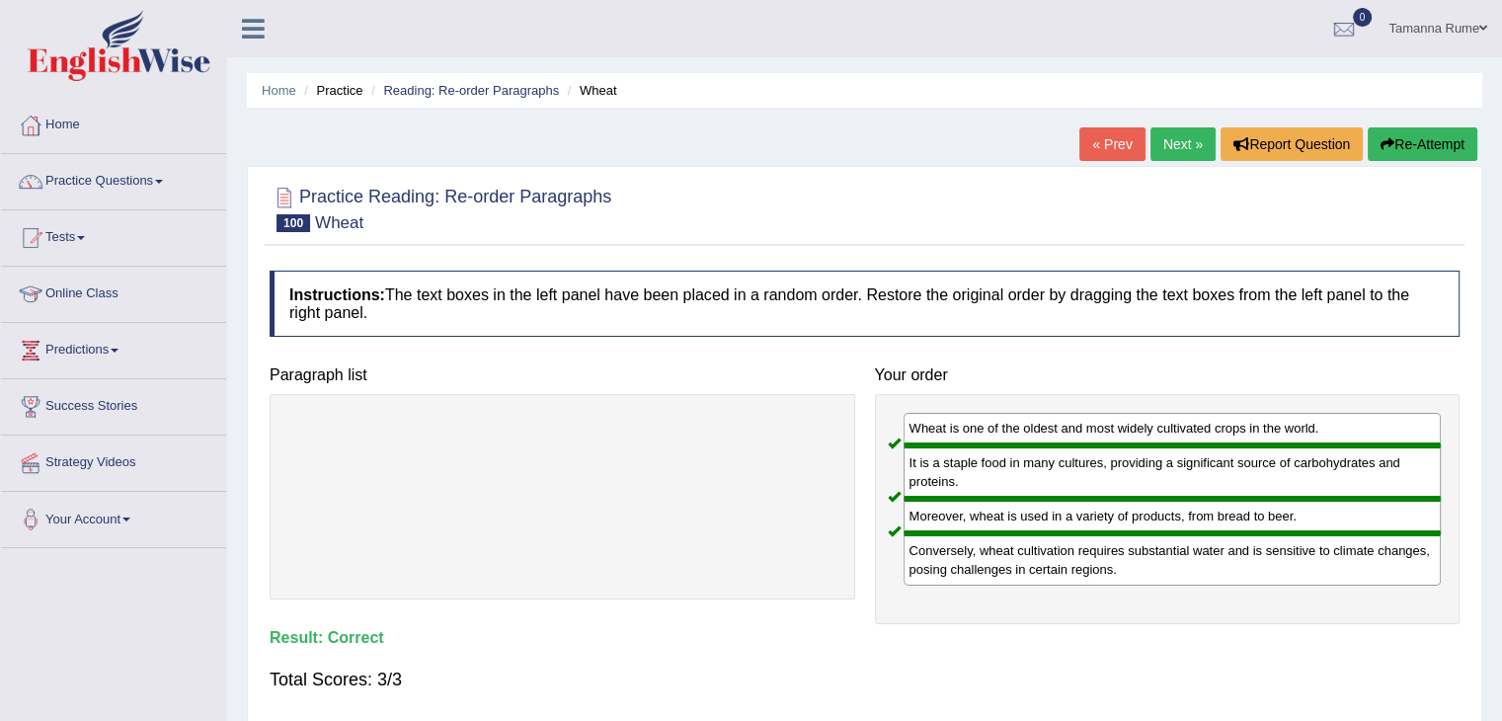
click at [1199, 139] on link "Next »" at bounding box center [1182, 144] width 65 height 34
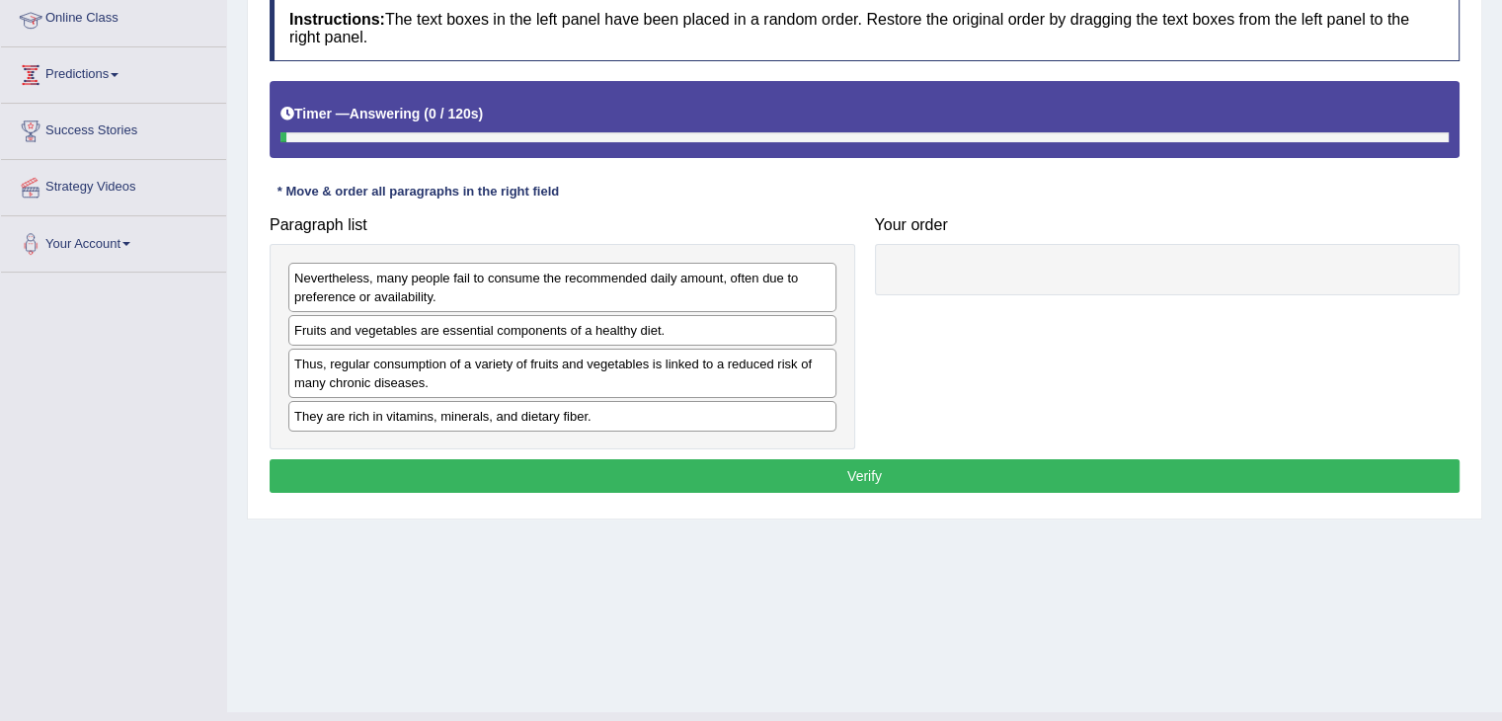
scroll to position [316, 0]
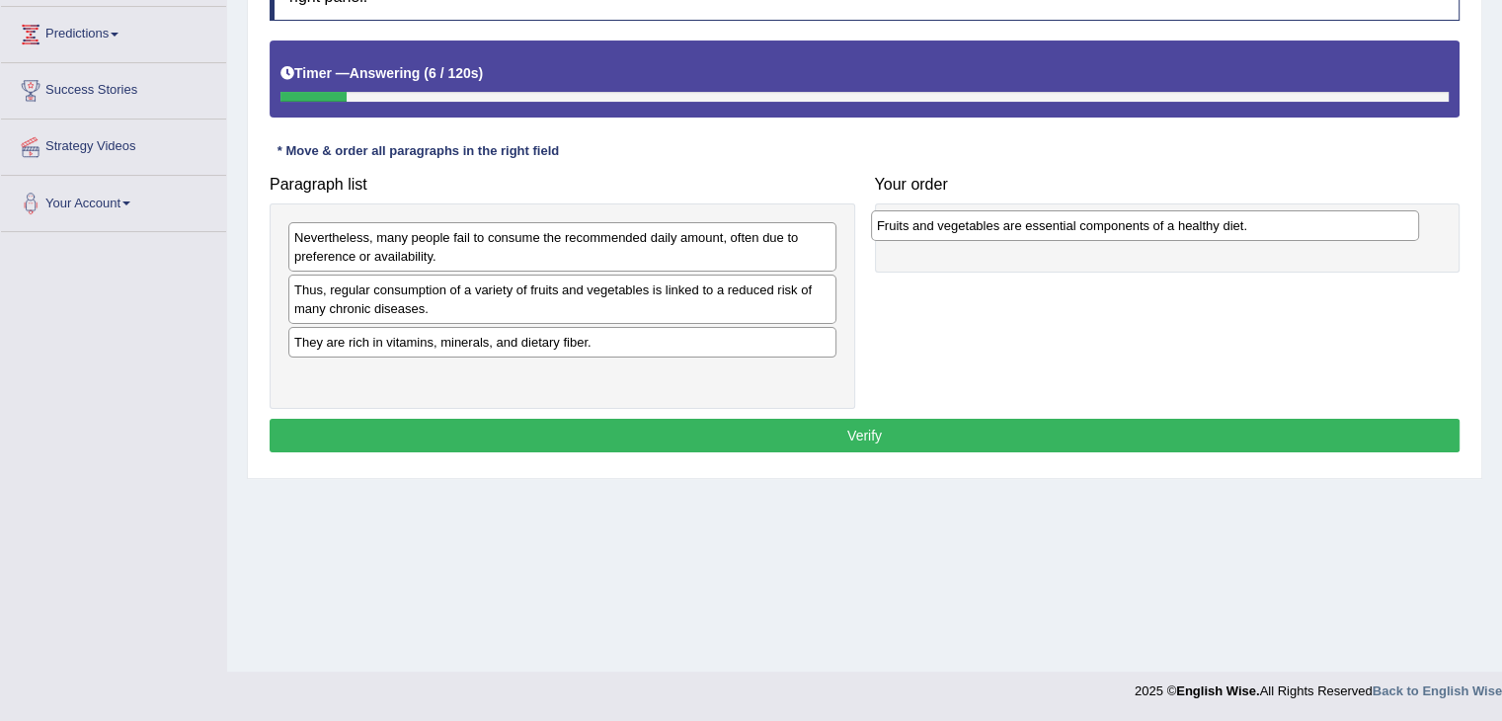
drag, startPoint x: 436, startPoint y: 281, endPoint x: 1019, endPoint y: 218, distance: 586.0
click at [1019, 218] on div "Fruits and vegetables are essential components of a healthy diet." at bounding box center [1145, 225] width 548 height 31
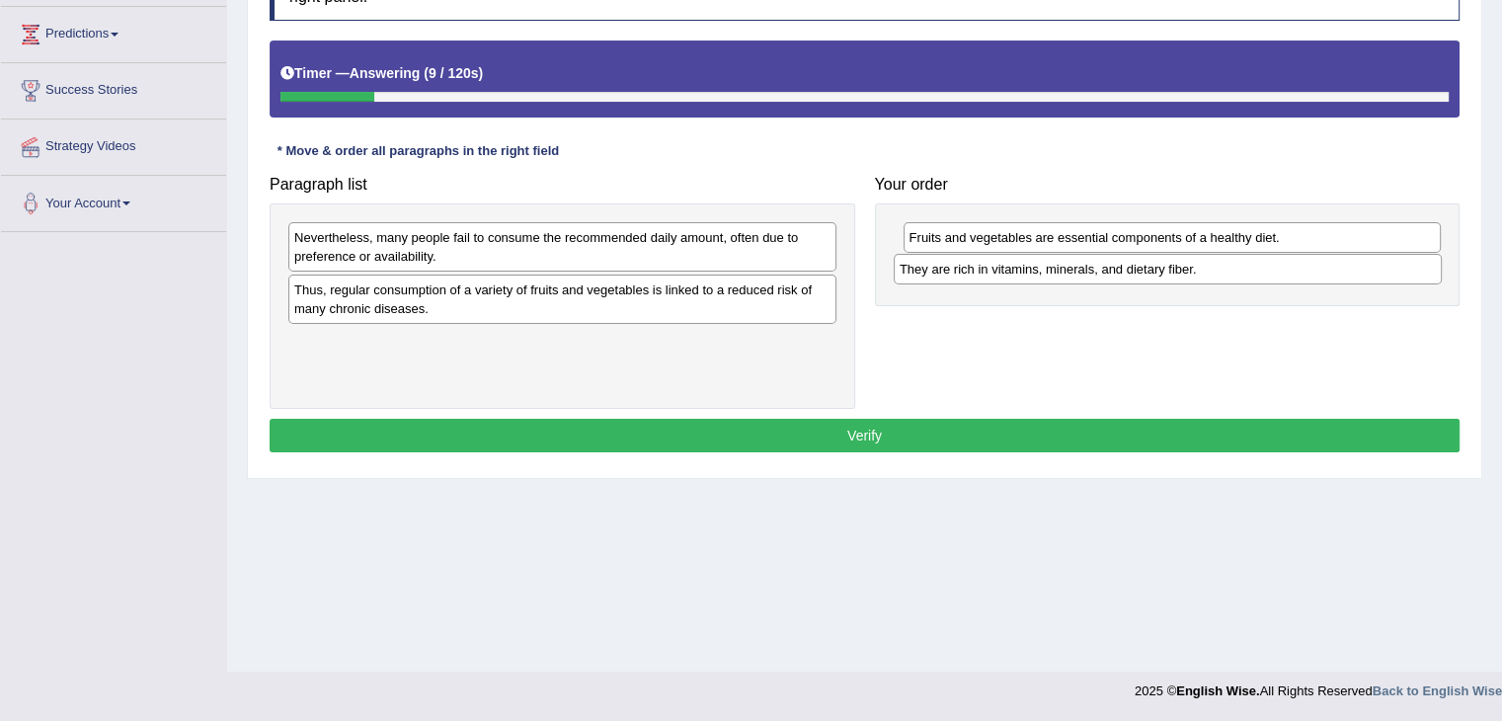
drag, startPoint x: 532, startPoint y: 340, endPoint x: 1138, endPoint y: 268, distance: 609.6
click at [1138, 268] on div "They are rich in vitamins, minerals, and dietary fiber." at bounding box center [1168, 269] width 548 height 31
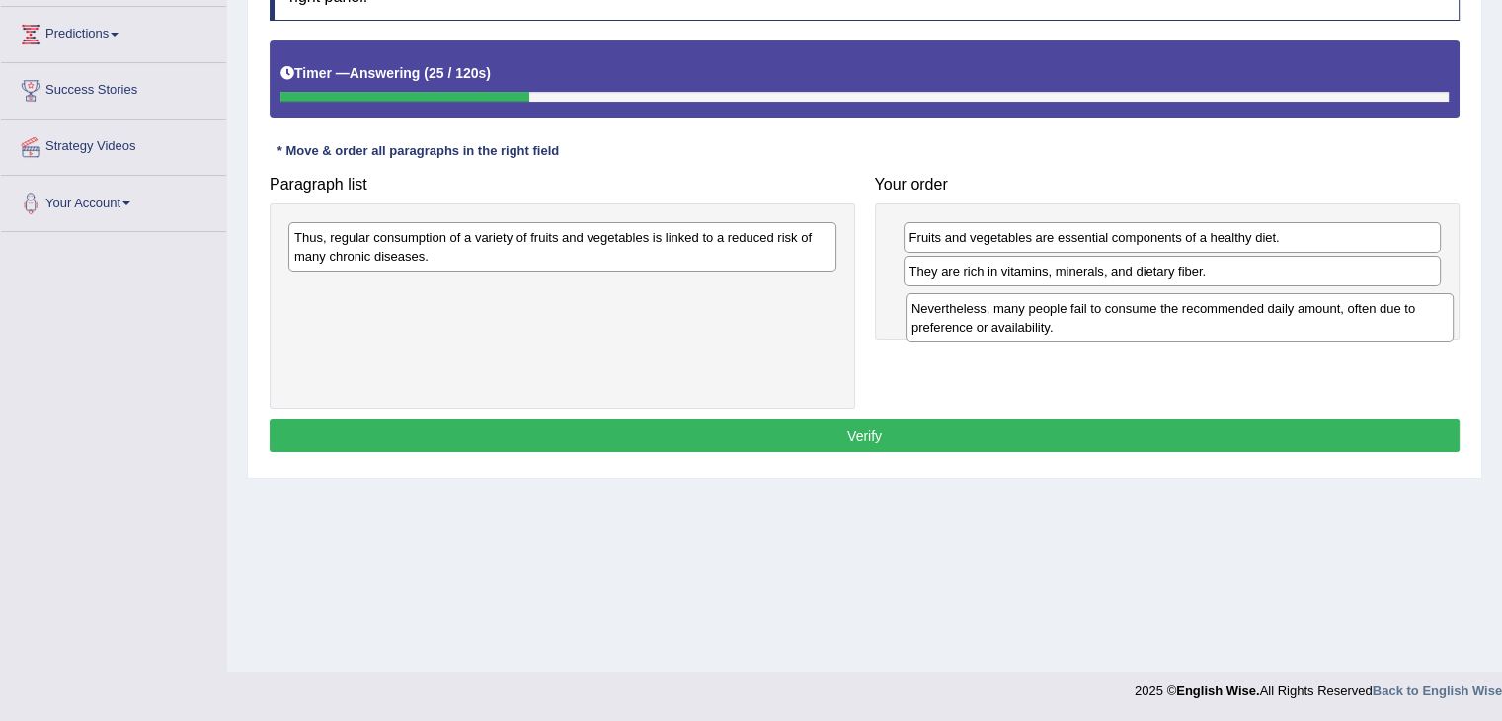
drag, startPoint x: 344, startPoint y: 238, endPoint x: 961, endPoint y: 309, distance: 621.3
click at [961, 309] on div "Nevertheless, many people fail to consume the recommended daily amount, often d…" at bounding box center [1180, 317] width 548 height 49
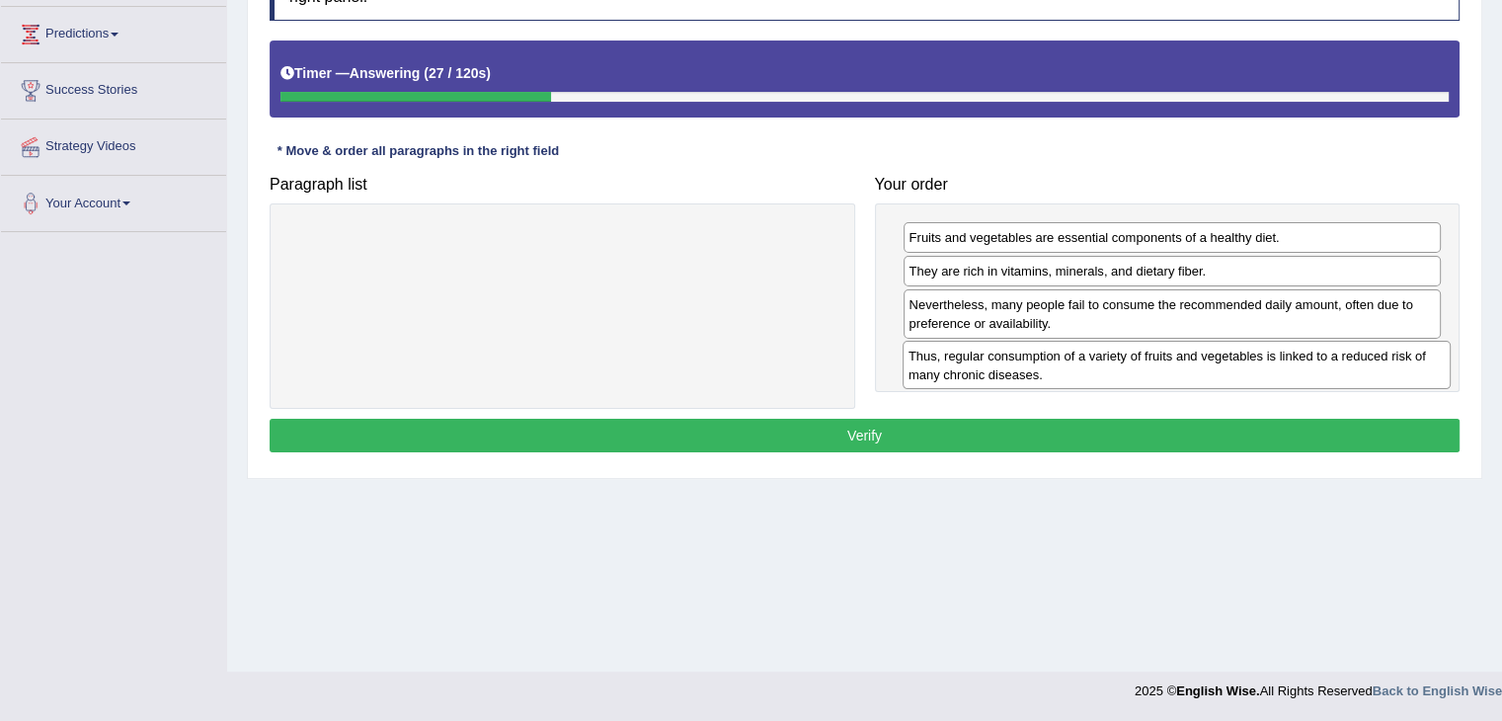
drag, startPoint x: 367, startPoint y: 247, endPoint x: 982, endPoint y: 365, distance: 625.6
click at [982, 365] on div "Thus, regular consumption of a variety of fruits and vegetables is linked to a …" at bounding box center [1177, 365] width 548 height 49
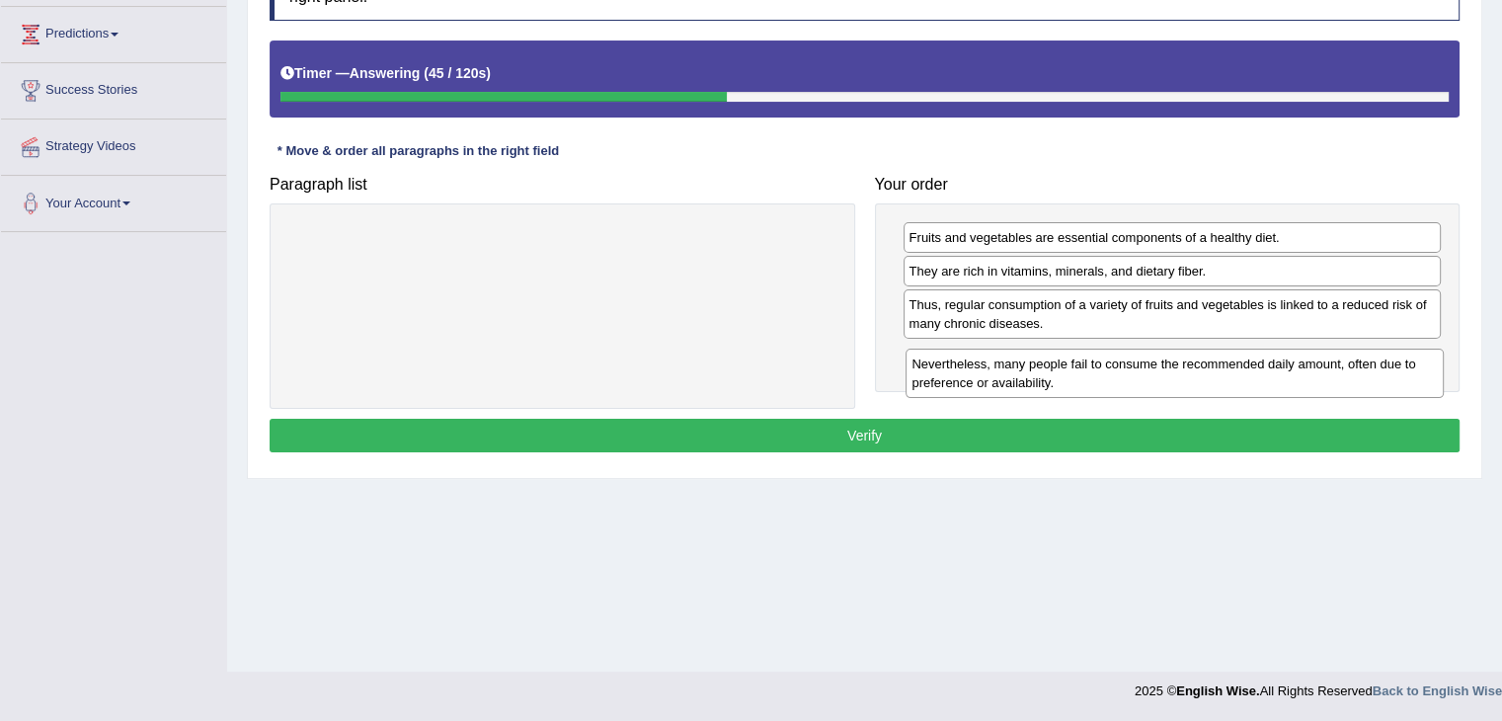
drag, startPoint x: 946, startPoint y: 317, endPoint x: 949, endPoint y: 376, distance: 59.3
click at [949, 376] on div "Nevertheless, many people fail to consume the recommended daily amount, often d…" at bounding box center [1175, 373] width 538 height 49
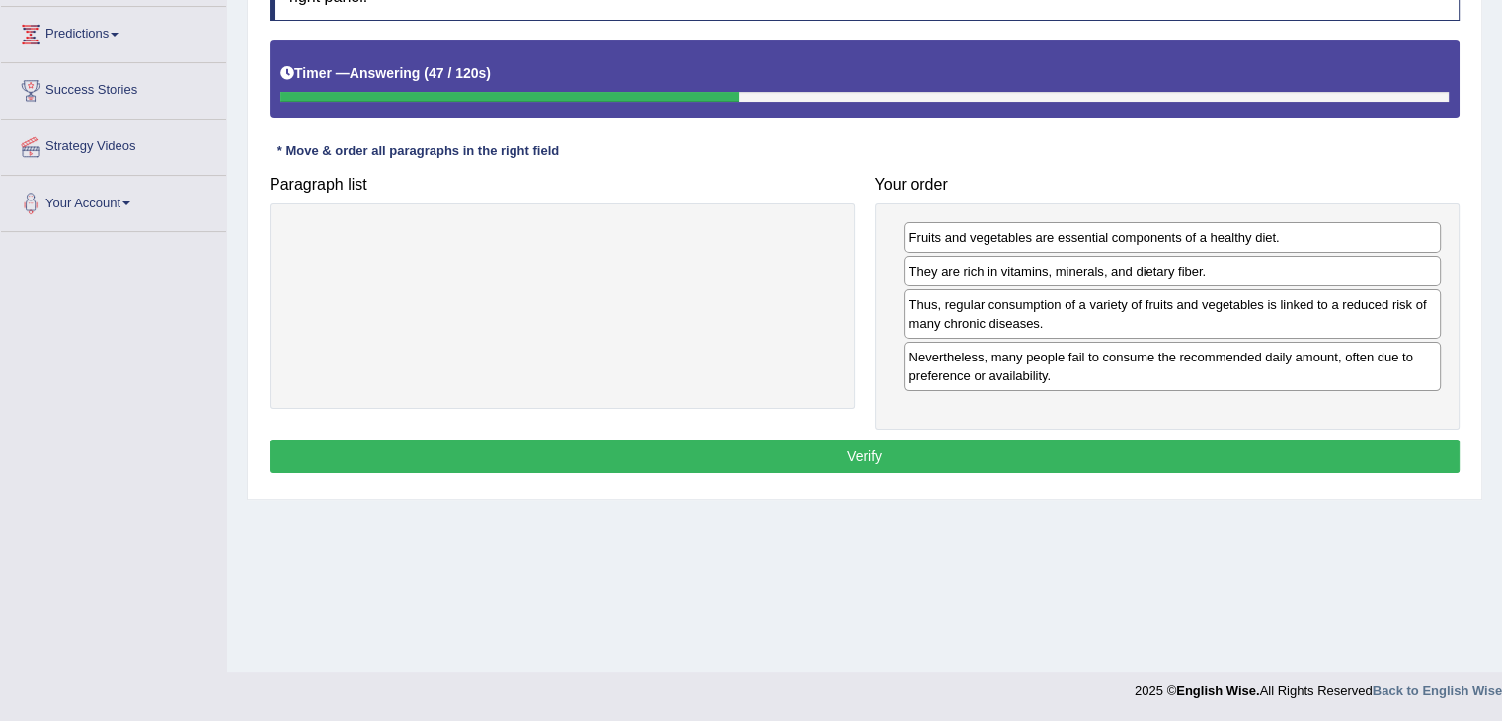
click at [749, 447] on button "Verify" at bounding box center [865, 456] width 1190 height 34
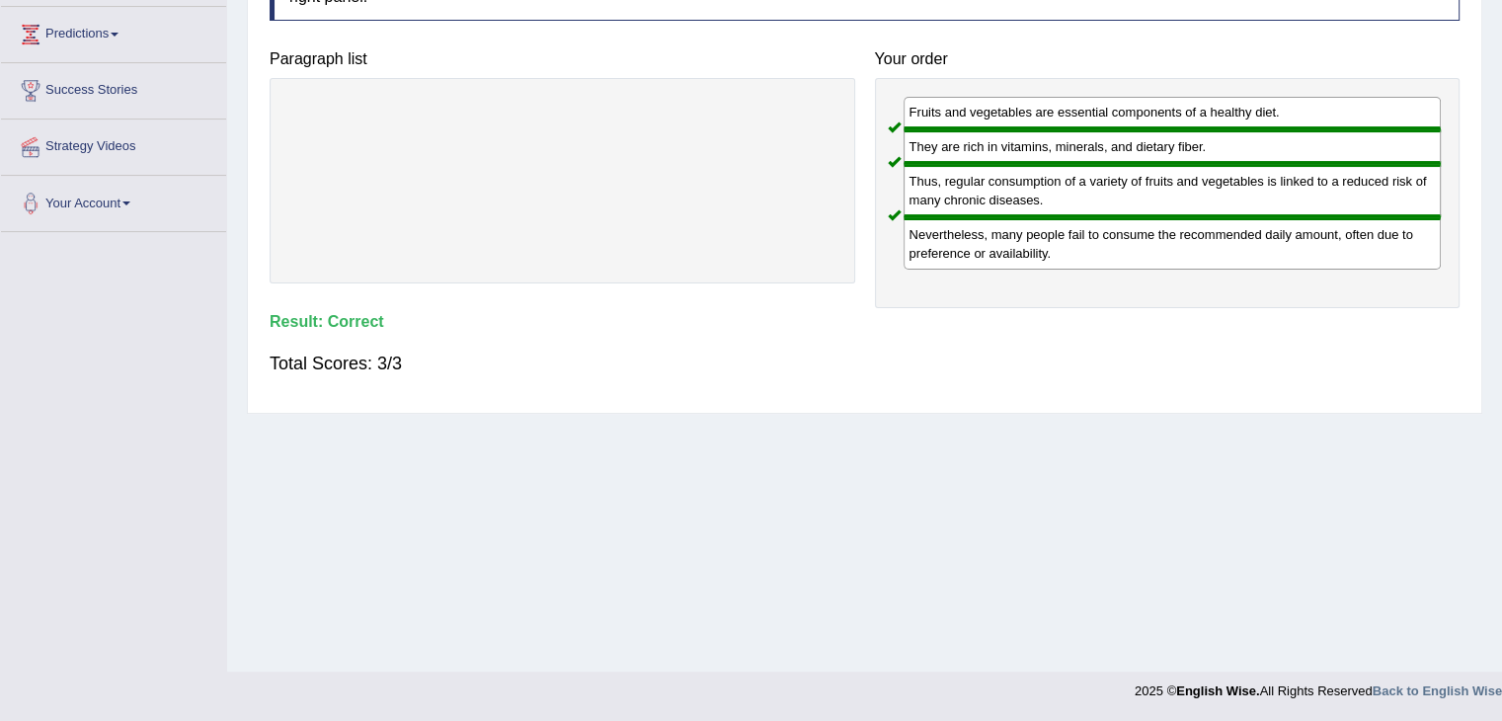
scroll to position [0, 0]
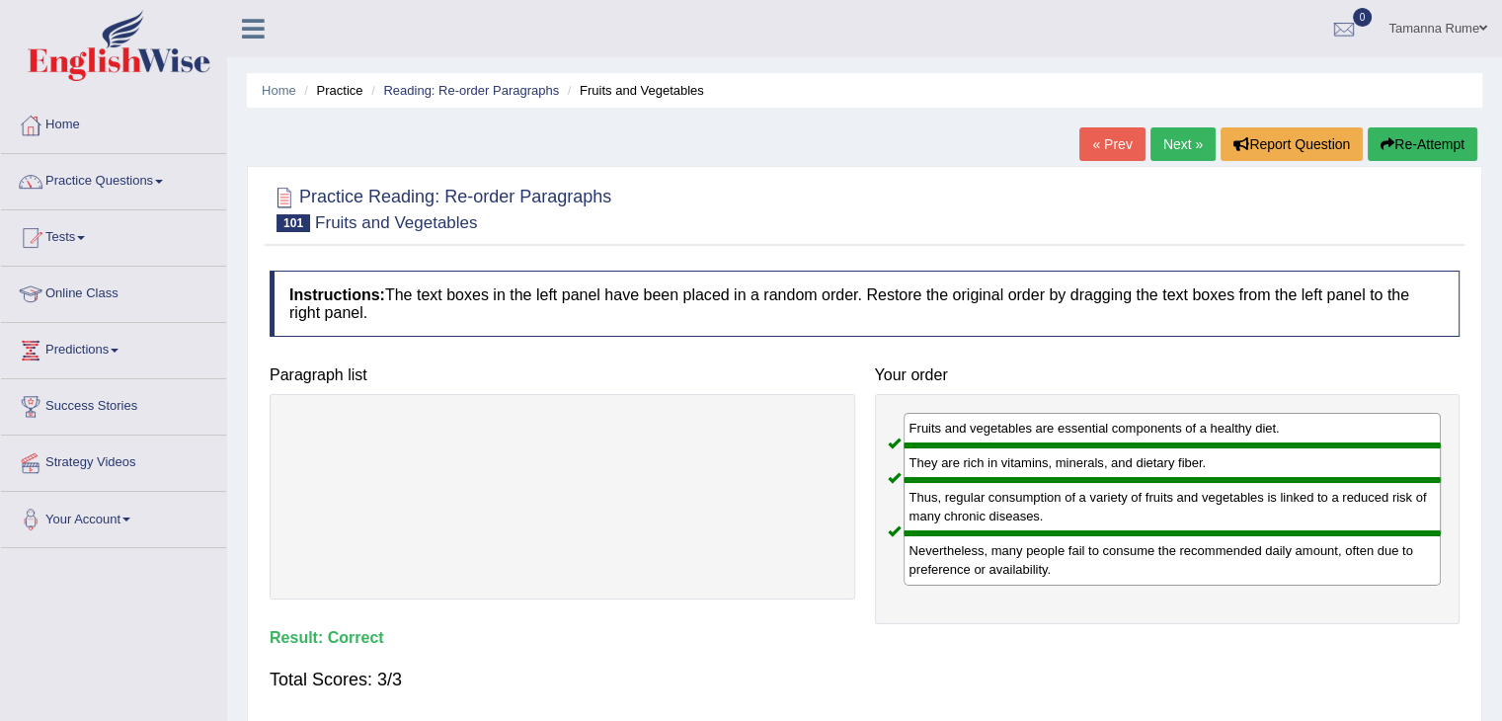
click at [1185, 151] on link "Next »" at bounding box center [1182, 144] width 65 height 34
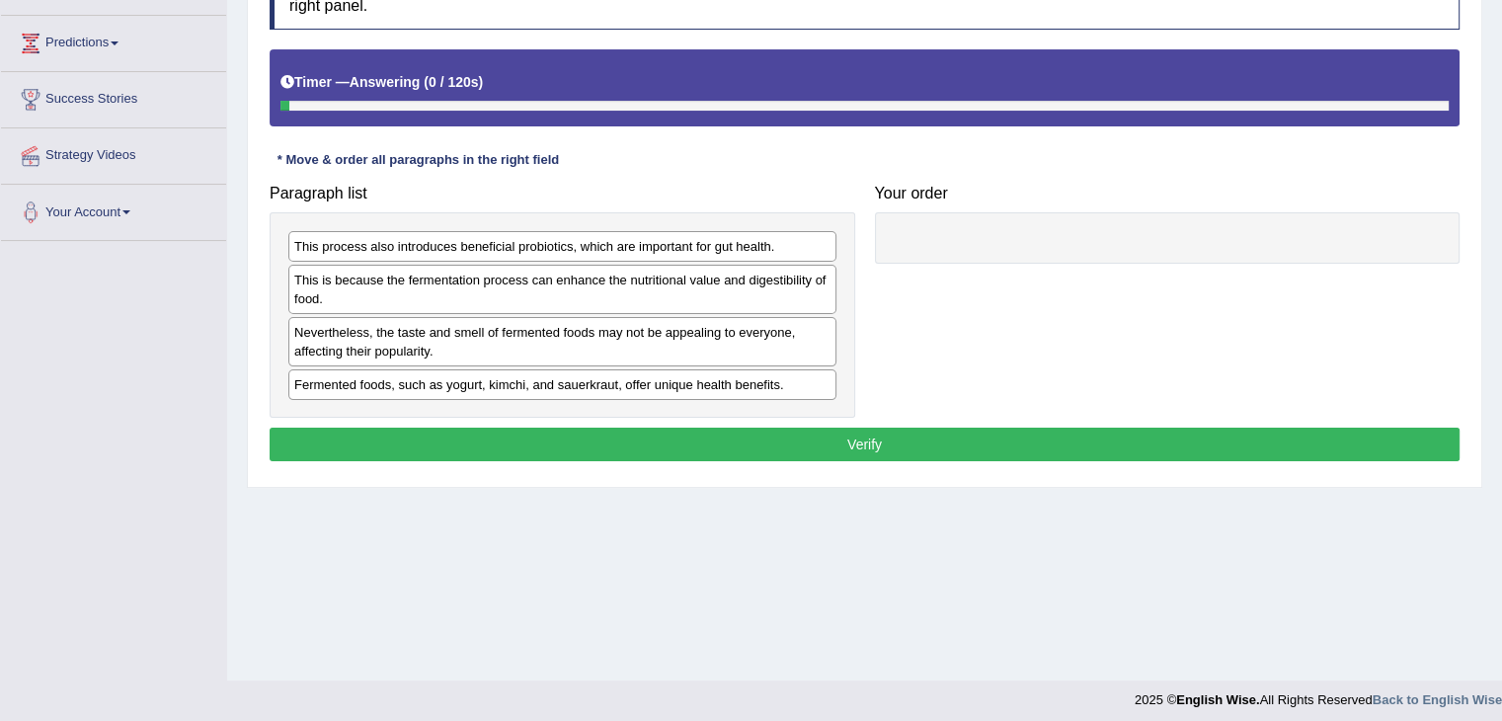
scroll to position [316, 0]
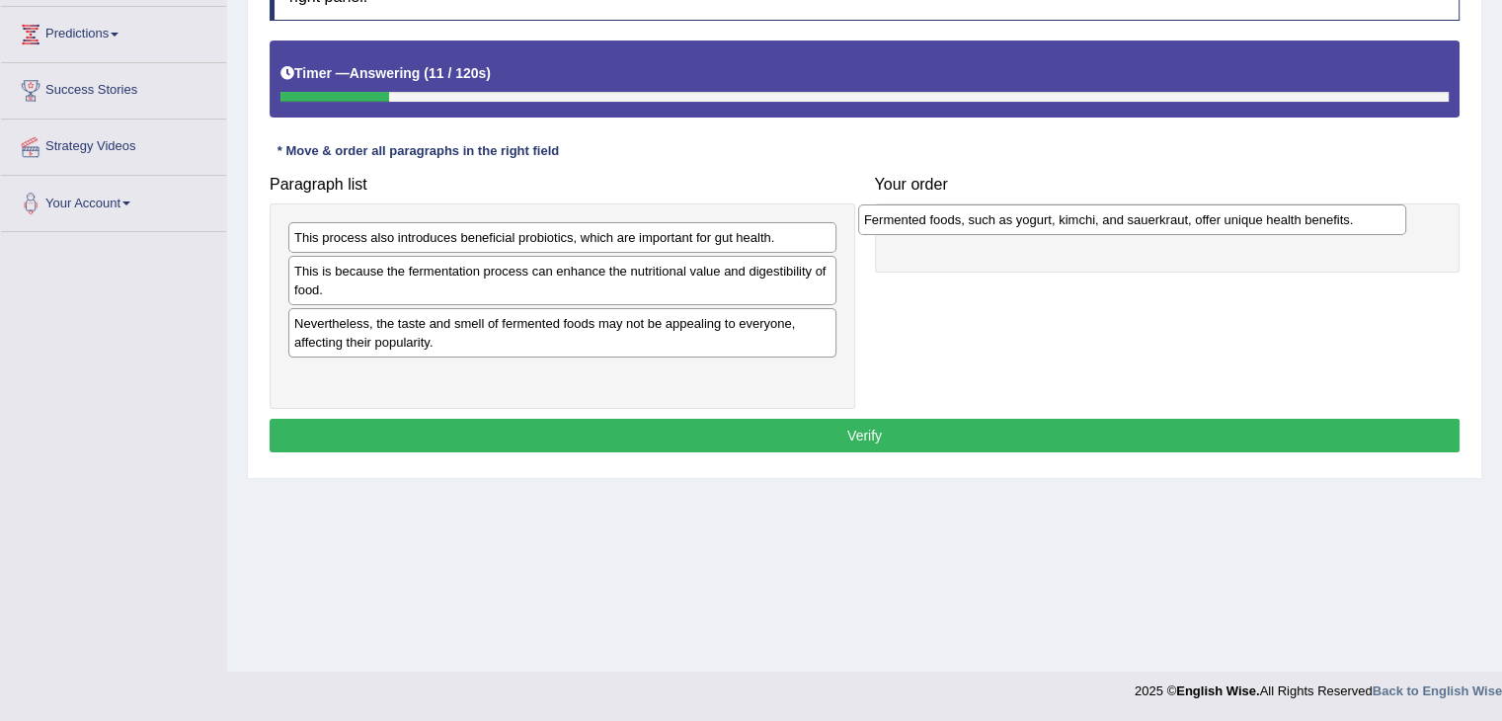
drag, startPoint x: 458, startPoint y: 376, endPoint x: 1028, endPoint y: 222, distance: 590.3
click at [1028, 222] on div "Fermented foods, such as yogurt, kimchi, and sauerkraut, offer unique health be…" at bounding box center [1132, 219] width 548 height 31
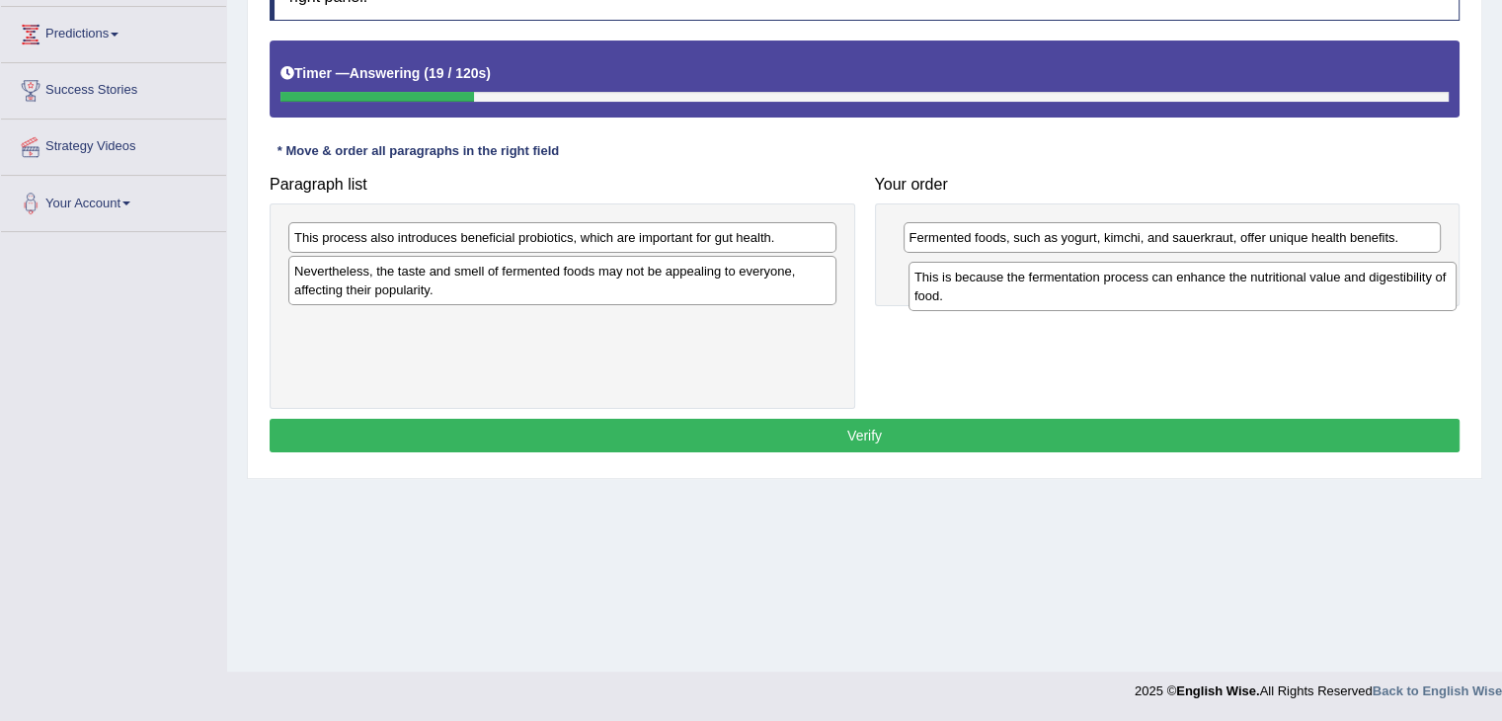
drag, startPoint x: 462, startPoint y: 285, endPoint x: 1082, endPoint y: 292, distance: 620.2
click at [1082, 292] on div "This is because the fermentation process can enhance the nutritional value and …" at bounding box center [1183, 286] width 548 height 49
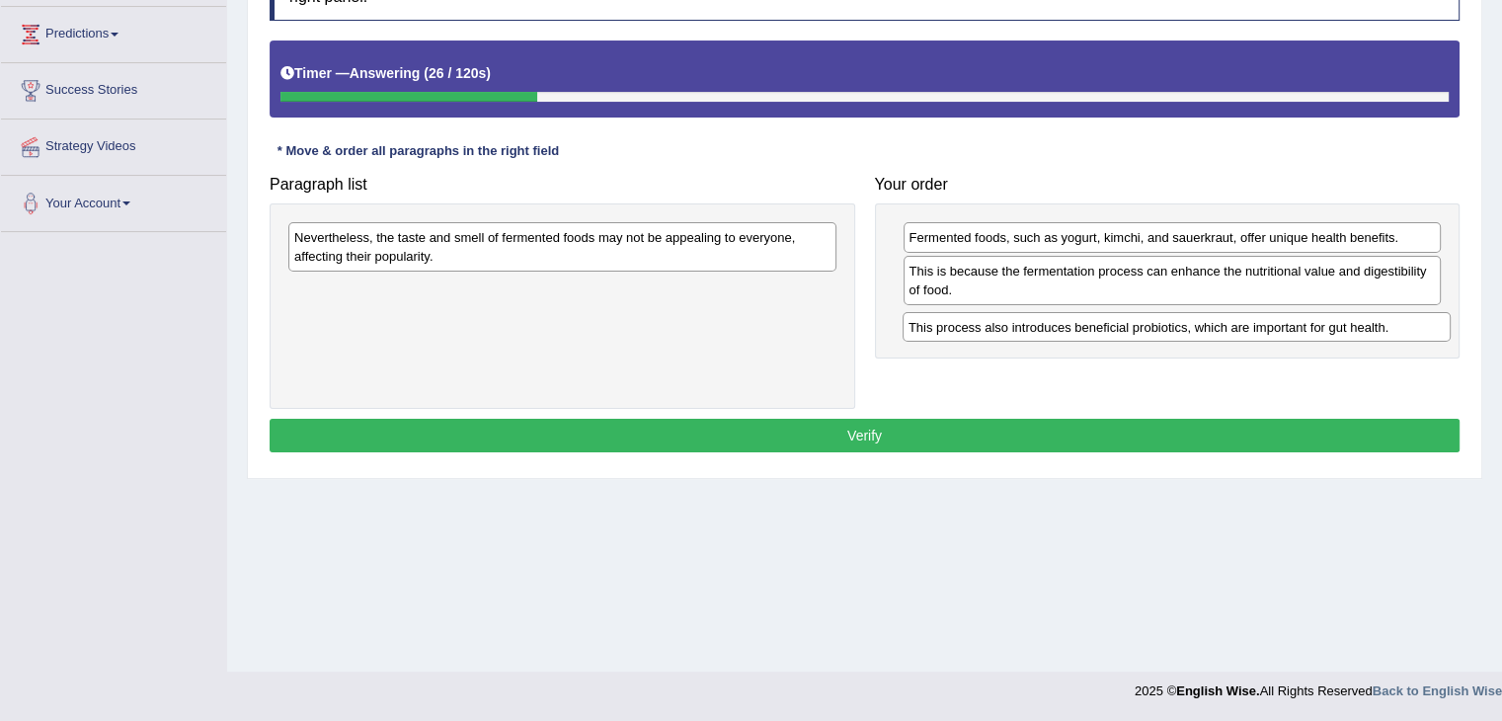
drag, startPoint x: 551, startPoint y: 238, endPoint x: 1165, endPoint y: 328, distance: 620.8
click at [1165, 328] on div "This process also introduces beneficial probiotics, which are important for gut…" at bounding box center [1177, 327] width 548 height 31
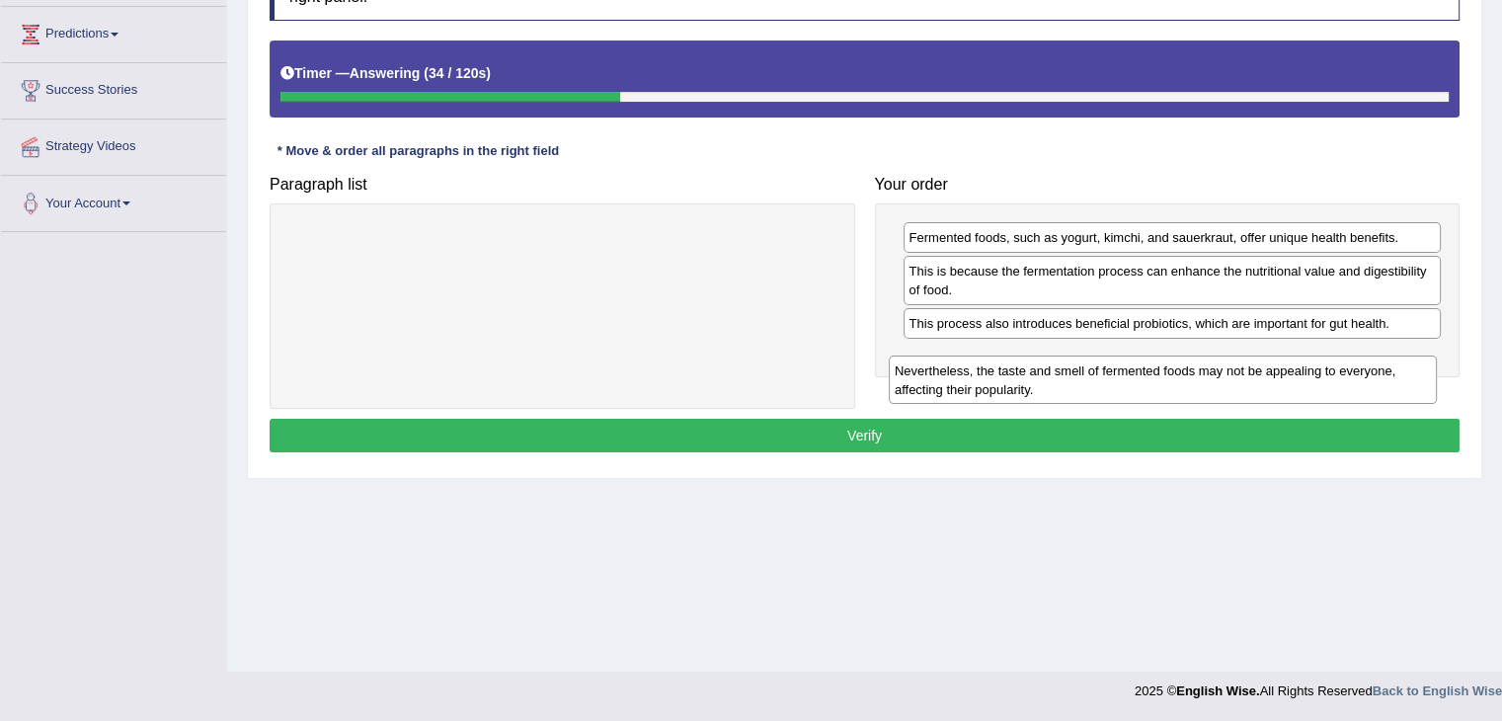
drag, startPoint x: 375, startPoint y: 254, endPoint x: 976, endPoint y: 388, distance: 615.2
click at [976, 388] on div "Nevertheless, the taste and smell of fermented foods may not be appealing to ev…" at bounding box center [1163, 380] width 548 height 49
drag, startPoint x: 445, startPoint y: 238, endPoint x: 1072, endPoint y: 369, distance: 640.7
click at [1072, 369] on div "Nevertheless, the taste and smell of fermented foods may not be appealing to ev…" at bounding box center [1189, 378] width 548 height 49
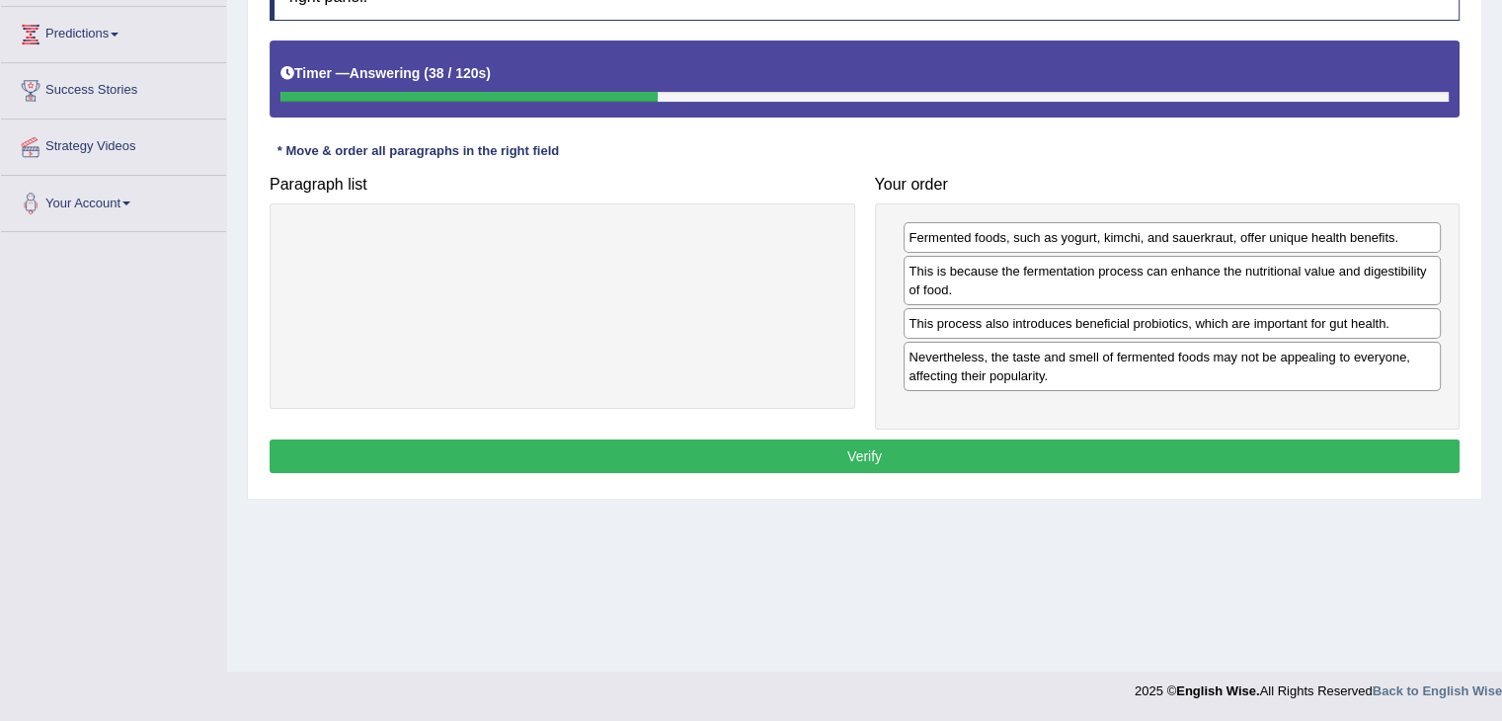
click at [888, 447] on button "Verify" at bounding box center [865, 456] width 1190 height 34
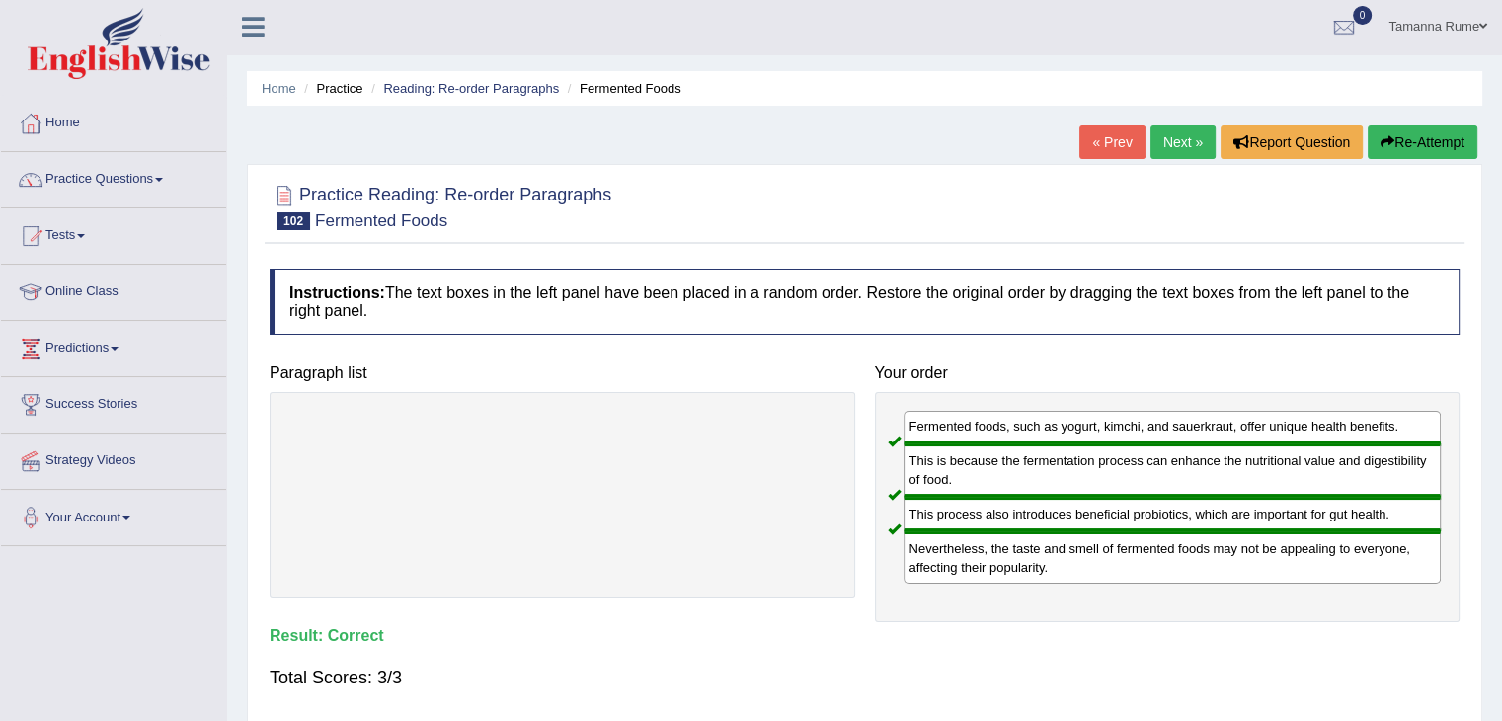
scroll to position [0, 0]
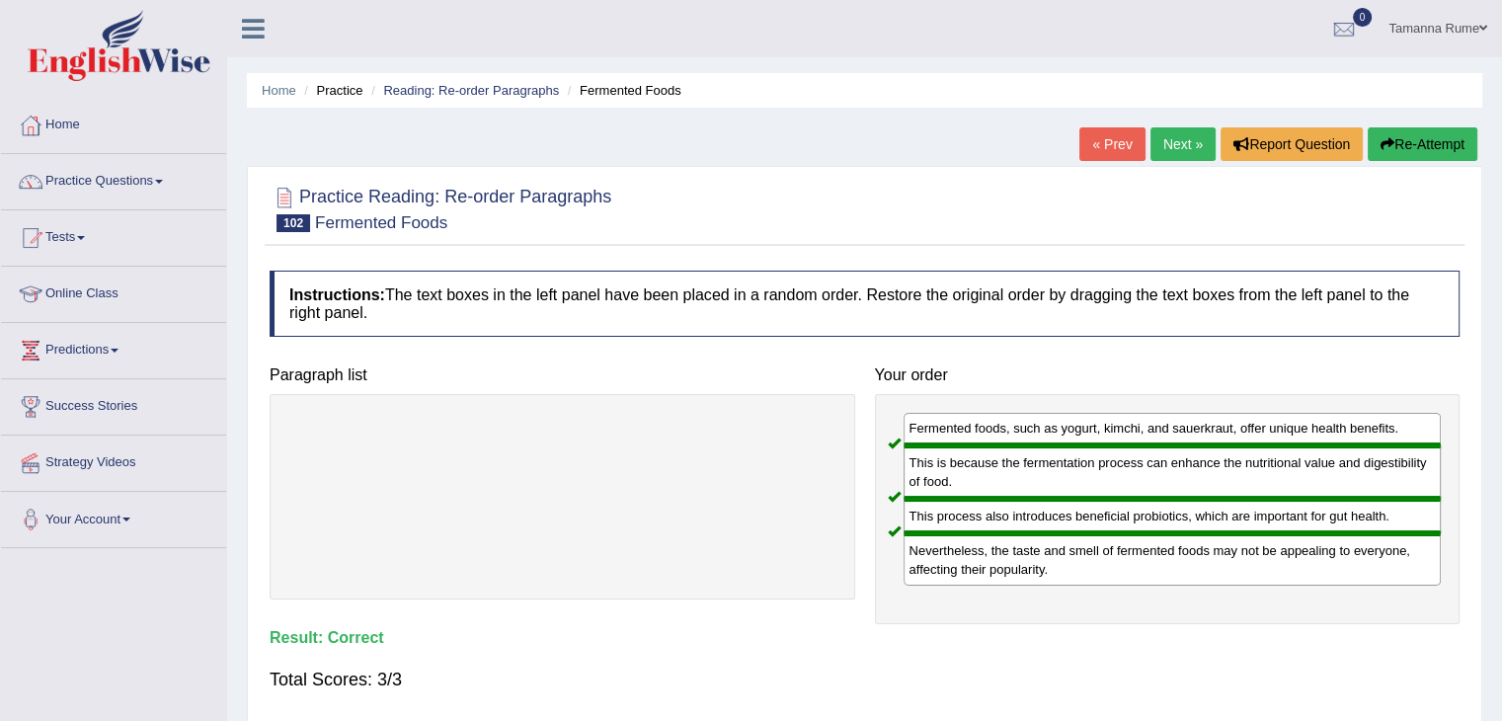
click at [1178, 140] on link "Next »" at bounding box center [1182, 144] width 65 height 34
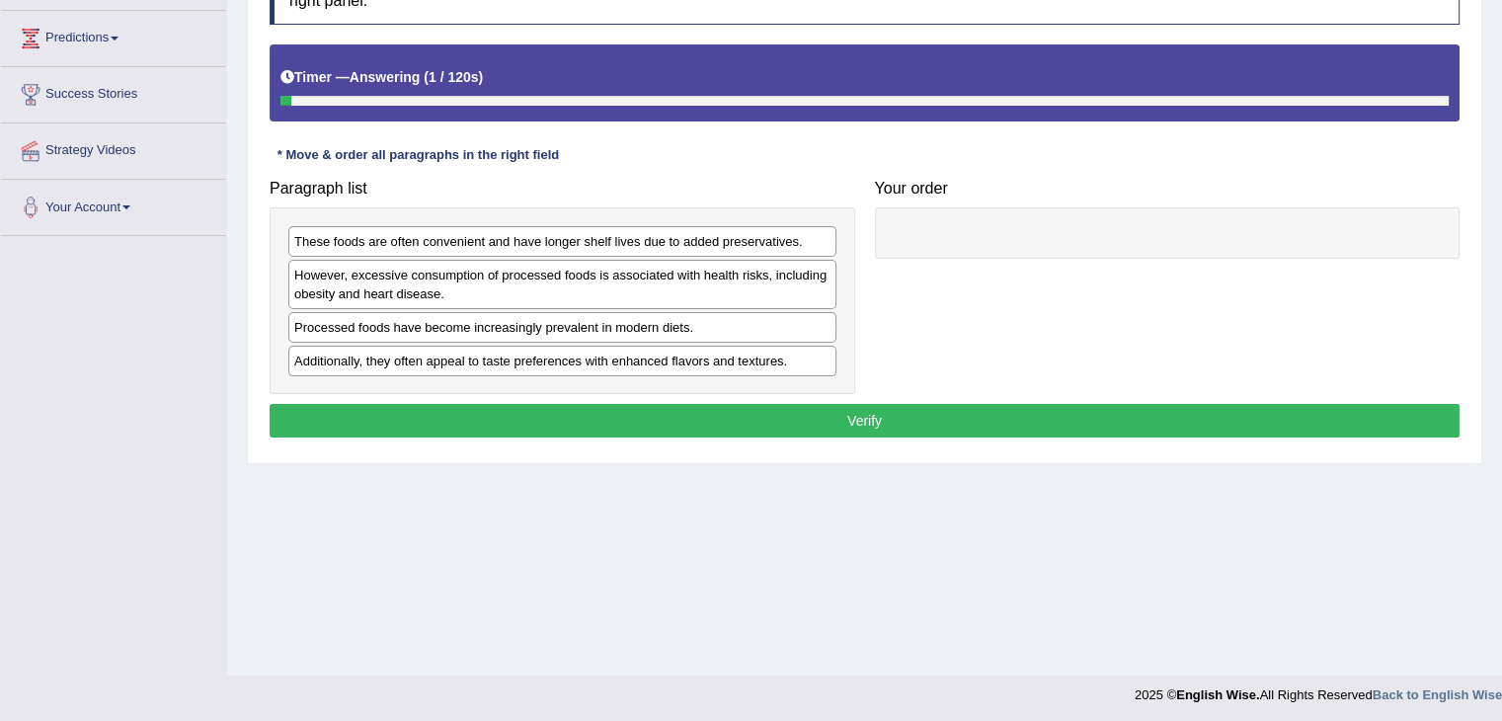
scroll to position [316, 0]
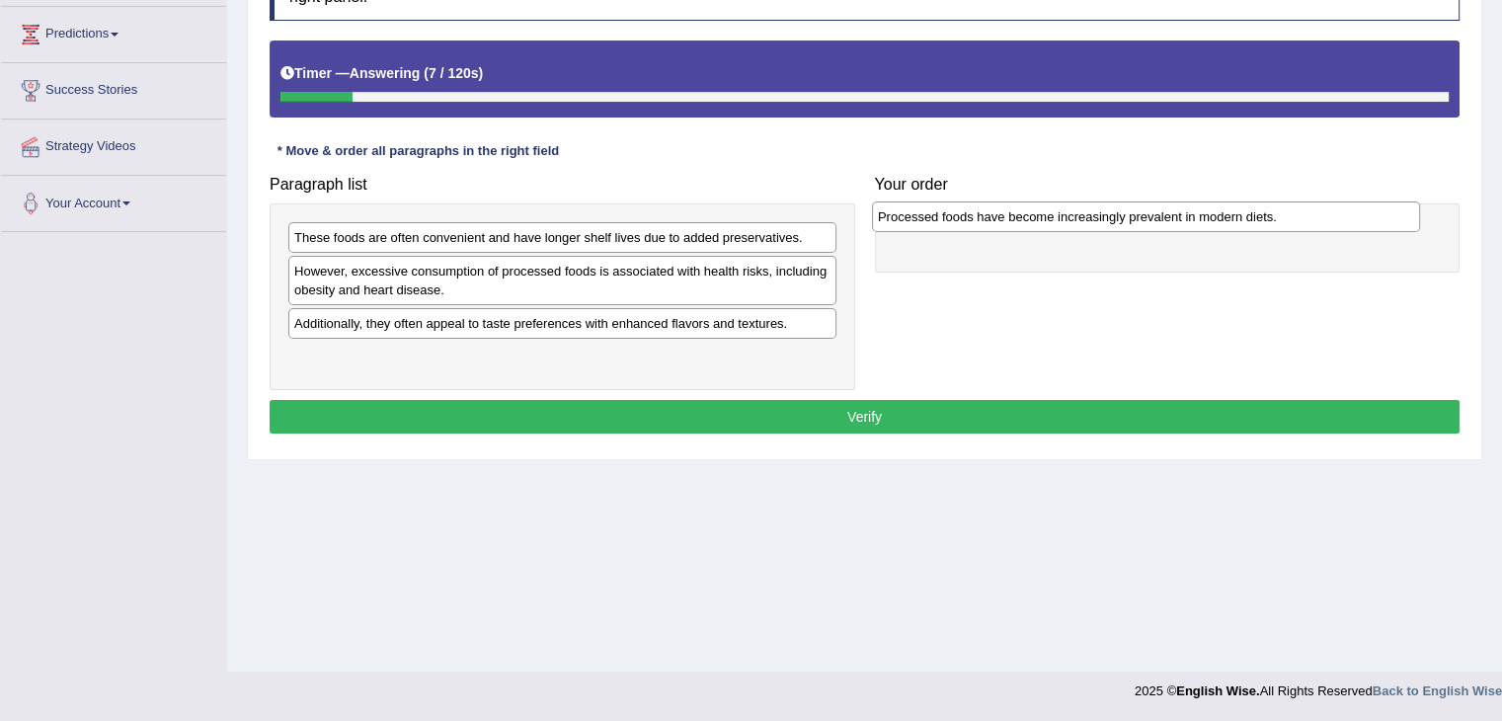
drag, startPoint x: 442, startPoint y: 326, endPoint x: 1027, endPoint y: 221, distance: 593.9
click at [1027, 221] on div "Processed foods have become increasingly prevalent in modern diets." at bounding box center [1146, 216] width 548 height 31
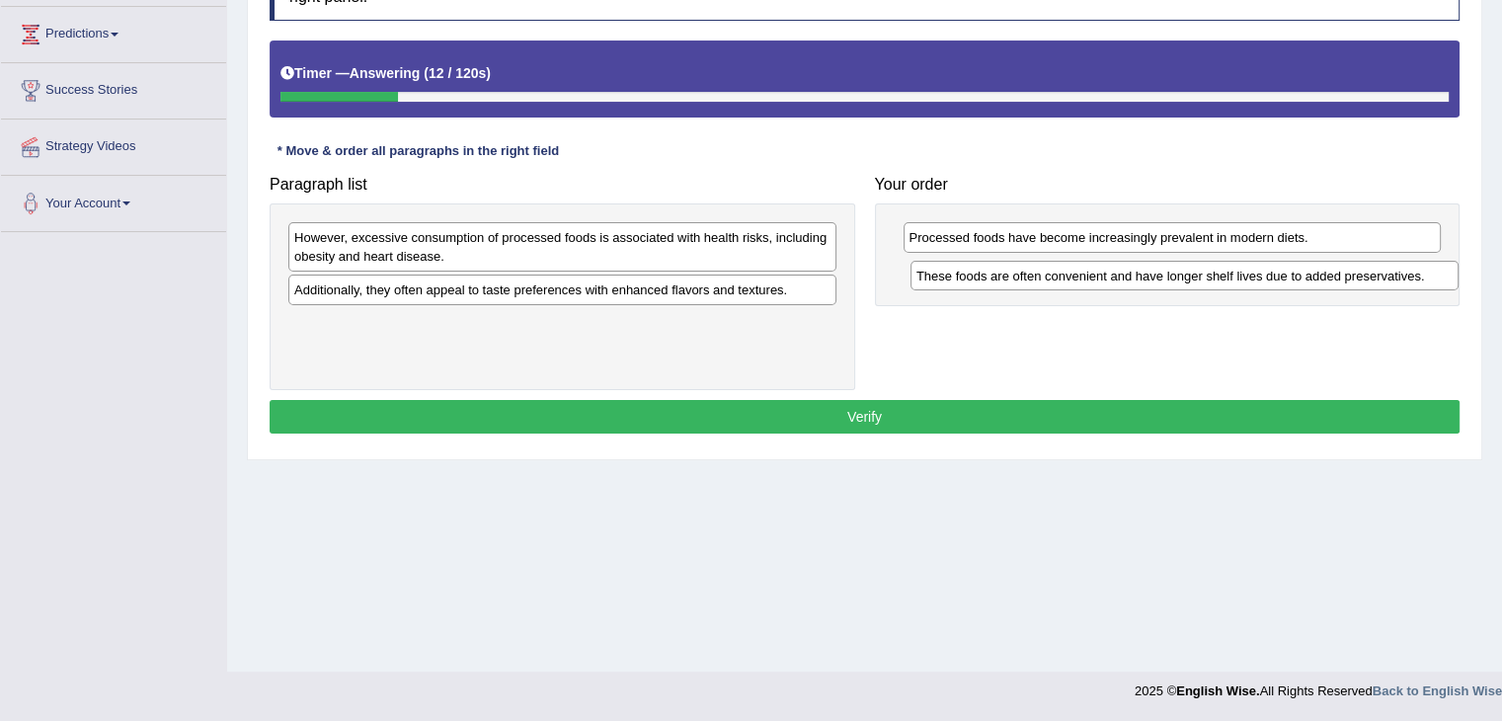
drag, startPoint x: 562, startPoint y: 232, endPoint x: 1184, endPoint y: 271, distance: 623.3
click at [1184, 271] on div "These foods are often convenient and have longer shelf lives due to added prese…" at bounding box center [1184, 276] width 548 height 31
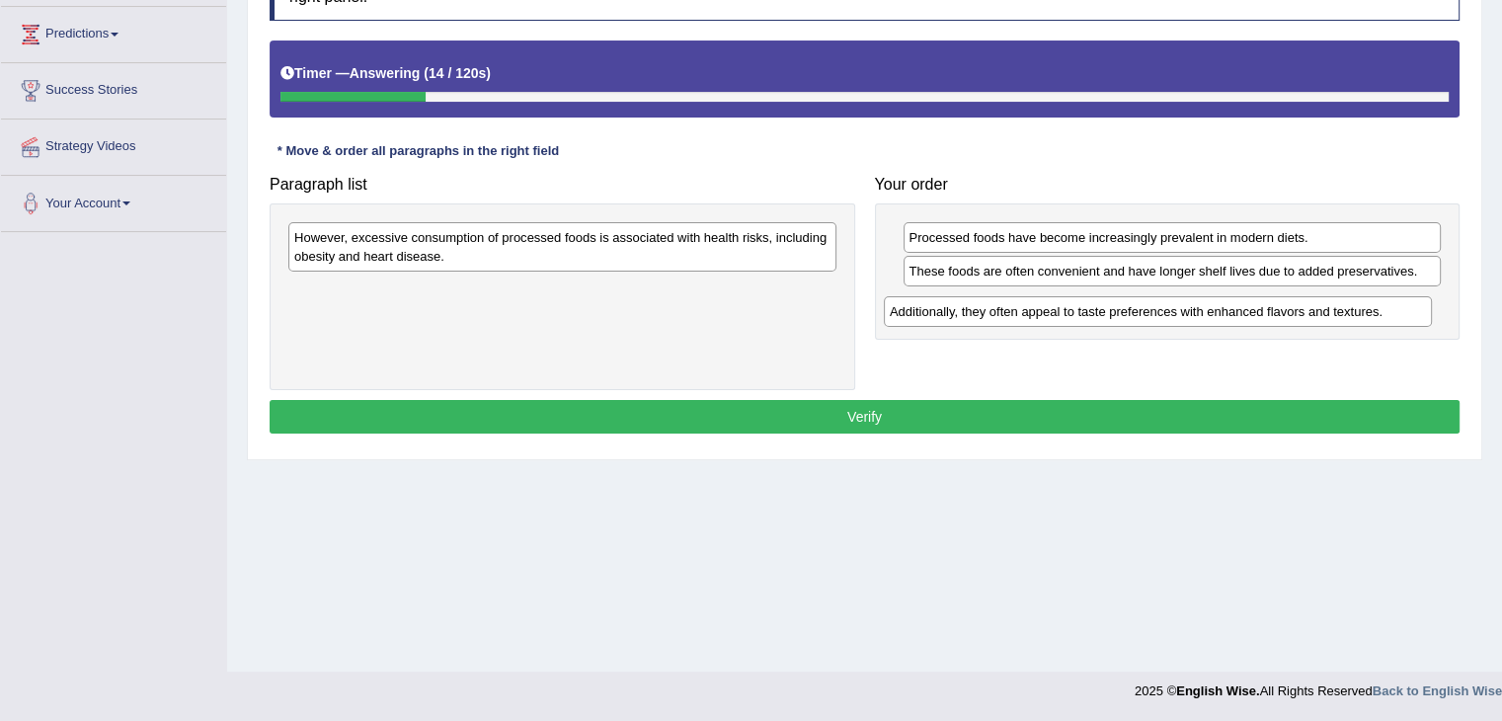
drag, startPoint x: 466, startPoint y: 286, endPoint x: 1062, endPoint y: 309, distance: 595.9
click at [1062, 309] on div "Additionally, they often appeal to taste preferences with enhanced flavors and …" at bounding box center [1158, 311] width 548 height 31
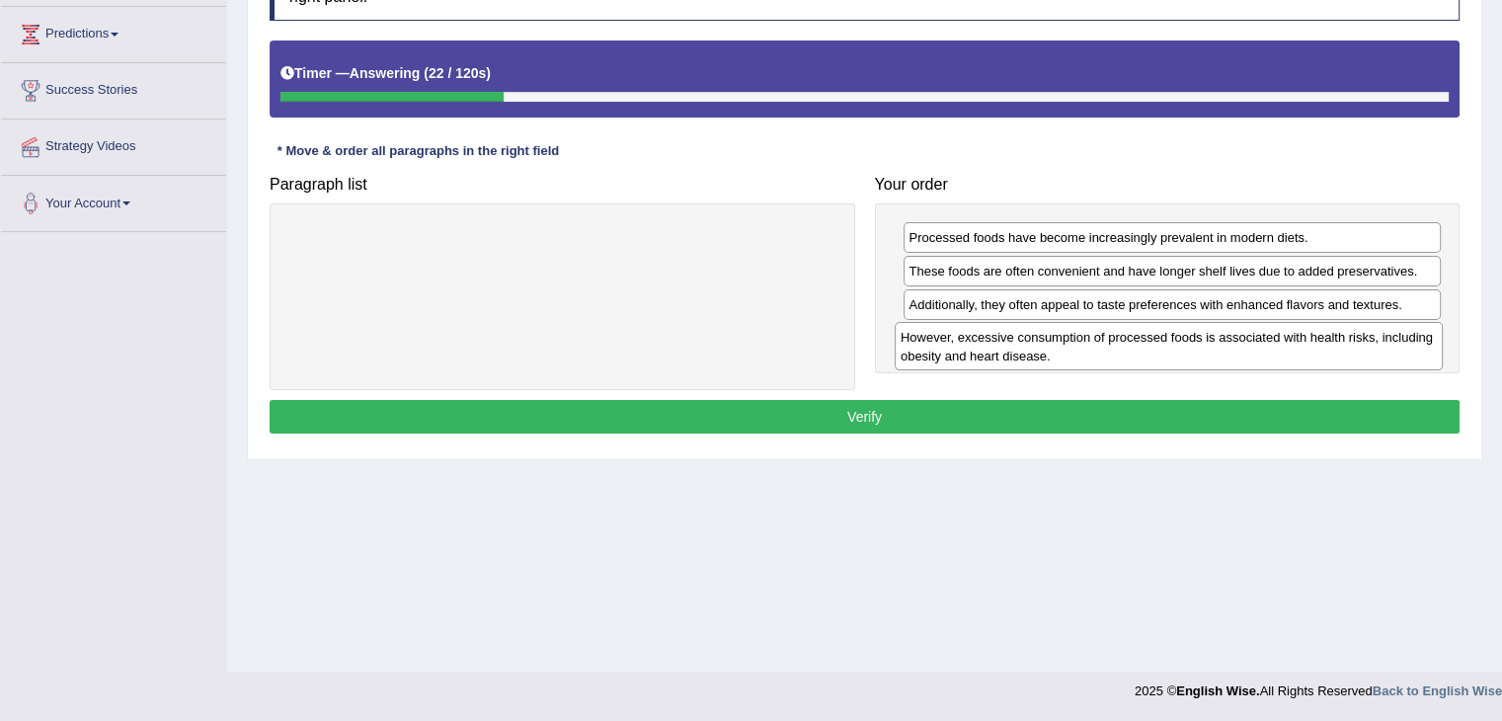
drag, startPoint x: 469, startPoint y: 244, endPoint x: 1075, endPoint y: 344, distance: 614.5
click at [1075, 344] on div "However, excessive consumption of processed foods is associated with health ris…" at bounding box center [1169, 346] width 548 height 49
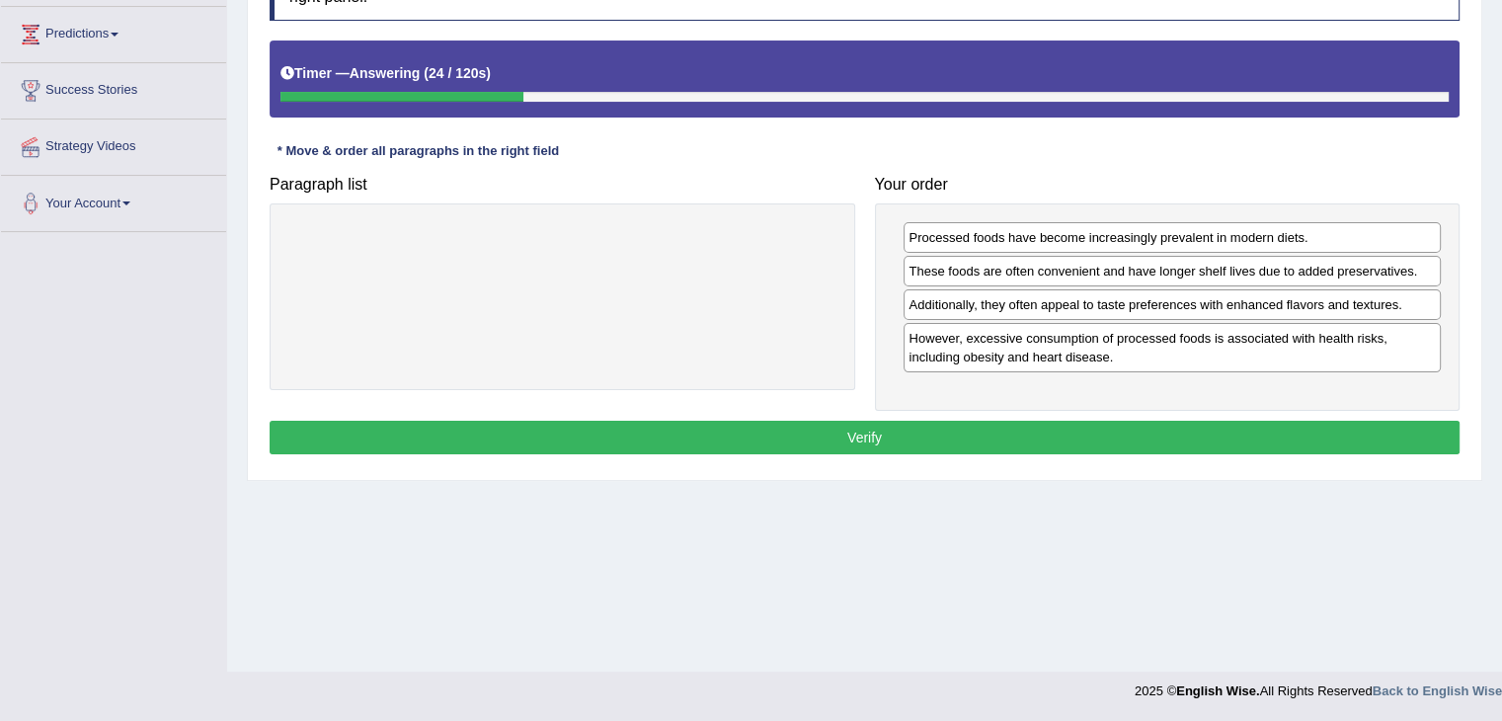
click at [868, 431] on button "Verify" at bounding box center [865, 438] width 1190 height 34
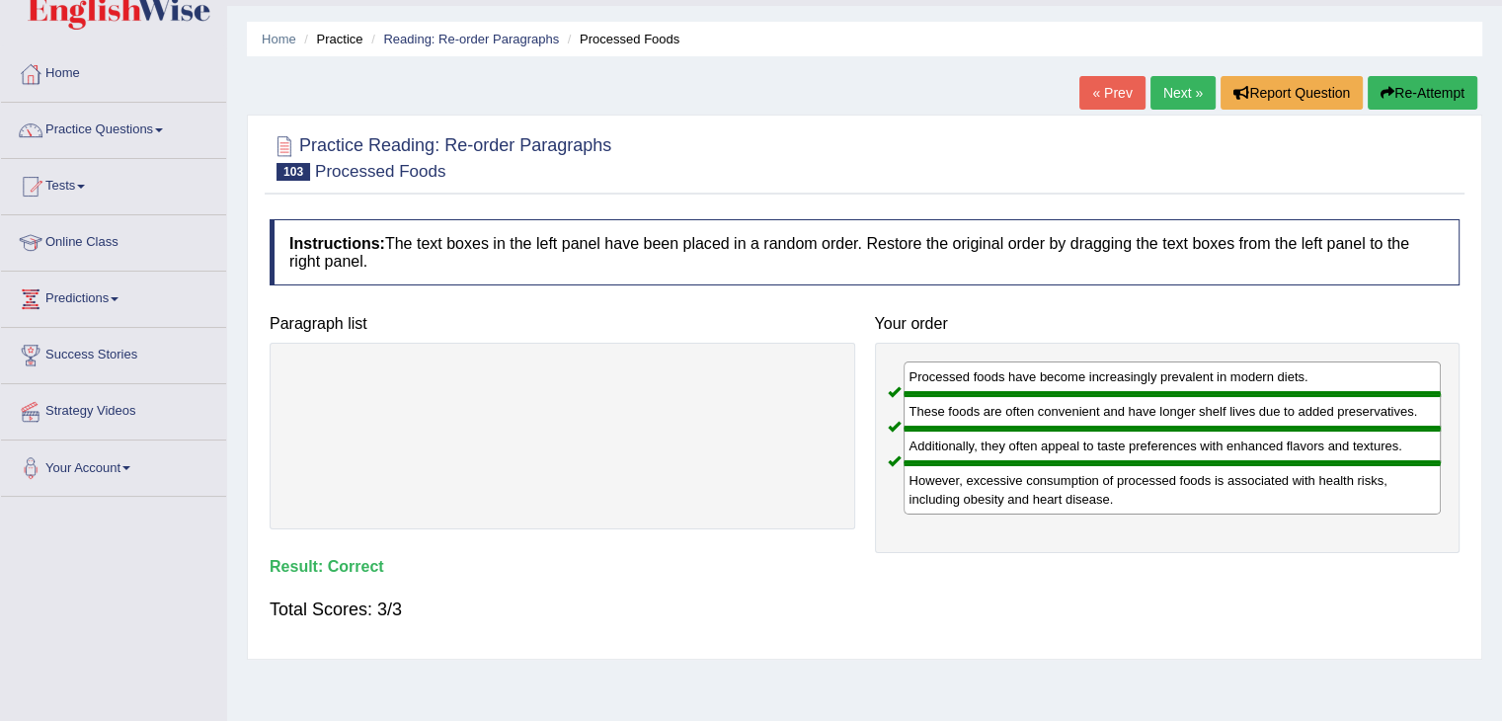
scroll to position [20, 0]
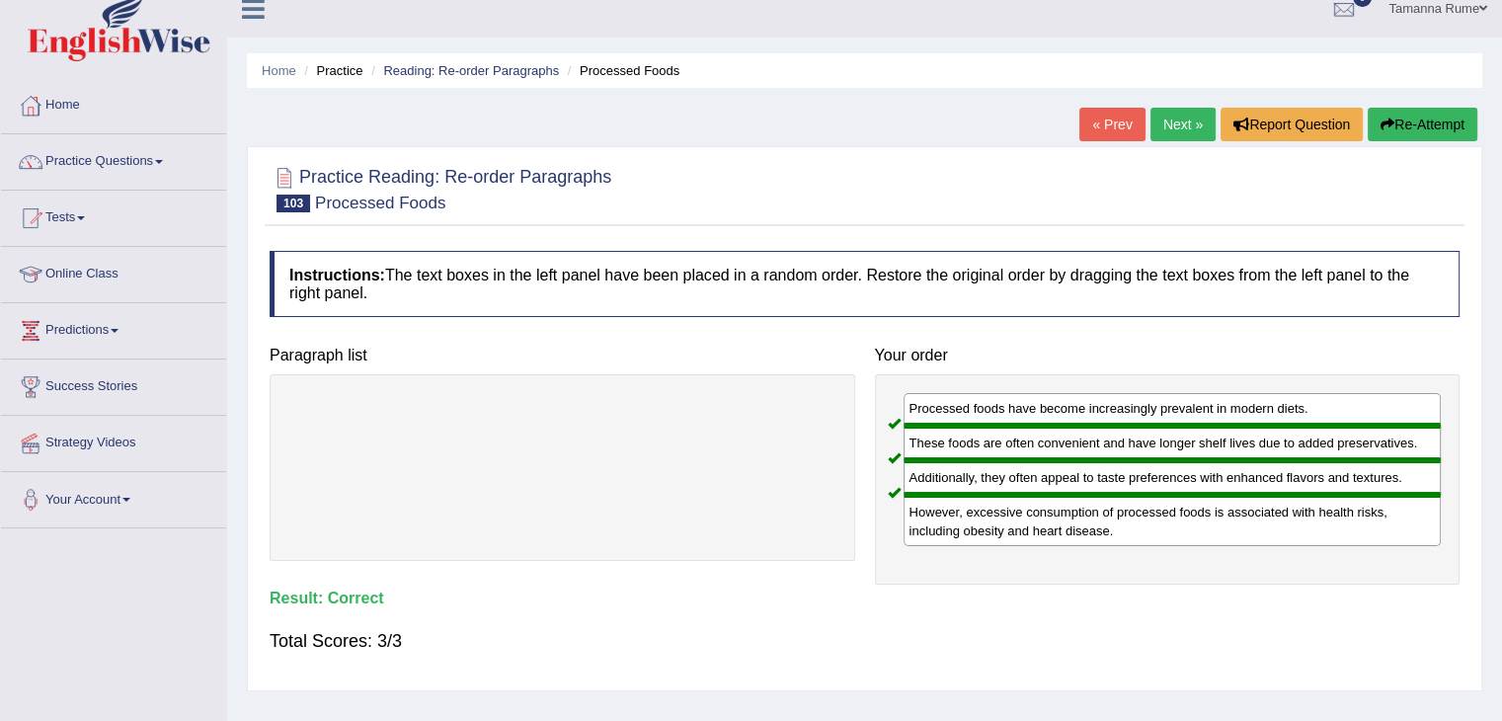
click at [1168, 127] on link "Next »" at bounding box center [1182, 125] width 65 height 34
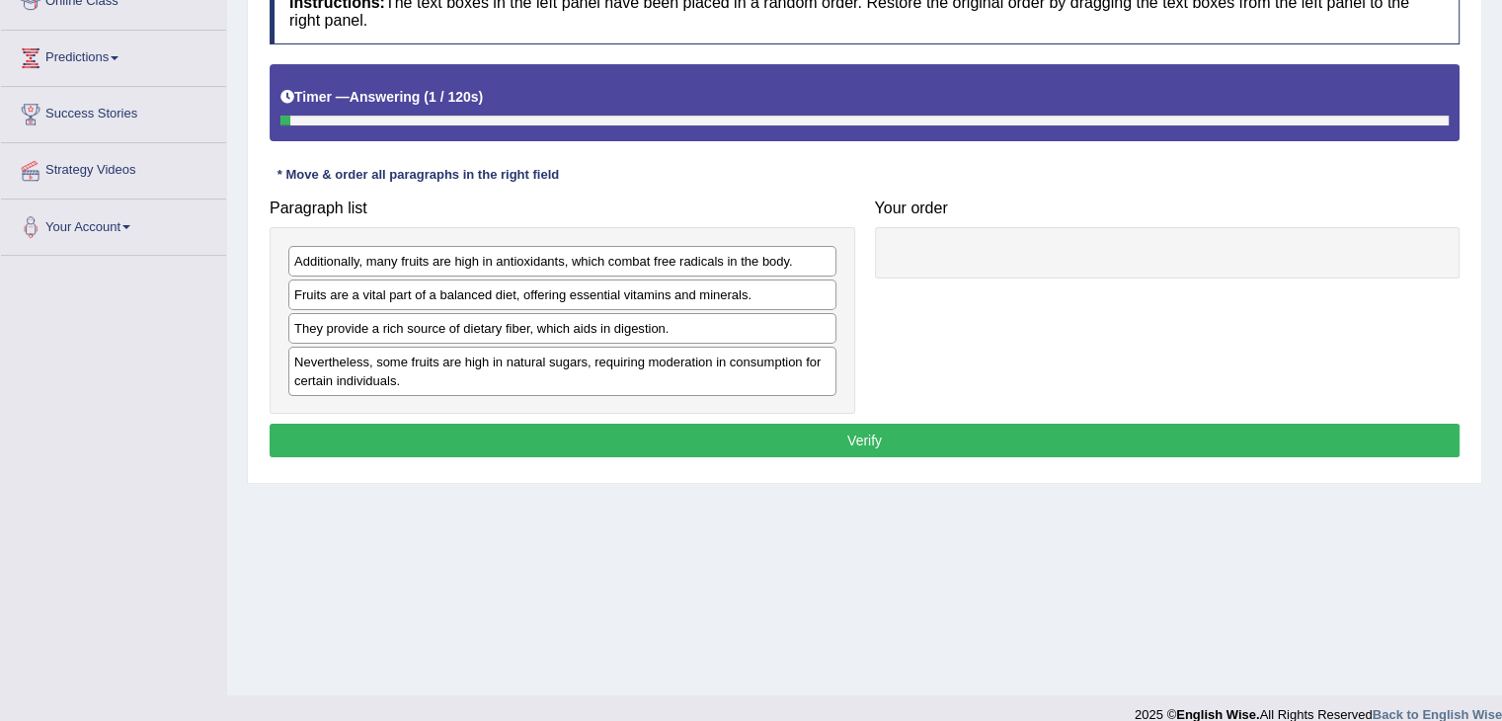
scroll to position [296, 0]
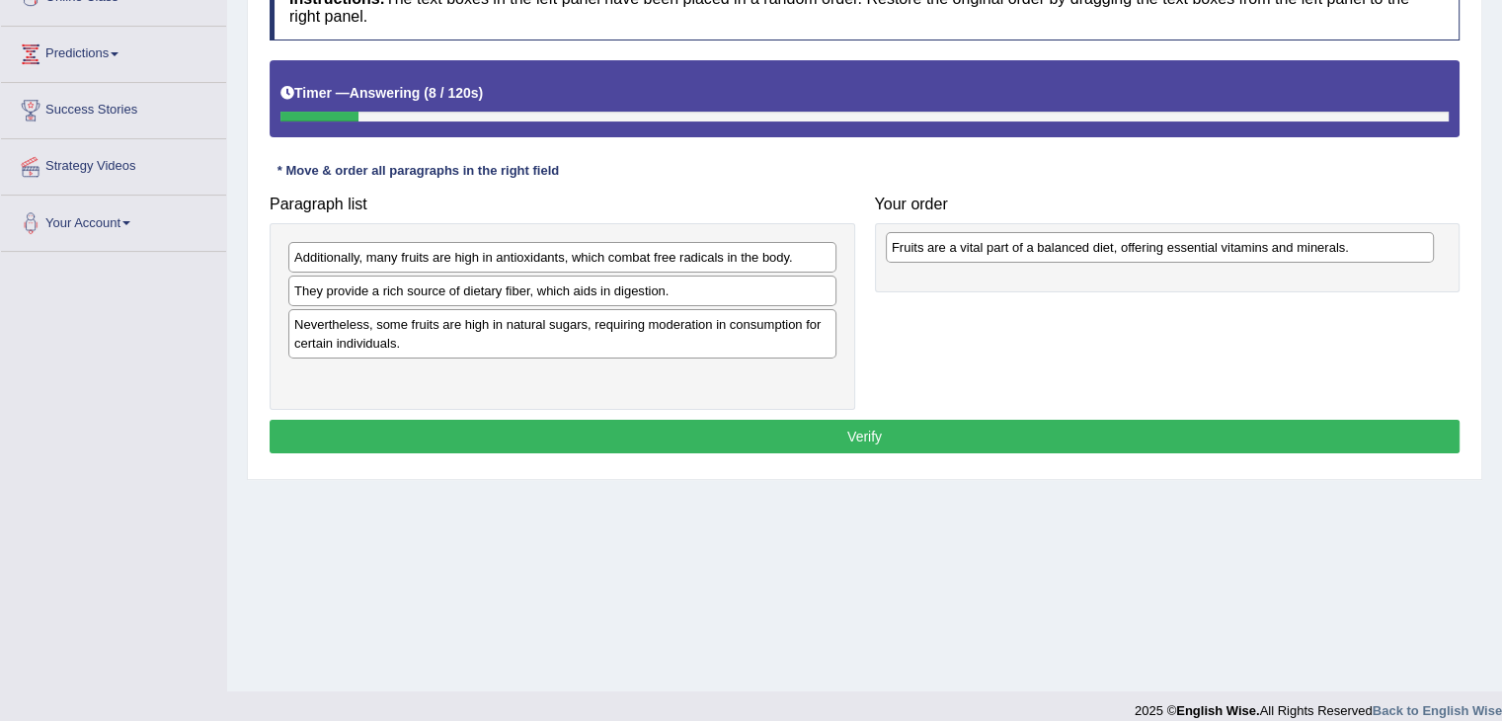
drag, startPoint x: 747, startPoint y: 286, endPoint x: 1344, endPoint y: 244, distance: 599.0
click at [1344, 244] on div "Fruits are a vital part of a balanced diet, offering essential vitamins and min…" at bounding box center [1160, 247] width 548 height 31
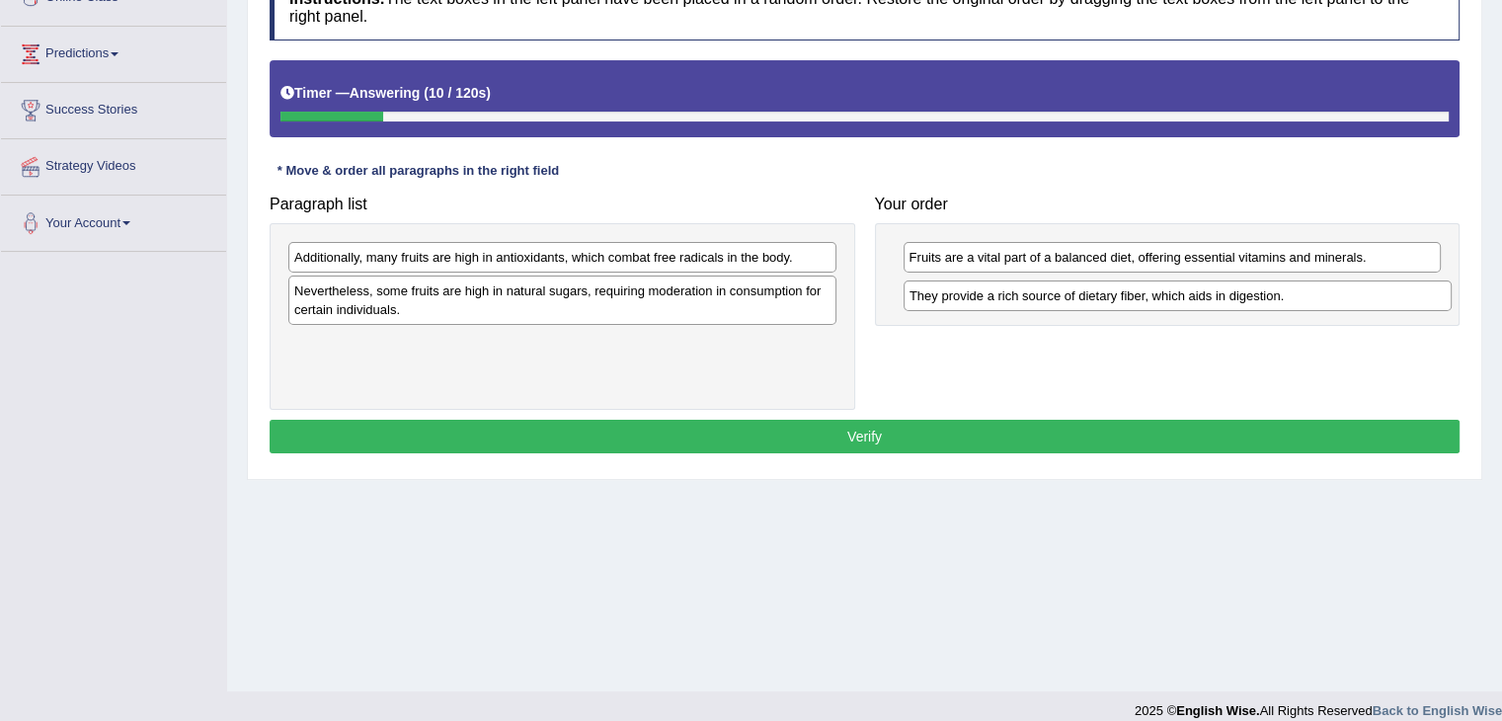
drag, startPoint x: 569, startPoint y: 288, endPoint x: 1139, endPoint y: 295, distance: 569.8
click at [1139, 295] on div "They provide a rich source of dietary fiber, which aids in digestion." at bounding box center [1178, 295] width 548 height 31
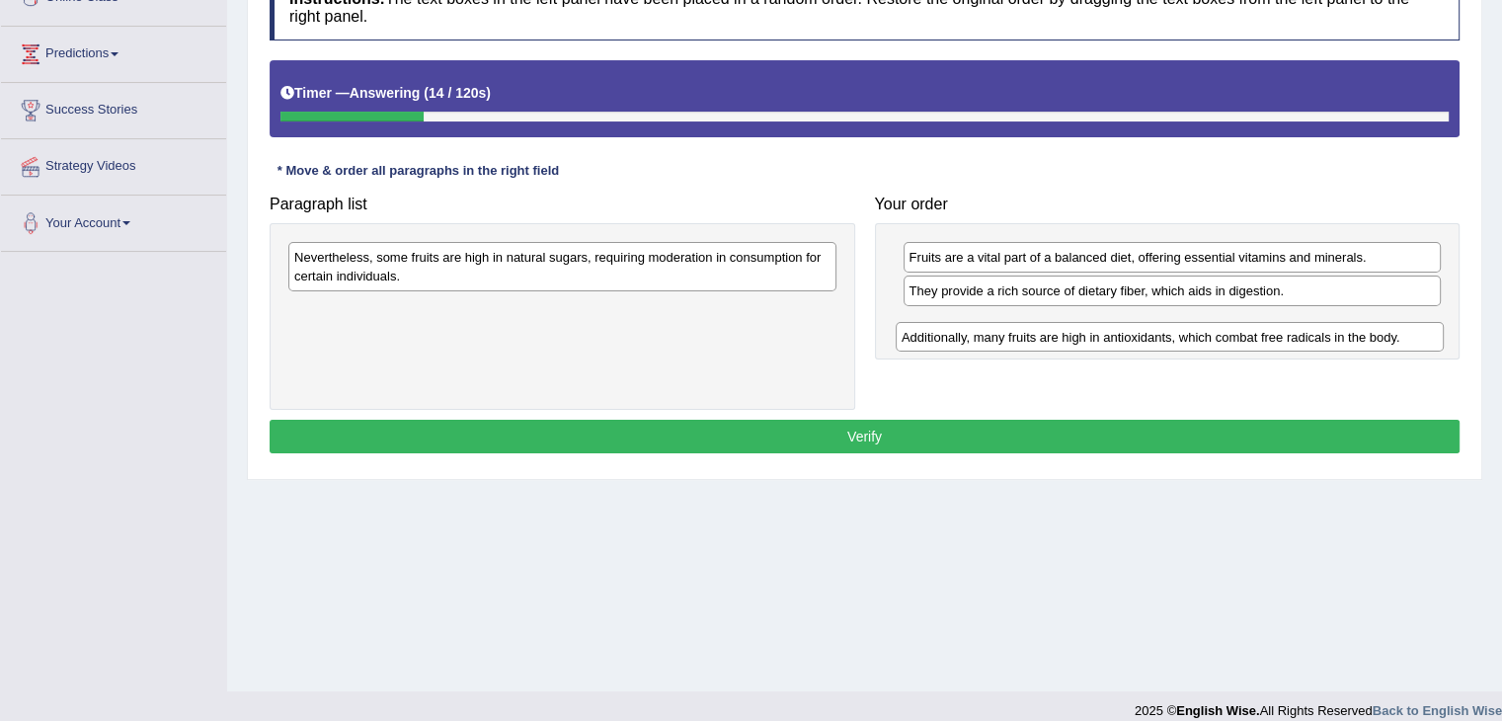
drag, startPoint x: 596, startPoint y: 252, endPoint x: 1204, endPoint y: 332, distance: 612.6
click at [1204, 332] on div "Additionally, many fruits are high in antioxidants, which combat free radicals …" at bounding box center [1170, 337] width 548 height 31
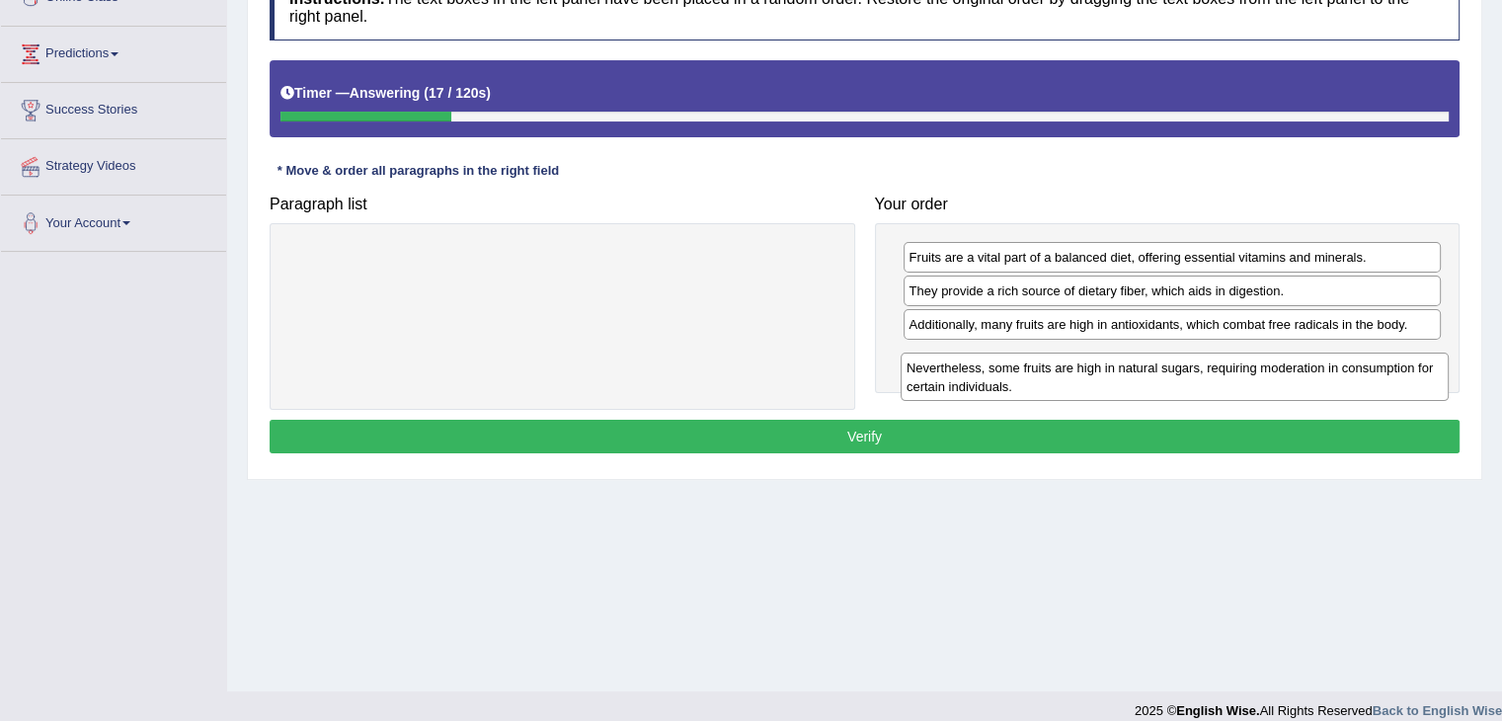
drag, startPoint x: 450, startPoint y: 270, endPoint x: 1067, endPoint y: 378, distance: 625.7
click at [1066, 380] on div "Nevertheless, some fruits are high in natural sugars, requiring moderation in c…" at bounding box center [1175, 377] width 548 height 49
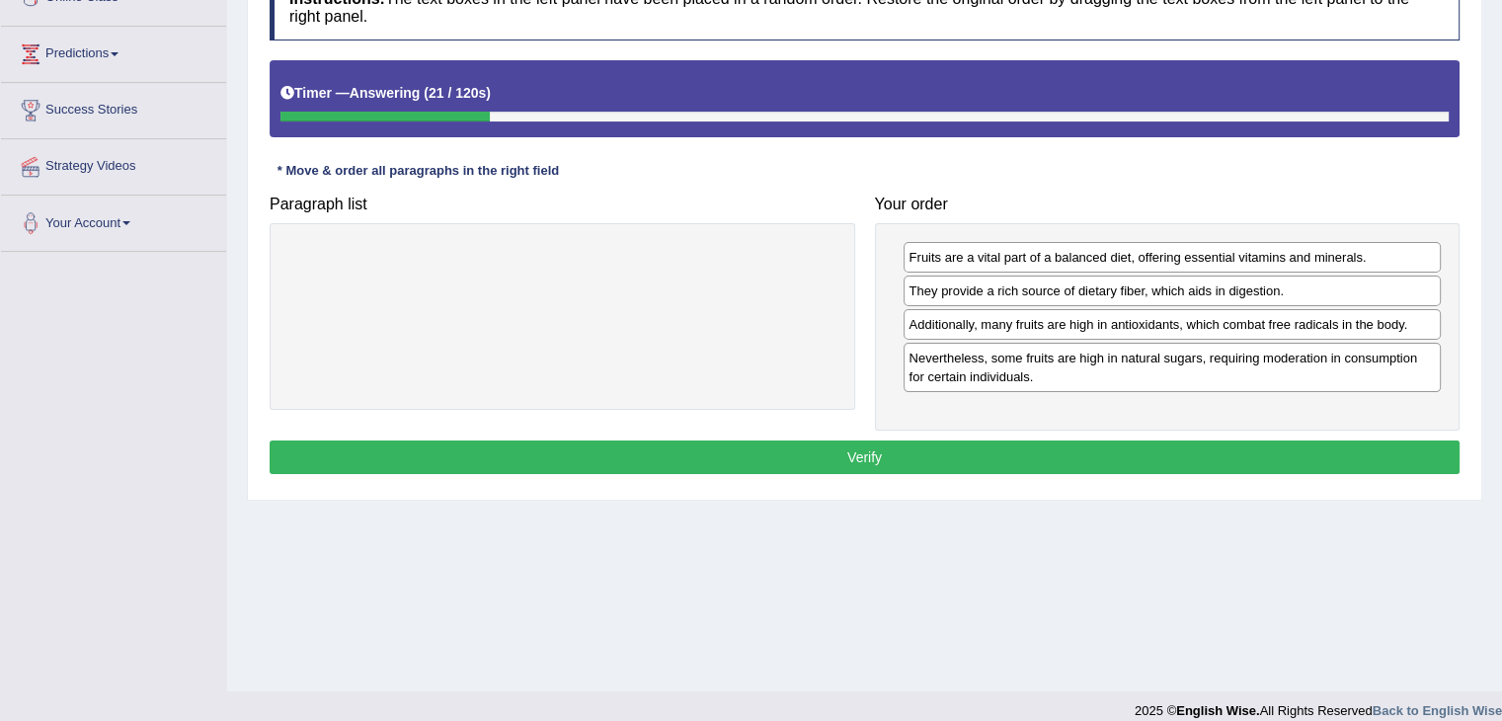
click at [708, 448] on button "Verify" at bounding box center [865, 457] width 1190 height 34
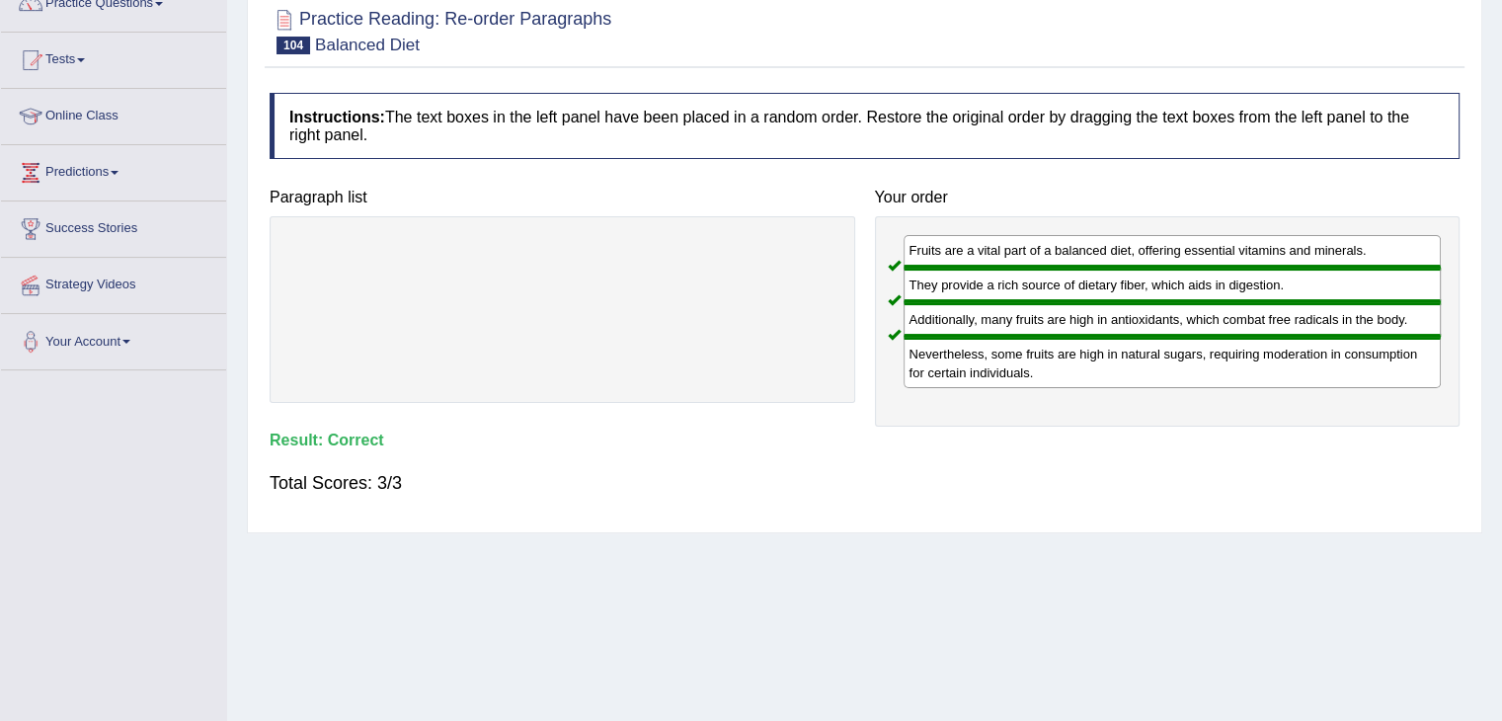
scroll to position [0, 0]
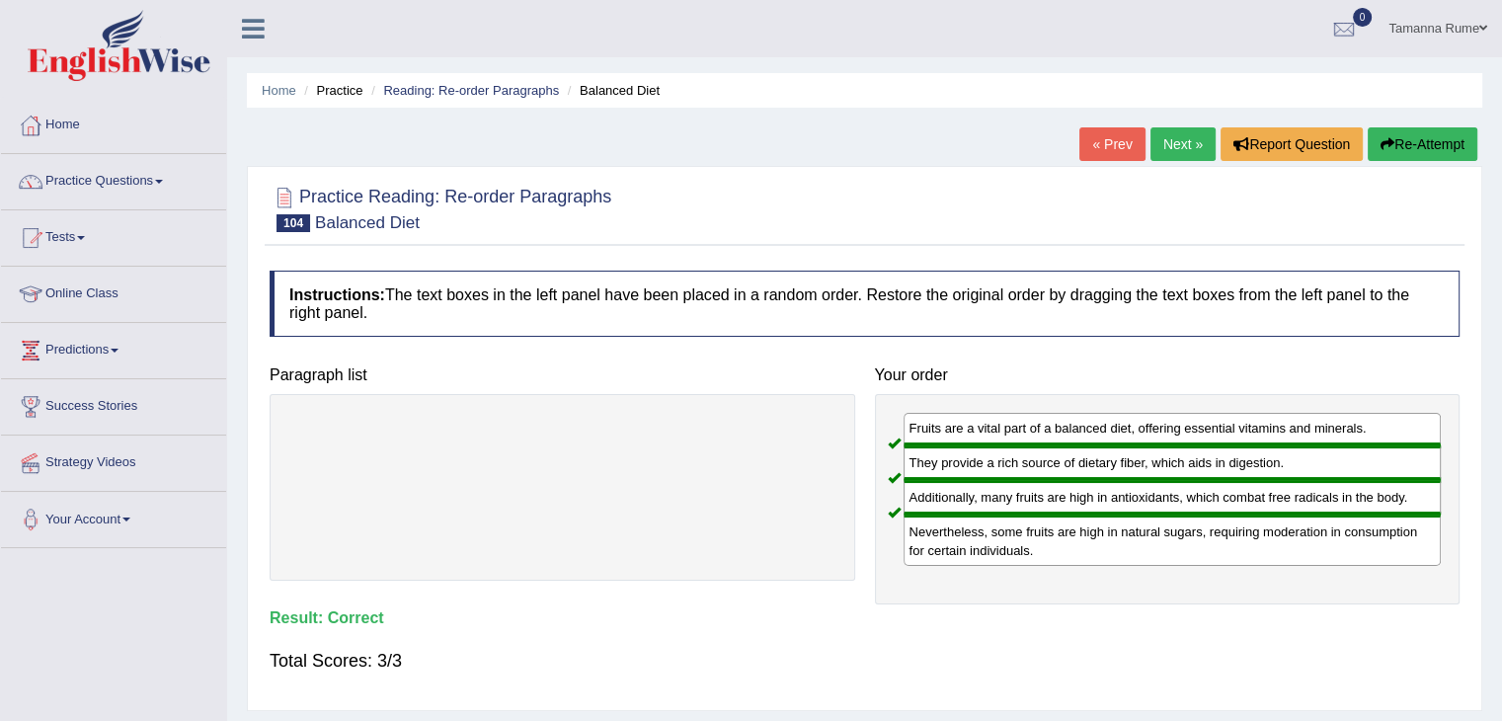
click at [1161, 145] on link "Next »" at bounding box center [1182, 144] width 65 height 34
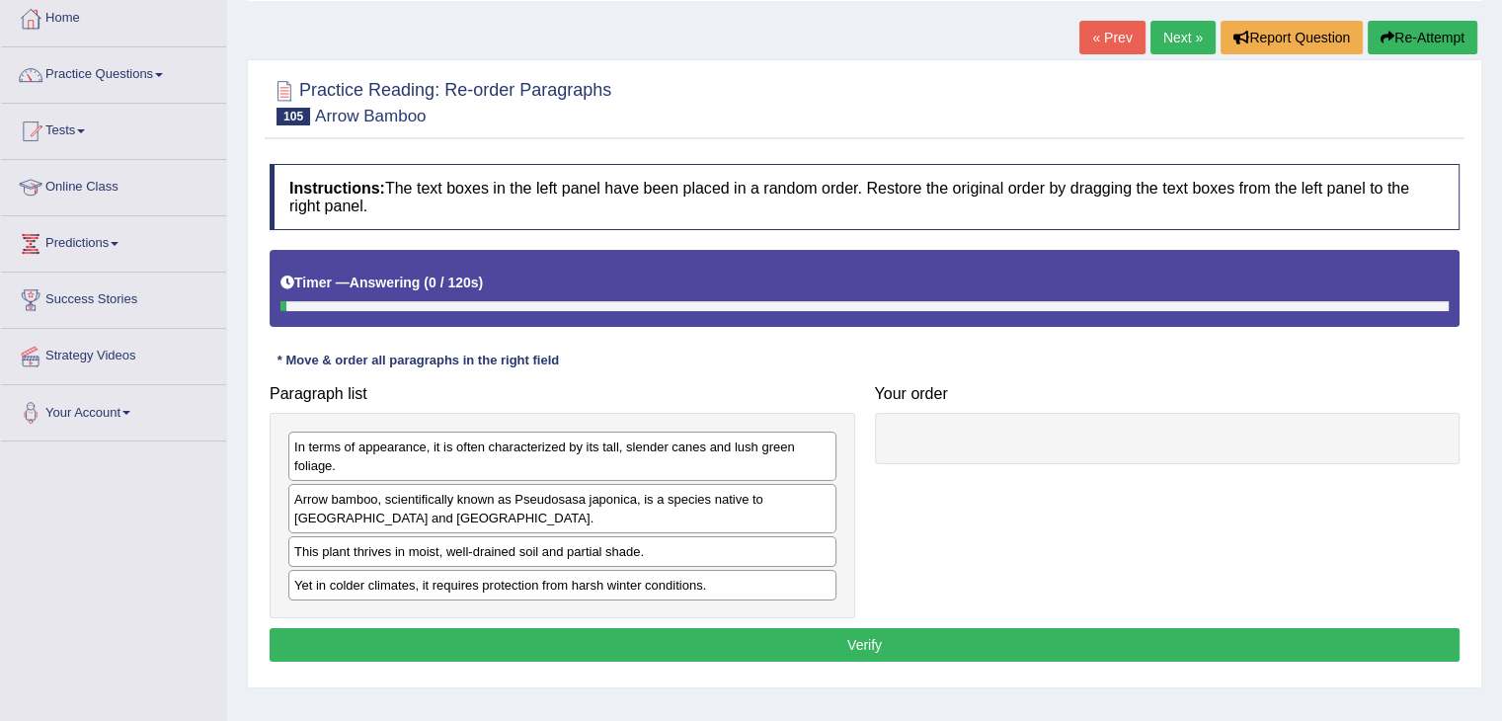
scroll to position [316, 0]
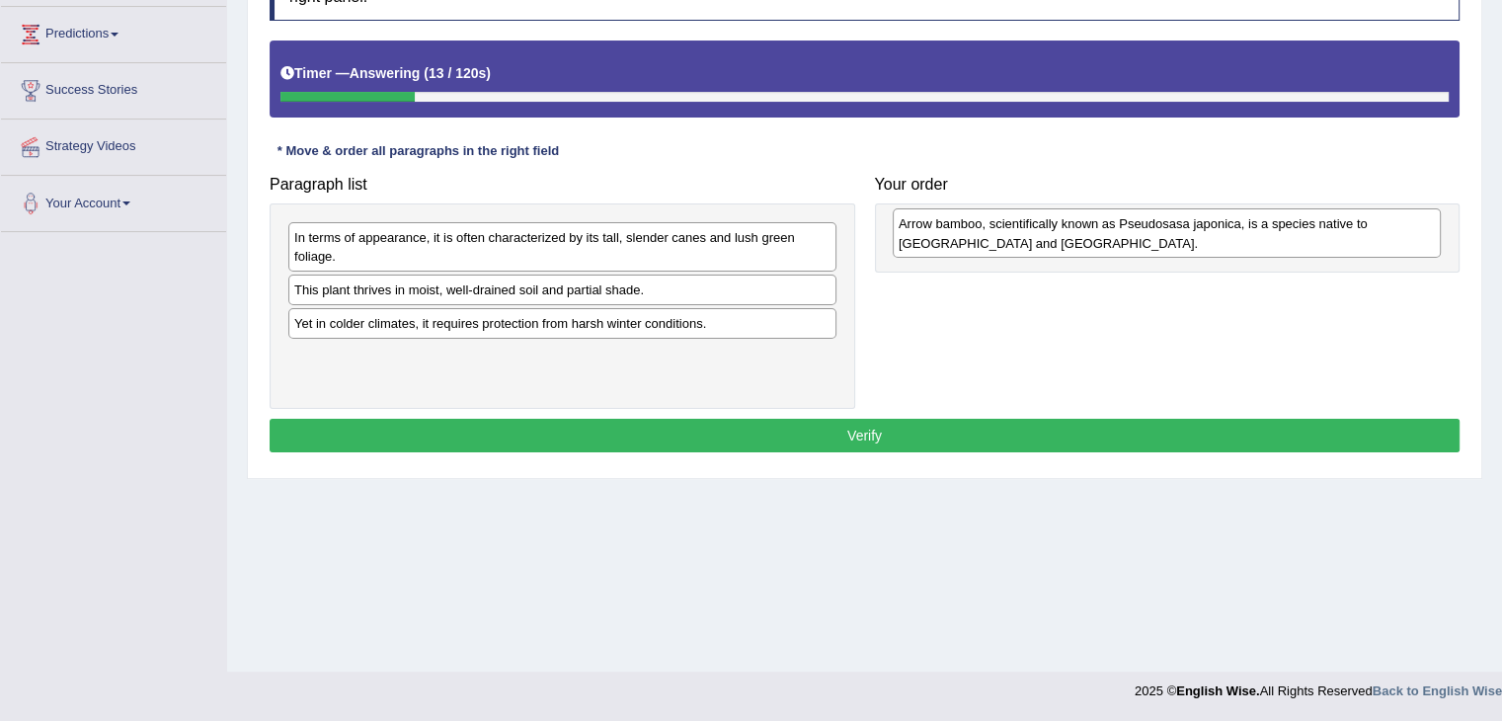
drag, startPoint x: 588, startPoint y: 301, endPoint x: 1192, endPoint y: 237, distance: 607.8
click at [1192, 237] on div "Arrow bamboo, scientifically known as Pseudosasa japonica, is a species native …" at bounding box center [1167, 232] width 548 height 49
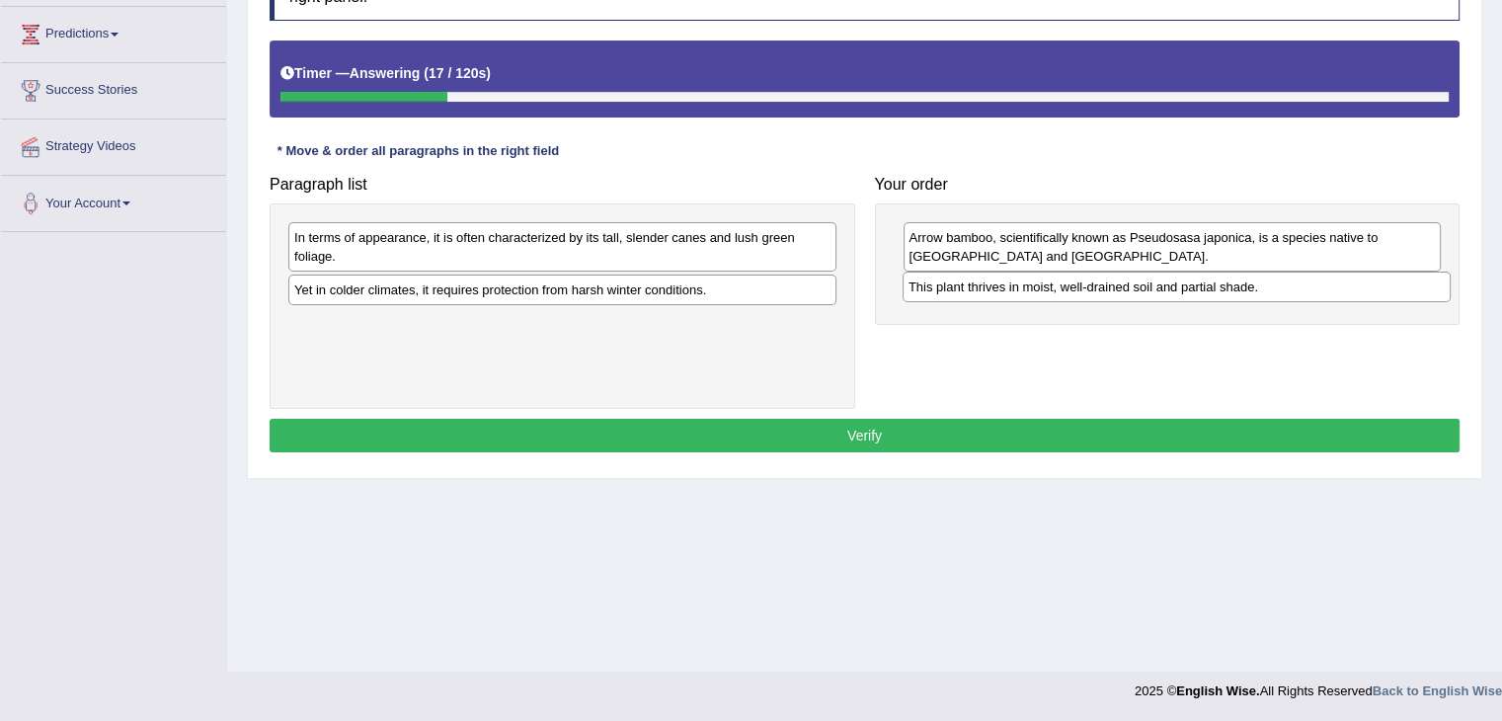
drag, startPoint x: 535, startPoint y: 284, endPoint x: 1149, endPoint y: 282, distance: 614.2
click at [1149, 282] on div "This plant thrives in moist, well-drained soil and partial shade." at bounding box center [1177, 287] width 548 height 31
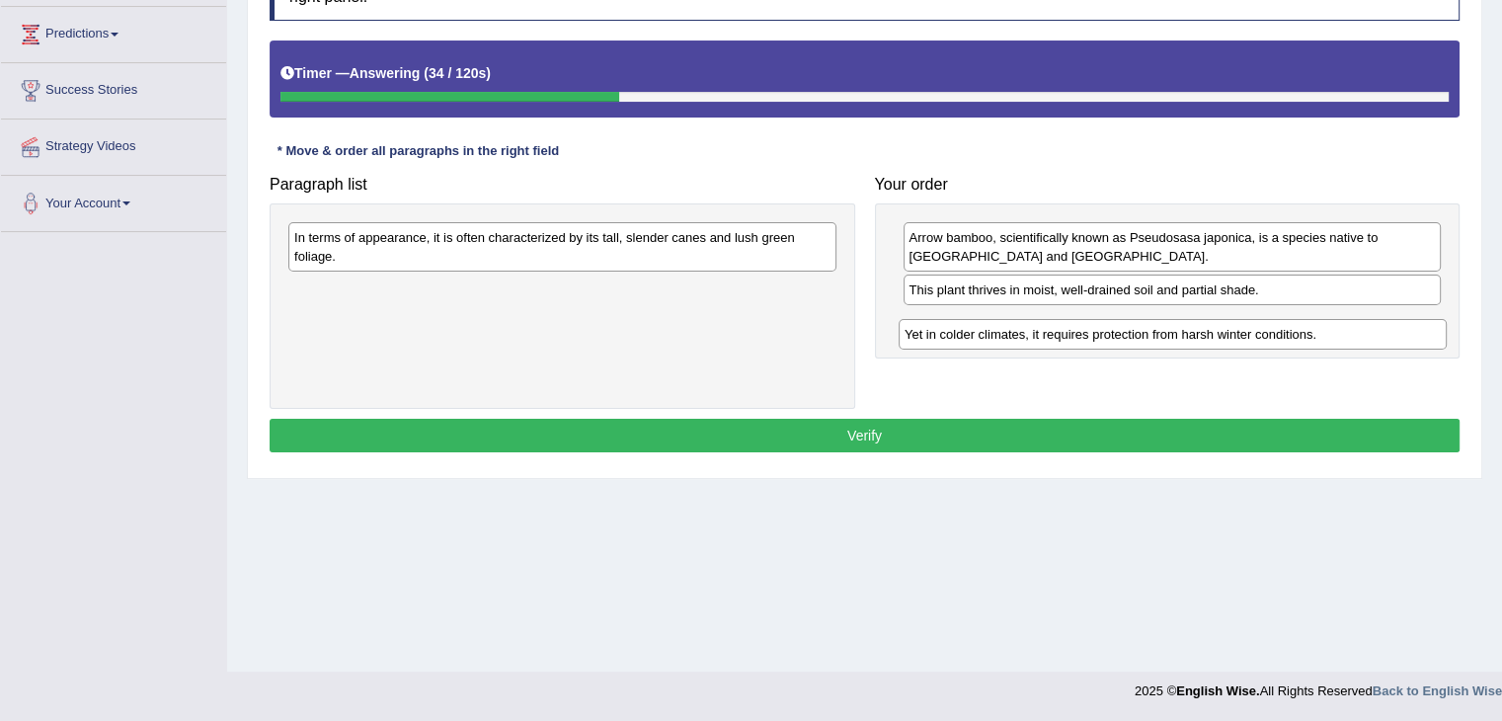
drag, startPoint x: 544, startPoint y: 297, endPoint x: 1154, endPoint y: 343, distance: 612.0
click at [1154, 343] on div "Yet in colder climates, it requires protection from harsh winter conditions." at bounding box center [1173, 334] width 548 height 31
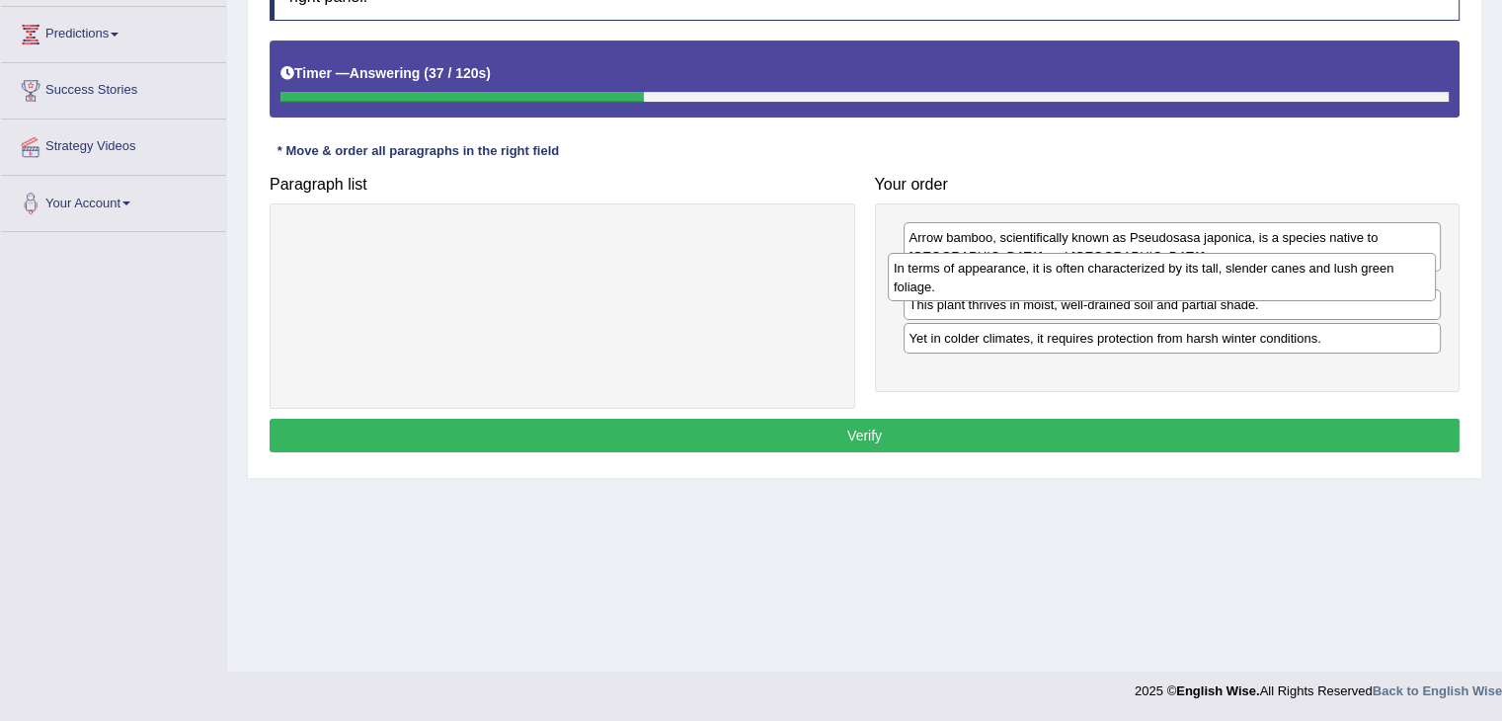
drag, startPoint x: 434, startPoint y: 256, endPoint x: 1033, endPoint y: 286, distance: 600.2
click at [1033, 286] on div "In terms of appearance, it is often characterized by its tall, slender canes an…" at bounding box center [1162, 277] width 548 height 49
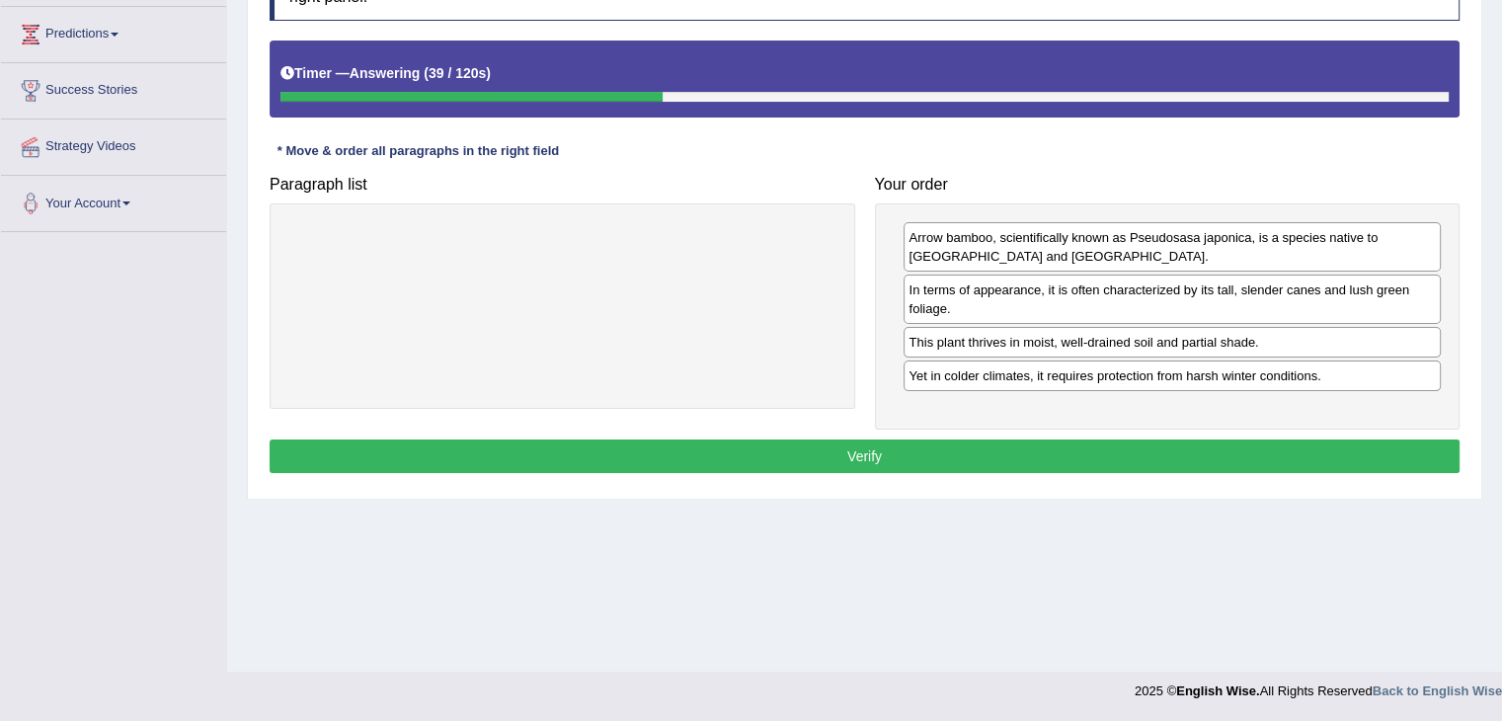
click at [740, 456] on button "Verify" at bounding box center [865, 456] width 1190 height 34
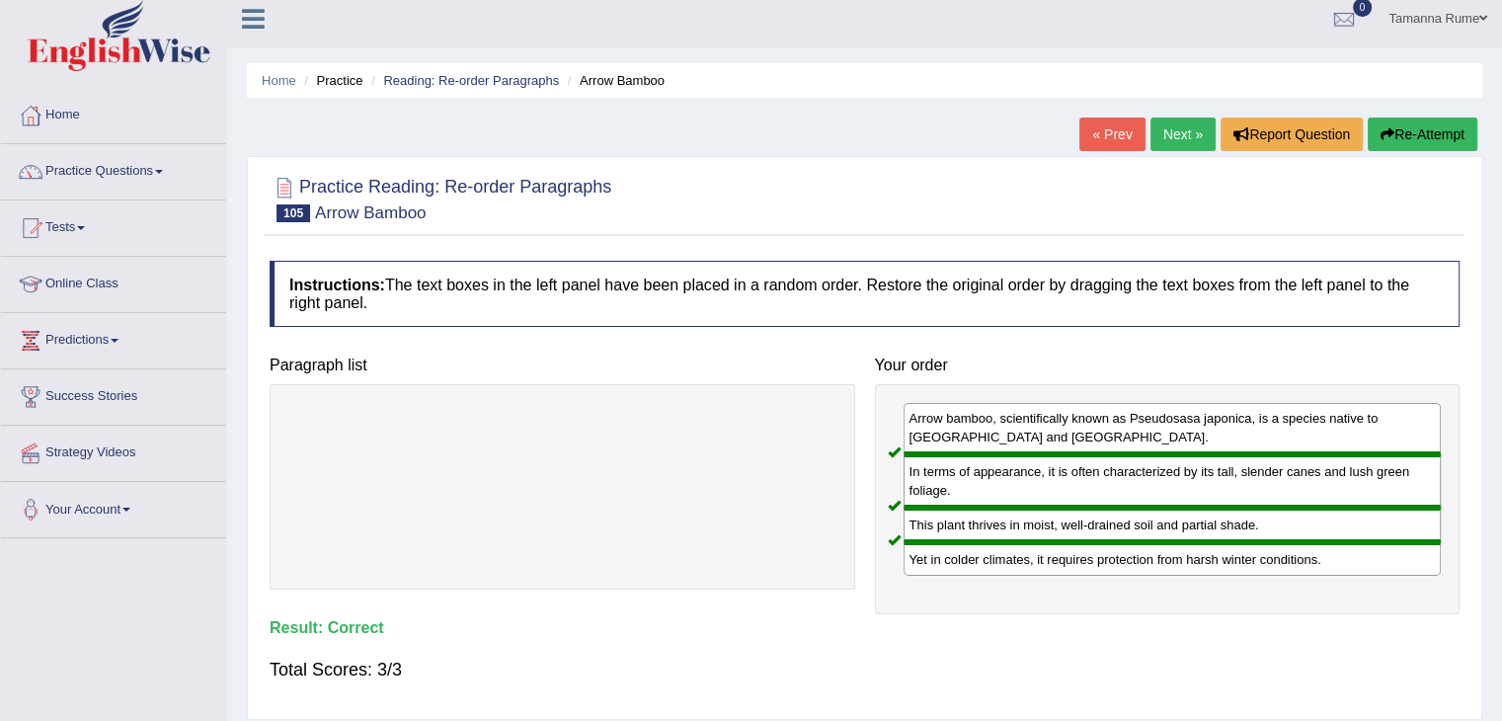
scroll to position [0, 0]
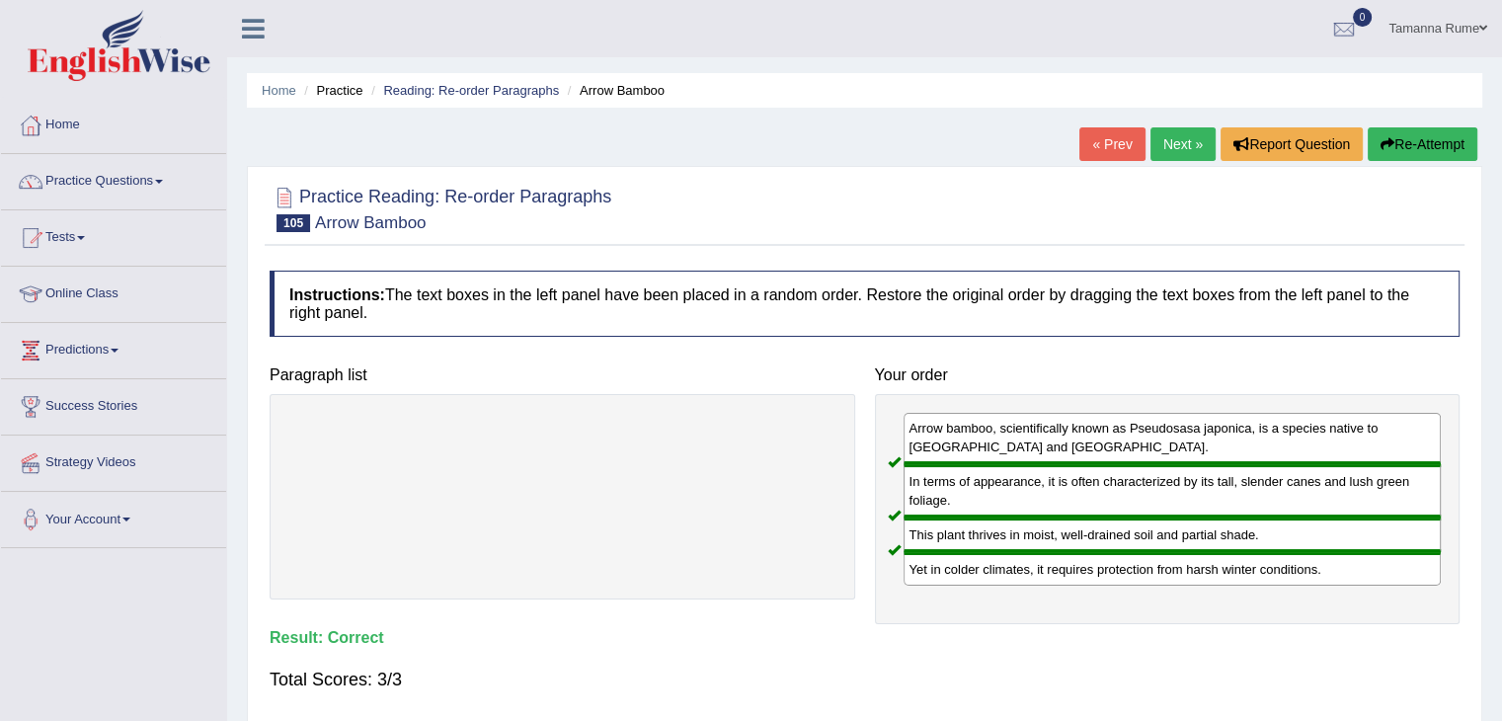
click at [1167, 147] on link "Next »" at bounding box center [1182, 144] width 65 height 34
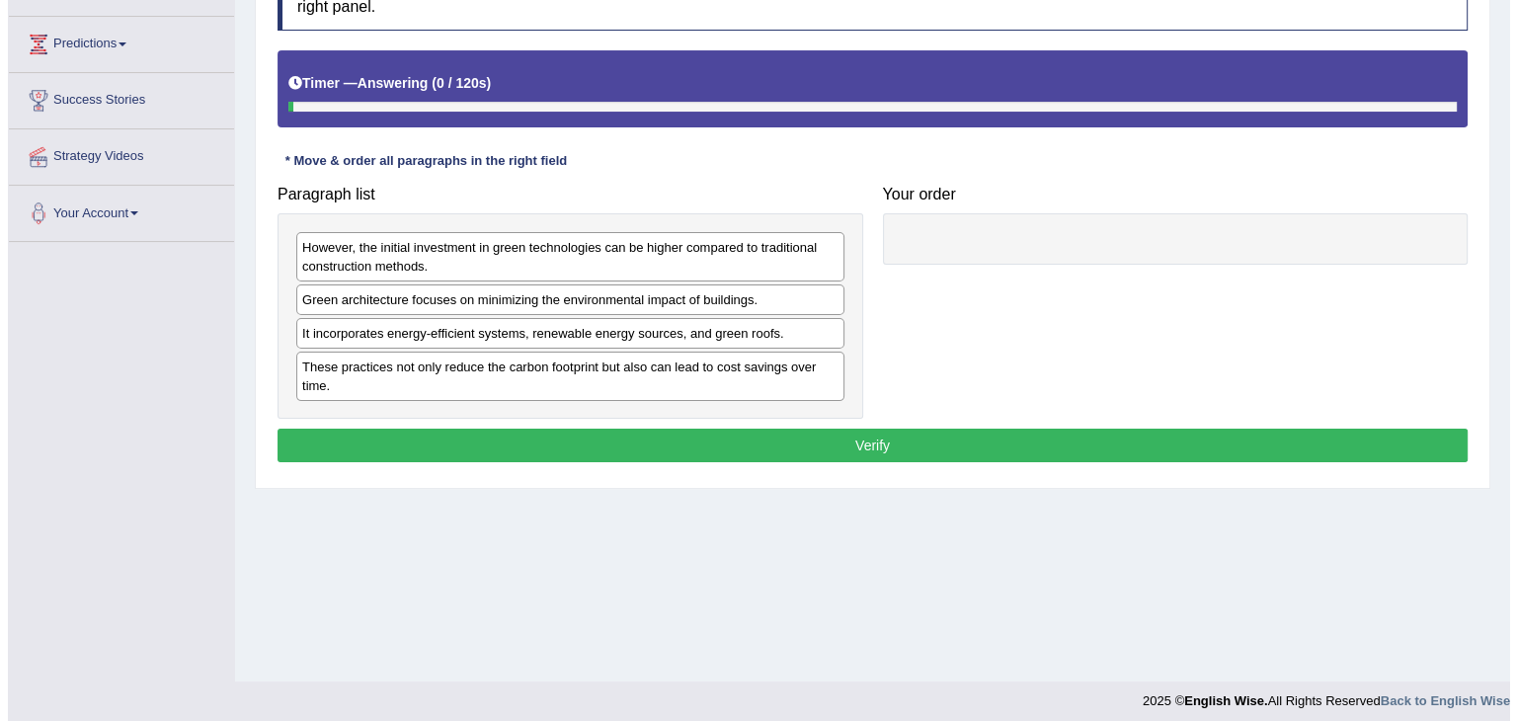
scroll to position [316, 0]
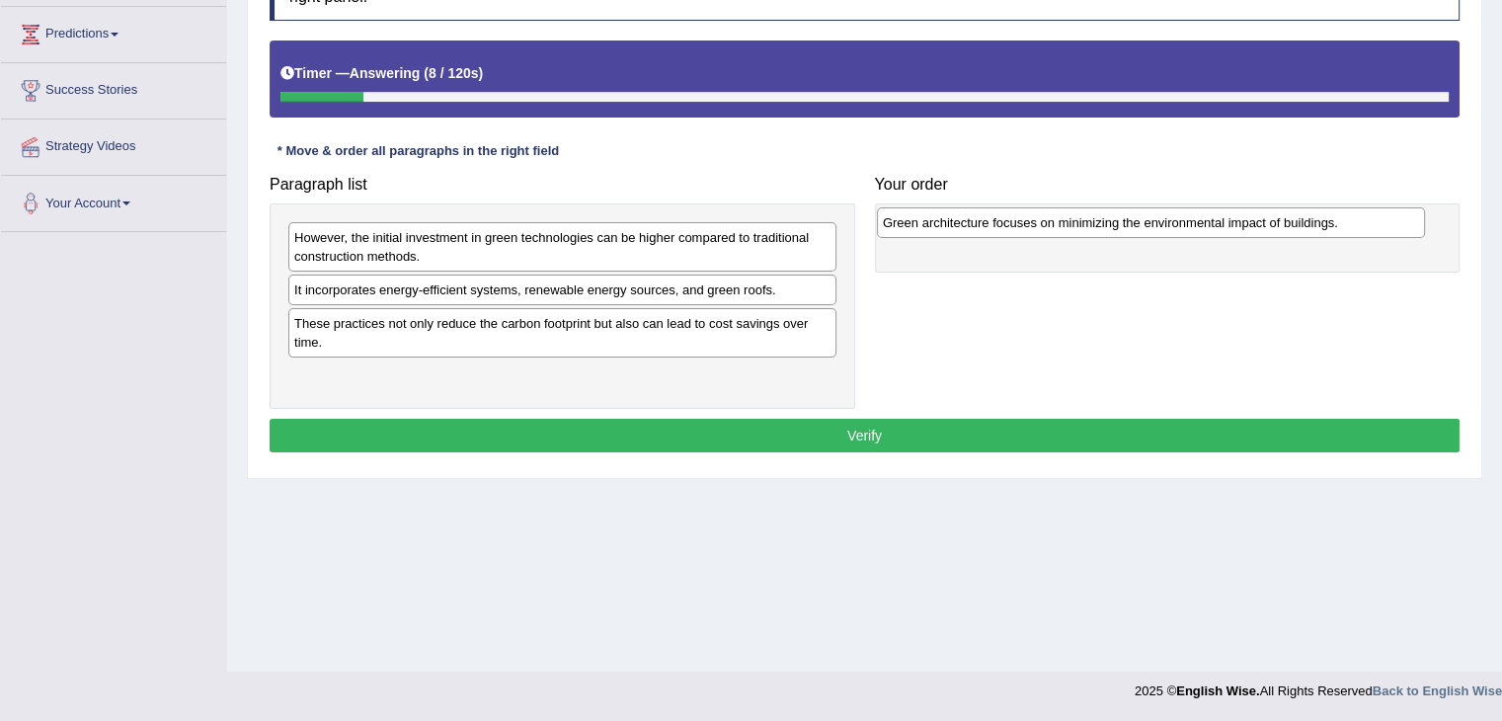
drag, startPoint x: 662, startPoint y: 285, endPoint x: 1250, endPoint y: 219, distance: 592.3
click at [1250, 219] on div "Green architecture focuses on minimizing the environmental impact of buildings." at bounding box center [1151, 222] width 548 height 31
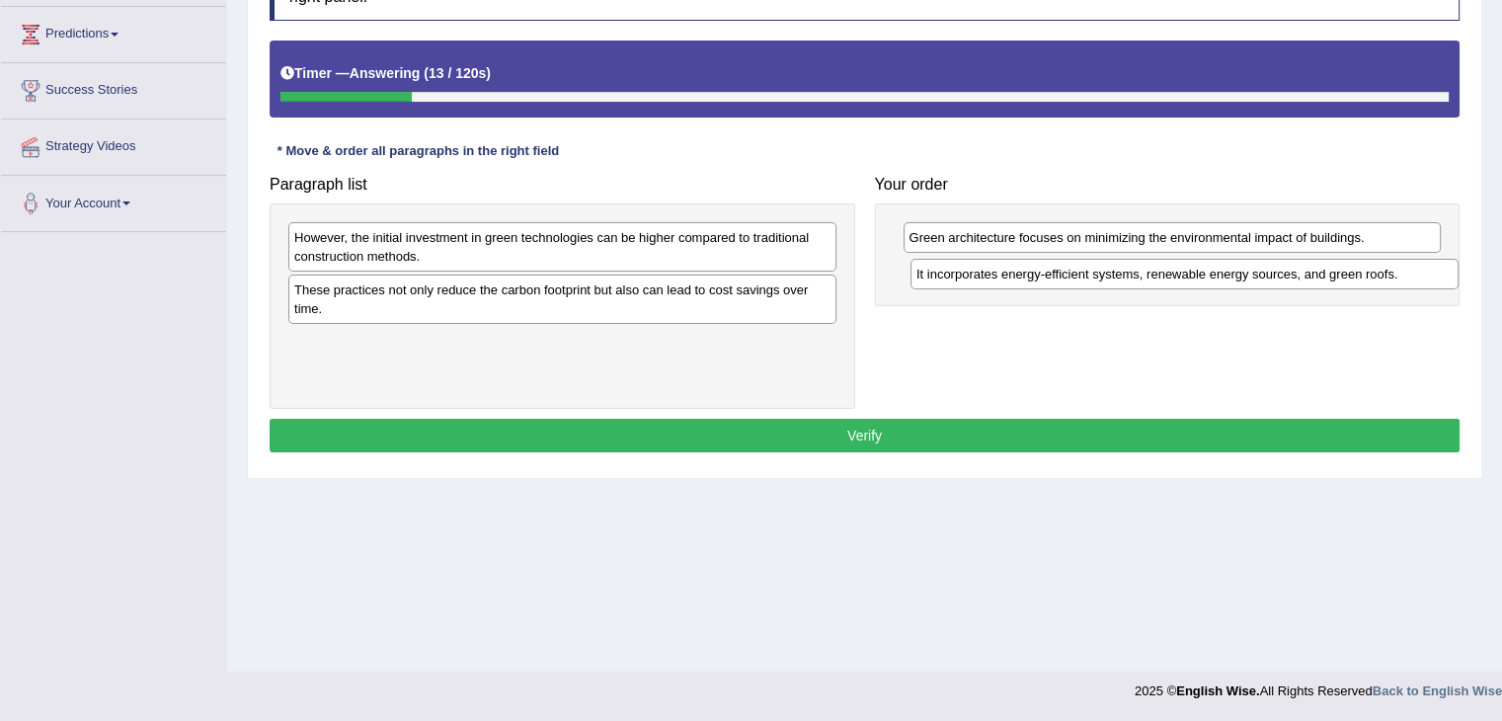
drag, startPoint x: 352, startPoint y: 289, endPoint x: 973, endPoint y: 275, distance: 621.3
click at [973, 275] on div "It incorporates energy-efficient systems, renewable energy sources, and green r…" at bounding box center [1184, 274] width 548 height 31
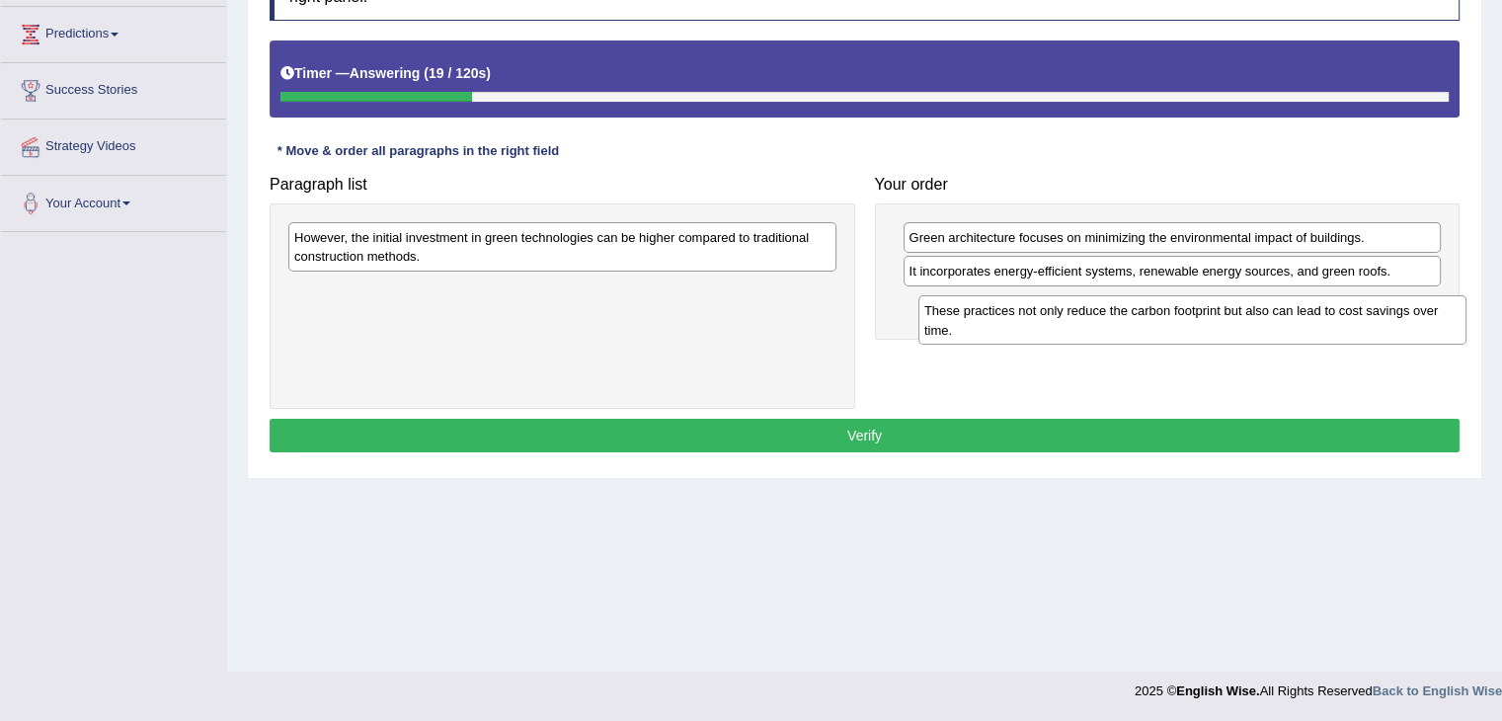
drag, startPoint x: 344, startPoint y: 306, endPoint x: 972, endPoint y: 329, distance: 628.5
click at [975, 329] on div "These practices not only reduce the carbon footprint but also can lead to cost …" at bounding box center [1192, 319] width 548 height 49
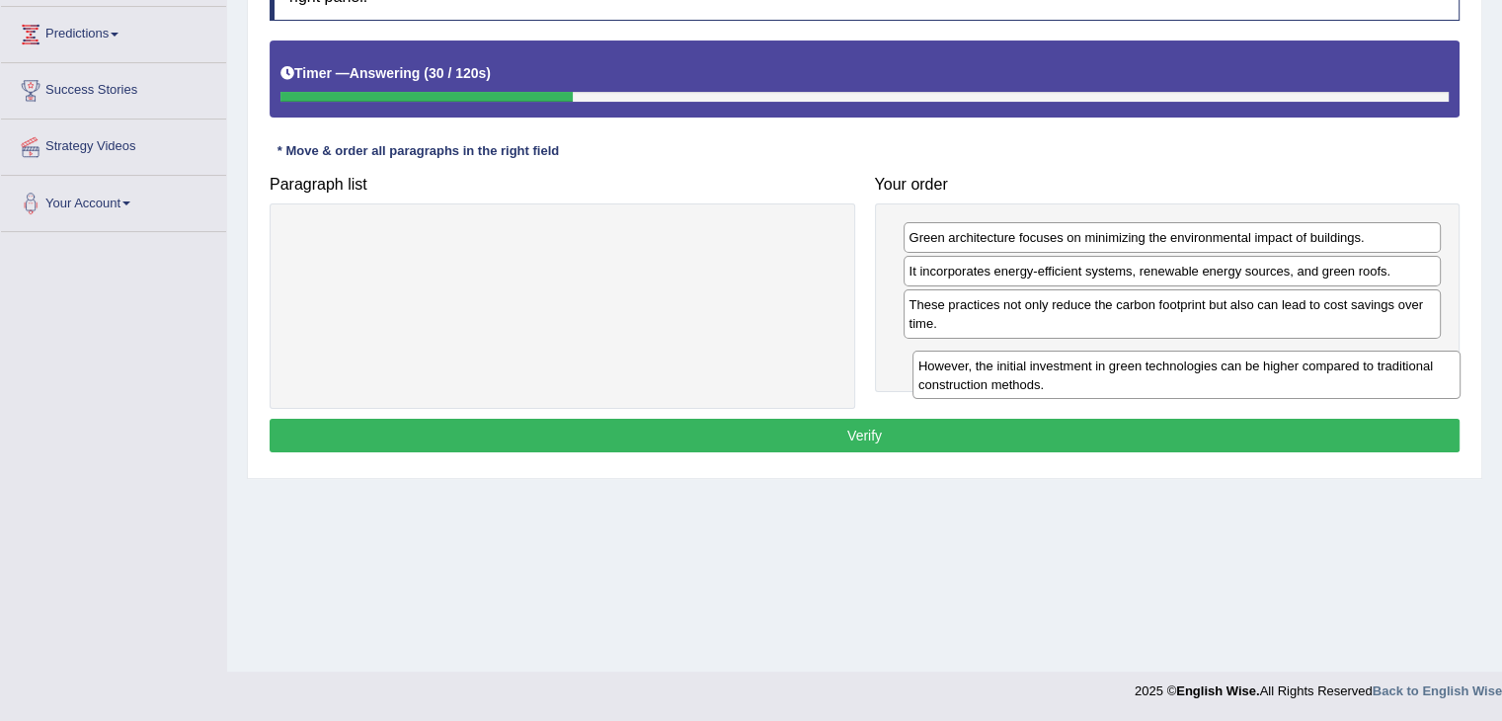
drag, startPoint x: 470, startPoint y: 258, endPoint x: 1078, endPoint y: 383, distance: 621.1
click at [1077, 384] on div "However, the initial investment in green technologies can be higher compared to…" at bounding box center [1186, 375] width 548 height 49
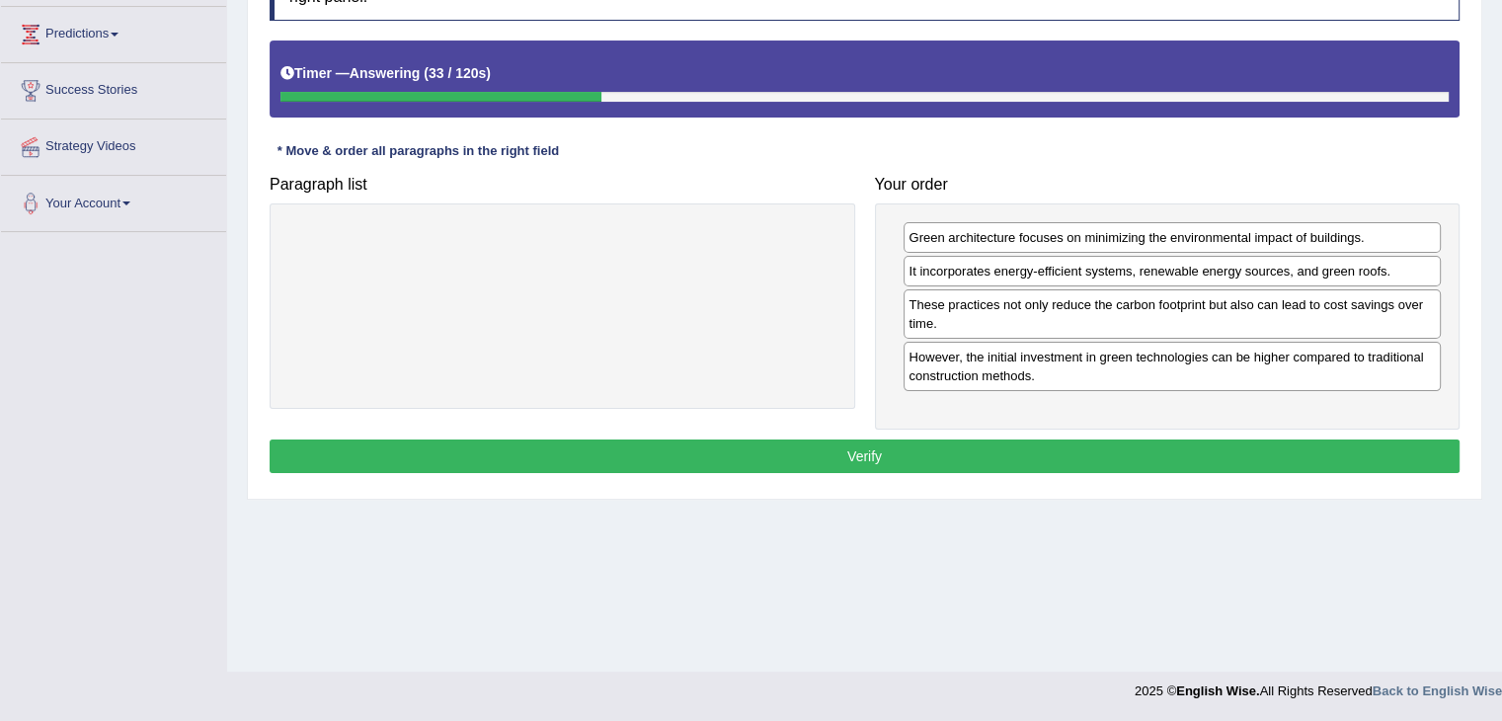
click at [916, 451] on button "Verify" at bounding box center [865, 456] width 1190 height 34
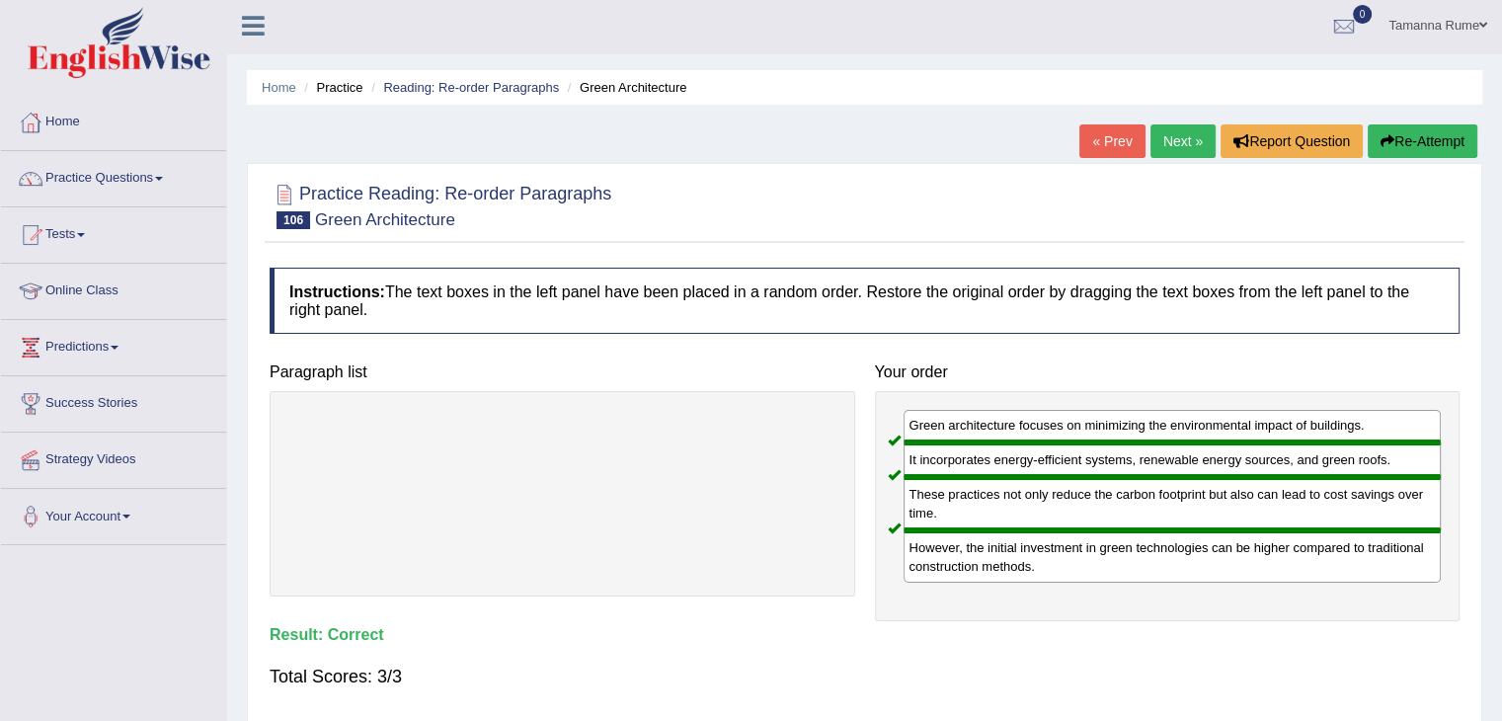
scroll to position [0, 0]
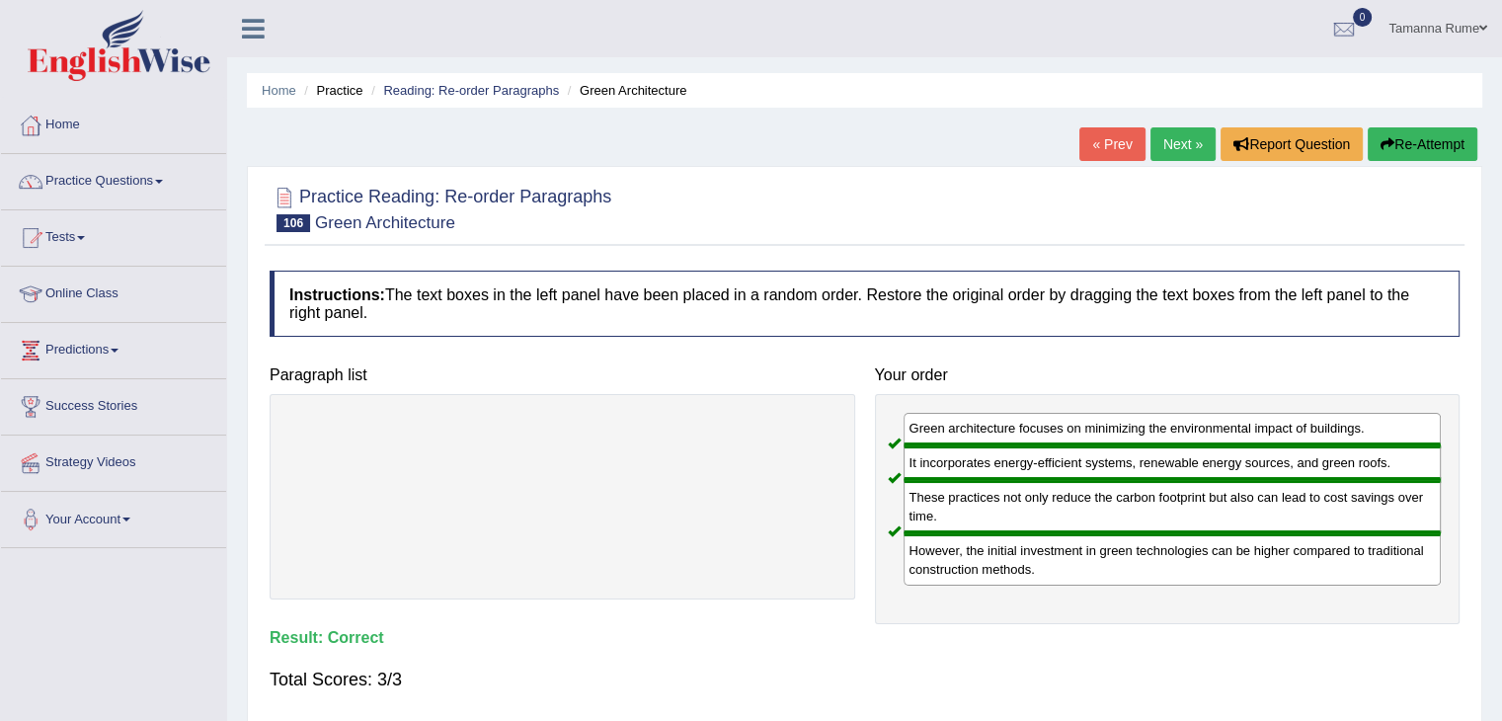
click at [1163, 144] on link "Next »" at bounding box center [1182, 144] width 65 height 34
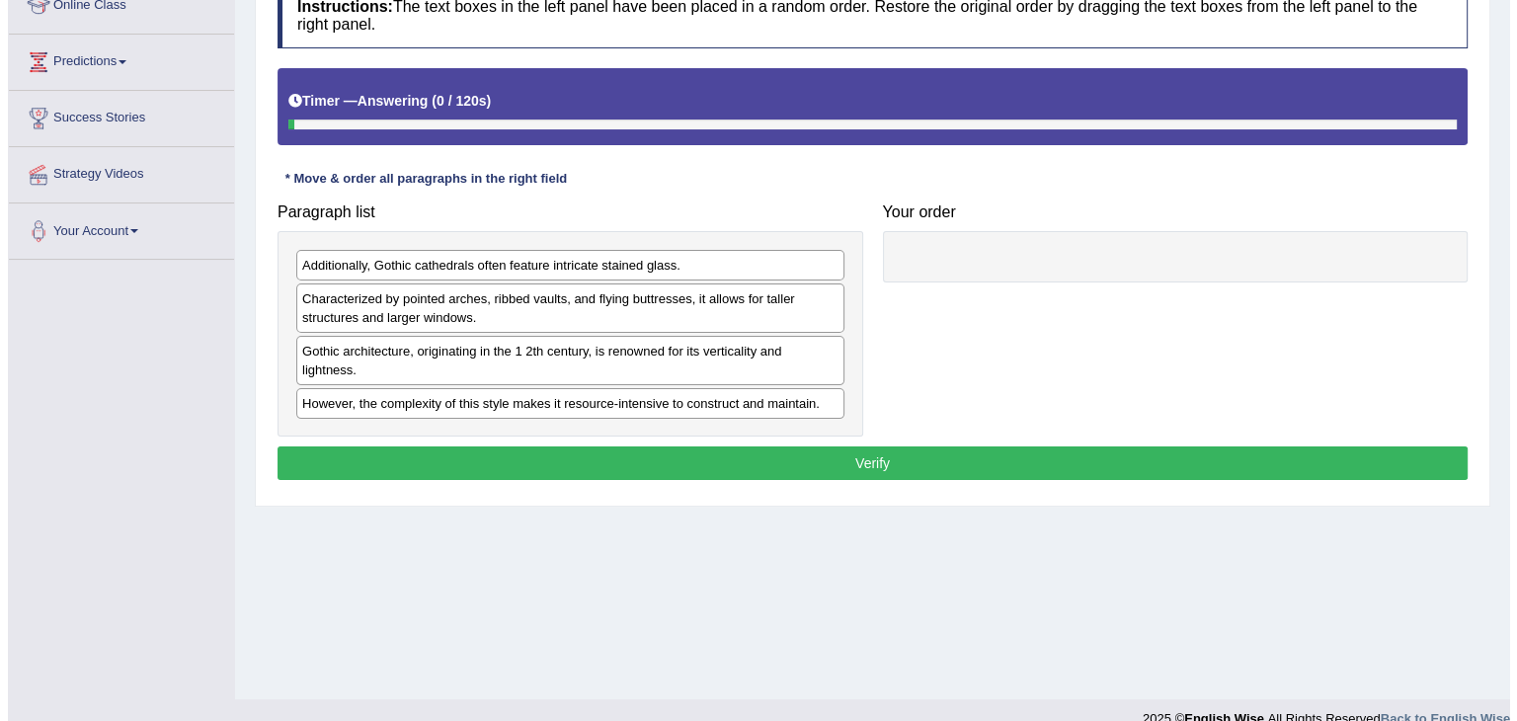
scroll to position [316, 0]
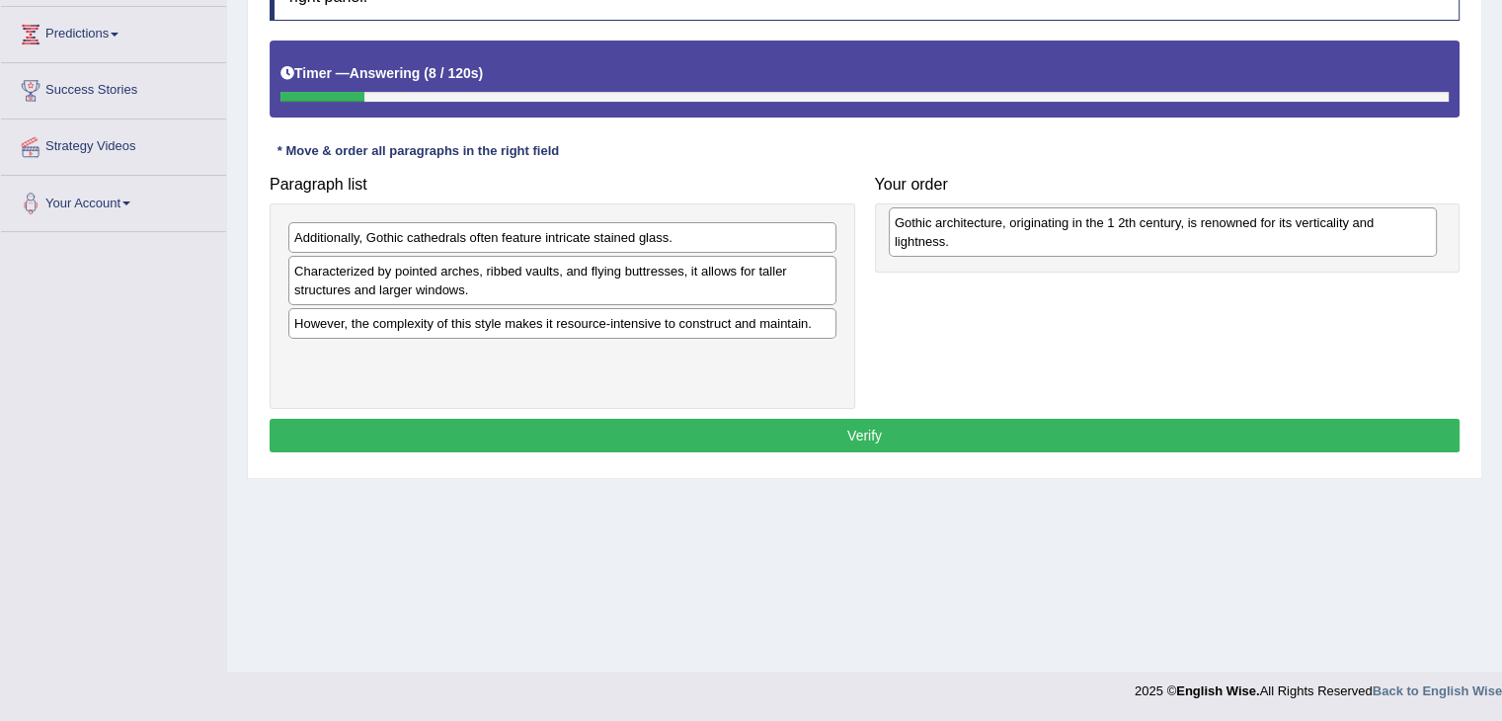
drag, startPoint x: 488, startPoint y: 341, endPoint x: 1088, endPoint y: 241, distance: 608.6
click at [1088, 241] on div "Gothic architecture, originating in the 1 2th century, is renowned for its vert…" at bounding box center [1163, 231] width 548 height 49
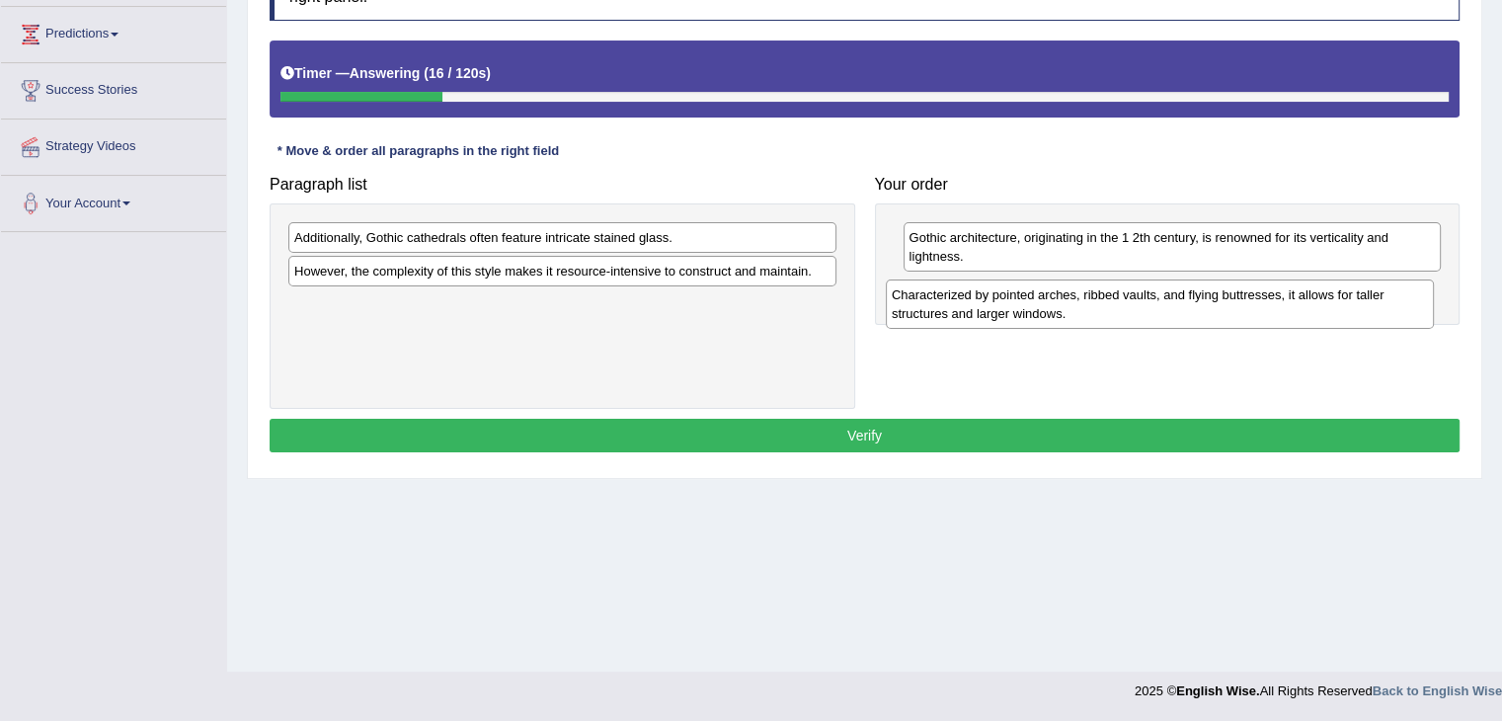
drag, startPoint x: 518, startPoint y: 281, endPoint x: 1116, endPoint y: 306, distance: 598.0
click at [1116, 306] on div "Characterized by pointed arches, ribbed vaults, and flying buttresses, it allow…" at bounding box center [1160, 303] width 548 height 49
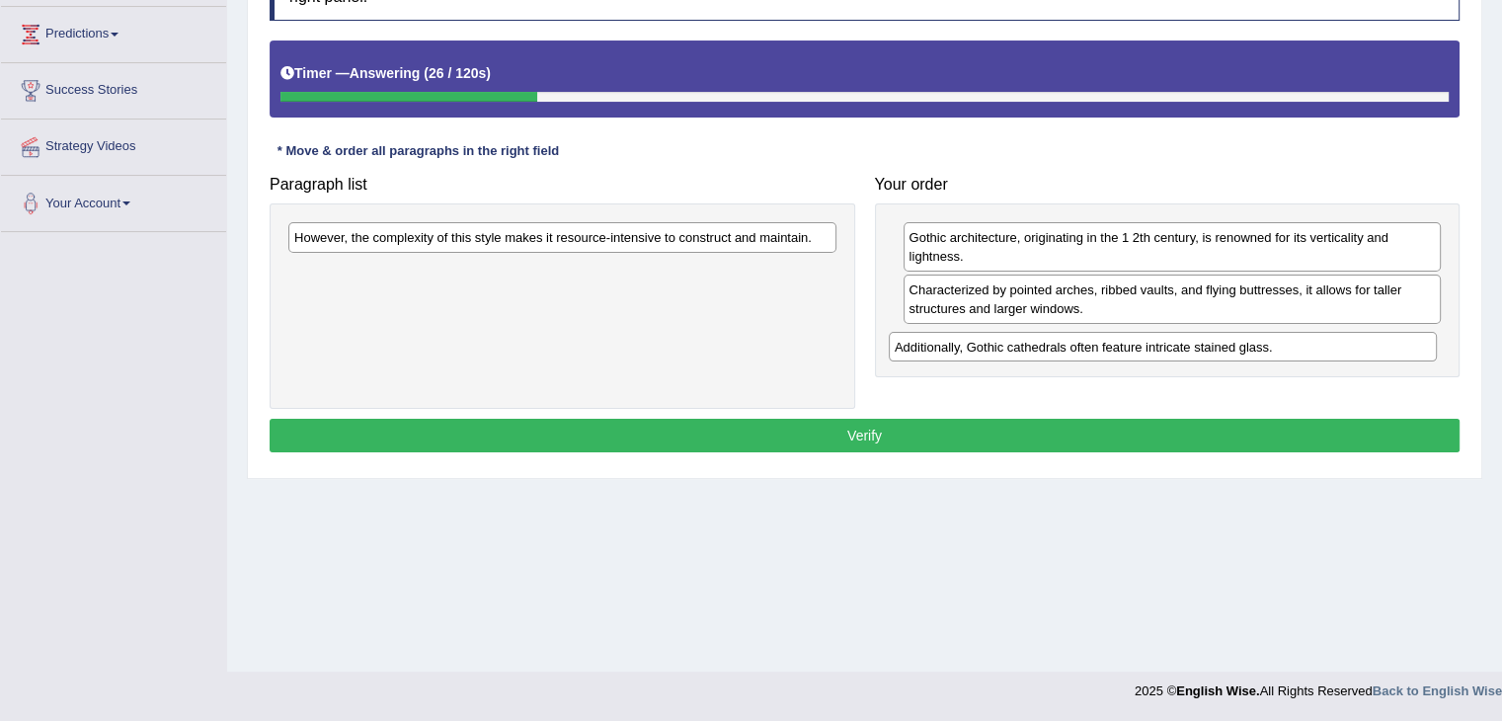
drag, startPoint x: 695, startPoint y: 232, endPoint x: 1296, endPoint y: 342, distance: 610.3
click at [1296, 342] on div "Additionally, Gothic cathedrals often feature intricate stained glass." at bounding box center [1163, 347] width 548 height 31
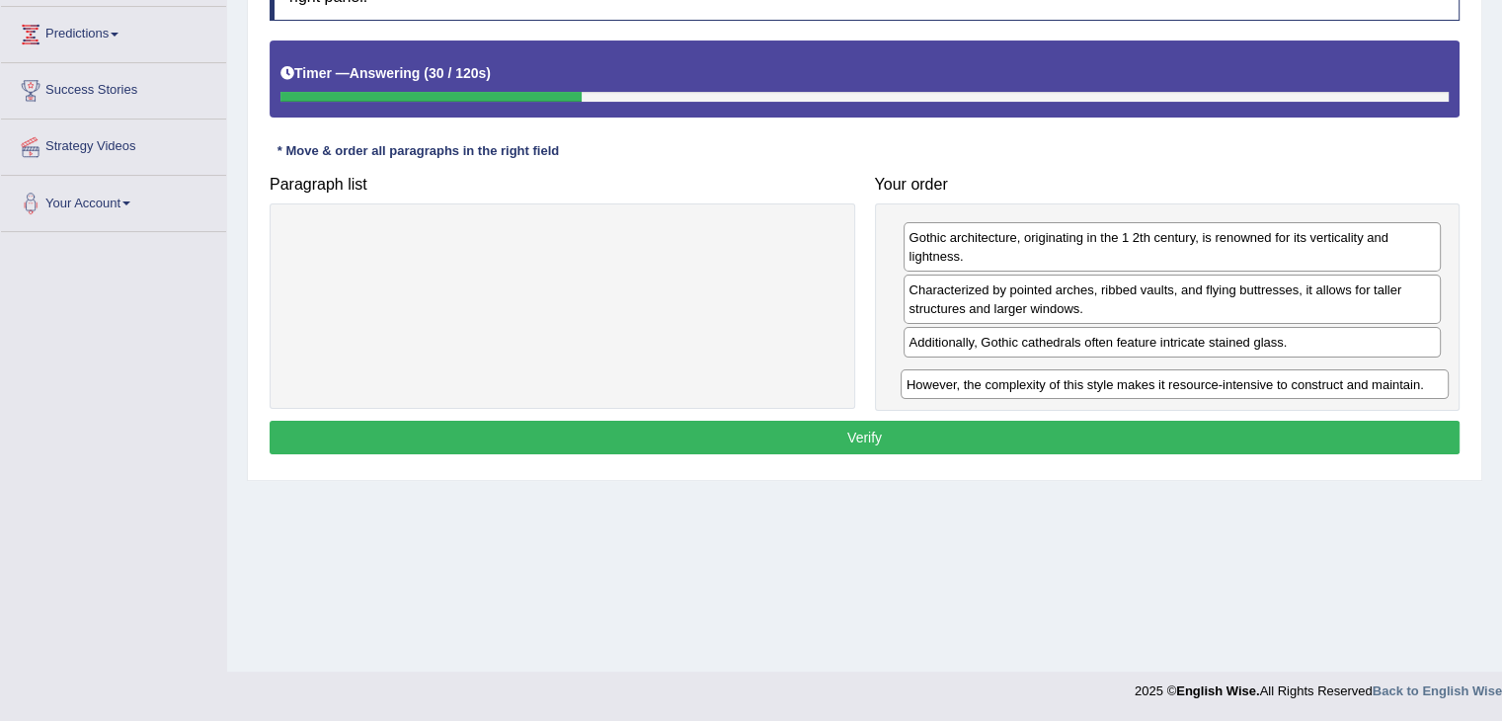
drag, startPoint x: 385, startPoint y: 239, endPoint x: 997, endPoint y: 386, distance: 629.7
click at [997, 386] on div "However, the complexity of this style makes it resource-intensive to construct …" at bounding box center [1175, 384] width 548 height 31
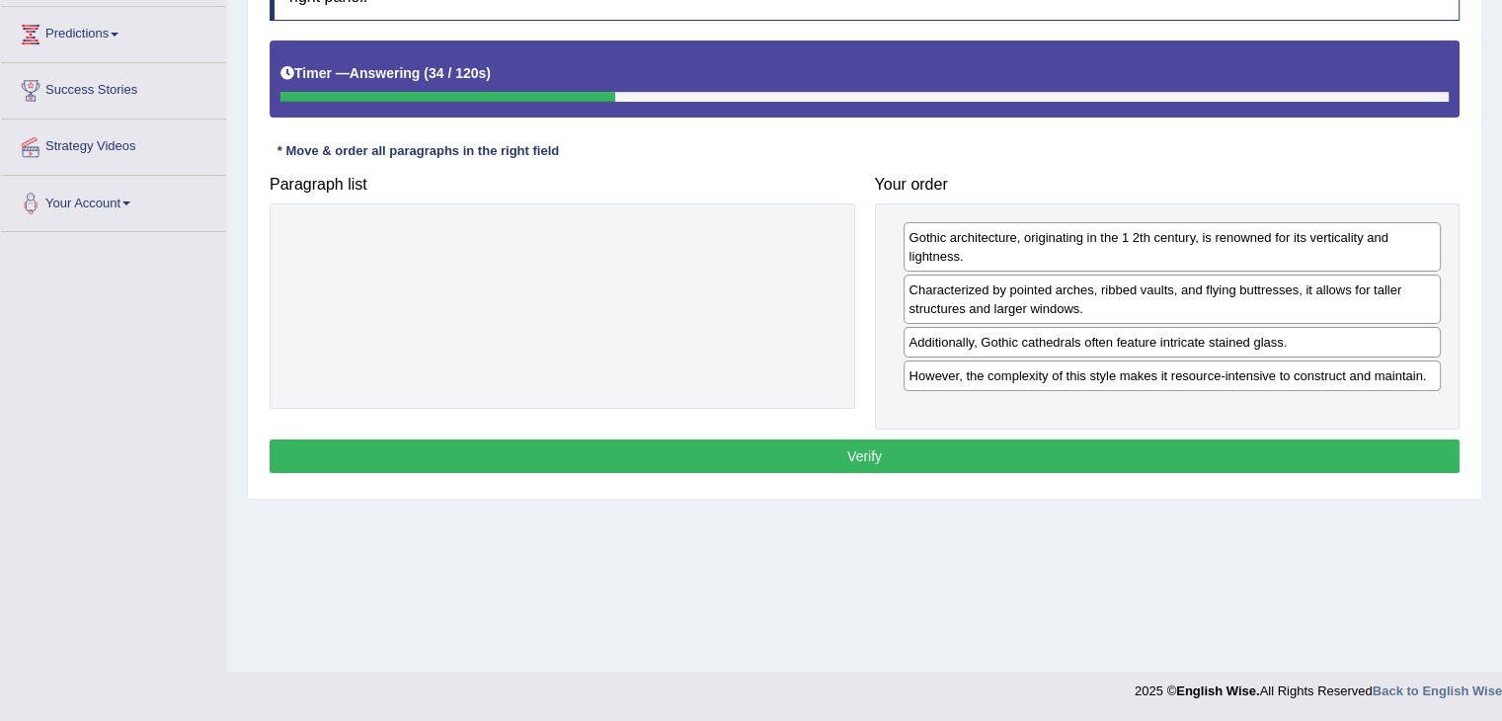
click at [858, 455] on button "Verify" at bounding box center [865, 456] width 1190 height 34
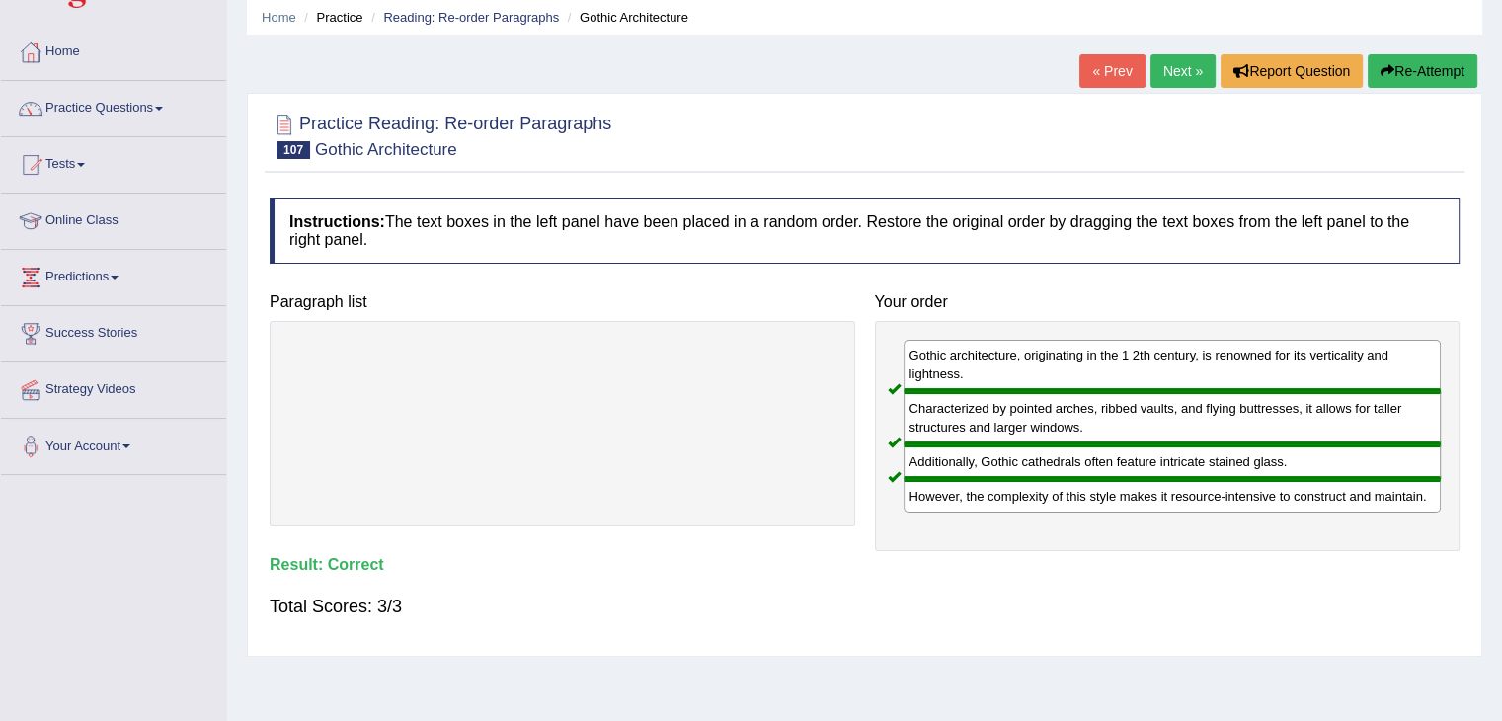
scroll to position [0, 0]
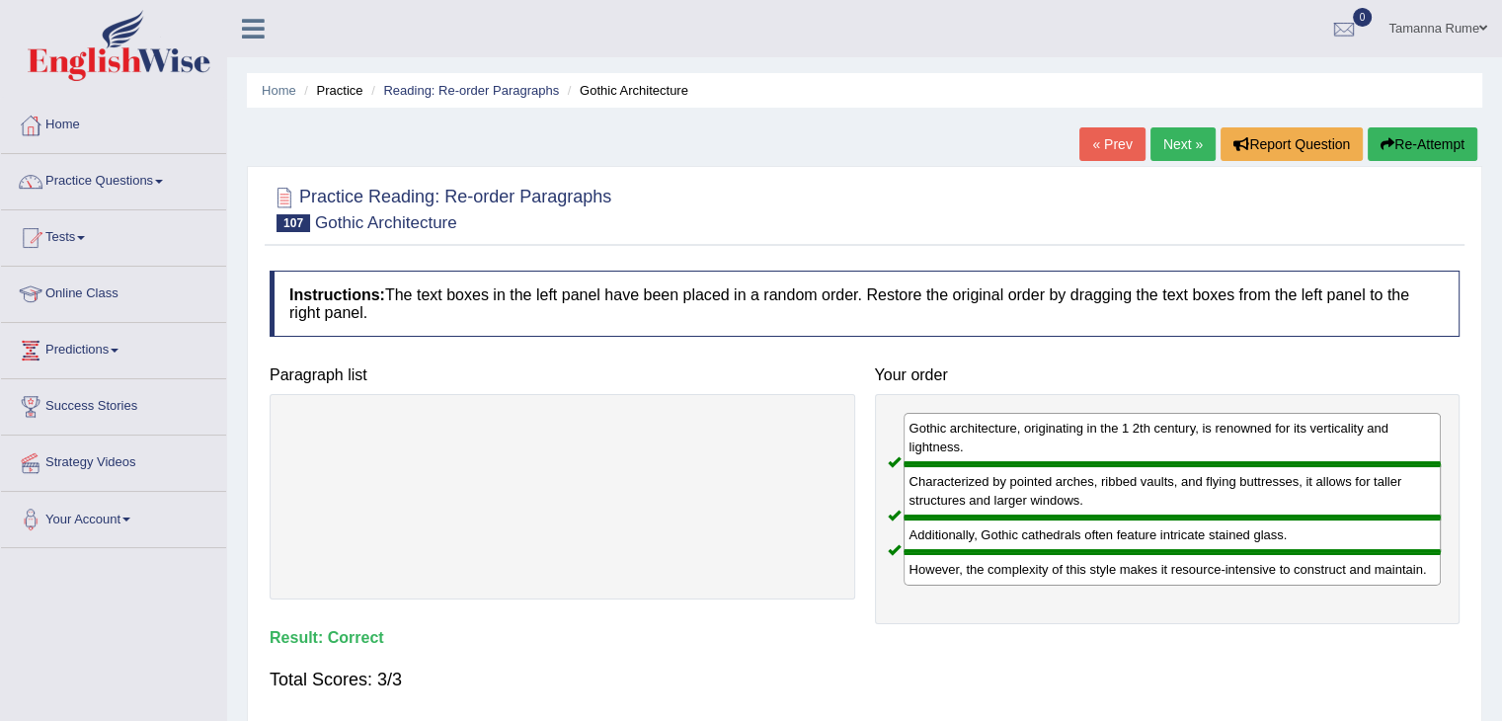
click at [1179, 147] on link "Next »" at bounding box center [1182, 144] width 65 height 34
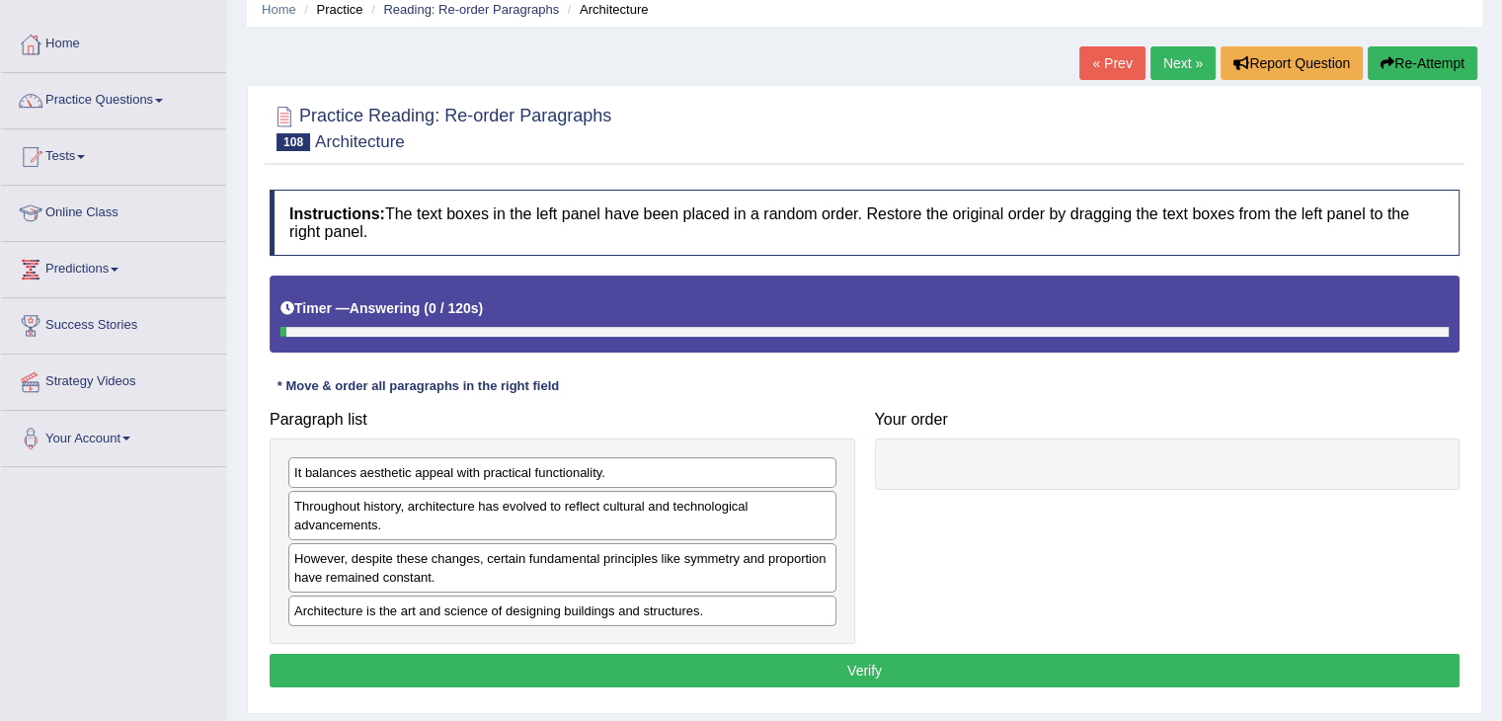
scroll to position [296, 0]
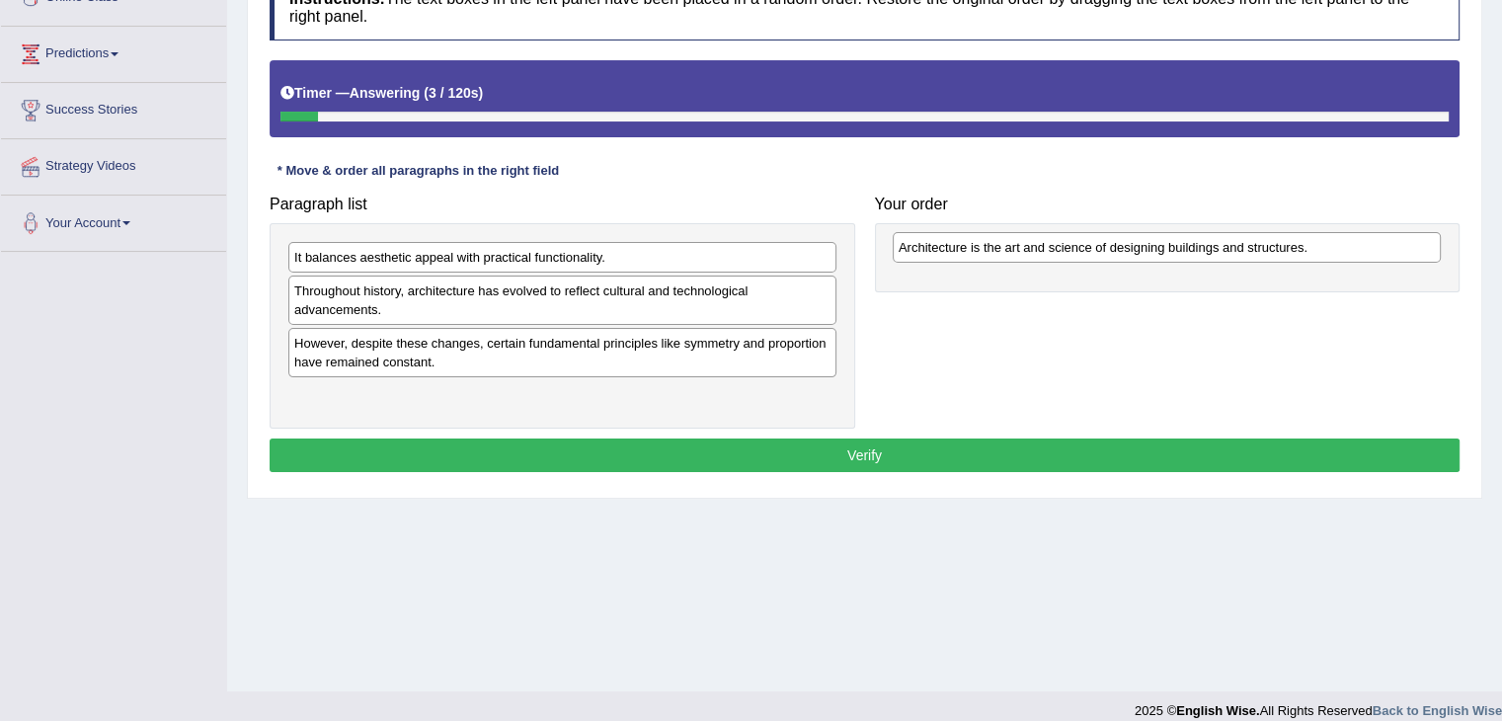
drag, startPoint x: 331, startPoint y: 400, endPoint x: 933, endPoint y: 253, distance: 620.1
click at [933, 253] on div "Architecture is the art and science of designing buildings and structures." at bounding box center [1167, 247] width 548 height 31
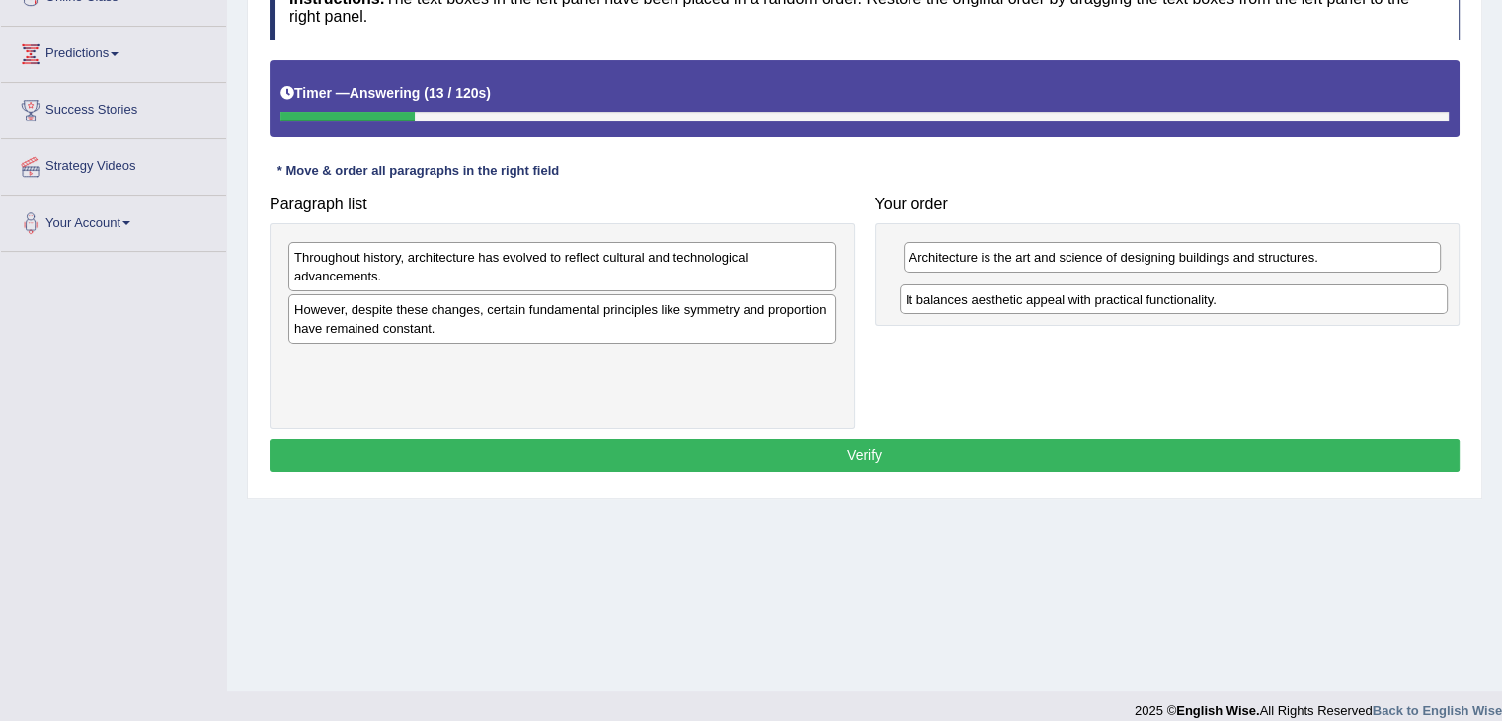
drag, startPoint x: 535, startPoint y: 254, endPoint x: 1146, endPoint y: 296, distance: 612.7
click at [1146, 296] on div "It balances aesthetic appeal with practical functionality." at bounding box center [1174, 299] width 548 height 31
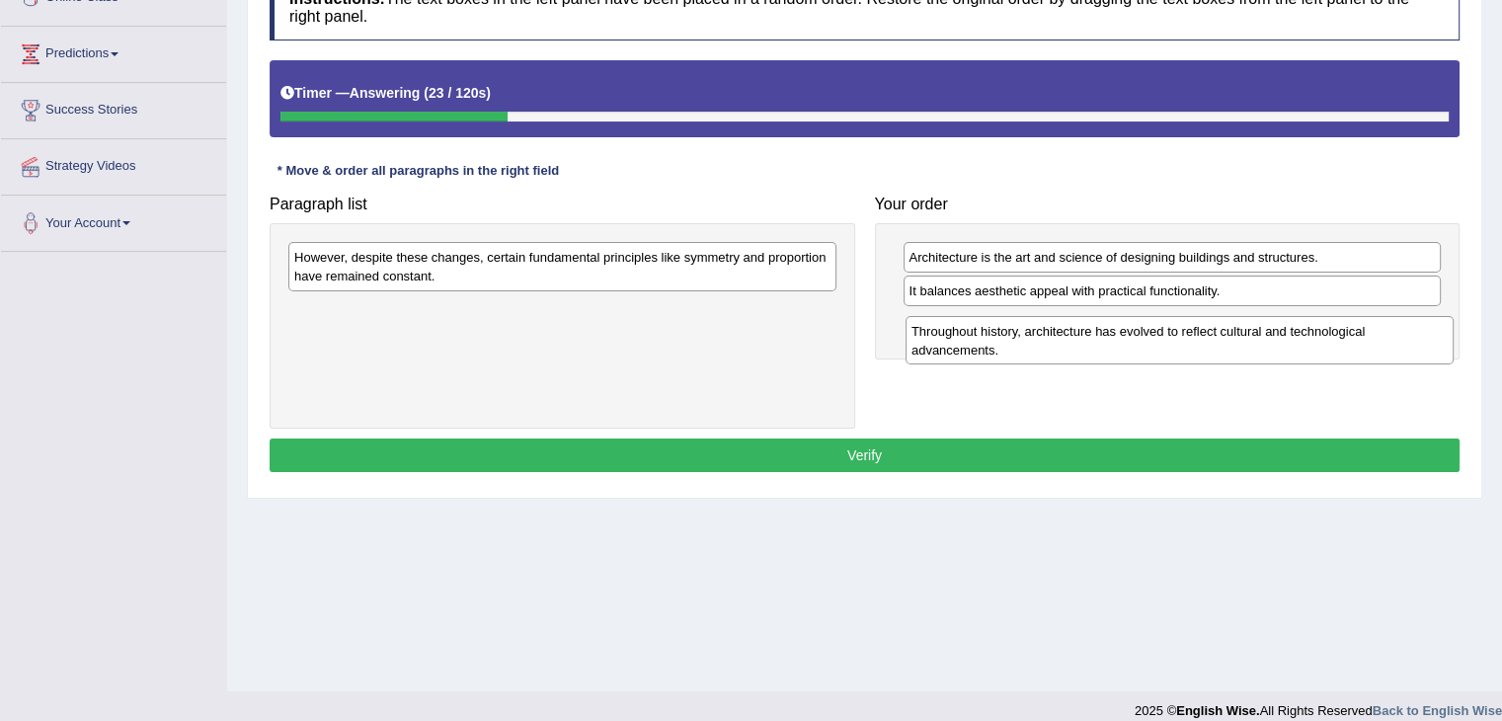
drag, startPoint x: 604, startPoint y: 275, endPoint x: 1225, endPoint y: 348, distance: 624.4
click at [1224, 348] on div "Throughout history, architecture has evolved to reflect cultural and technologi…" at bounding box center [1180, 340] width 548 height 49
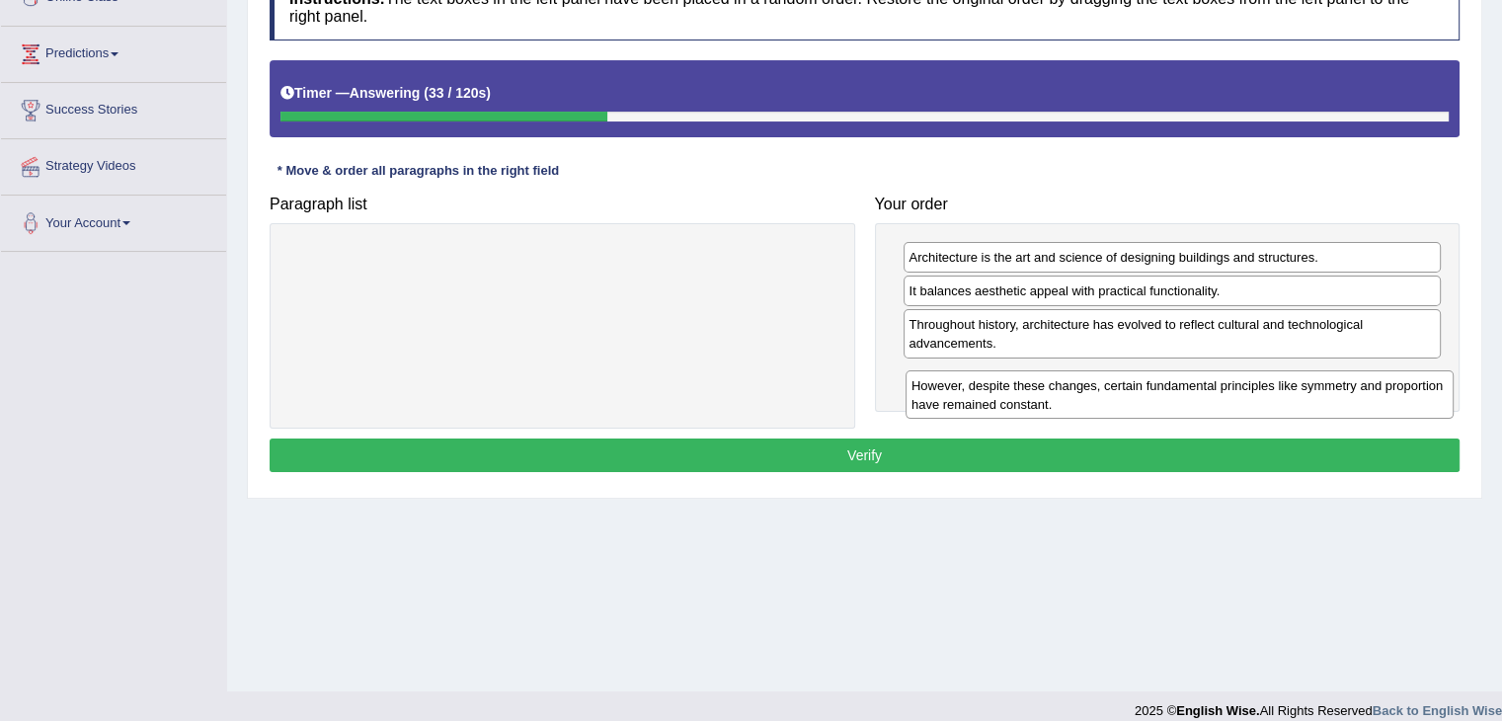
drag, startPoint x: 472, startPoint y: 276, endPoint x: 1091, endPoint y: 403, distance: 632.1
click at [1091, 403] on div "However, despite these changes, certain fundamental principles like symmetry an…" at bounding box center [1180, 394] width 548 height 49
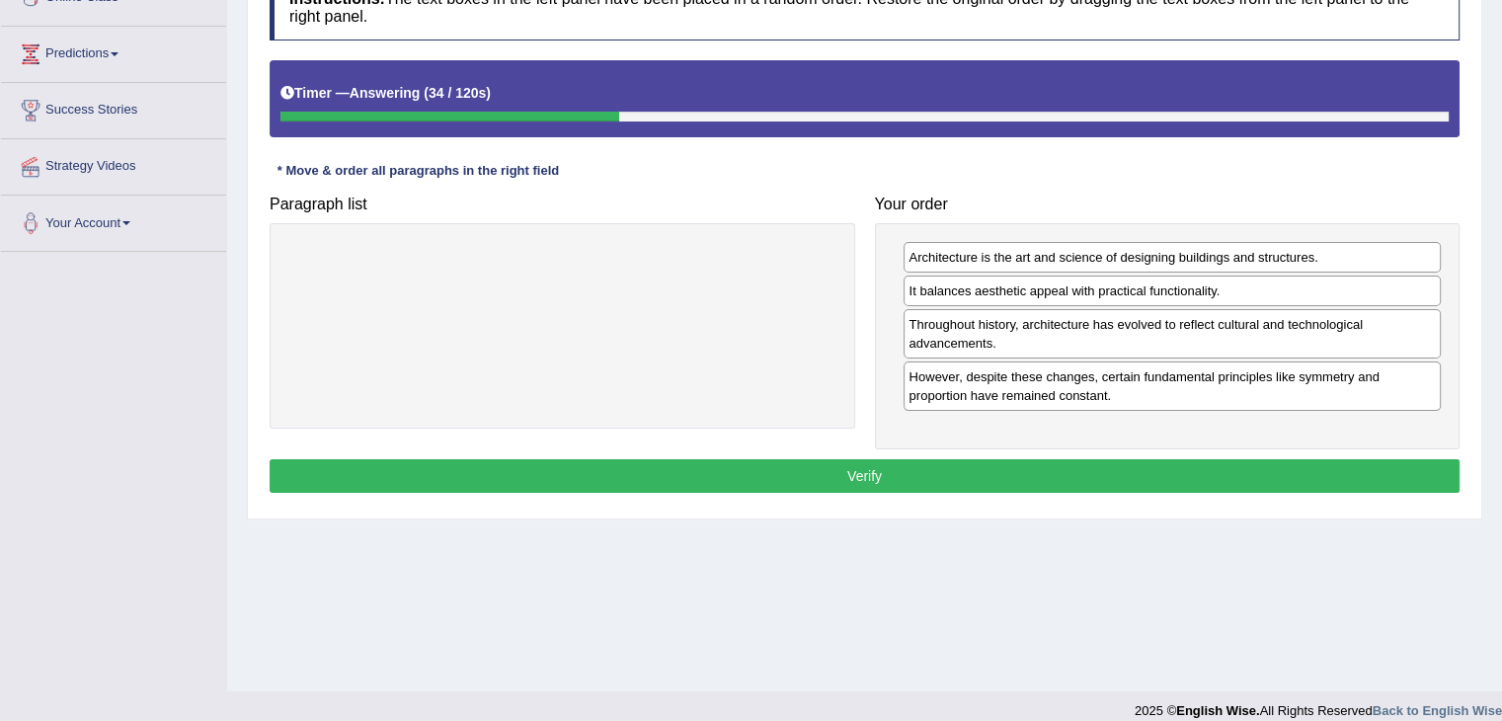
click at [801, 474] on button "Verify" at bounding box center [865, 476] width 1190 height 34
